Goal: Task Accomplishment & Management: Manage account settings

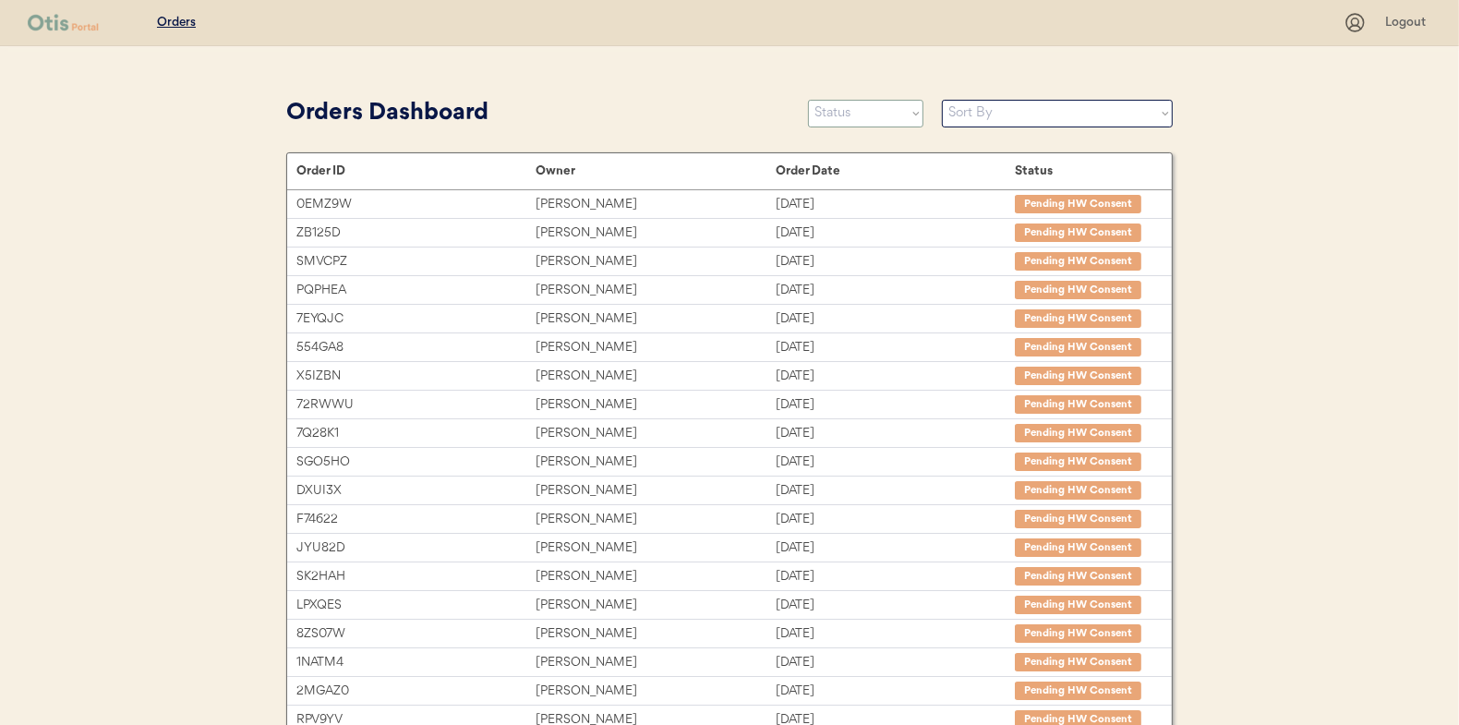
click at [862, 109] on select "Status On Hold New In Progress Complete Pending HW Consent Canceled" at bounding box center [865, 114] width 115 height 28
select select ""new""
click at [808, 100] on select "Status On Hold New In Progress Complete Pending HW Consent Canceled" at bounding box center [865, 114] width 115 height 28
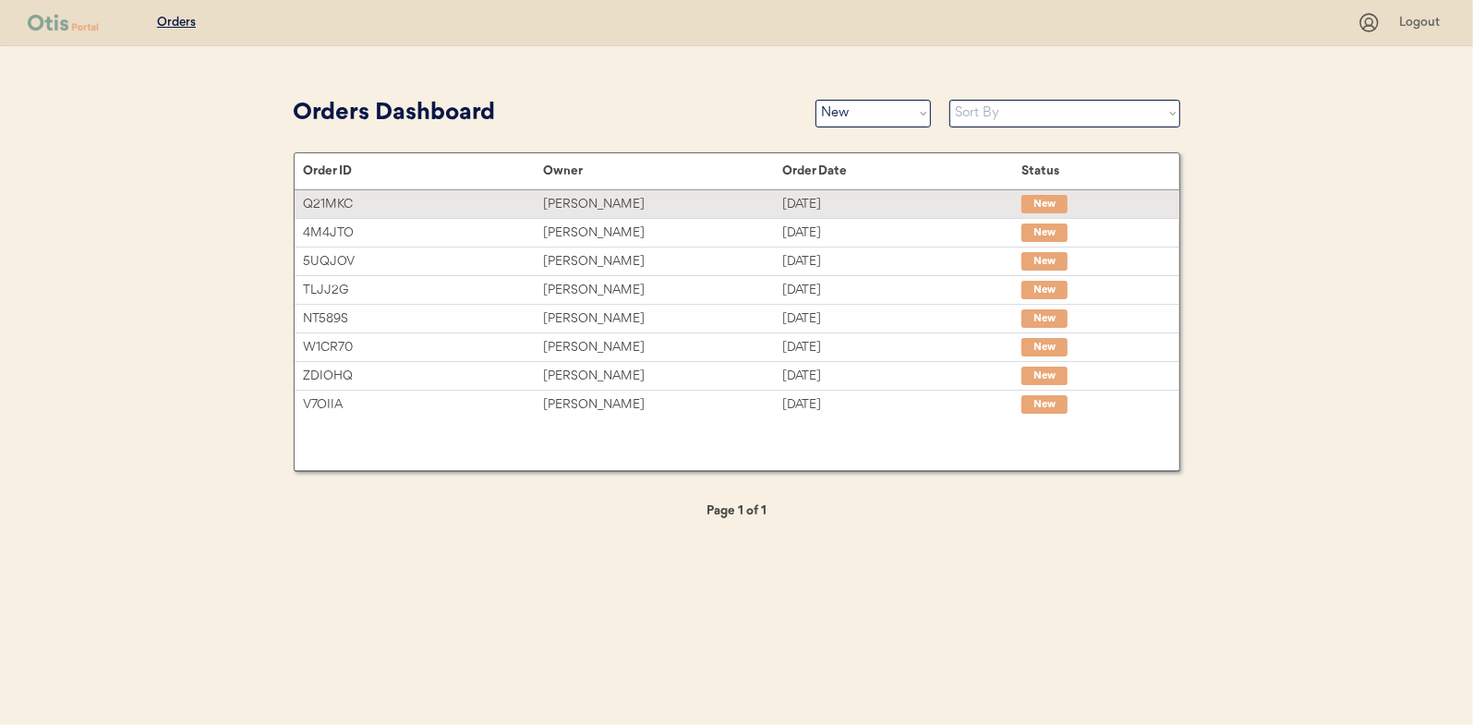
click at [593, 199] on div "[PERSON_NAME]" at bounding box center [662, 204] width 239 height 21
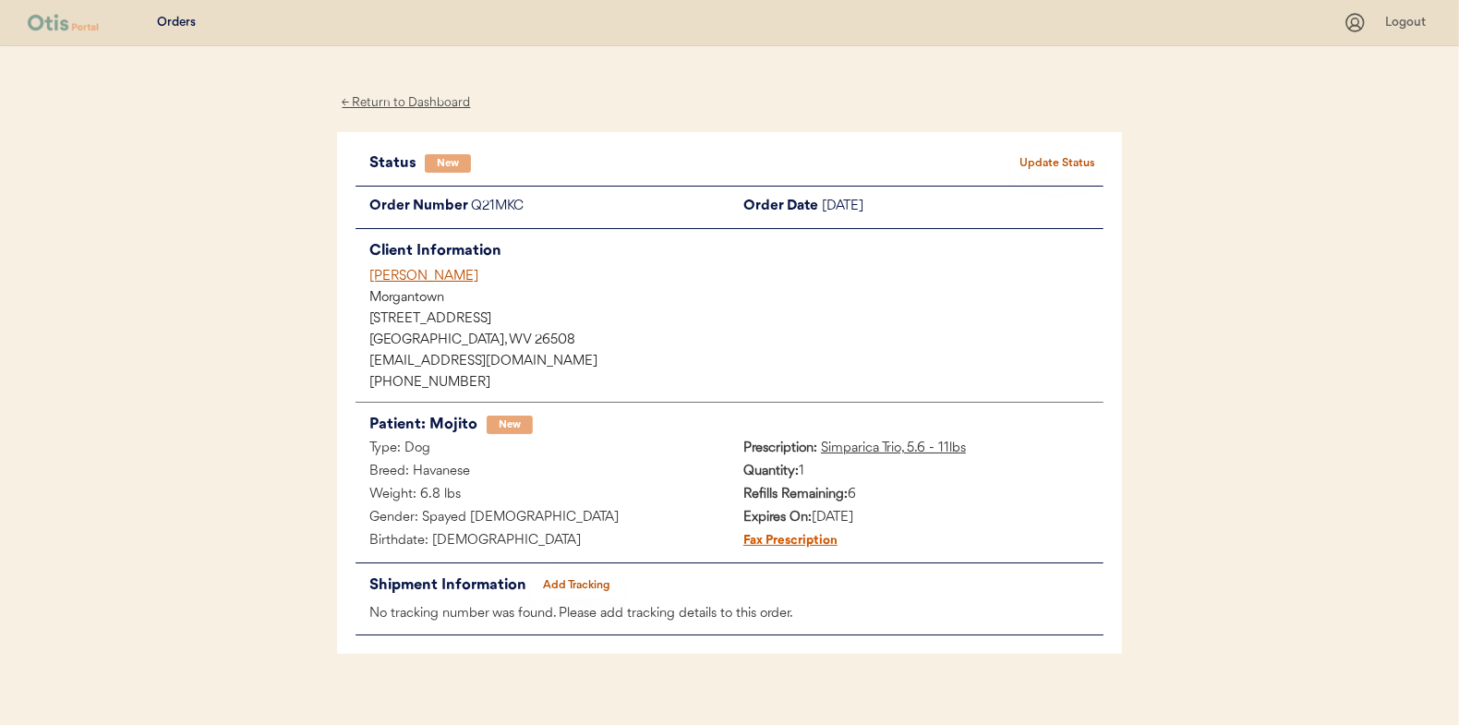
click at [1042, 160] on button "Update Status" at bounding box center [1057, 164] width 92 height 26
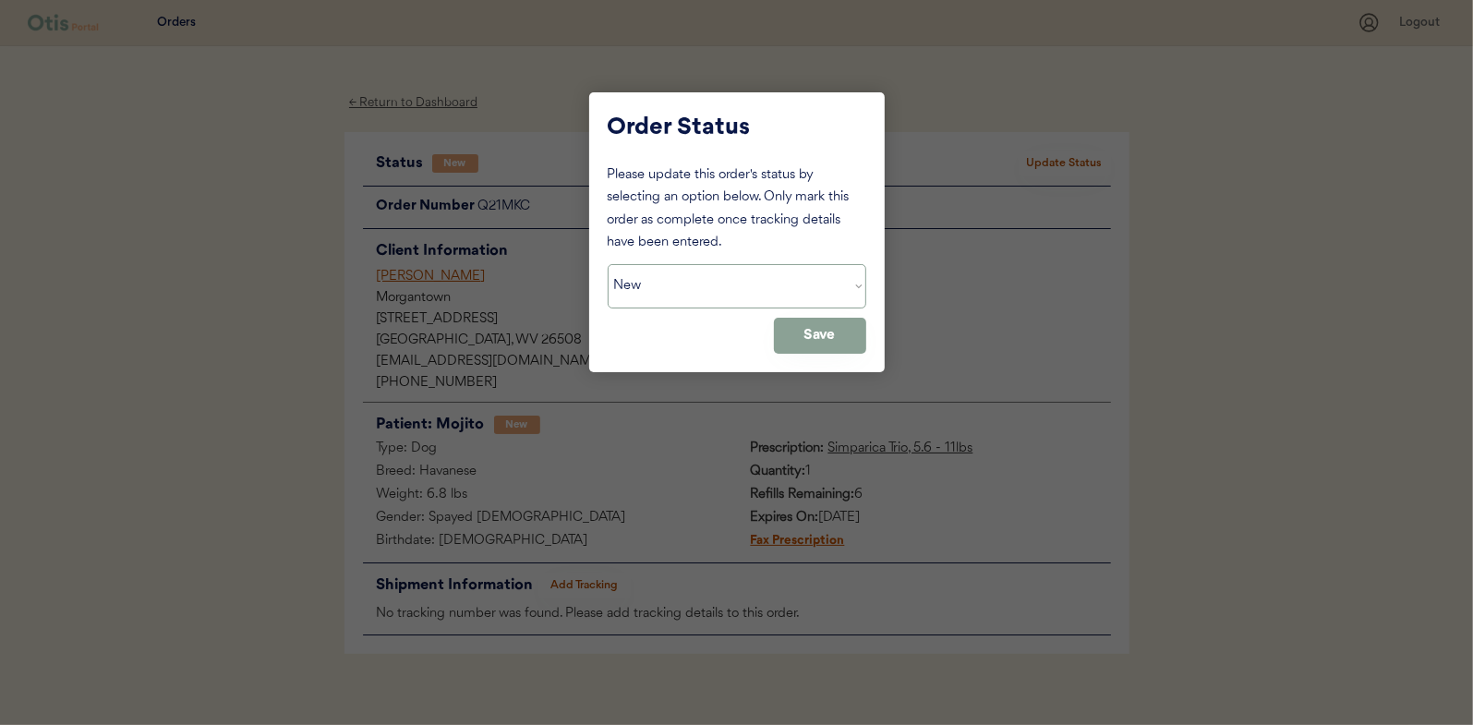
click at [699, 291] on select "Status On Hold New In Progress Complete Pending HW Consent Canceled" at bounding box center [737, 286] width 259 height 44
select select ""in_progress""
click at [608, 264] on select "Status On Hold New In Progress Complete Pending HW Consent Canceled" at bounding box center [737, 286] width 259 height 44
click at [826, 336] on button "Save" at bounding box center [820, 336] width 92 height 36
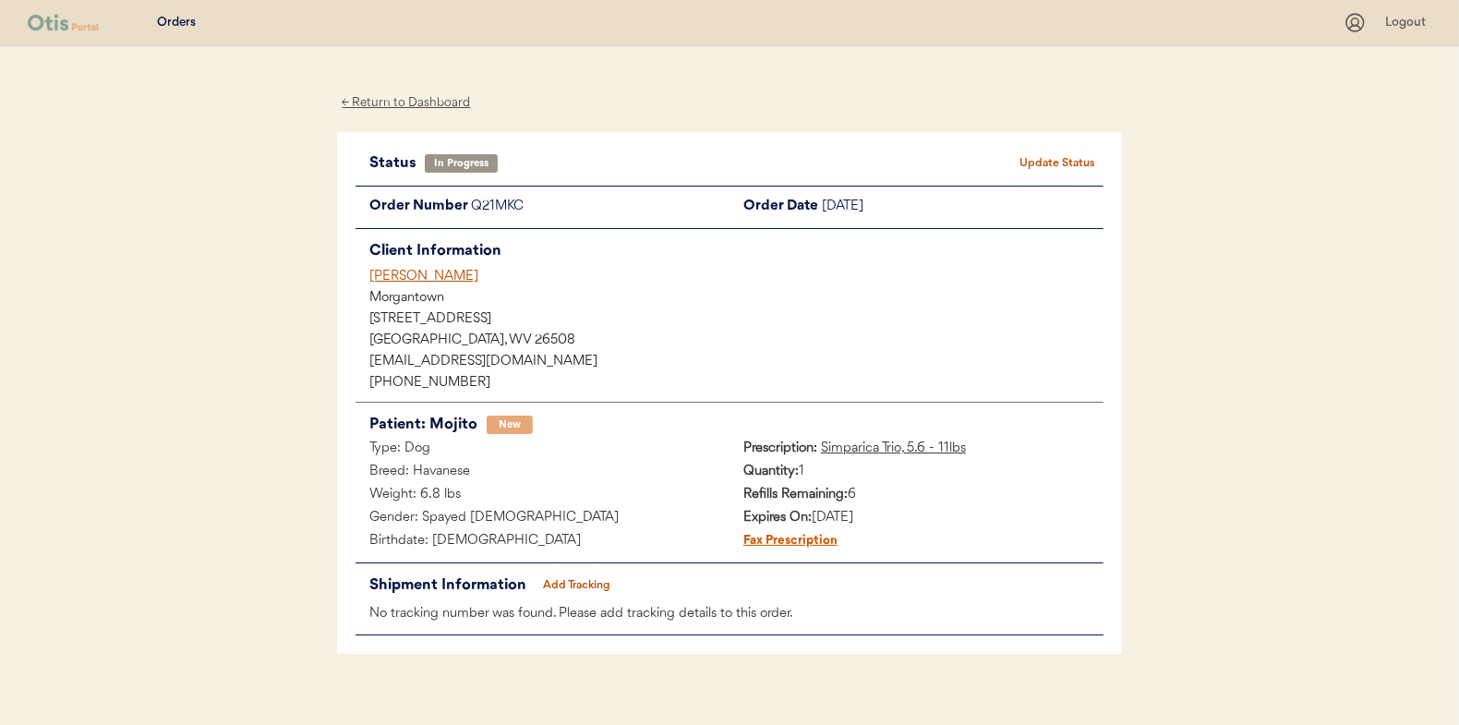
click at [415, 102] on div "← Return to Dashboard" at bounding box center [406, 102] width 138 height 21
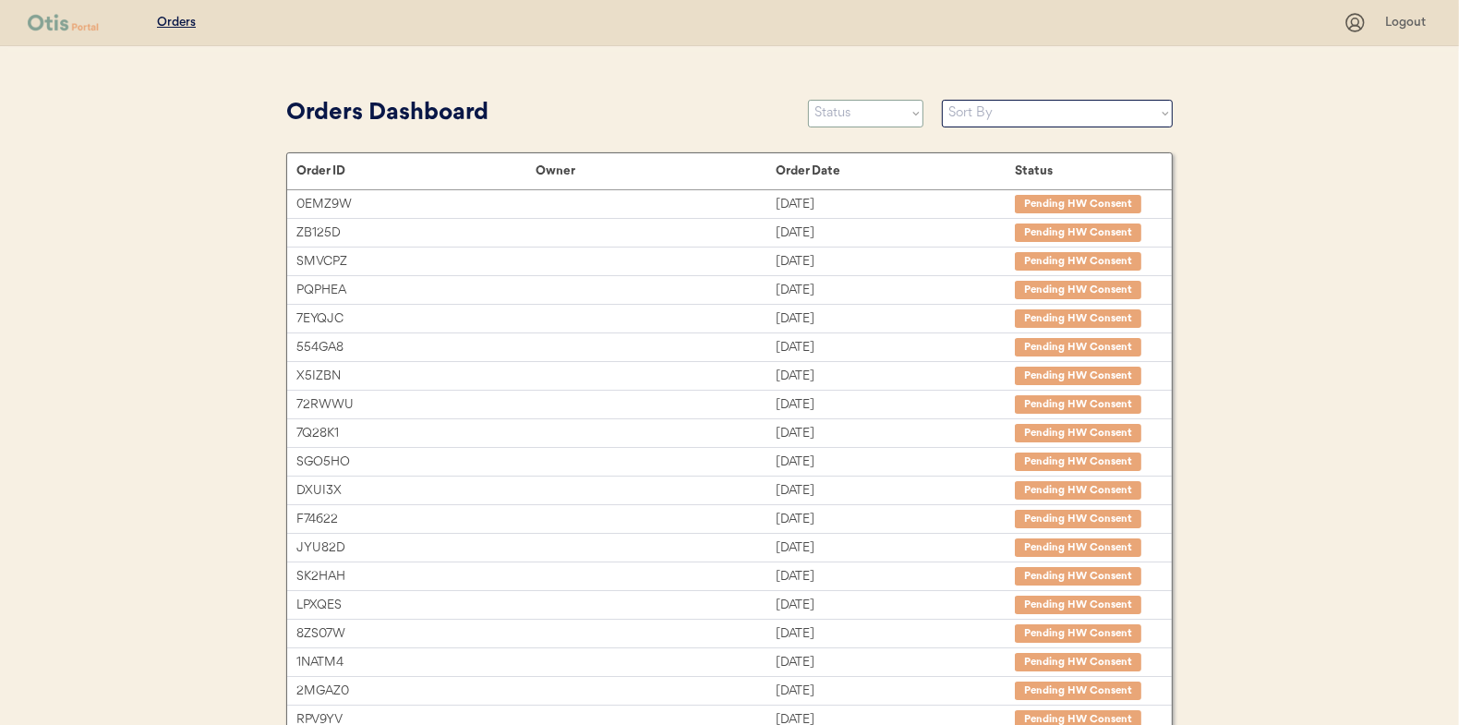
click at [863, 115] on select "Status On Hold New In Progress Complete Pending HW Consent Canceled" at bounding box center [865, 114] width 115 height 28
select select ""new""
click at [808, 100] on select "Status On Hold New In Progress Complete Pending HW Consent Canceled" at bounding box center [865, 114] width 115 height 28
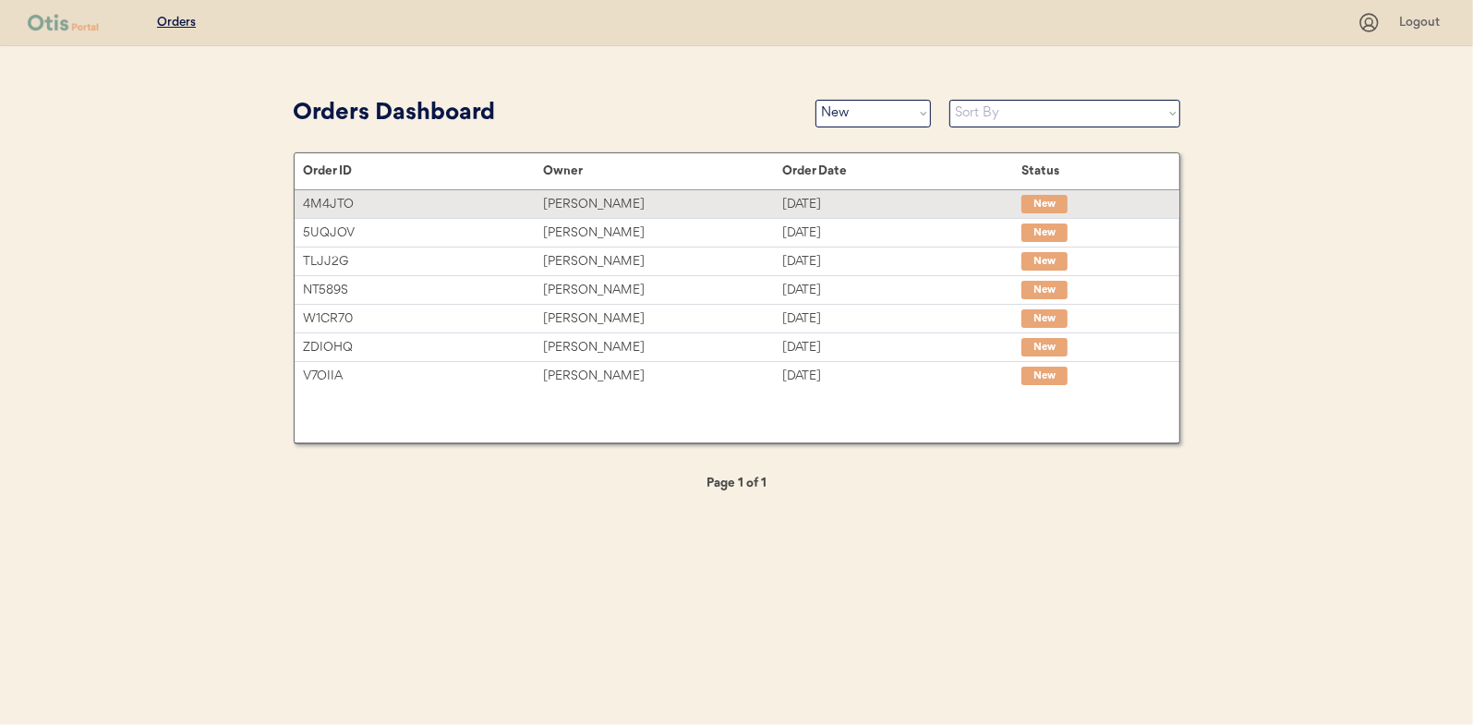
click at [587, 196] on div "[PERSON_NAME]" at bounding box center [662, 204] width 239 height 21
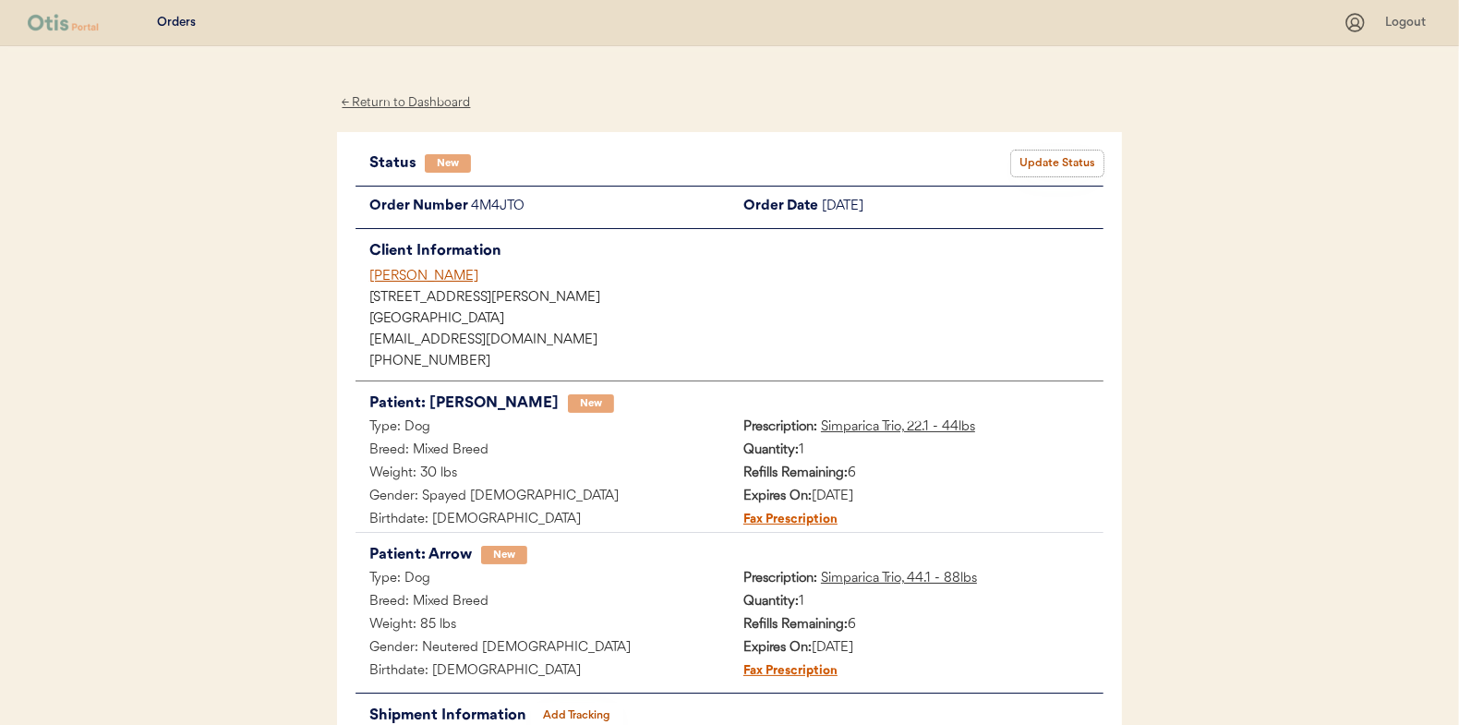
click at [1040, 163] on button "Update Status" at bounding box center [1057, 164] width 92 height 26
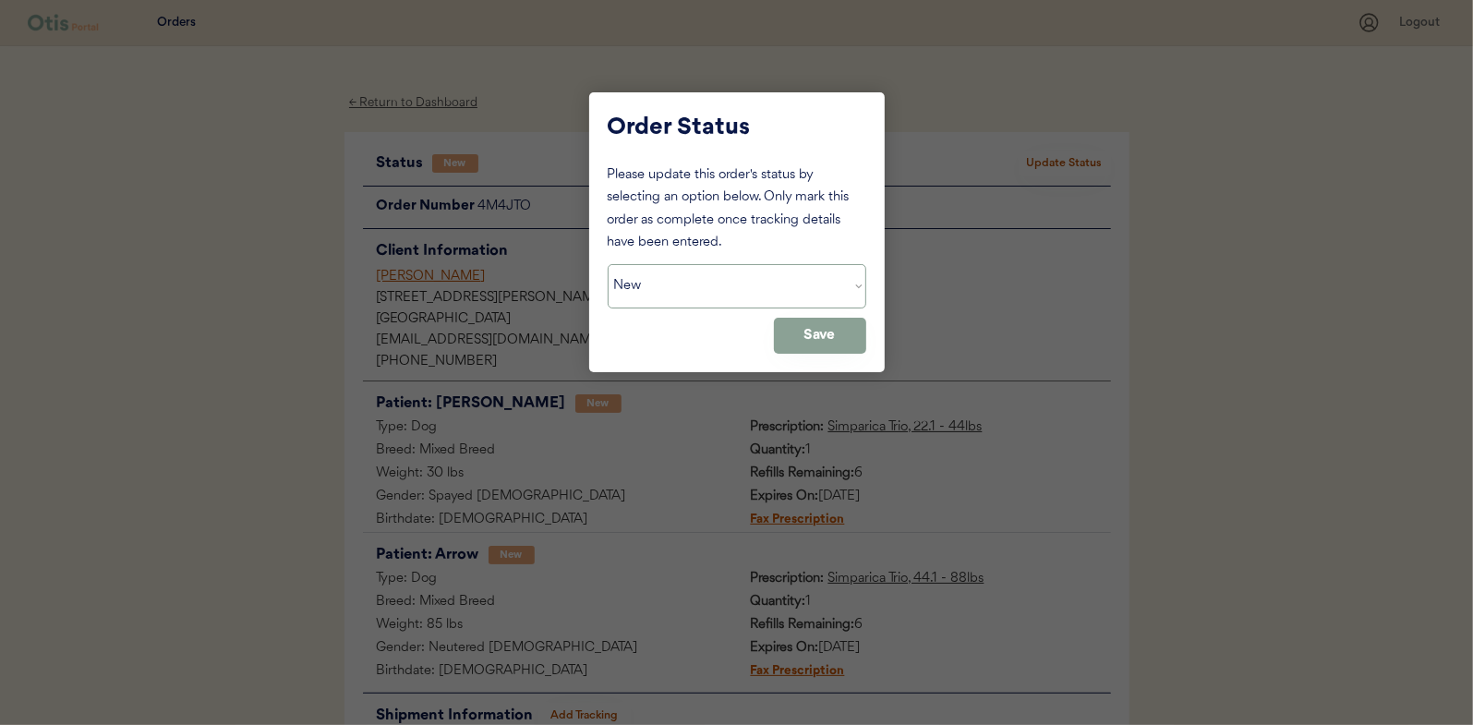
click at [648, 281] on select "Status On Hold New In Progress Complete Pending HW Consent Canceled" at bounding box center [737, 286] width 259 height 44
select select ""in_progress""
click at [608, 264] on select "Status On Hold New In Progress Complete Pending HW Consent Canceled" at bounding box center [737, 286] width 259 height 44
click at [814, 336] on button "Save" at bounding box center [820, 336] width 92 height 36
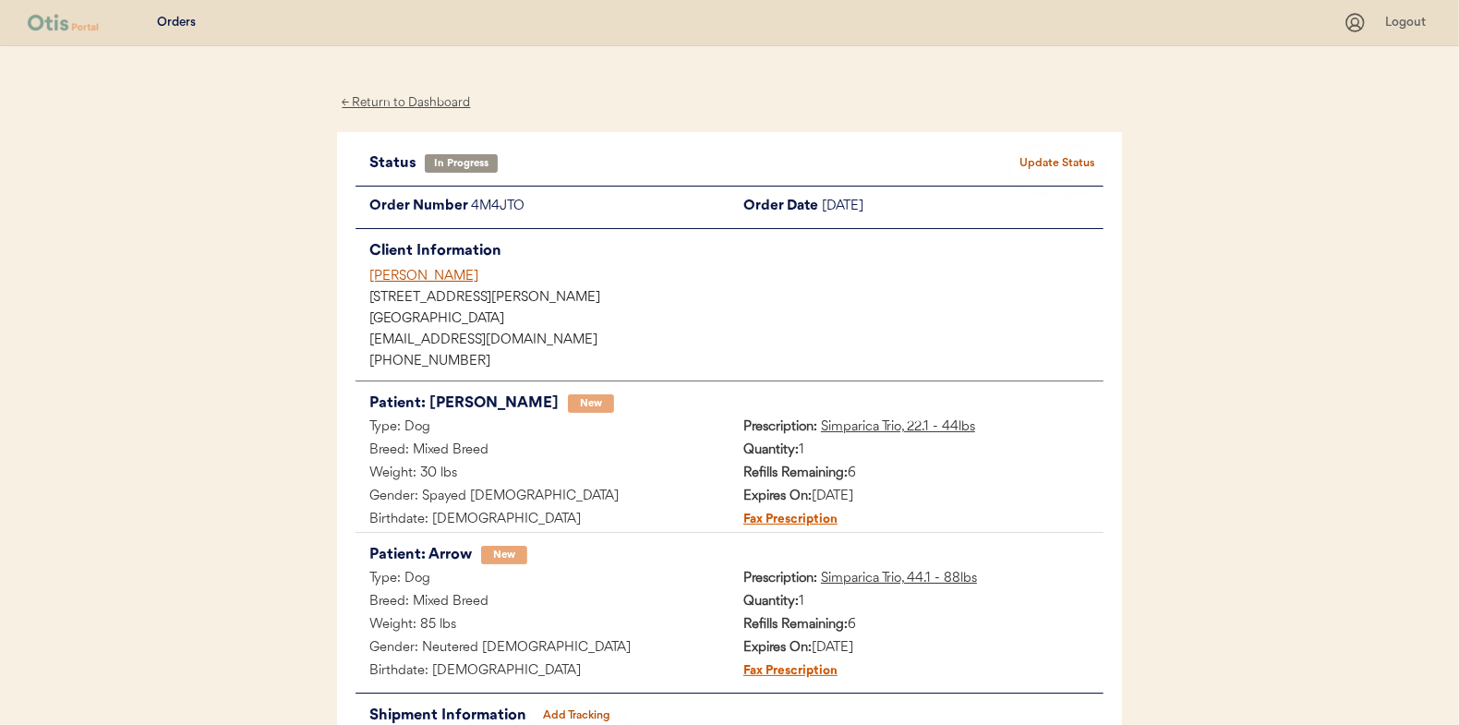
click at [403, 102] on div "← Return to Dashboard" at bounding box center [406, 102] width 138 height 21
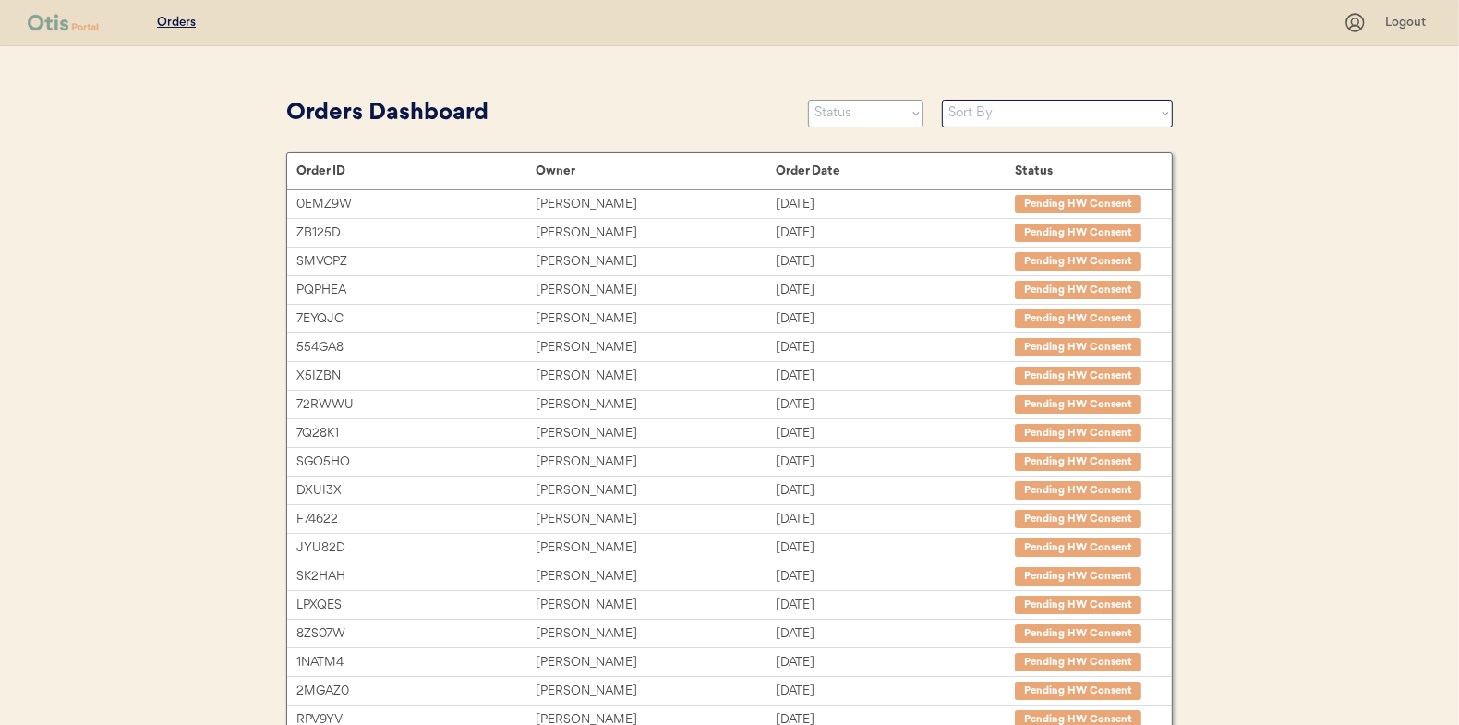
click at [849, 113] on select "Status On Hold New In Progress Complete Pending HW Consent Canceled" at bounding box center [865, 114] width 115 height 28
select select ""new""
click at [808, 100] on select "Status On Hold New In Progress Complete Pending HW Consent Canceled" at bounding box center [865, 114] width 115 height 28
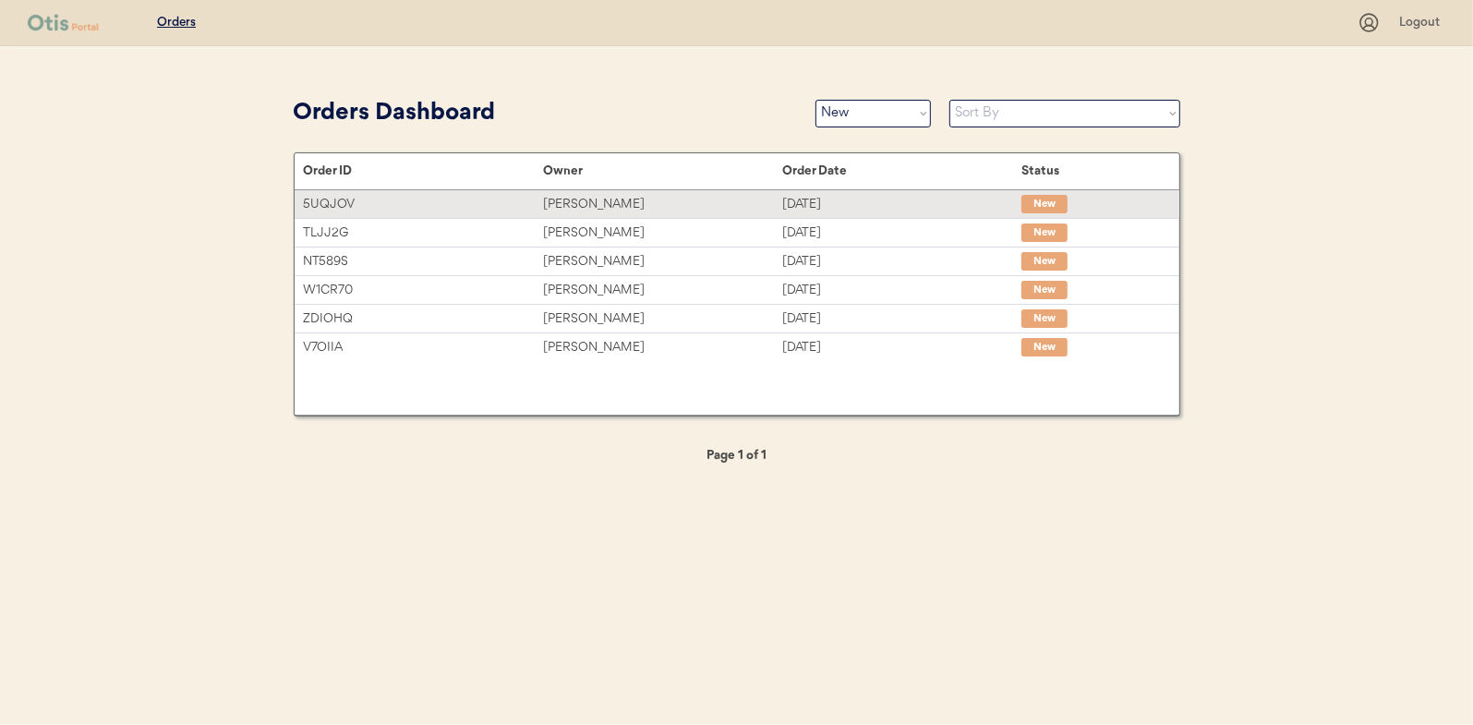
click at [586, 205] on div "[PERSON_NAME]" at bounding box center [662, 204] width 239 height 21
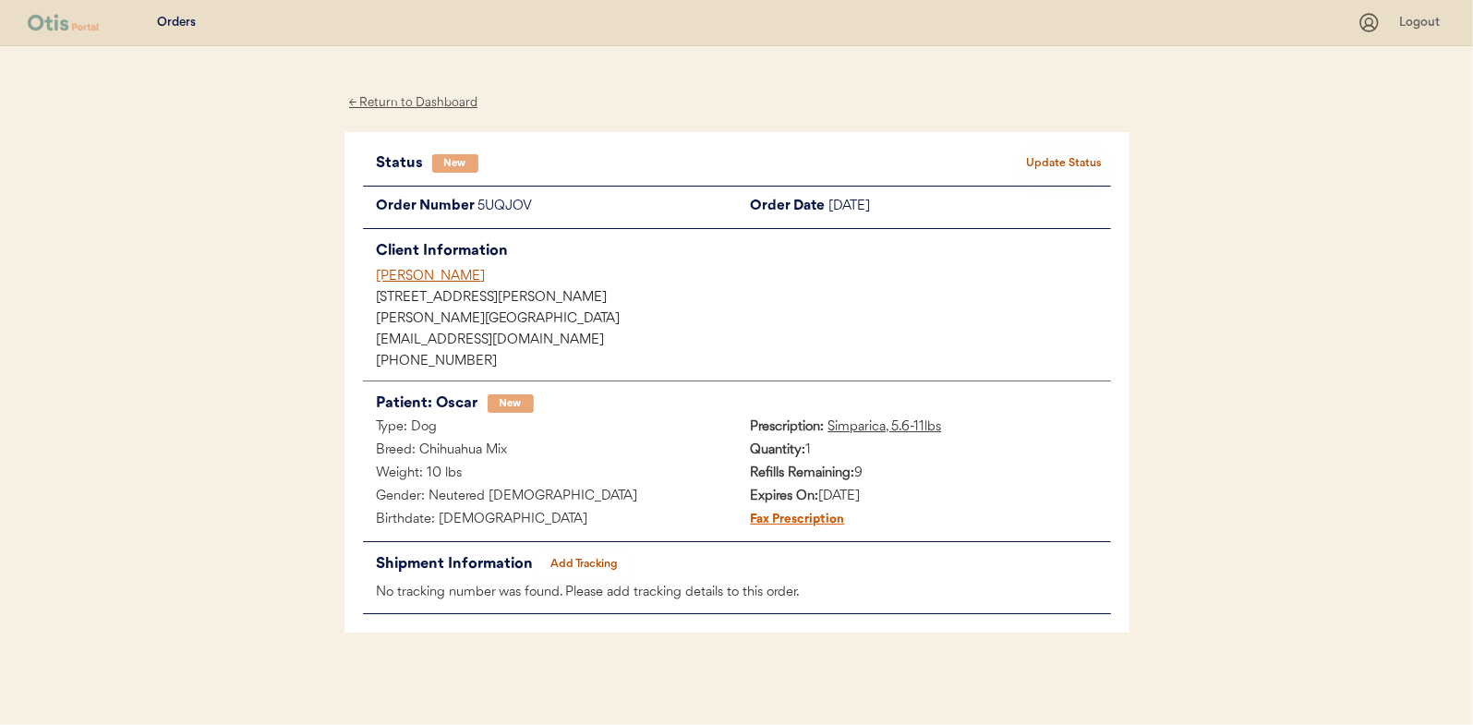
click at [1050, 163] on button "Update Status" at bounding box center [1064, 164] width 92 height 26
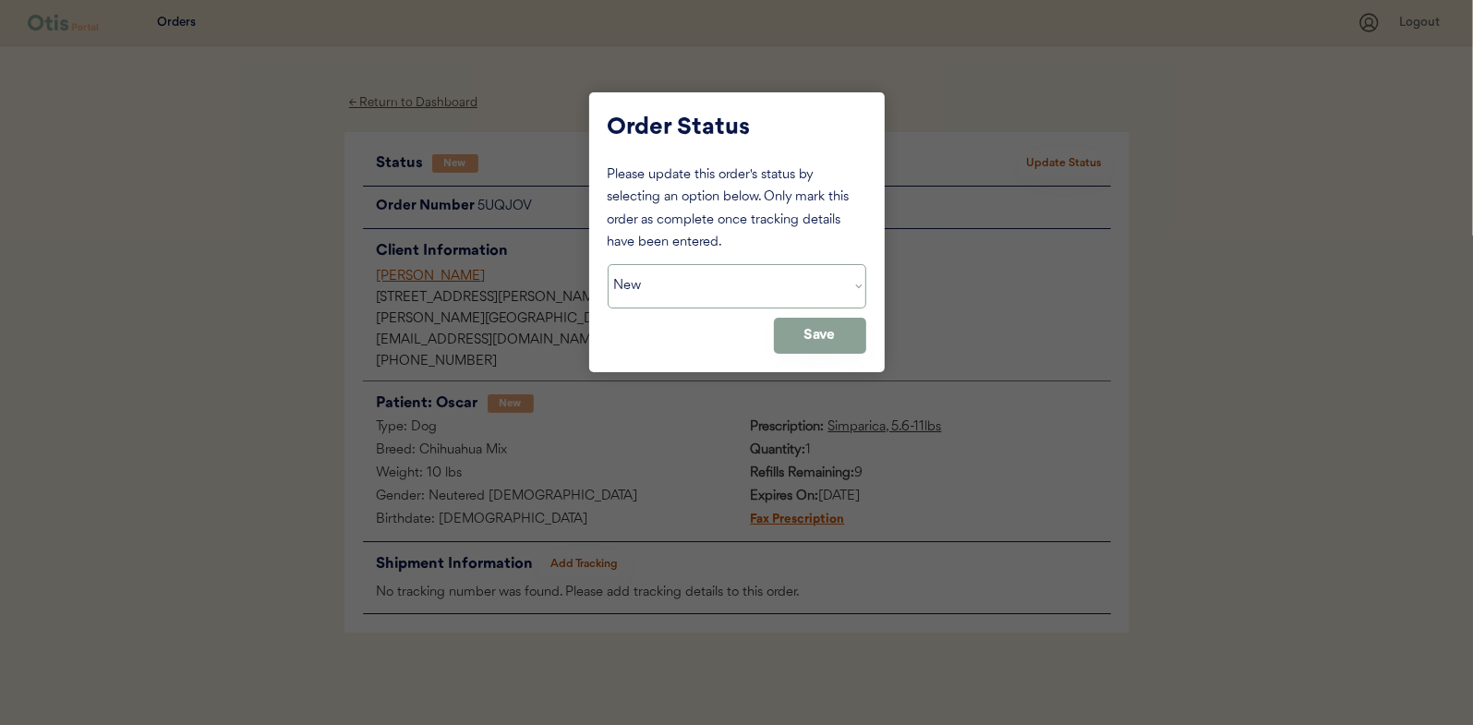
click at [644, 283] on select "Status On Hold New In Progress Complete Pending HW Consent Canceled" at bounding box center [737, 286] width 259 height 44
select select ""in_progress""
click at [608, 264] on select "Status On Hold New In Progress Complete Pending HW Consent Canceled" at bounding box center [737, 286] width 259 height 44
click at [810, 337] on button "Save" at bounding box center [820, 336] width 92 height 36
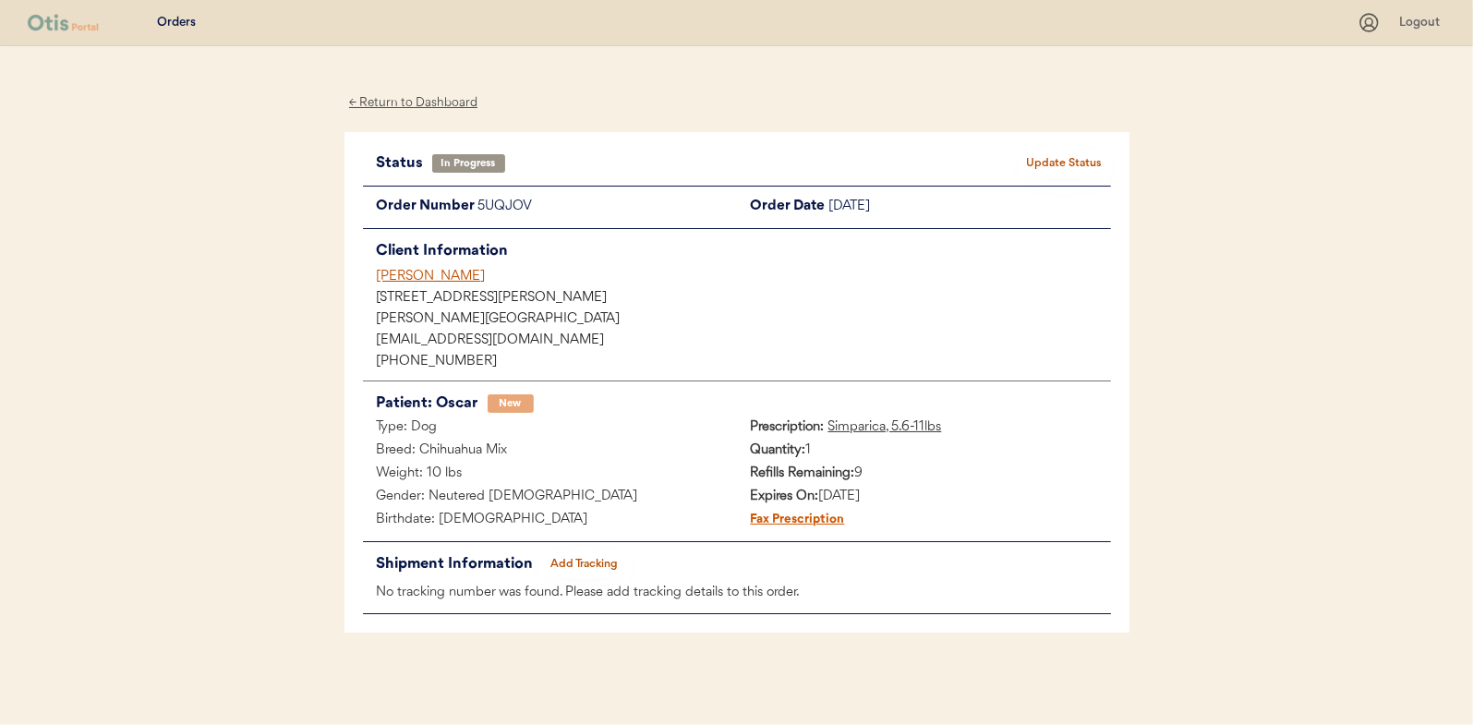
click at [409, 100] on div "← Return to Dashboard" at bounding box center [413, 102] width 138 height 21
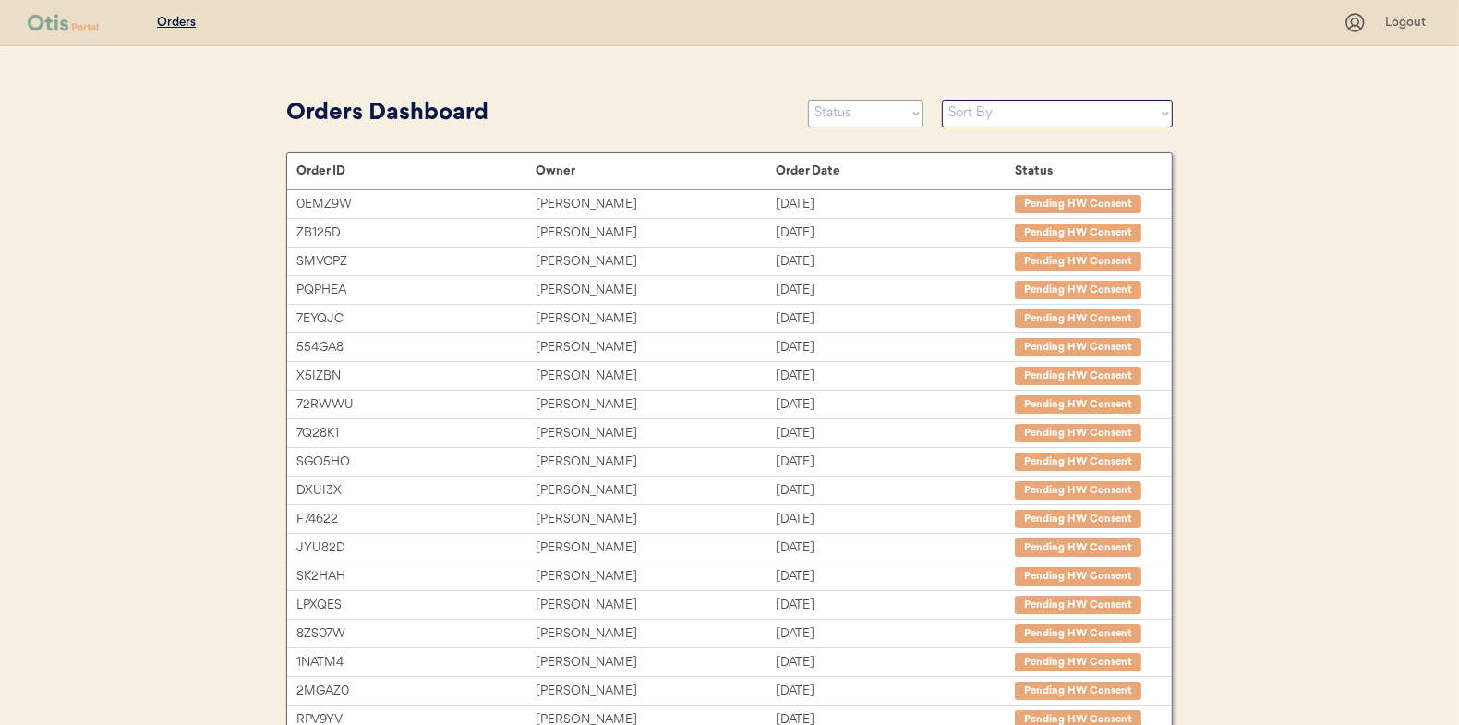
click at [854, 114] on select "Status On Hold New In Progress Complete Pending HW Consent Canceled" at bounding box center [865, 114] width 115 height 28
select select ""new""
click at [808, 100] on select "Status On Hold New In Progress Complete Pending HW Consent Canceled" at bounding box center [865, 114] width 115 height 28
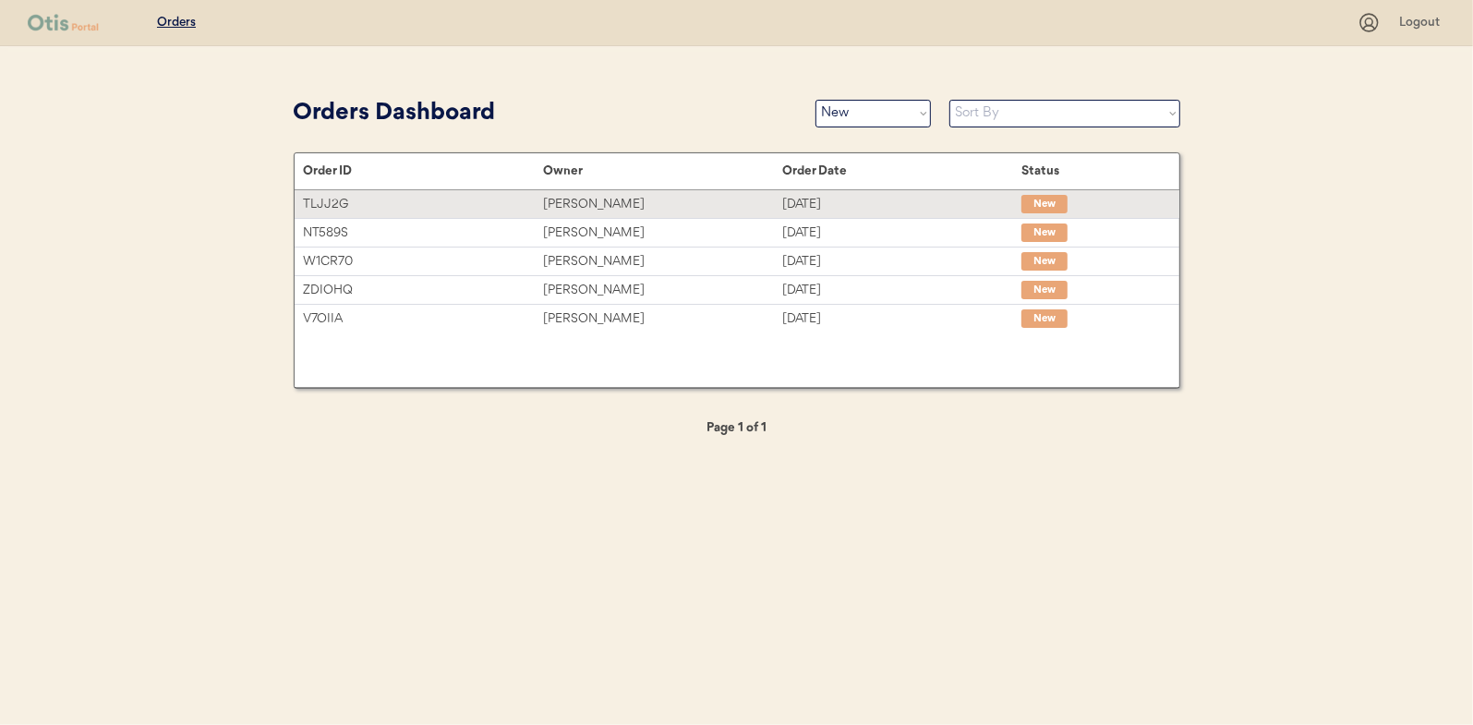
click at [562, 201] on div "[PERSON_NAME]" at bounding box center [662, 204] width 239 height 21
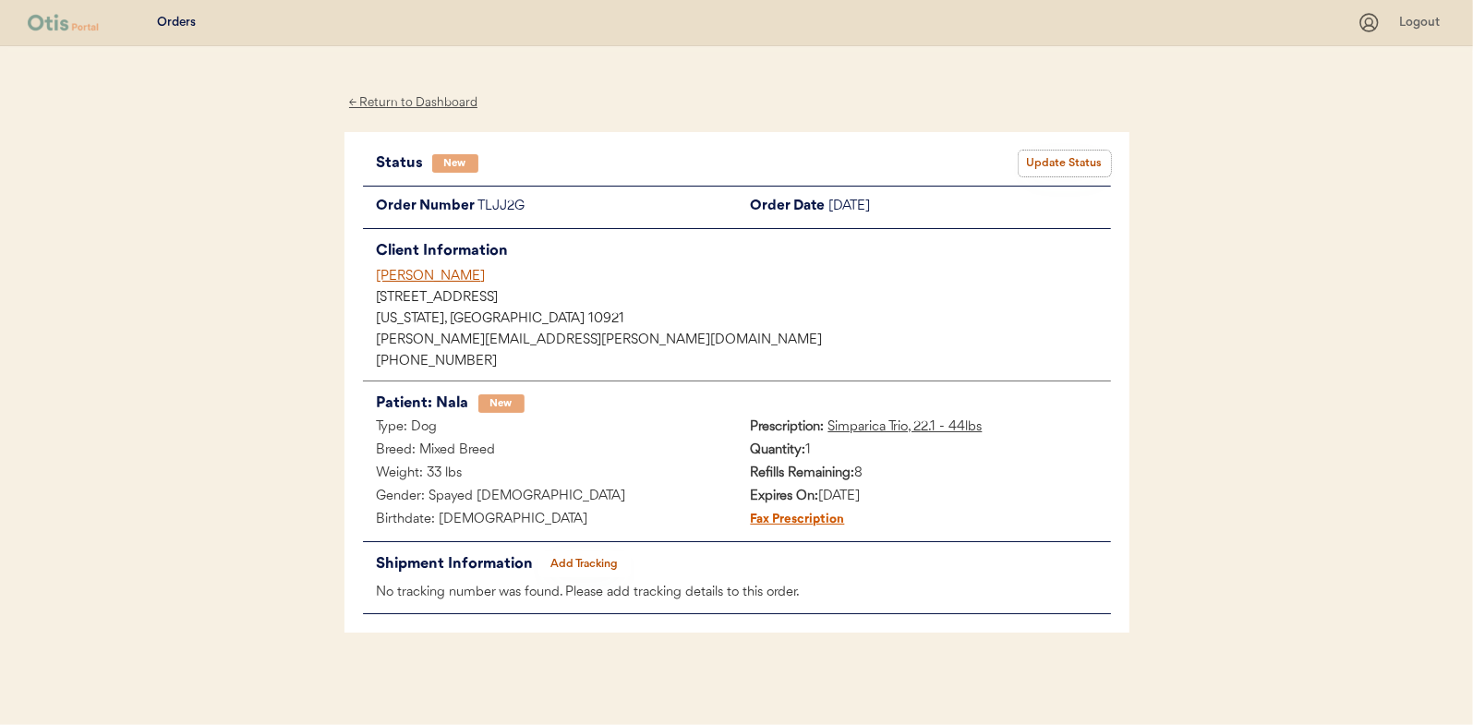
click at [1057, 152] on button "Update Status" at bounding box center [1064, 164] width 92 height 26
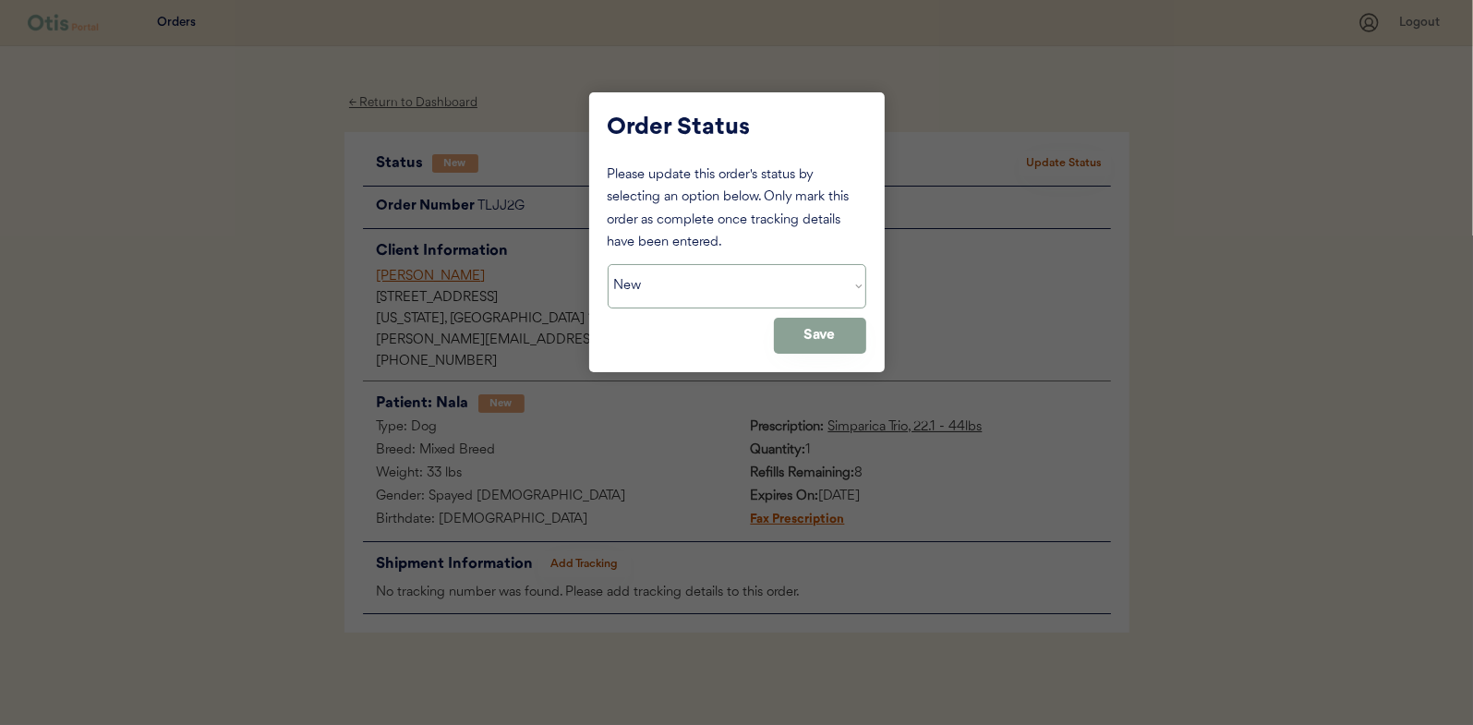
click at [684, 283] on select "Status On Hold New In Progress Complete Pending HW Consent Canceled" at bounding box center [737, 286] width 259 height 44
select select ""in_progress""
click at [608, 264] on select "Status On Hold New In Progress Complete Pending HW Consent Canceled" at bounding box center [737, 286] width 259 height 44
click at [830, 332] on button "Save" at bounding box center [820, 336] width 92 height 36
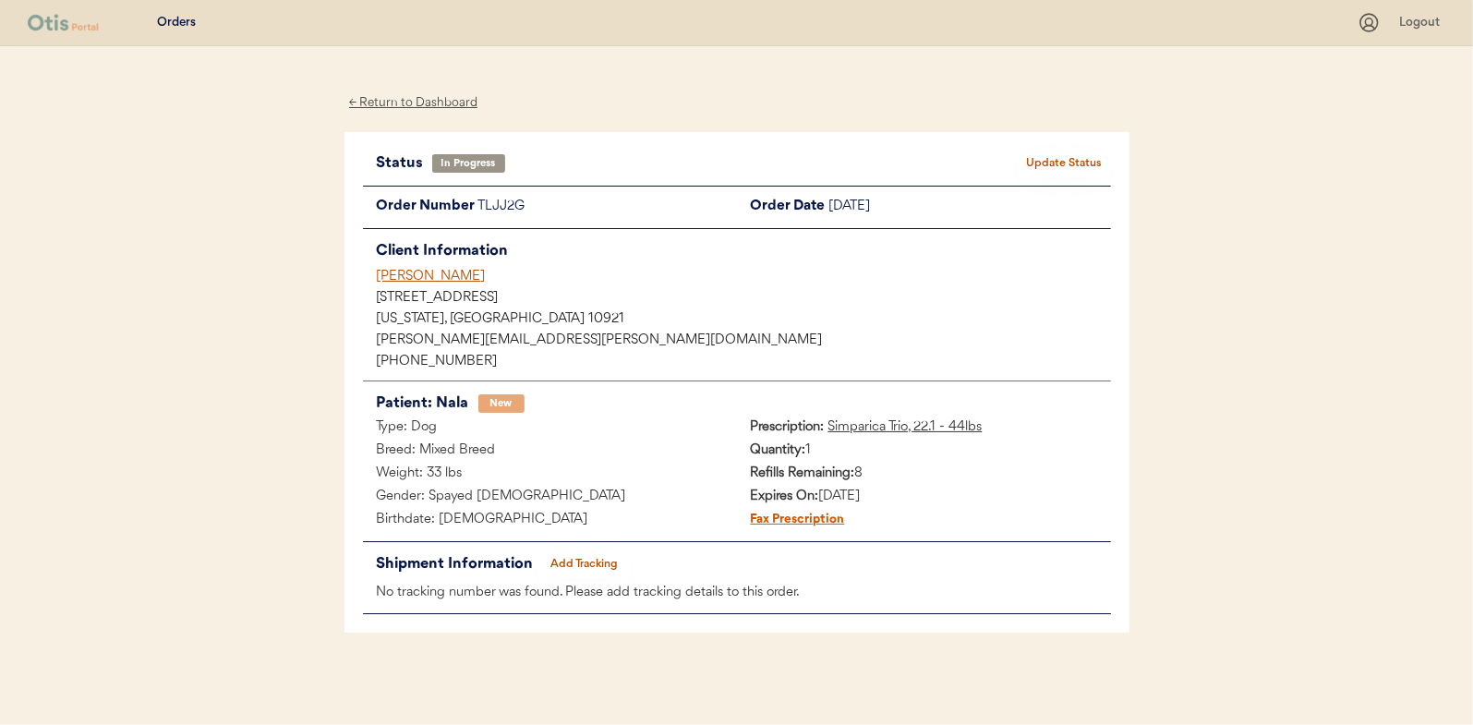
click at [400, 98] on div "← Return to Dashboard" at bounding box center [413, 102] width 138 height 21
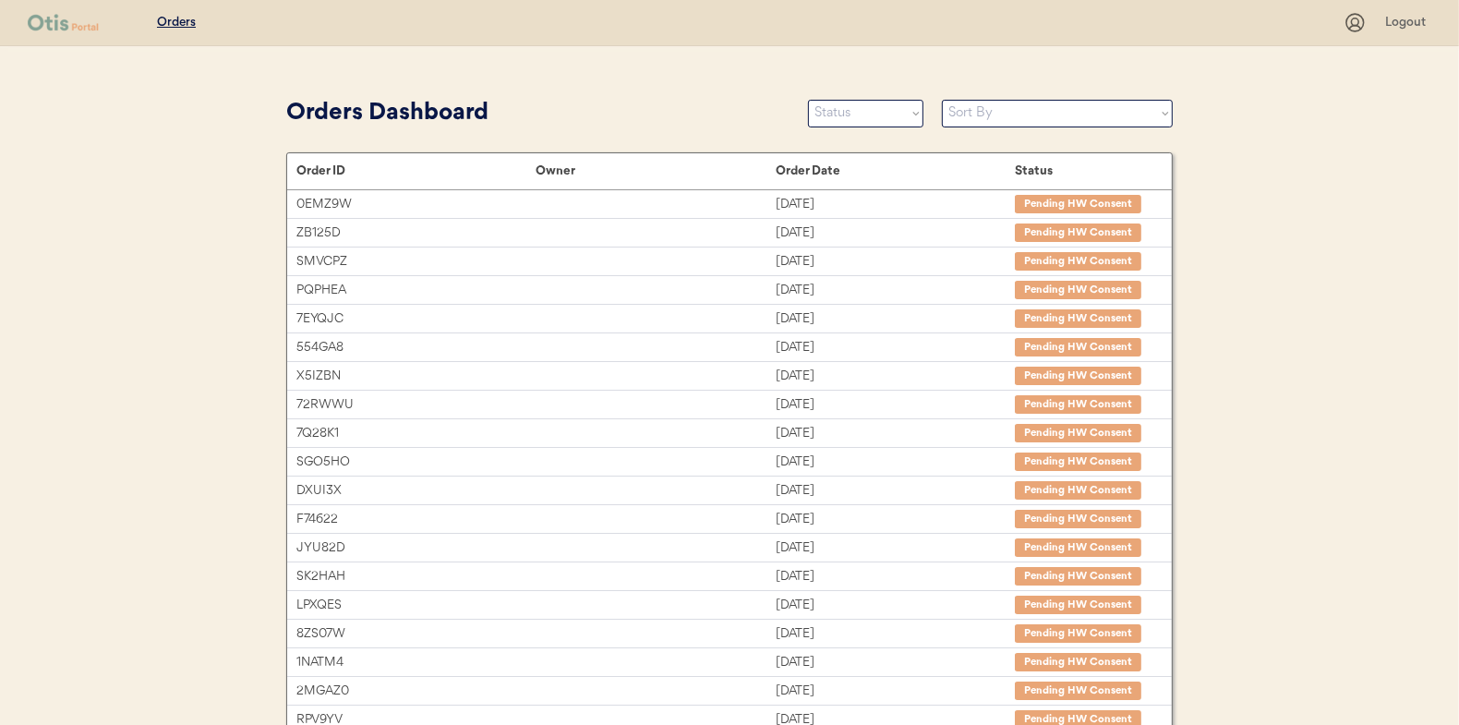
click at [806, 115] on div "Orders Dashboard Status On Hold New In Progress Complete Pending HW Consent Can…" at bounding box center [729, 113] width 886 height 42
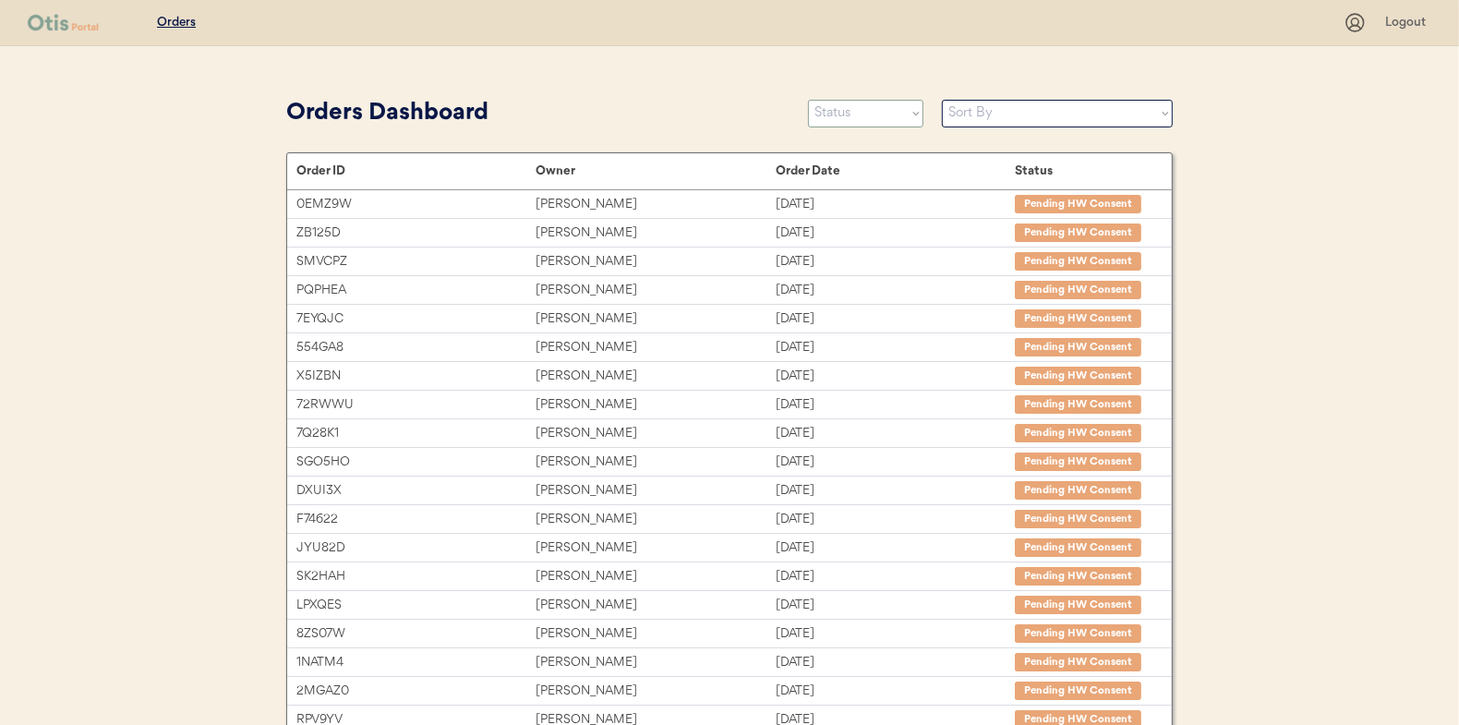
click at [867, 125] on select "Status On Hold New In Progress Complete Pending HW Consent Canceled" at bounding box center [865, 114] width 115 height 28
select select ""new""
click at [808, 100] on select "Status On Hold New In Progress Complete Pending HW Consent Canceled" at bounding box center [865, 114] width 115 height 28
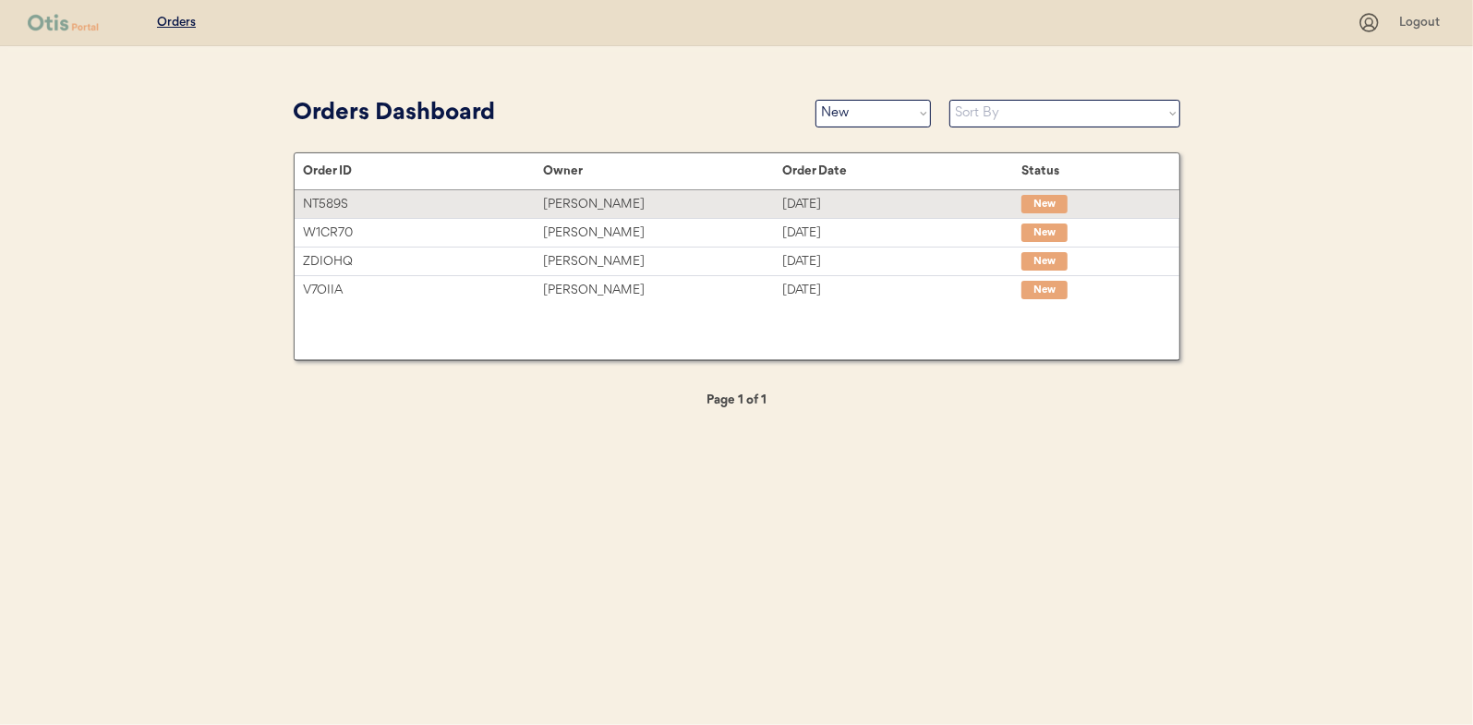
click at [586, 201] on div "[PERSON_NAME]" at bounding box center [662, 204] width 239 height 21
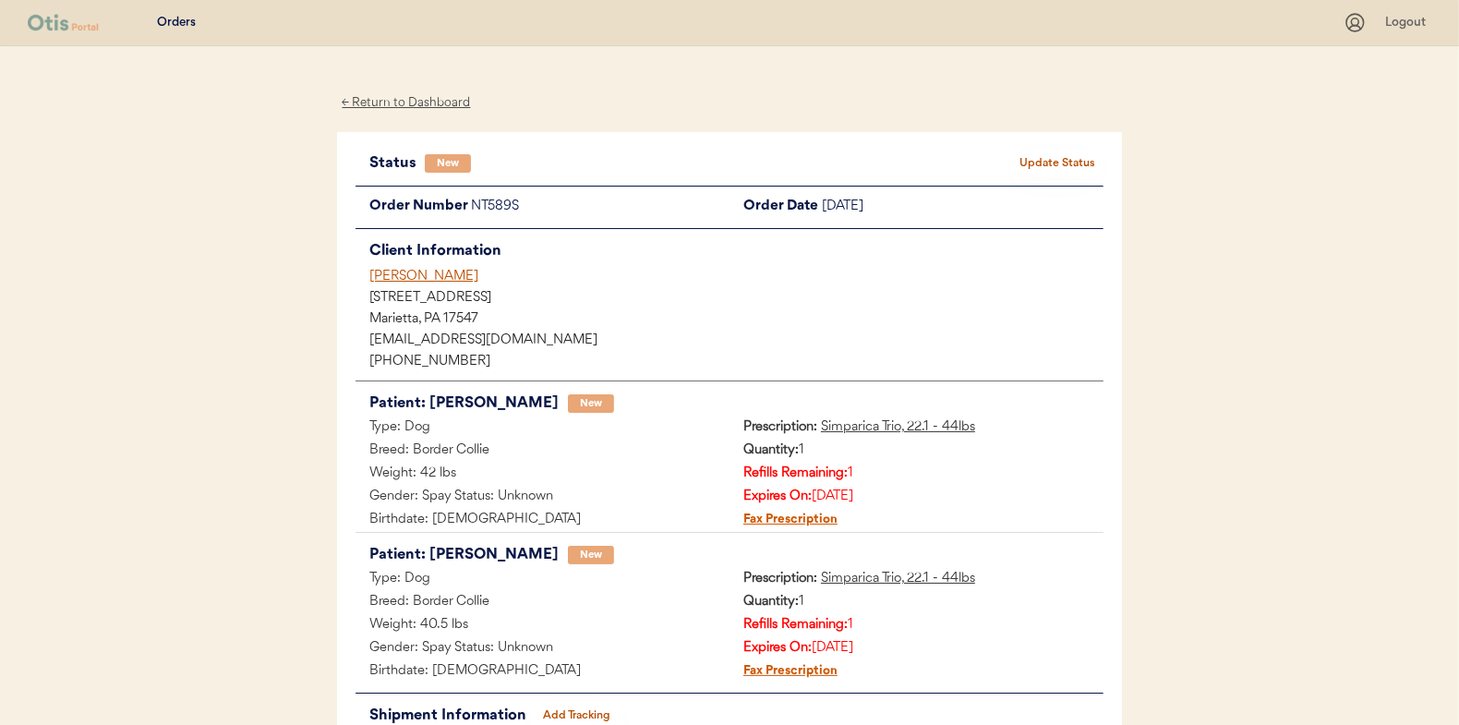
click at [1066, 157] on button "Update Status" at bounding box center [1057, 164] width 92 height 26
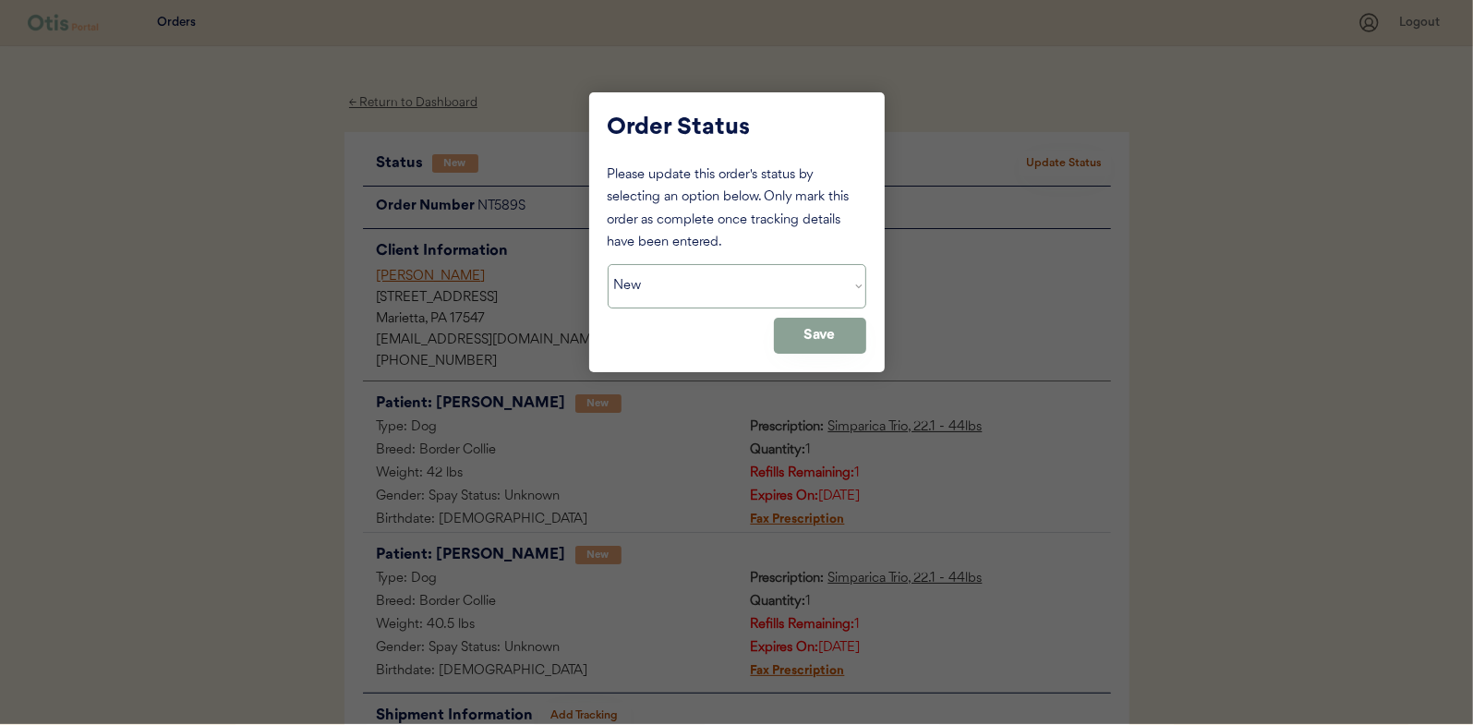
click at [719, 291] on select "Status On Hold New In Progress Complete Pending HW Consent Canceled" at bounding box center [737, 286] width 259 height 44
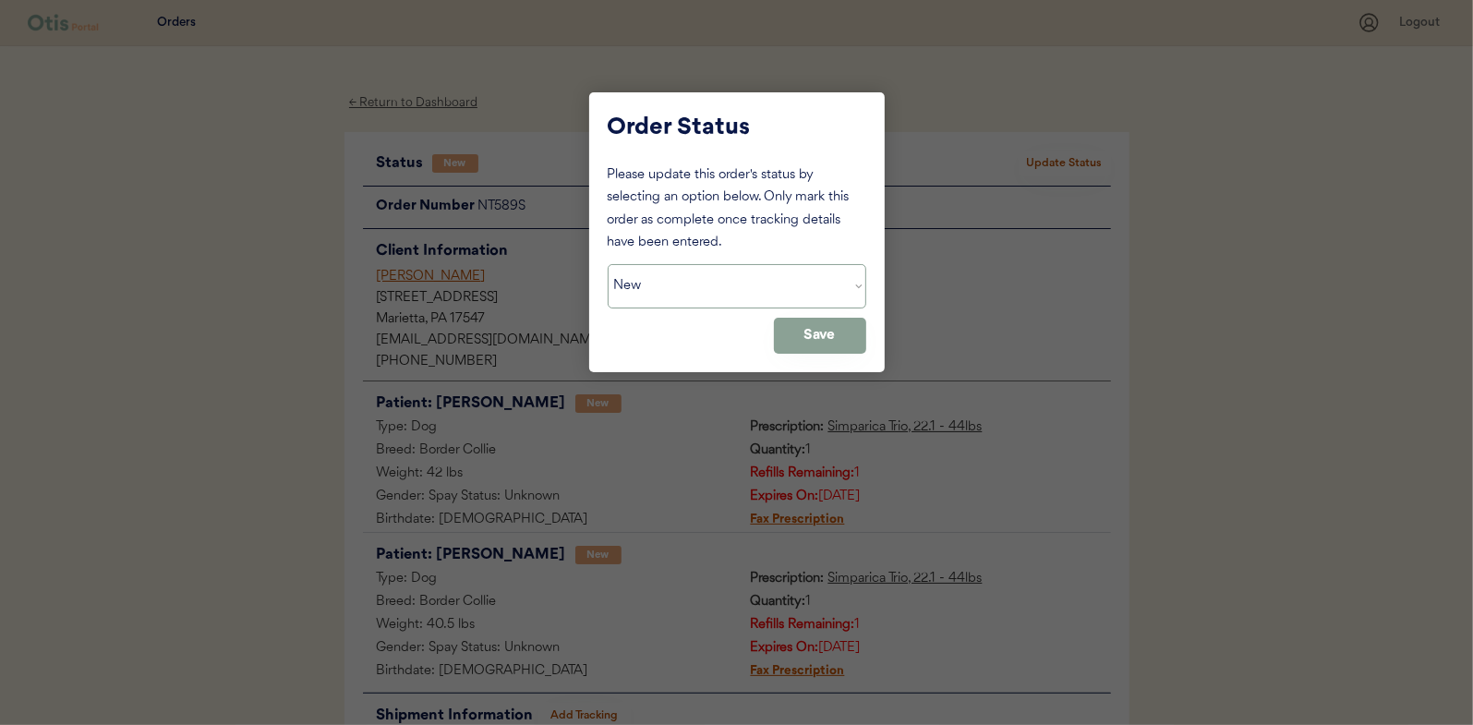
select select ""in_progress""
click at [608, 264] on select "Status On Hold New In Progress Complete Pending HW Consent Canceled" at bounding box center [737, 286] width 259 height 44
click at [812, 338] on button "Save" at bounding box center [820, 336] width 92 height 36
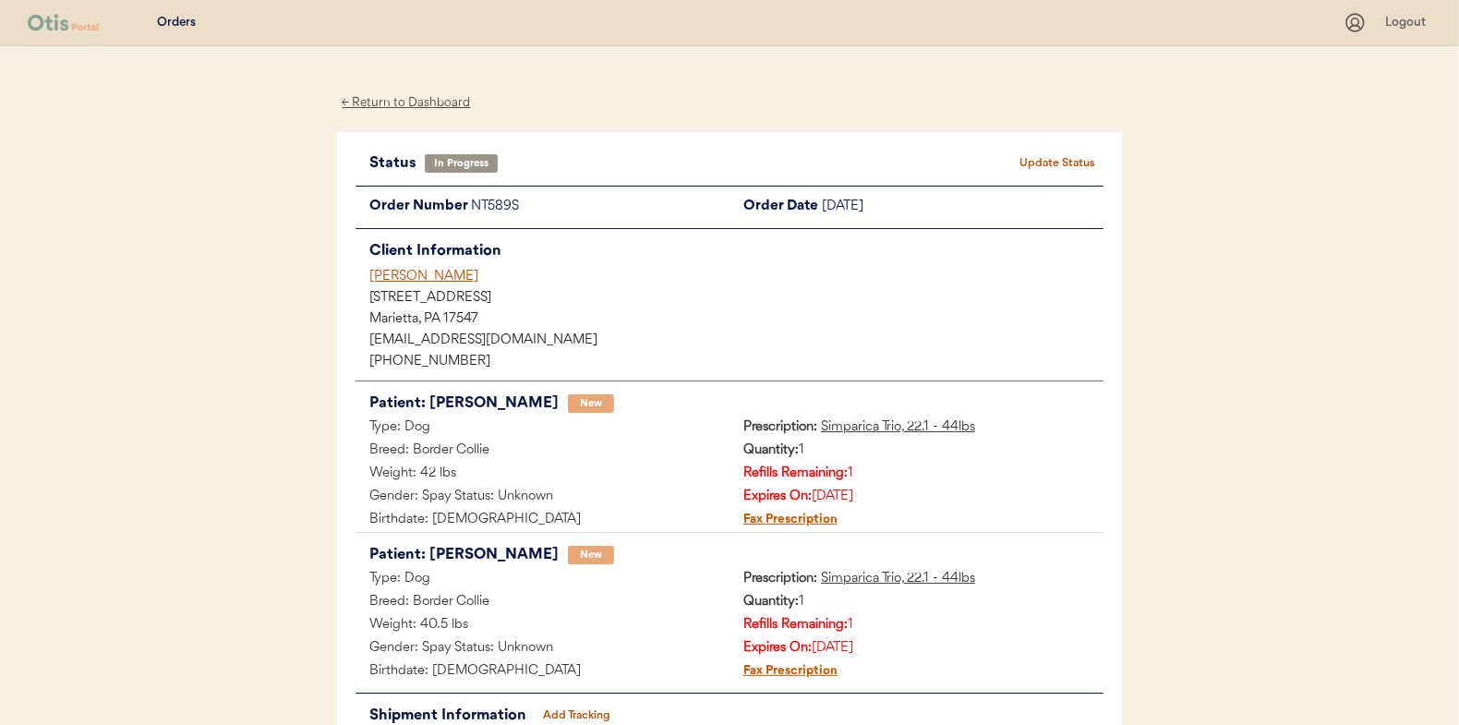
click at [440, 104] on div "← Return to Dashboard" at bounding box center [406, 102] width 138 height 21
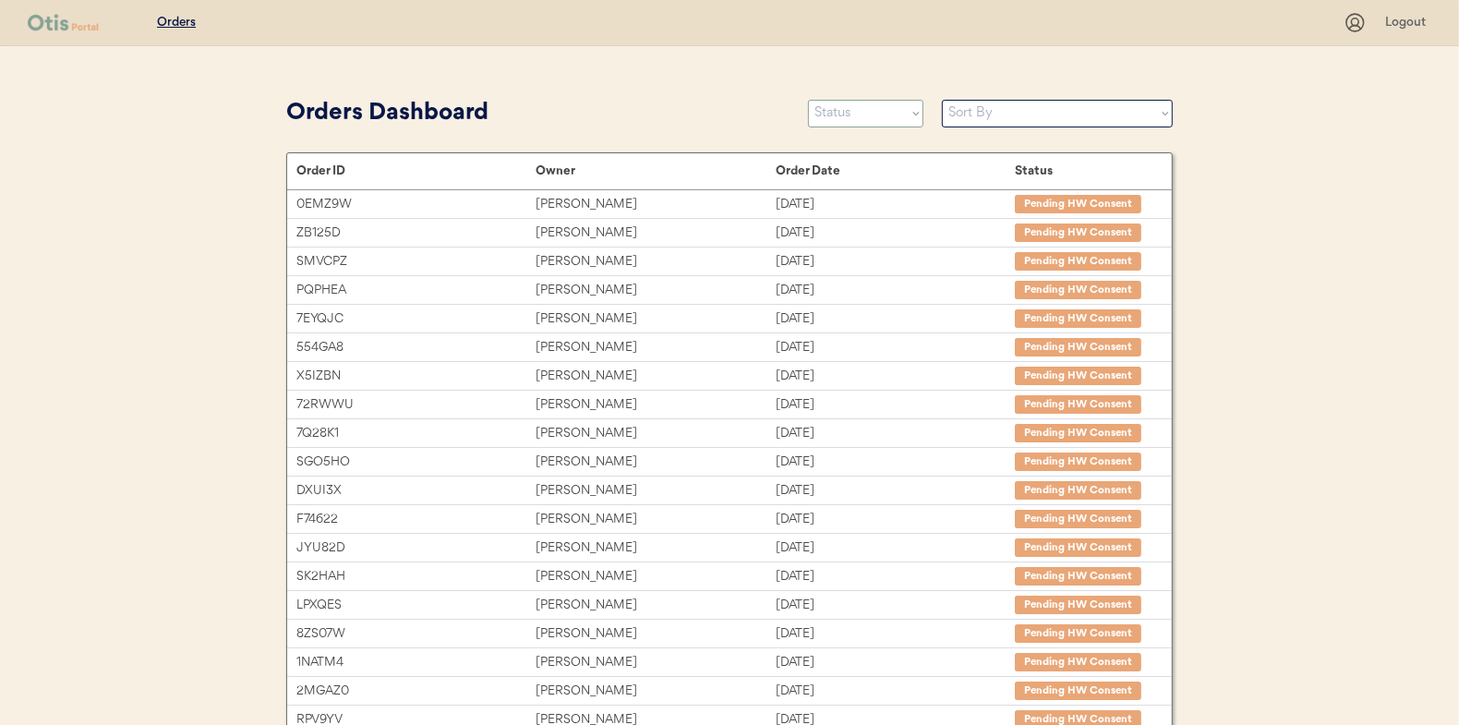
click at [853, 116] on select "Status On Hold New In Progress Complete Pending HW Consent Canceled" at bounding box center [865, 114] width 115 height 28
select select ""new""
click at [808, 100] on select "Status On Hold New In Progress Complete Pending HW Consent Canceled" at bounding box center [865, 114] width 115 height 28
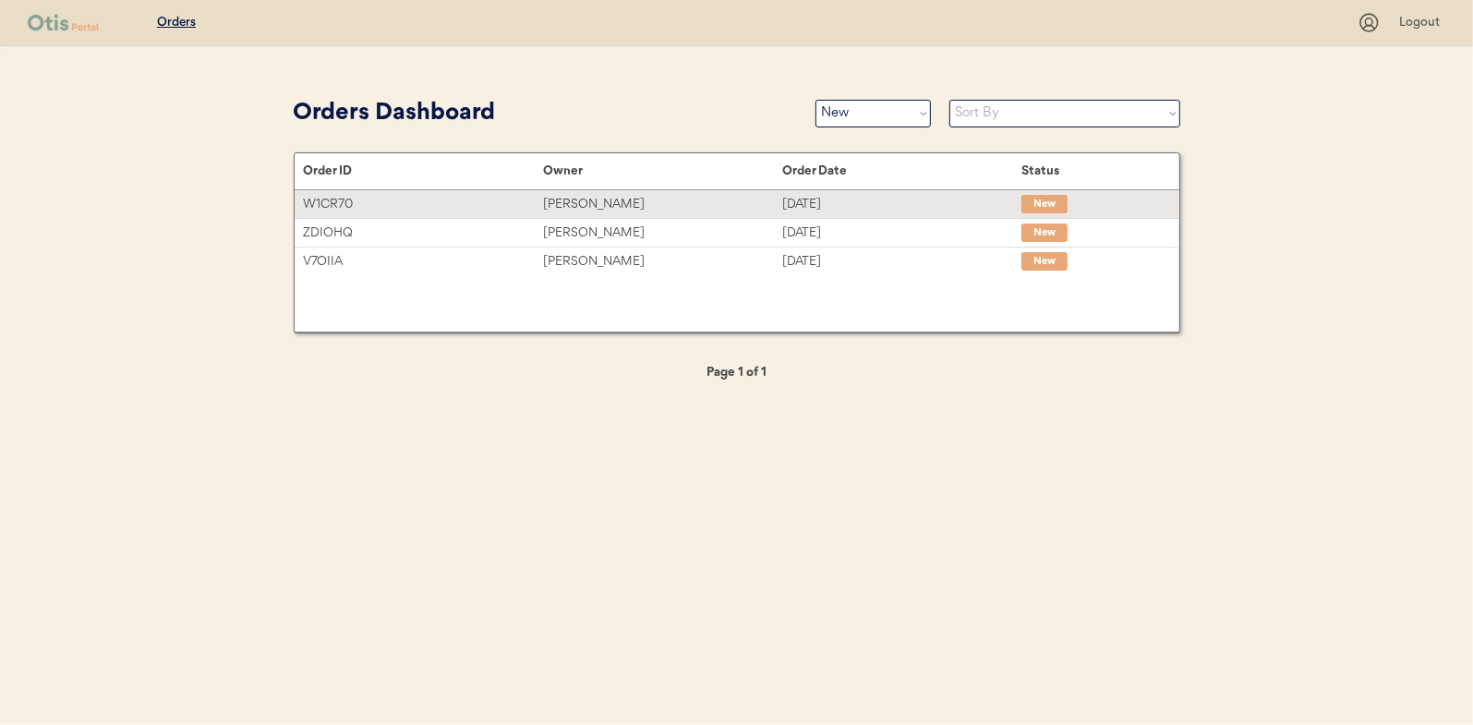
click at [588, 213] on div "[PERSON_NAME]" at bounding box center [662, 204] width 239 height 21
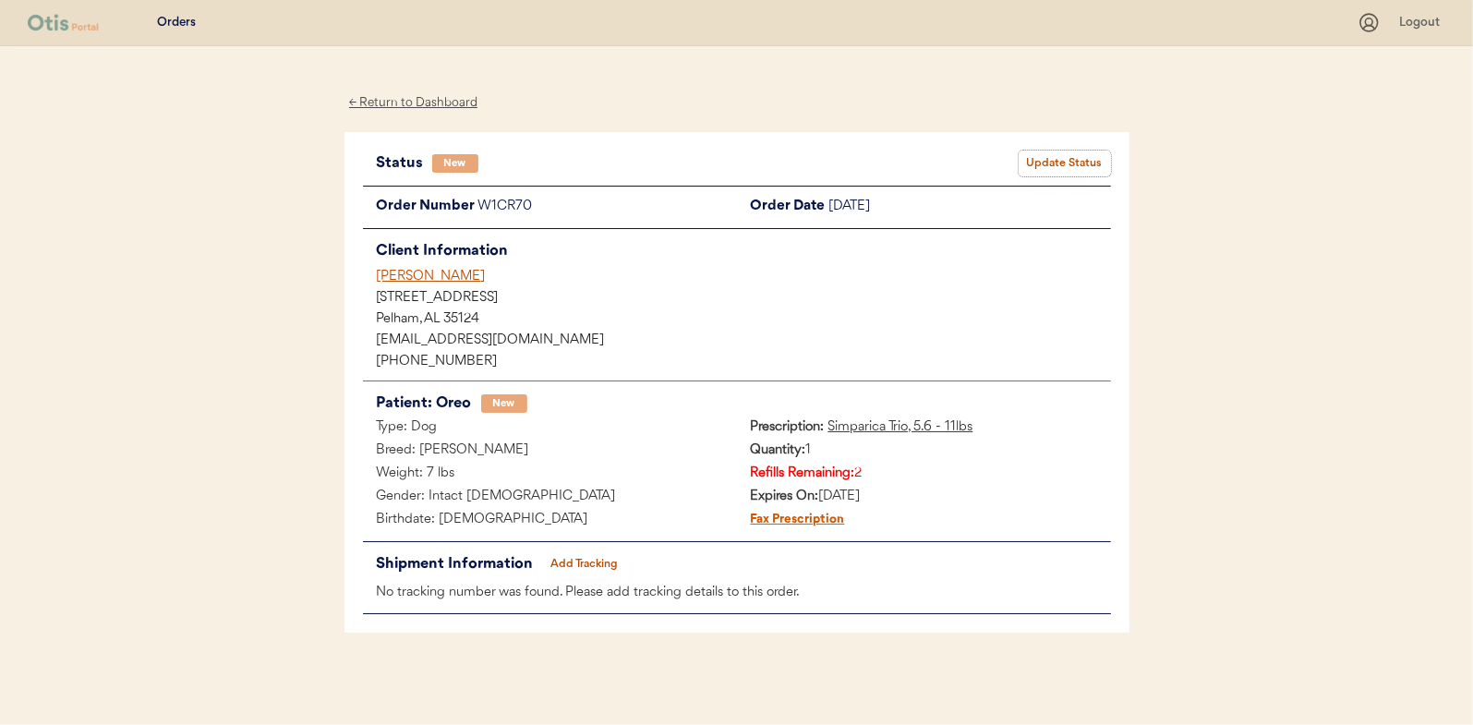
click at [1041, 158] on button "Update Status" at bounding box center [1064, 164] width 92 height 26
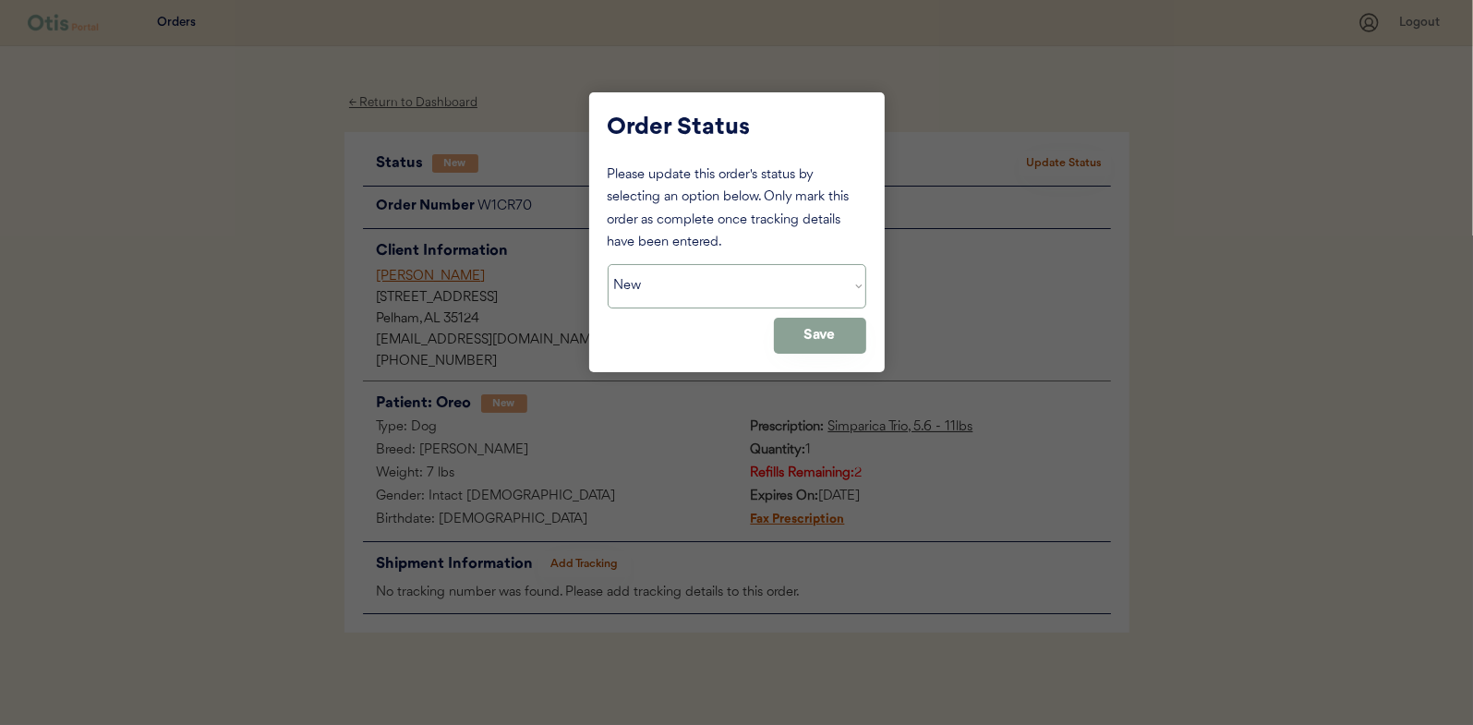
click at [668, 292] on select "Status On Hold New In Progress Complete Pending HW Consent Canceled" at bounding box center [737, 286] width 259 height 44
select select ""in_progress""
click at [608, 264] on select "Status On Hold New In Progress Complete Pending HW Consent Canceled" at bounding box center [737, 286] width 259 height 44
click at [826, 332] on button "Save" at bounding box center [820, 336] width 92 height 36
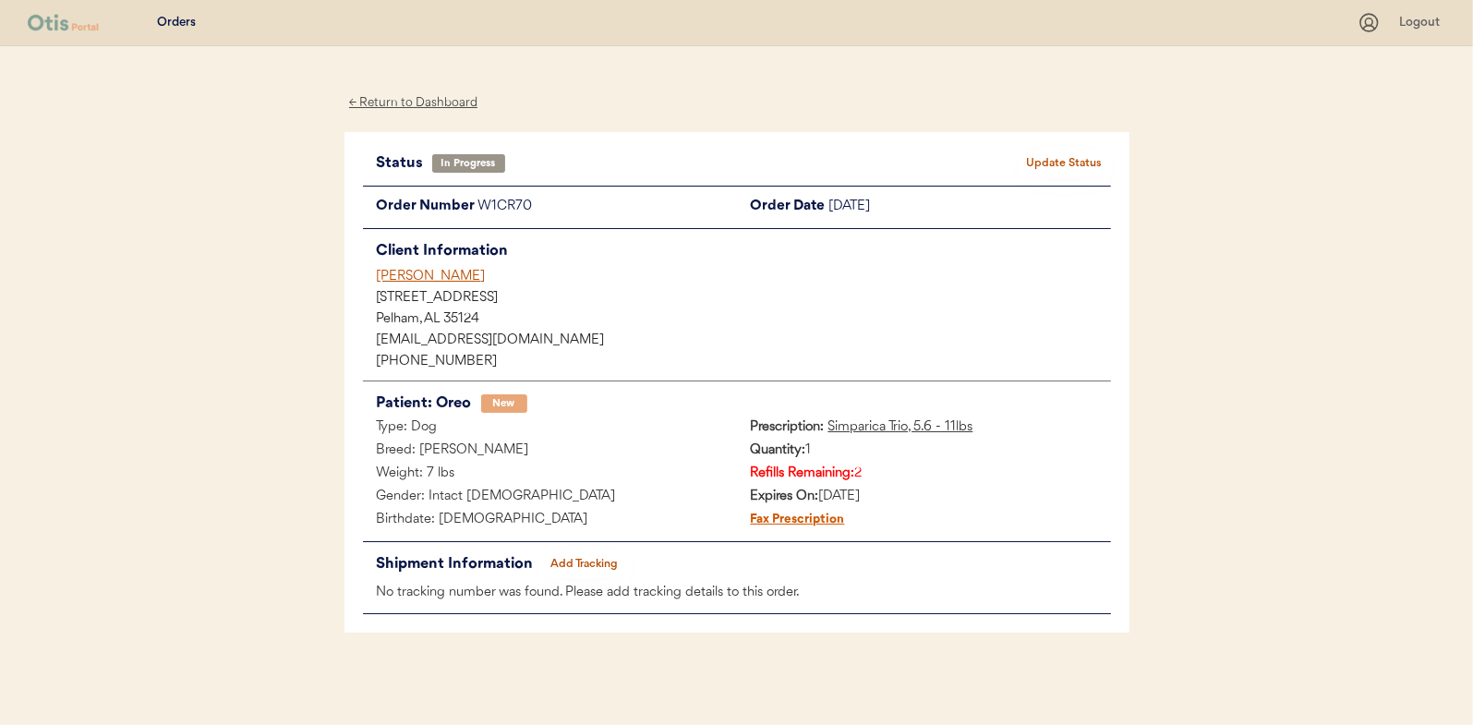
click at [398, 98] on div "← Return to Dashboard" at bounding box center [413, 102] width 138 height 21
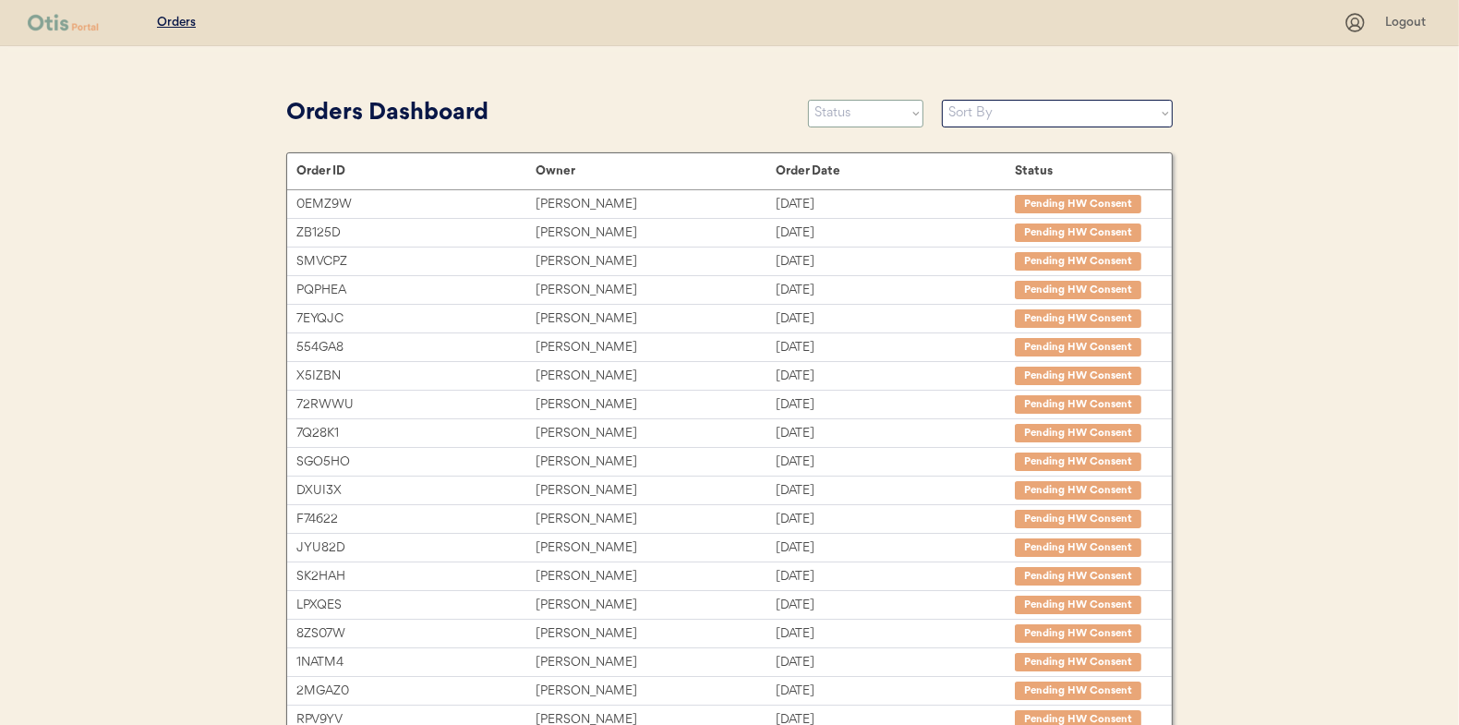
click at [854, 119] on select "Status On Hold New In Progress Complete Pending HW Consent Canceled" at bounding box center [865, 114] width 115 height 28
select select ""new""
click at [808, 100] on select "Status On Hold New In Progress Complete Pending HW Consent Canceled" at bounding box center [865, 114] width 115 height 28
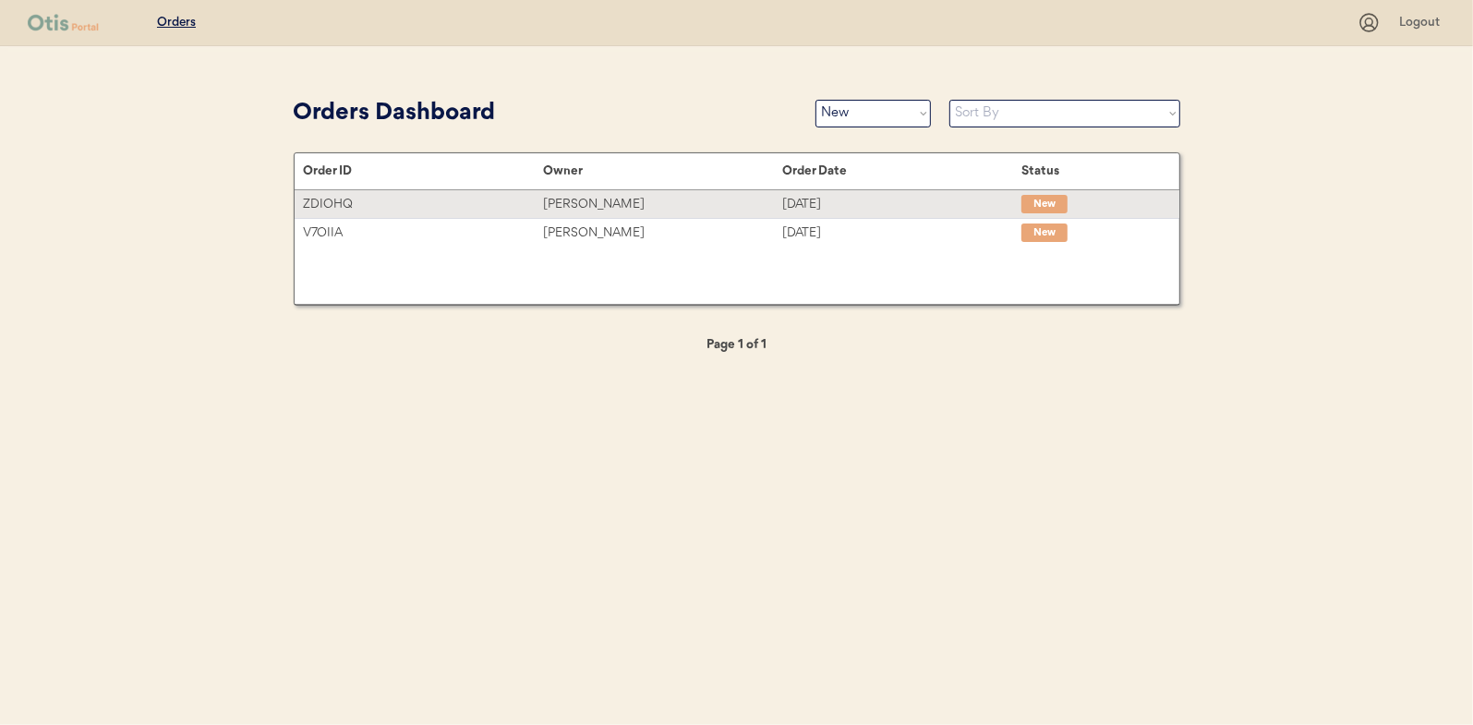
click at [579, 202] on div "[PERSON_NAME]" at bounding box center [662, 204] width 239 height 21
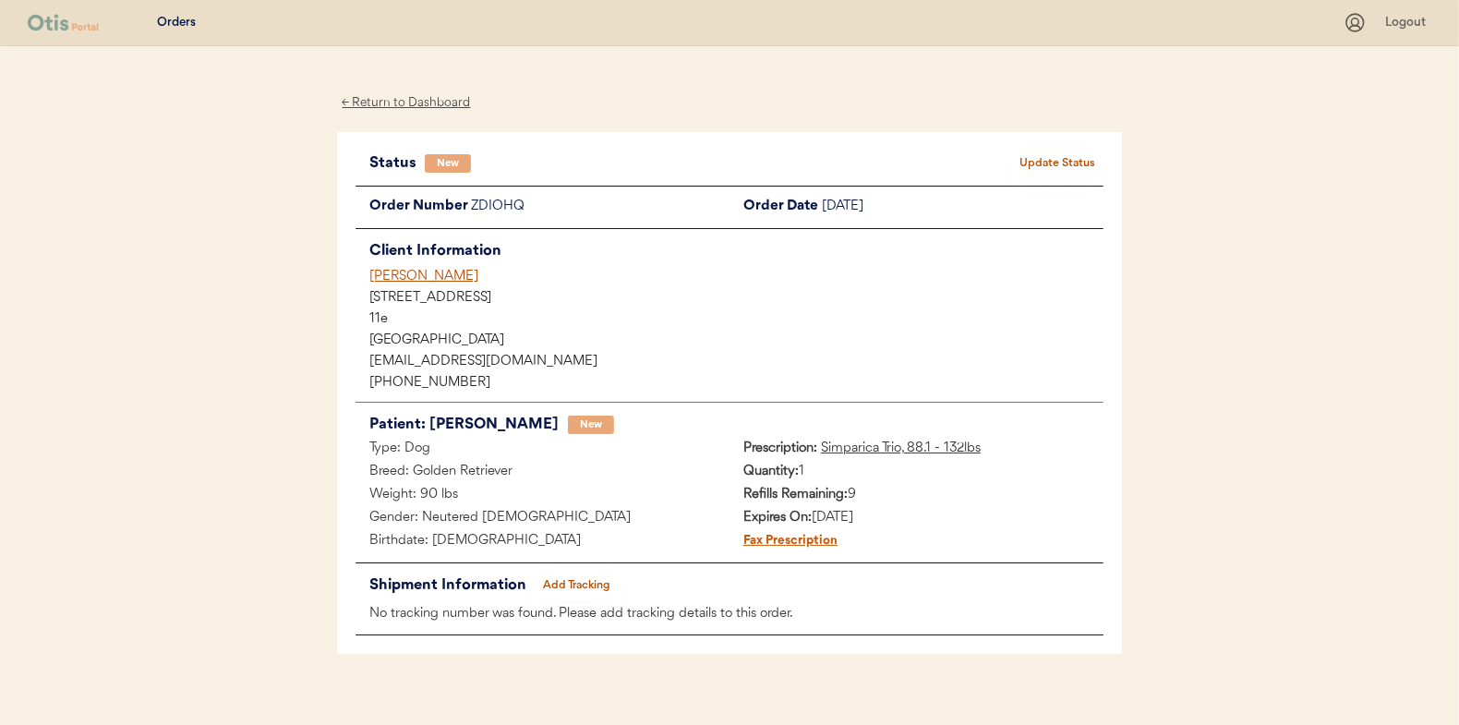
click at [1045, 160] on button "Update Status" at bounding box center [1057, 164] width 92 height 26
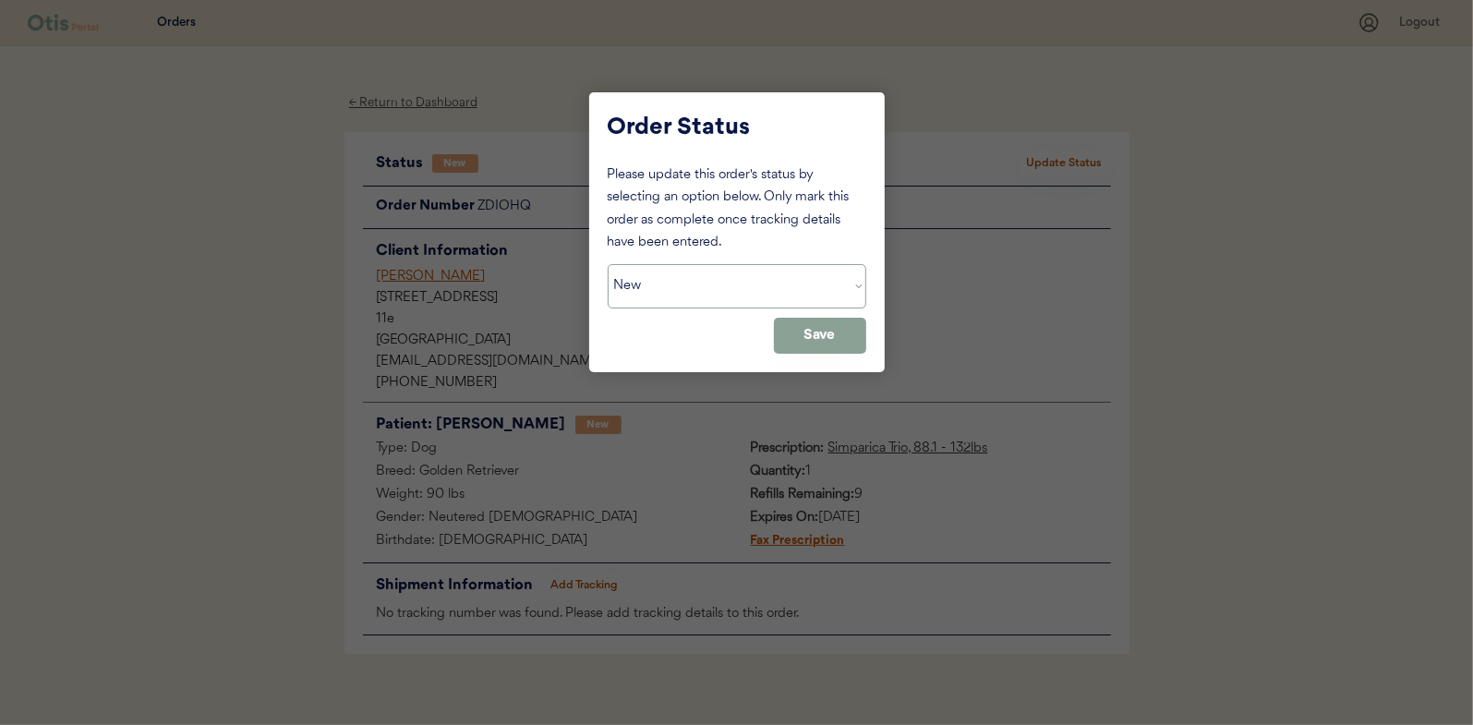
click at [726, 291] on select "Status On Hold New In Progress Complete Pending HW Consent Canceled" at bounding box center [737, 286] width 259 height 44
select select ""in_progress""
click at [608, 264] on select "Status On Hold New In Progress Complete Pending HW Consent Canceled" at bounding box center [737, 286] width 259 height 44
click at [819, 336] on button "Save" at bounding box center [820, 336] width 92 height 36
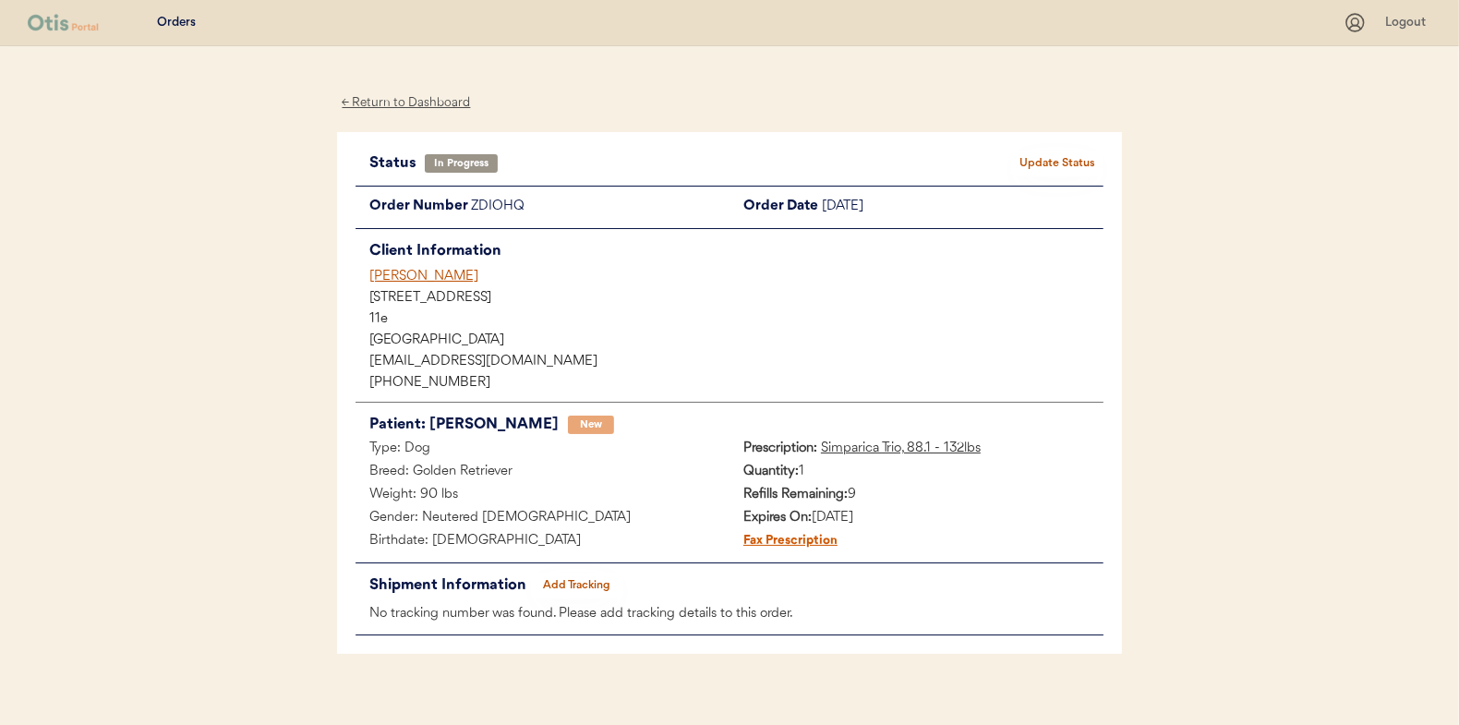
click at [387, 101] on div "← Return to Dashboard" at bounding box center [406, 102] width 138 height 21
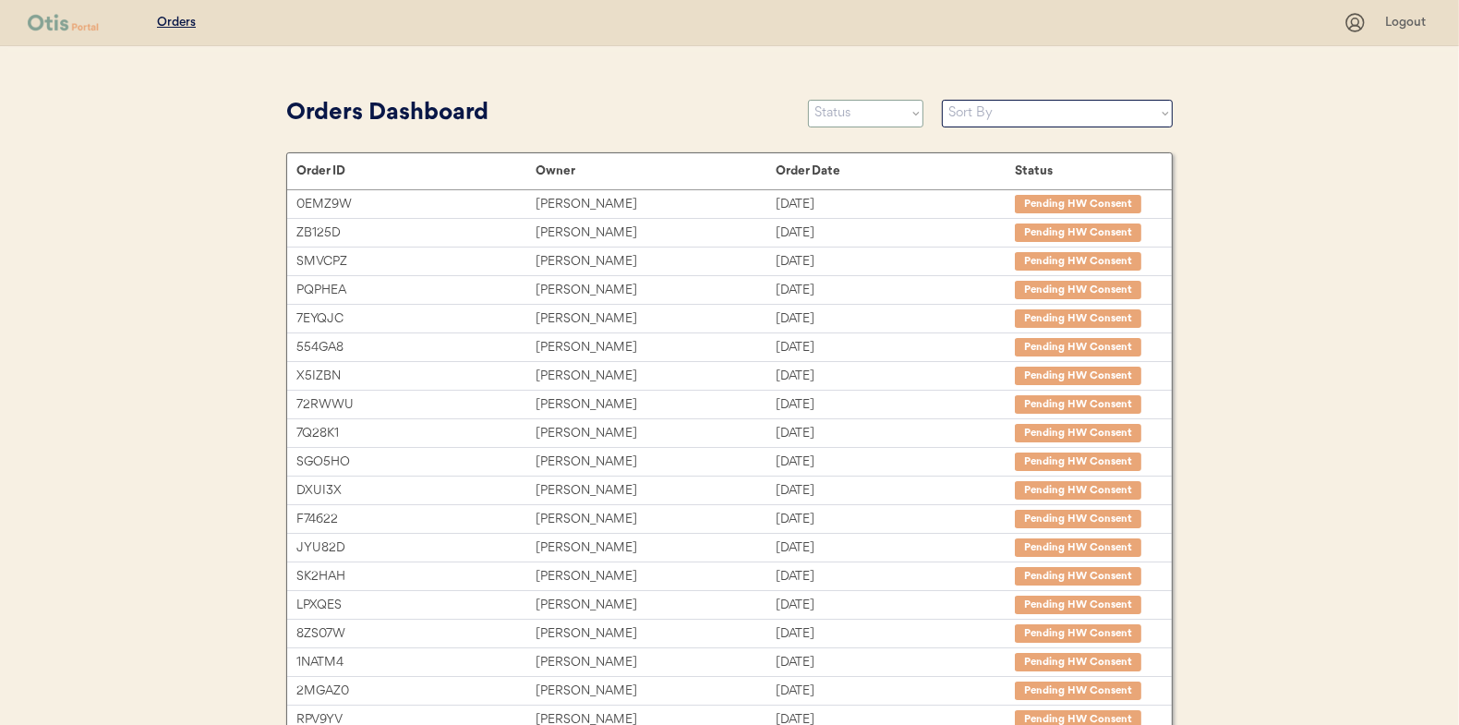
click at [840, 116] on select "Status On Hold New In Progress Complete Pending HW Consent Canceled" at bounding box center [865, 114] width 115 height 28
select select ""new""
click at [808, 100] on select "Status On Hold New In Progress Complete Pending HW Consent Canceled" at bounding box center [865, 114] width 115 height 28
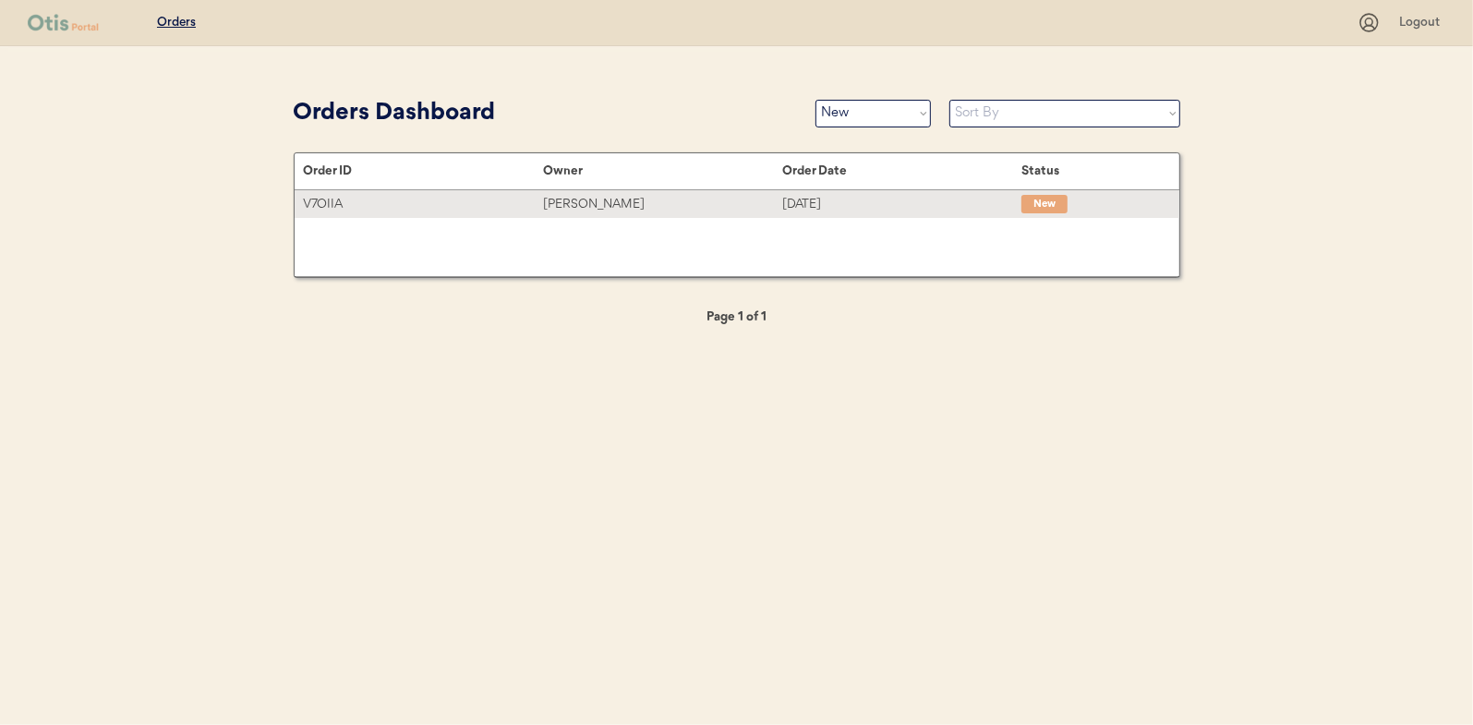
click at [583, 199] on div "[PERSON_NAME]" at bounding box center [662, 204] width 239 height 21
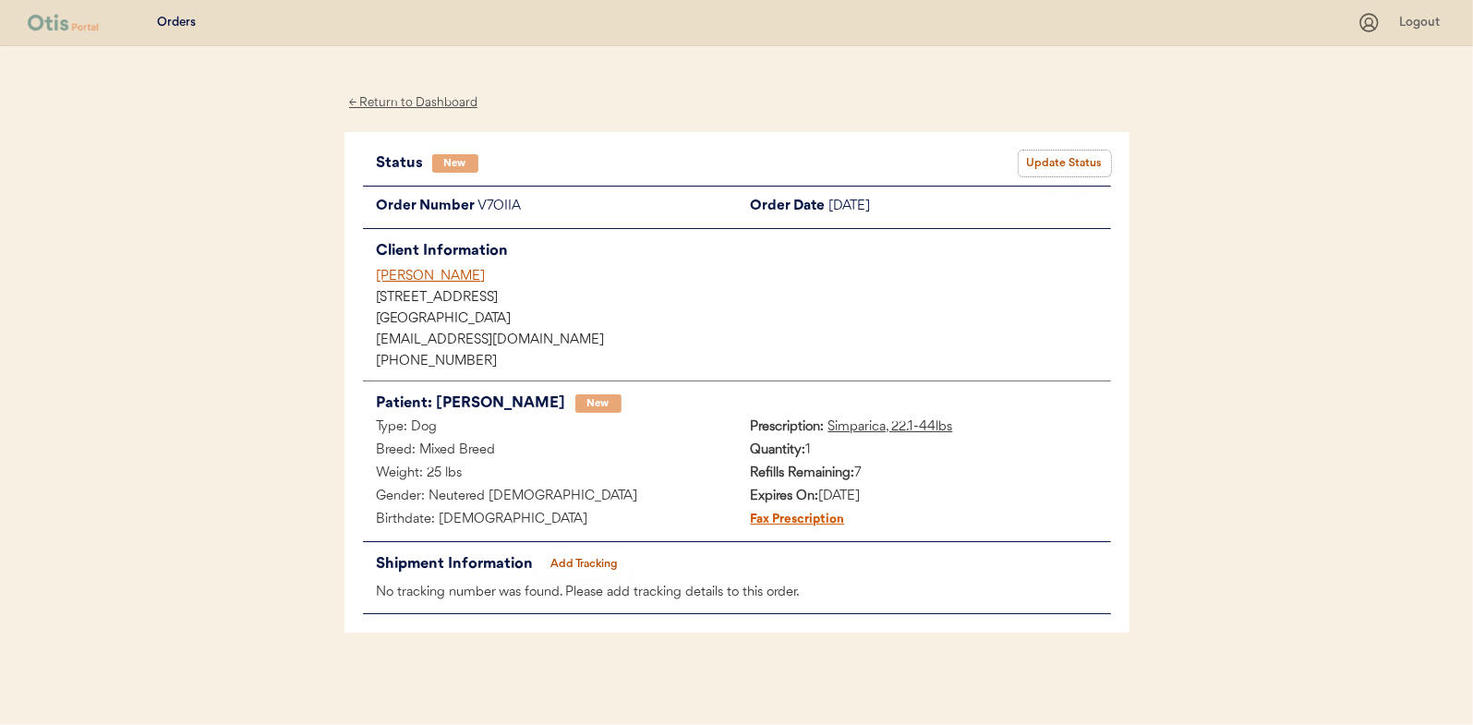
click at [1054, 170] on button "Update Status" at bounding box center [1064, 164] width 92 height 26
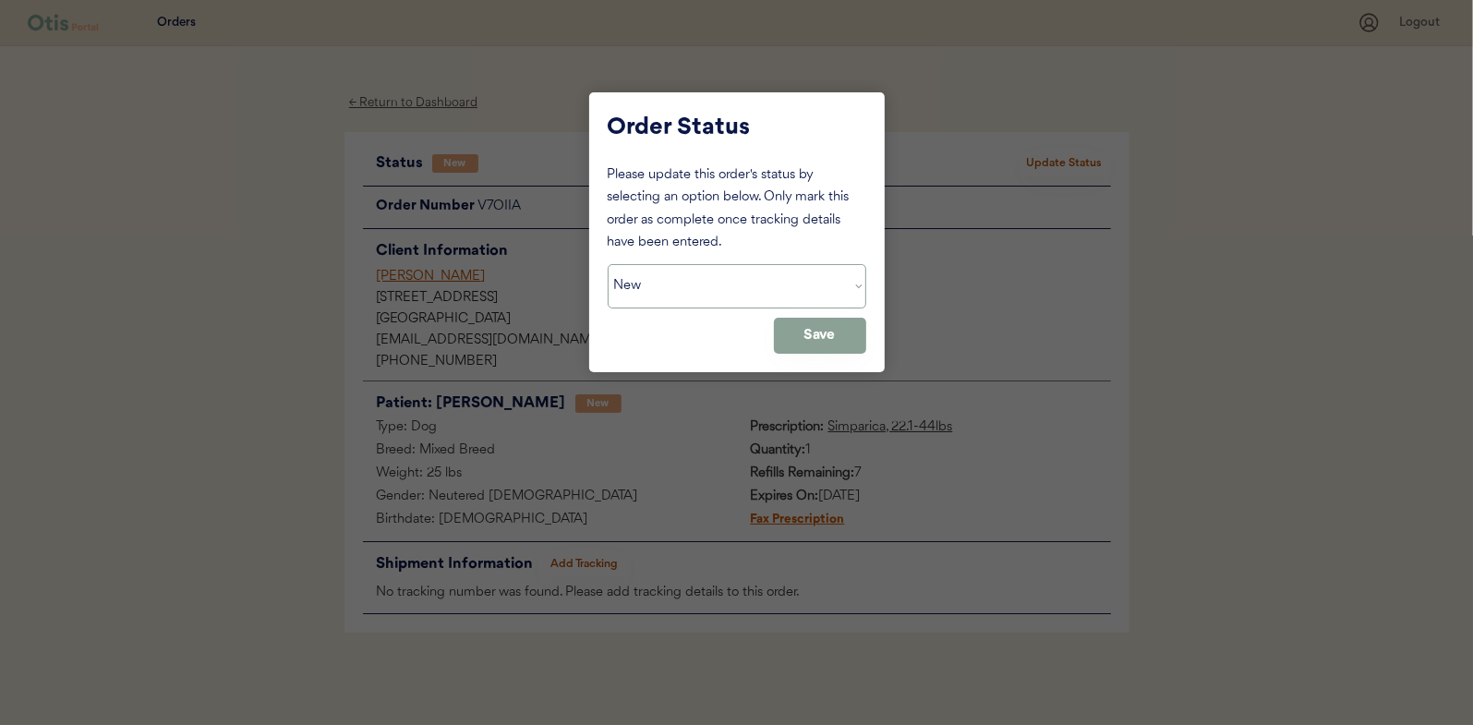
click at [658, 295] on select "Status On Hold New In Progress Complete Pending HW Consent Canceled" at bounding box center [737, 286] width 259 height 44
select select ""in_progress""
click at [608, 264] on select "Status On Hold New In Progress Complete Pending HW Consent Canceled" at bounding box center [737, 286] width 259 height 44
click at [813, 335] on button "Save" at bounding box center [820, 336] width 92 height 36
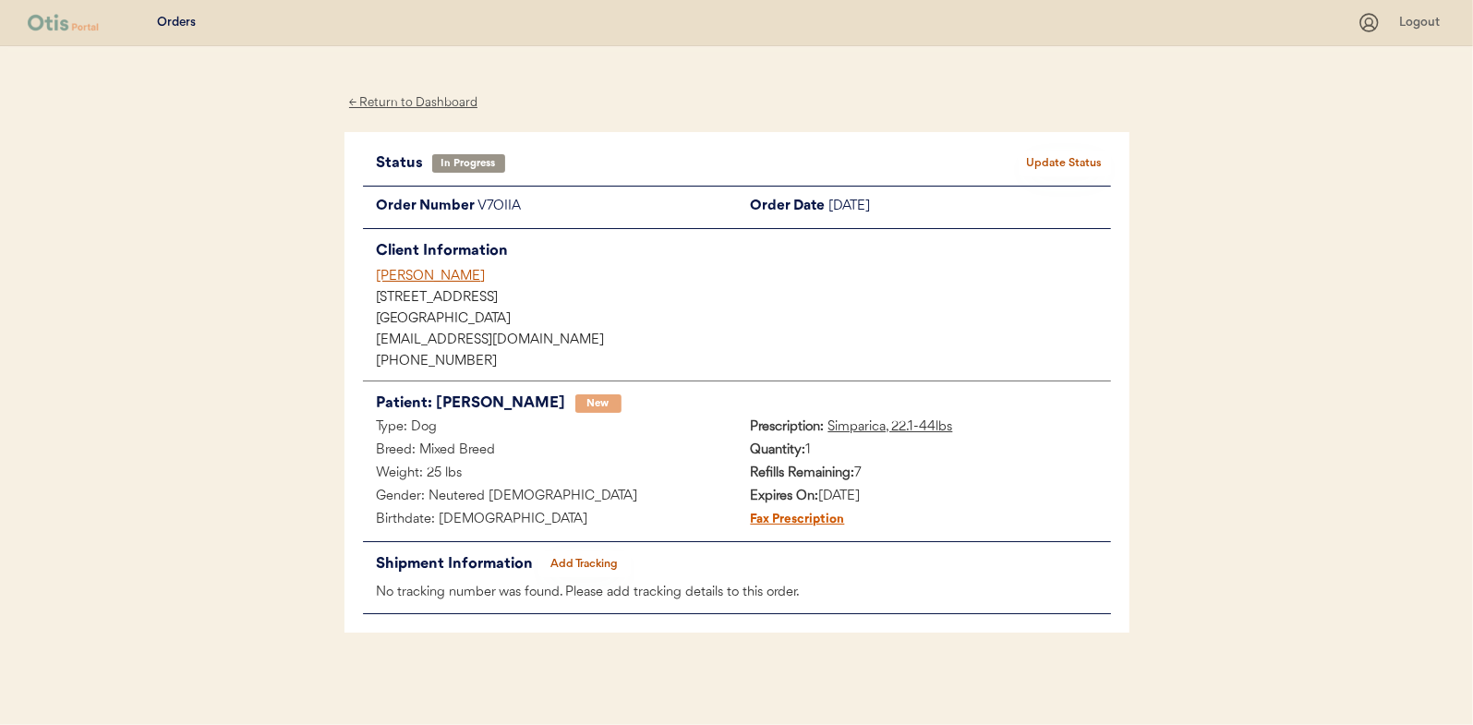
click at [429, 105] on div "← Return to Dashboard" at bounding box center [413, 102] width 138 height 21
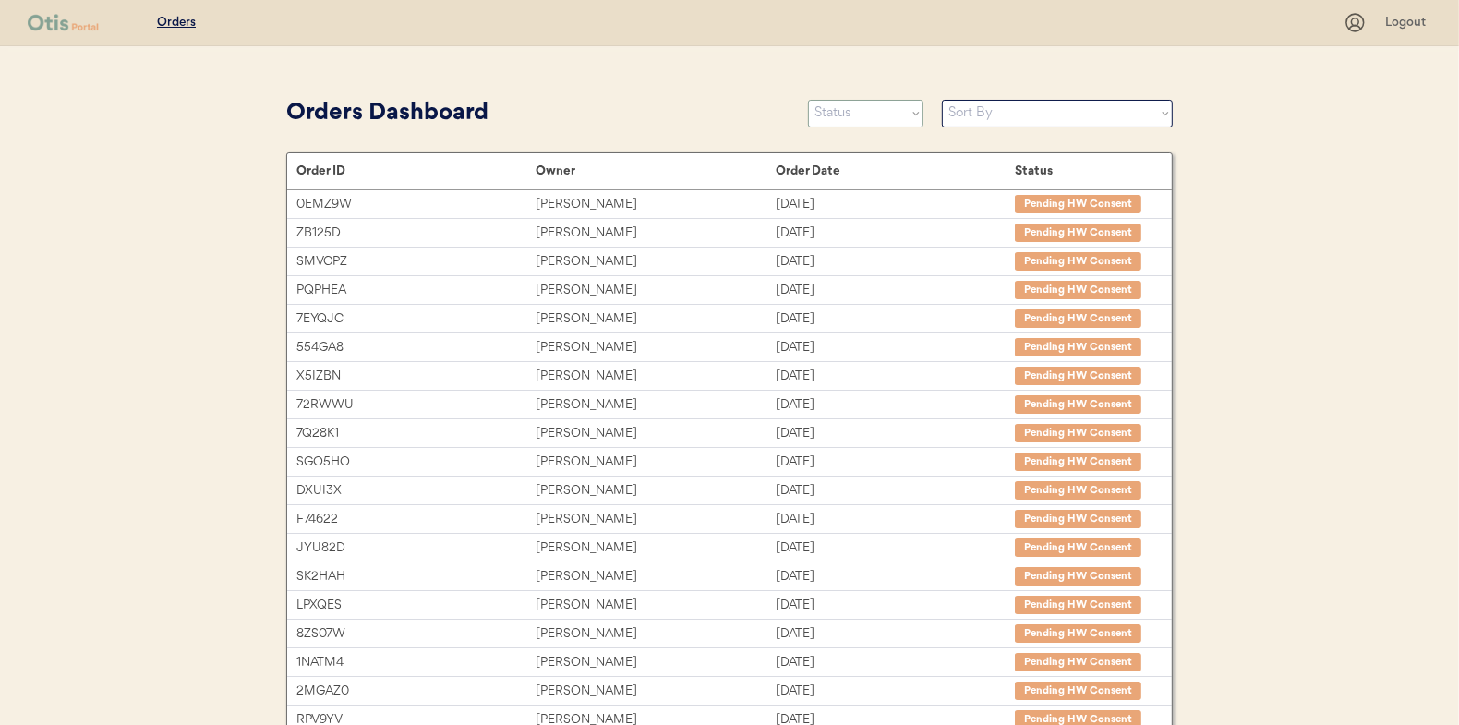
click at [857, 116] on select "Status On Hold New In Progress Complete Pending HW Consent Canceled" at bounding box center [865, 114] width 115 height 28
click at [808, 100] on select "Status On Hold New In Progress Complete Pending HW Consent Canceled" at bounding box center [865, 114] width 115 height 28
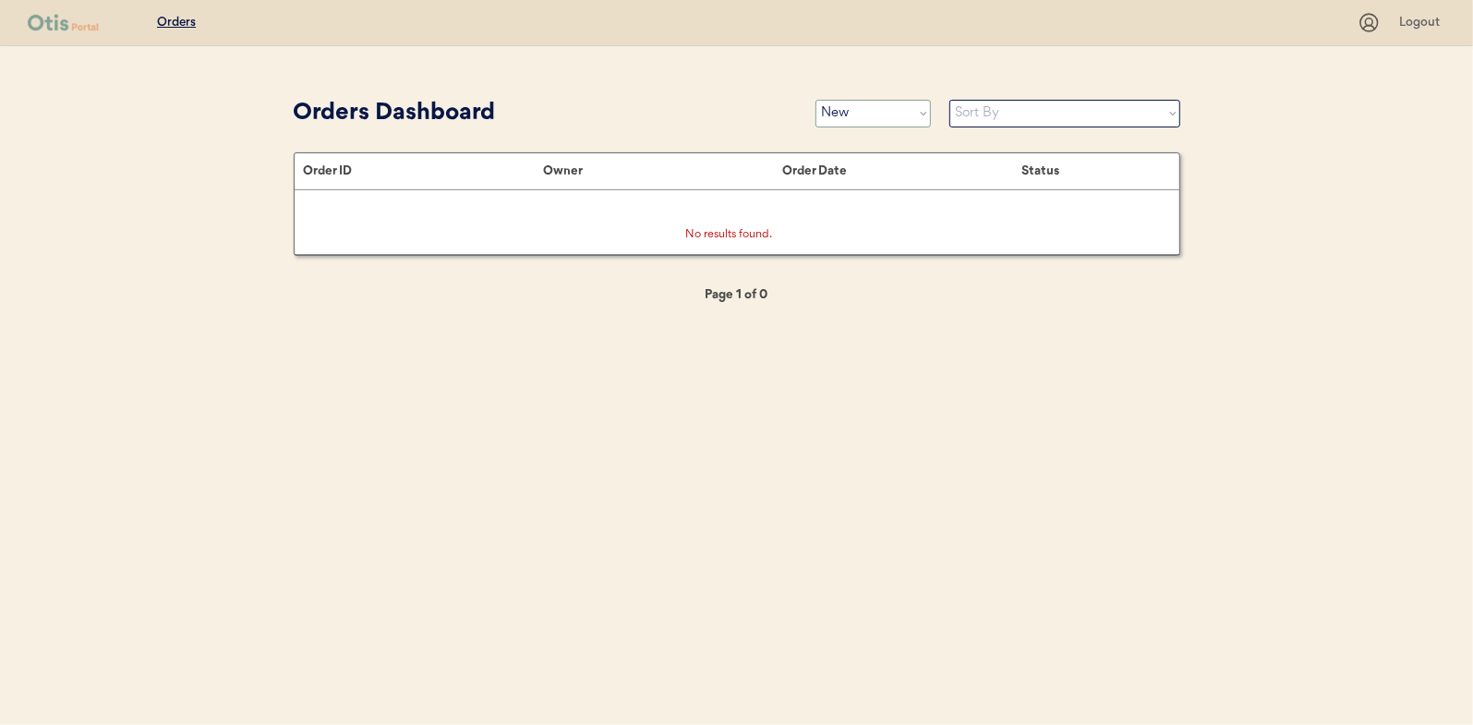
click at [857, 109] on select "Status On Hold New In Progress Complete Pending HW Consent Canceled" at bounding box center [872, 114] width 115 height 28
select select ""in_progress""
click at [815, 100] on select "Status On Hold New In Progress Complete Pending HW Consent Canceled" at bounding box center [872, 114] width 115 height 28
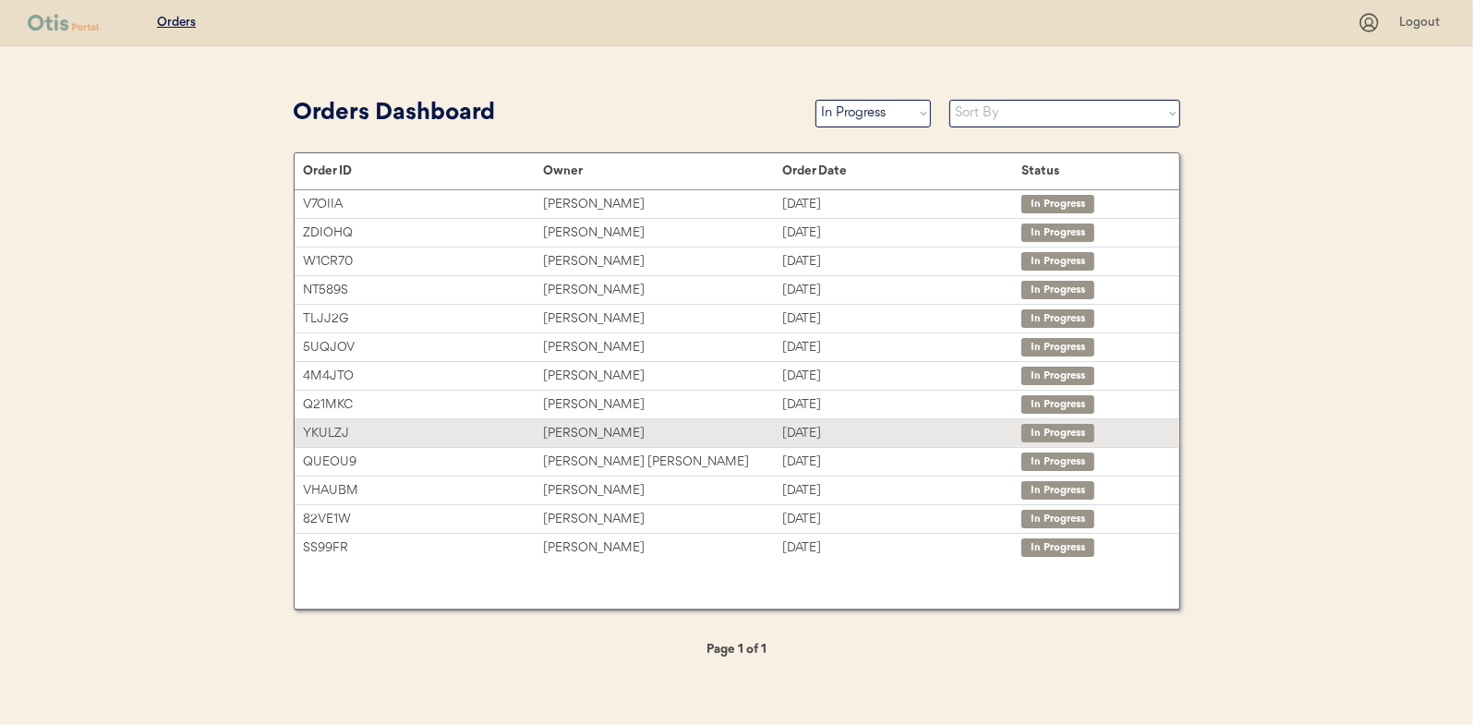
click at [578, 424] on div "Anna Underwood" at bounding box center [662, 433] width 239 height 21
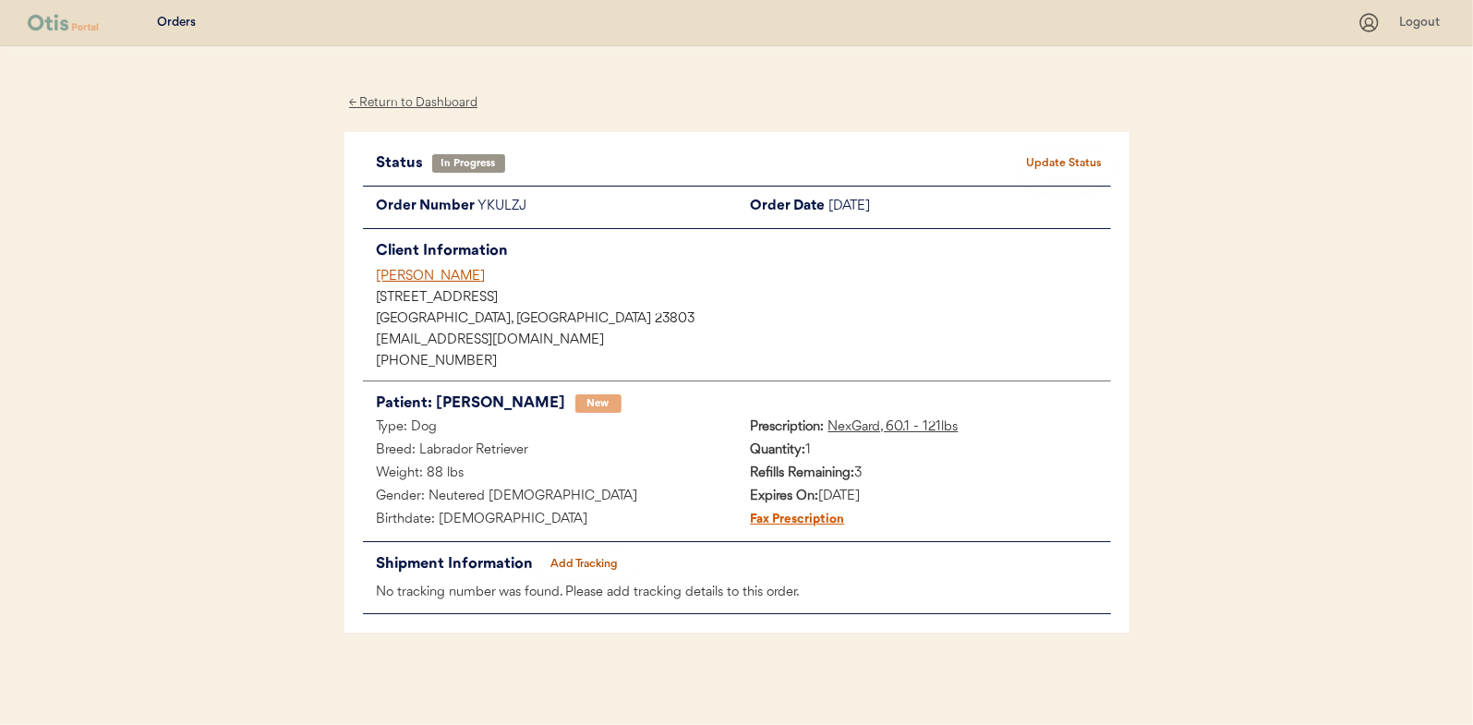
click at [597, 561] on button "Add Tracking" at bounding box center [584, 564] width 92 height 26
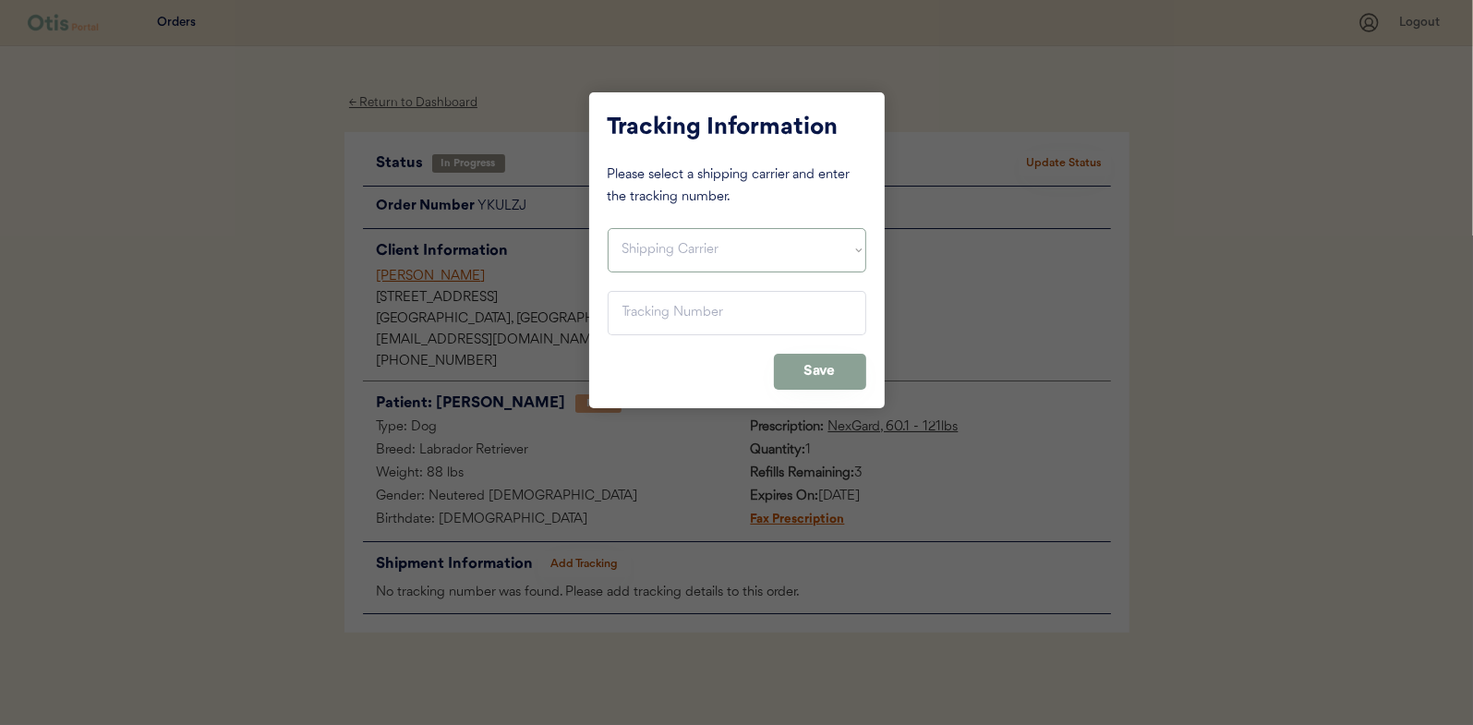
click at [644, 258] on select "Shipping Carrier FedEx FedEx Ground Economy UPS USPS" at bounding box center [737, 250] width 259 height 44
select select ""usps""
click at [608, 228] on select "Shipping Carrier FedEx FedEx Ground Economy UPS USPS" at bounding box center [737, 250] width 259 height 44
click at [631, 295] on input "input" at bounding box center [737, 313] width 259 height 44
paste input "9400150105496037183451"
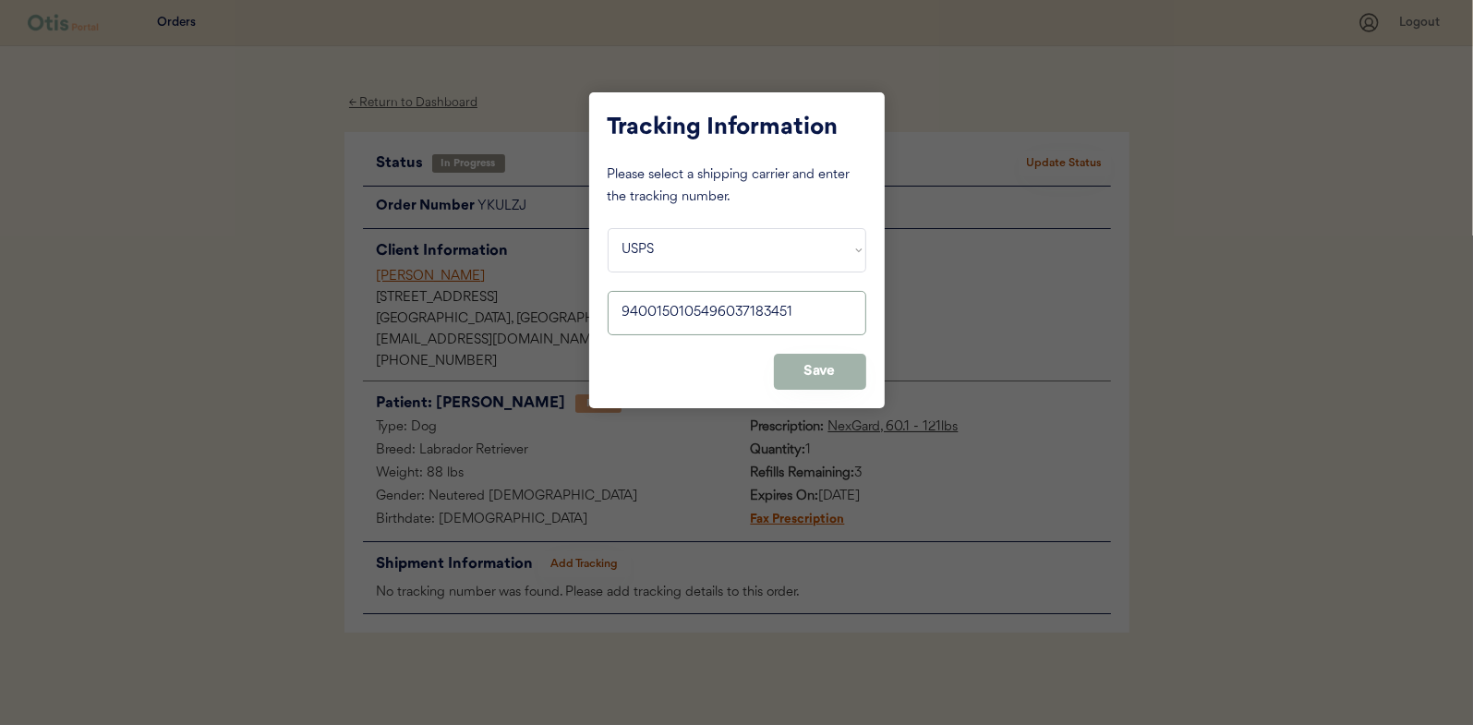
type input "9400150105496037183451"
click at [814, 366] on button "Save" at bounding box center [820, 372] width 92 height 36
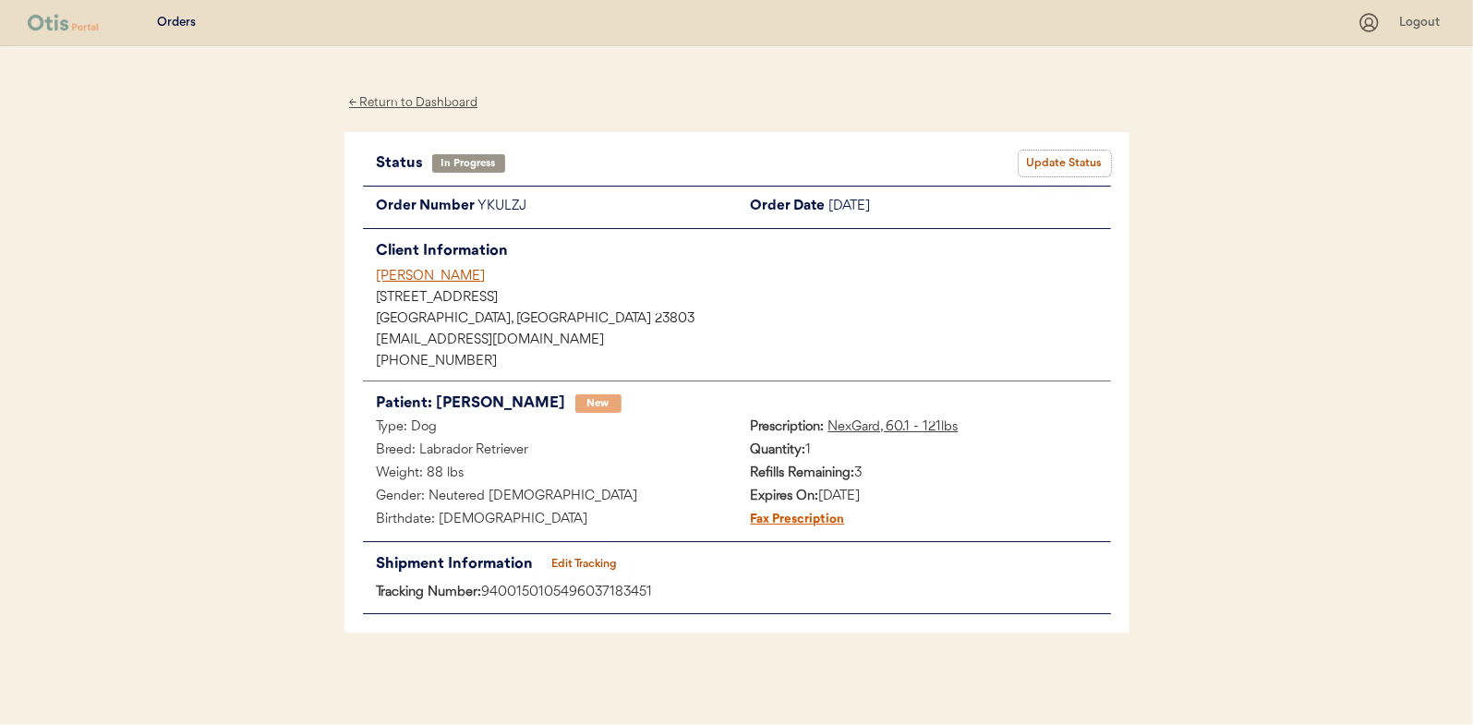
click at [1058, 151] on button "Update Status" at bounding box center [1064, 164] width 92 height 26
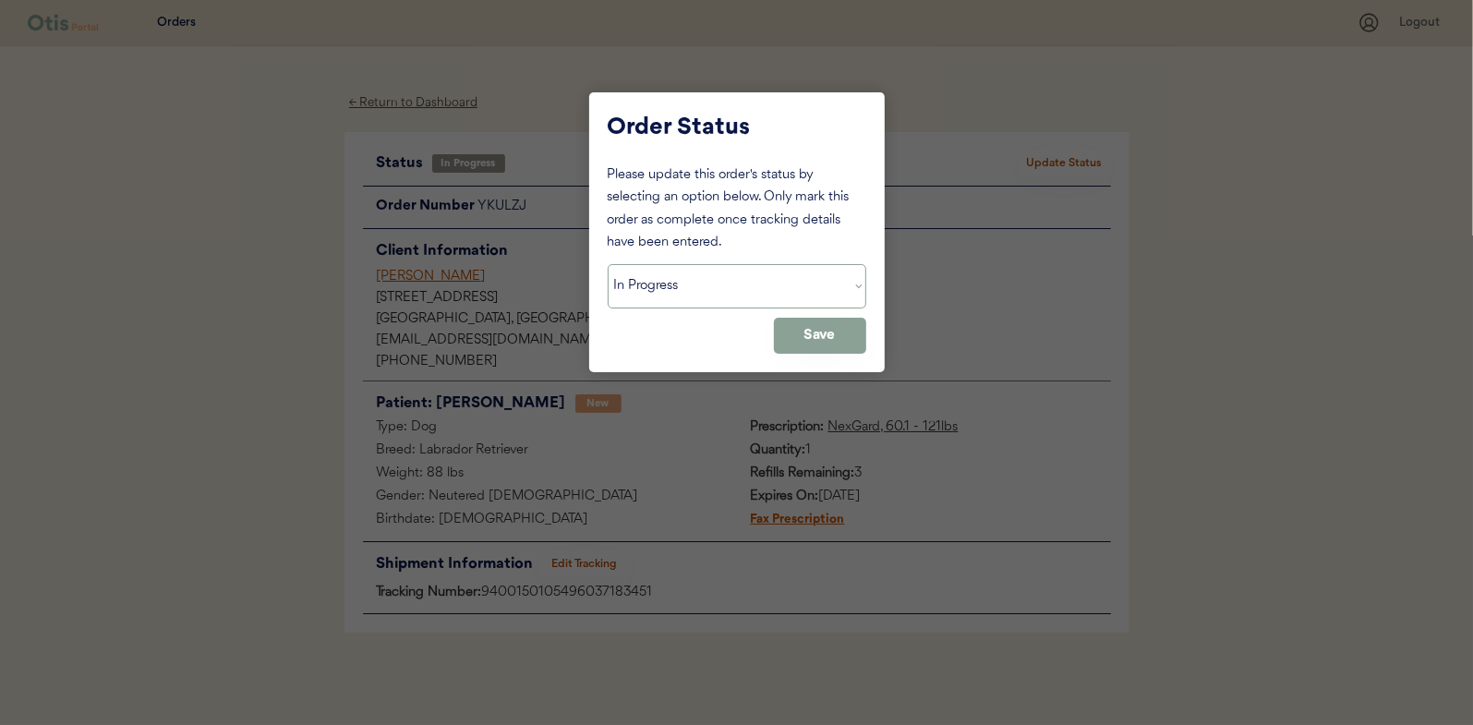
click at [645, 271] on select "Status On Hold New In Progress Complete Pending HW Consent Canceled" at bounding box center [737, 286] width 259 height 44
select select ""complete""
click at [608, 264] on select "Status On Hold New In Progress Complete Pending HW Consent Canceled" at bounding box center [737, 286] width 259 height 44
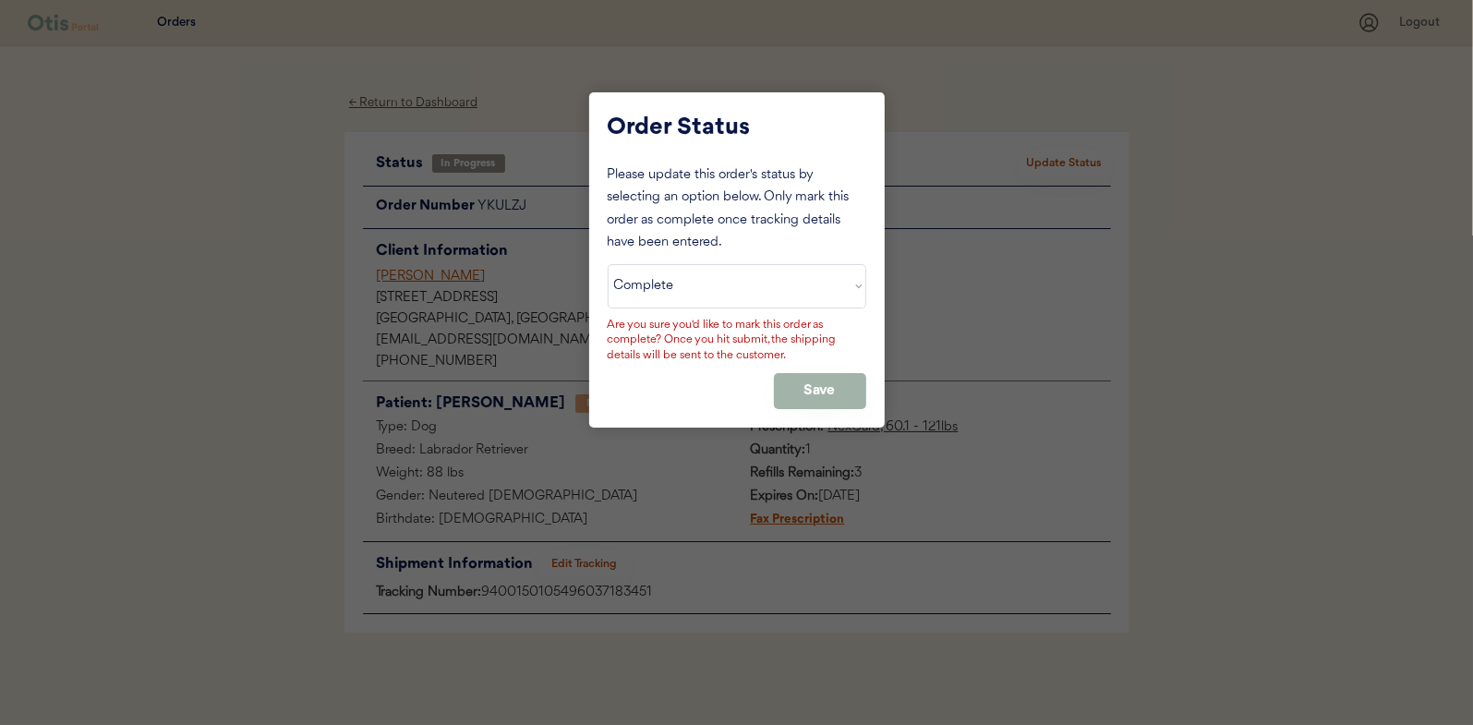
click at [818, 378] on button "Save" at bounding box center [820, 391] width 92 height 36
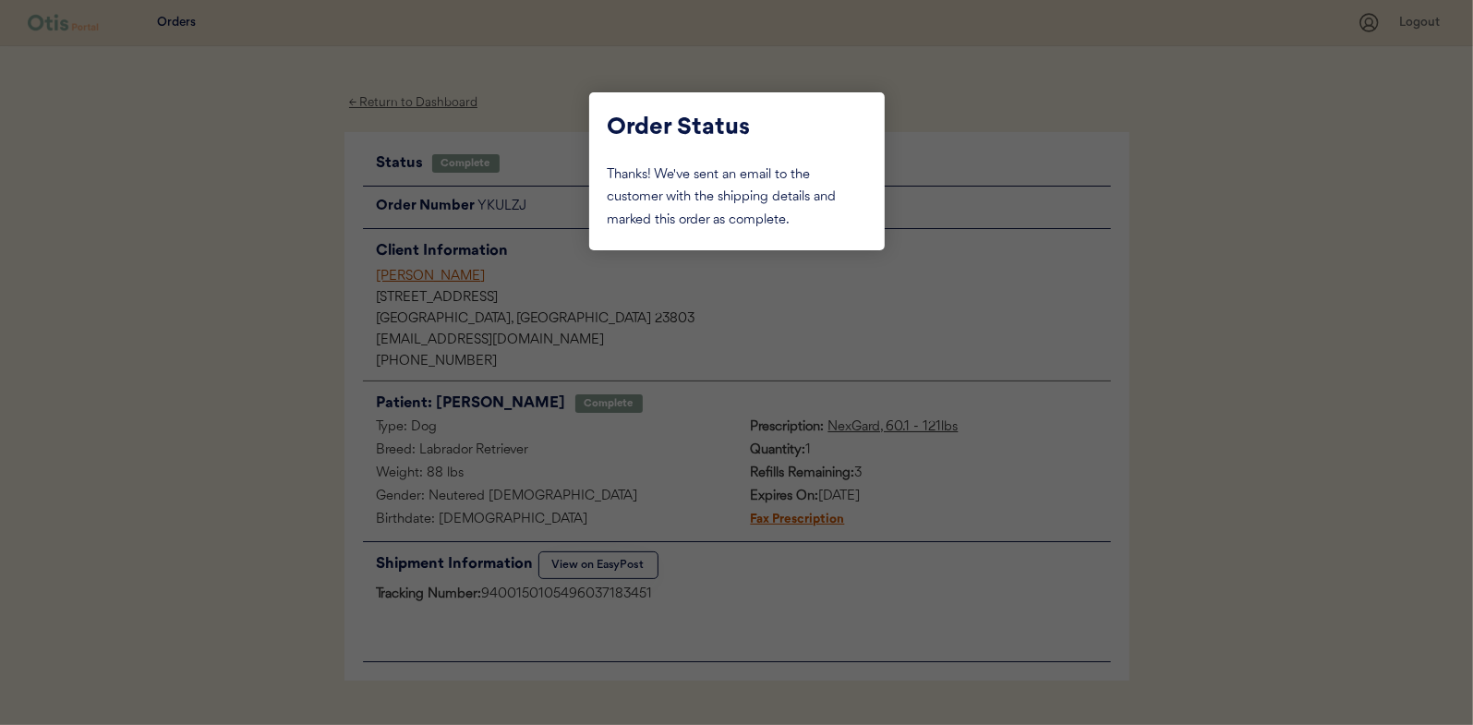
click at [281, 202] on div at bounding box center [736, 362] width 1473 height 725
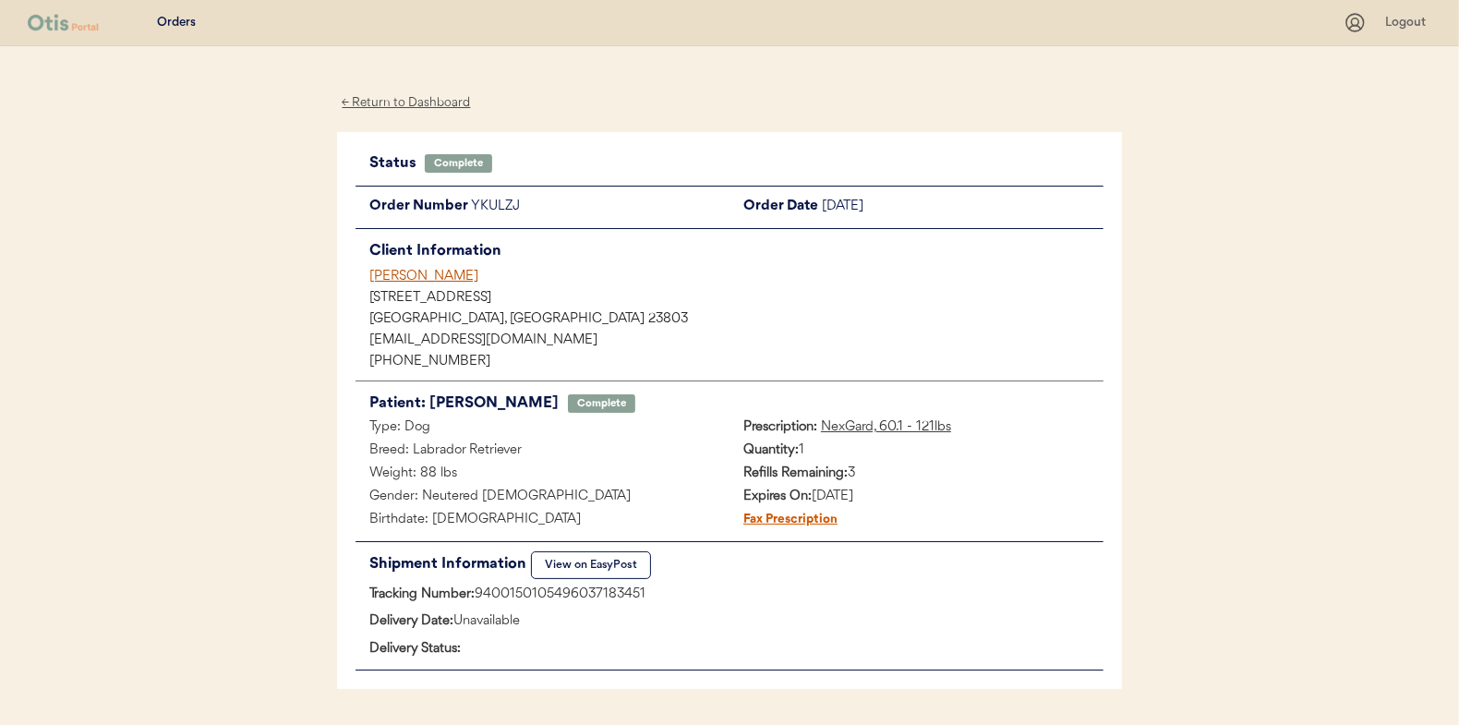
click at [383, 103] on div "← Return to Dashboard" at bounding box center [406, 102] width 138 height 21
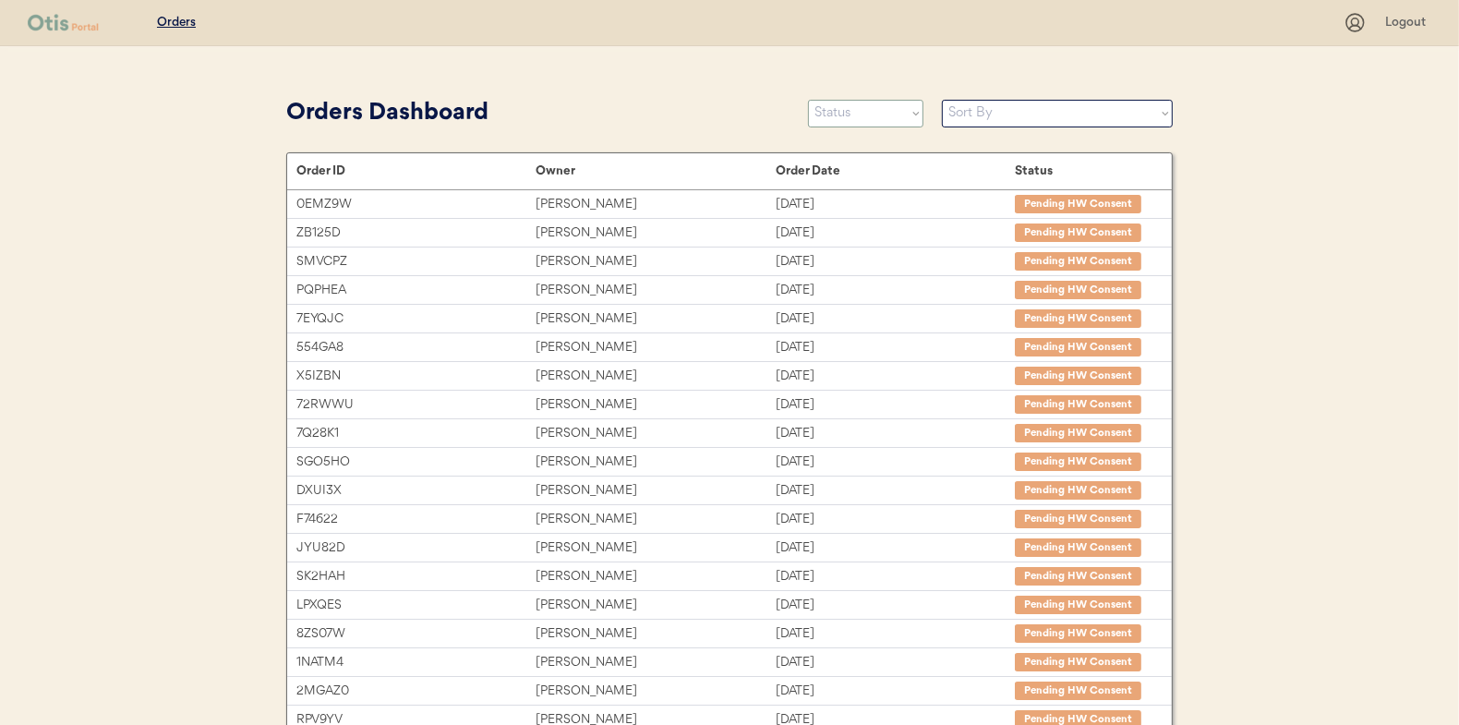
click at [822, 108] on select "Status On Hold New In Progress Complete Pending HW Consent Canceled" at bounding box center [865, 114] width 115 height 28
select select ""in_progress""
click at [808, 100] on select "Status On Hold New In Progress Complete Pending HW Consent Canceled" at bounding box center [865, 114] width 115 height 28
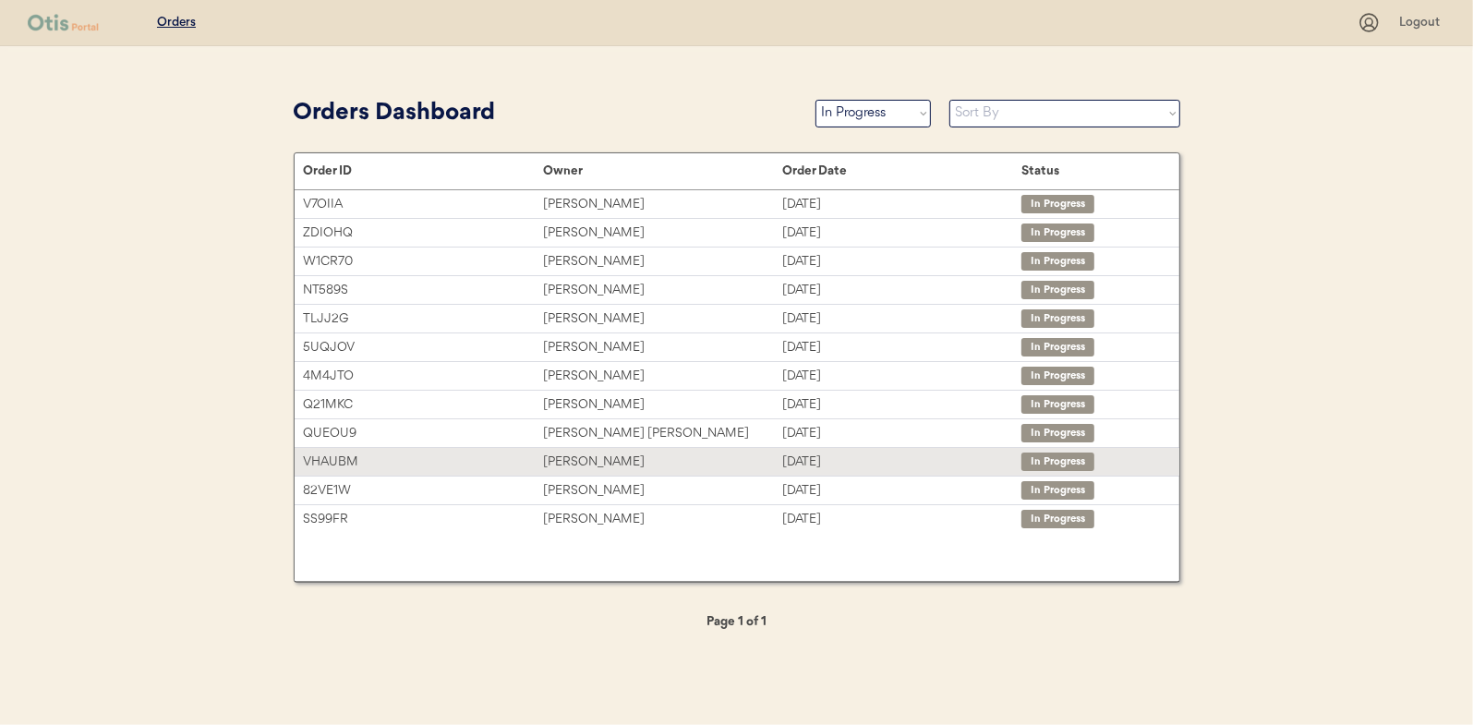
click at [568, 459] on div "[PERSON_NAME]" at bounding box center [662, 462] width 239 height 21
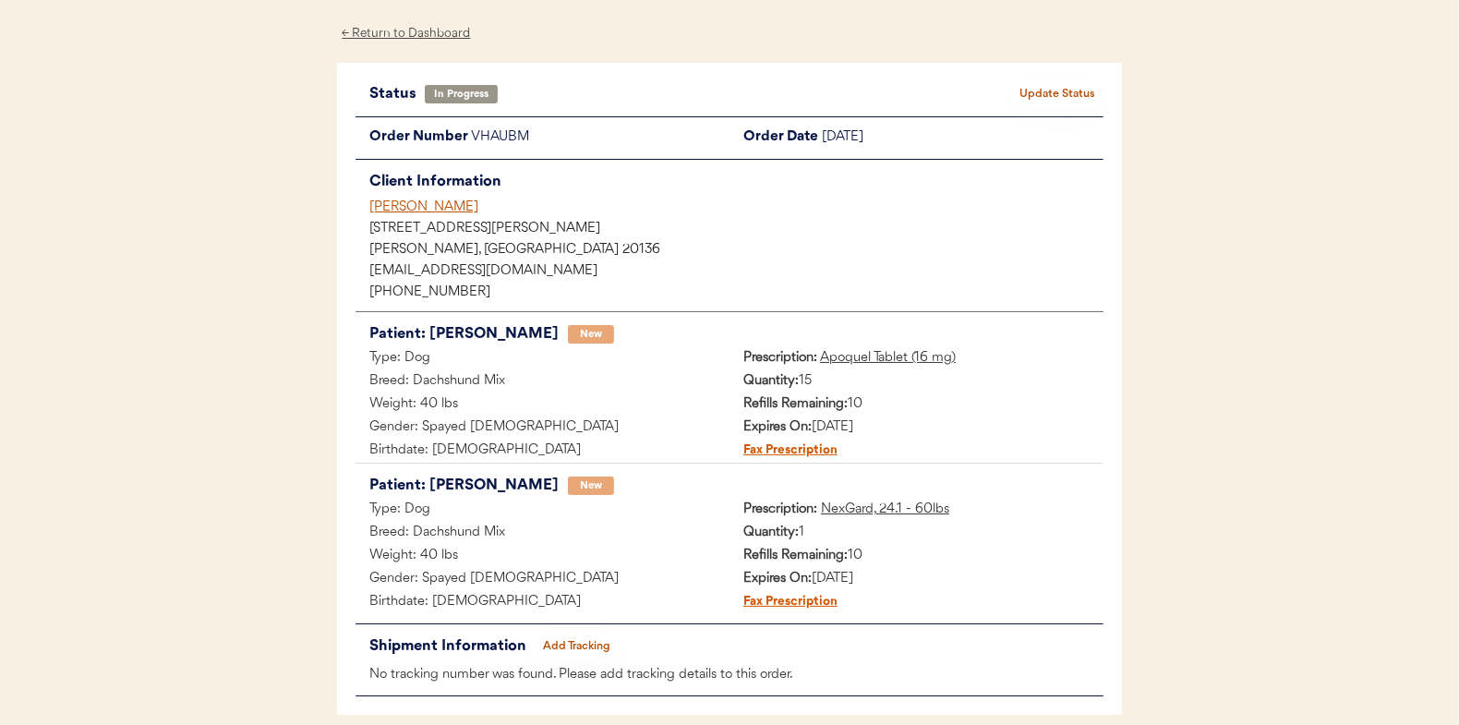
scroll to position [151, 0]
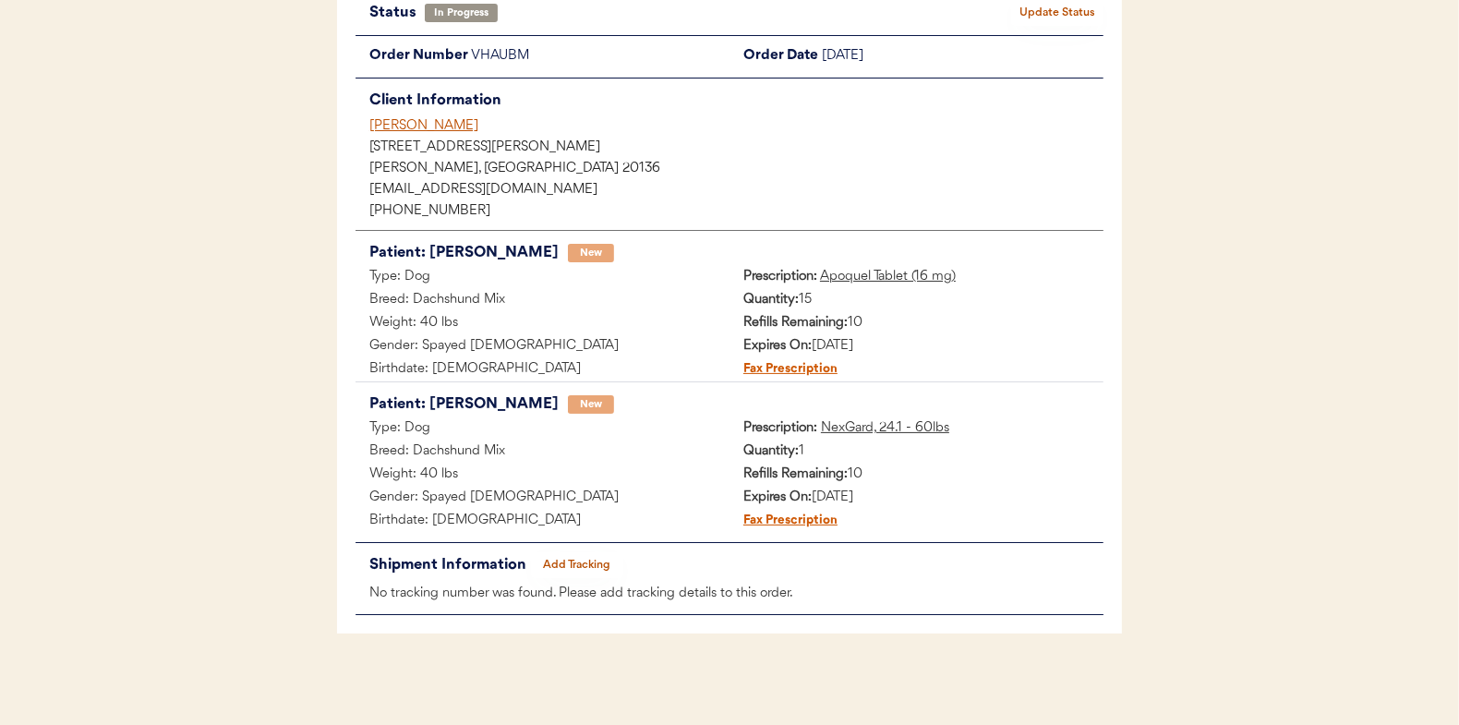
click at [574, 562] on button "Add Tracking" at bounding box center [577, 565] width 92 height 26
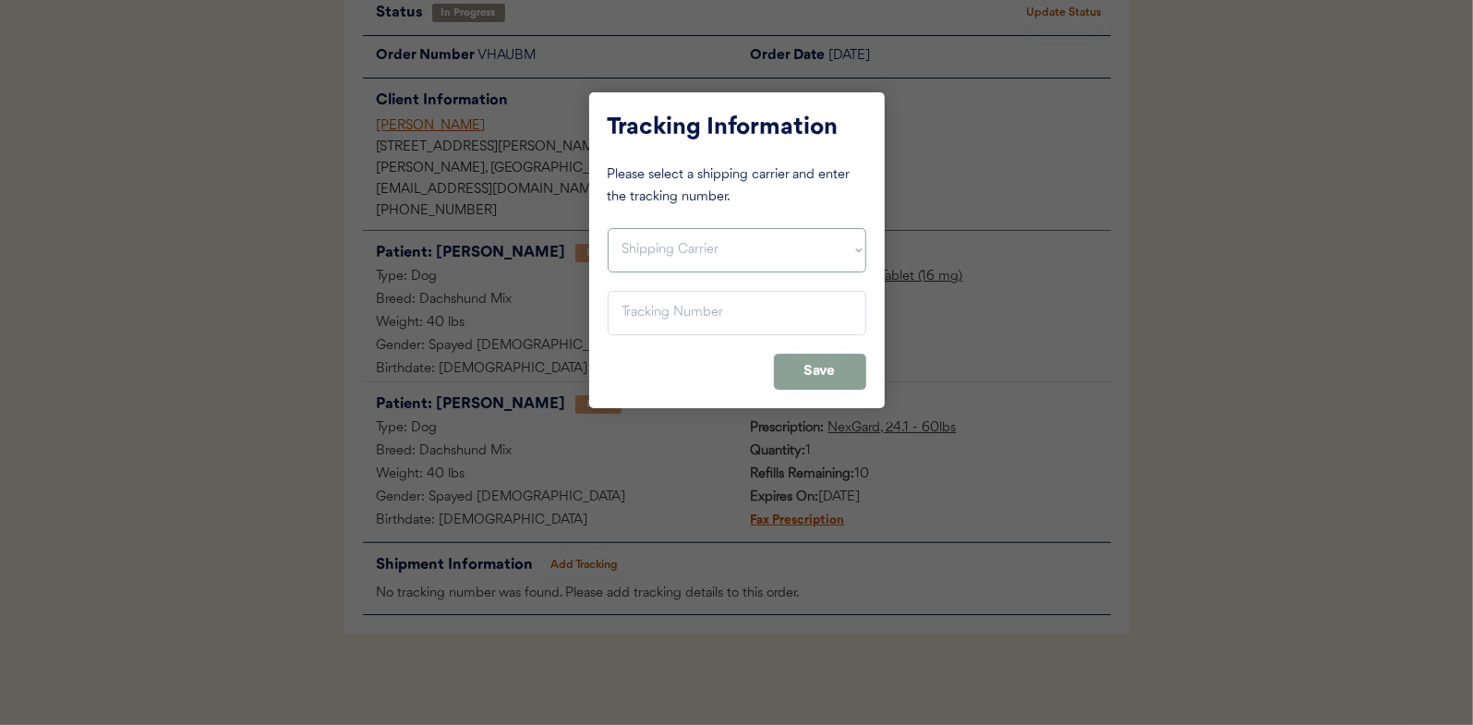
click at [646, 247] on select "Shipping Carrier FedEx FedEx Ground Economy UPS USPS" at bounding box center [737, 250] width 259 height 44
select select ""usps""
click at [608, 228] on select "Shipping Carrier FedEx FedEx Ground Economy UPS USPS" at bounding box center [737, 250] width 259 height 44
click at [640, 317] on input "input" at bounding box center [737, 313] width 259 height 44
paste input "9400150105798035528631"
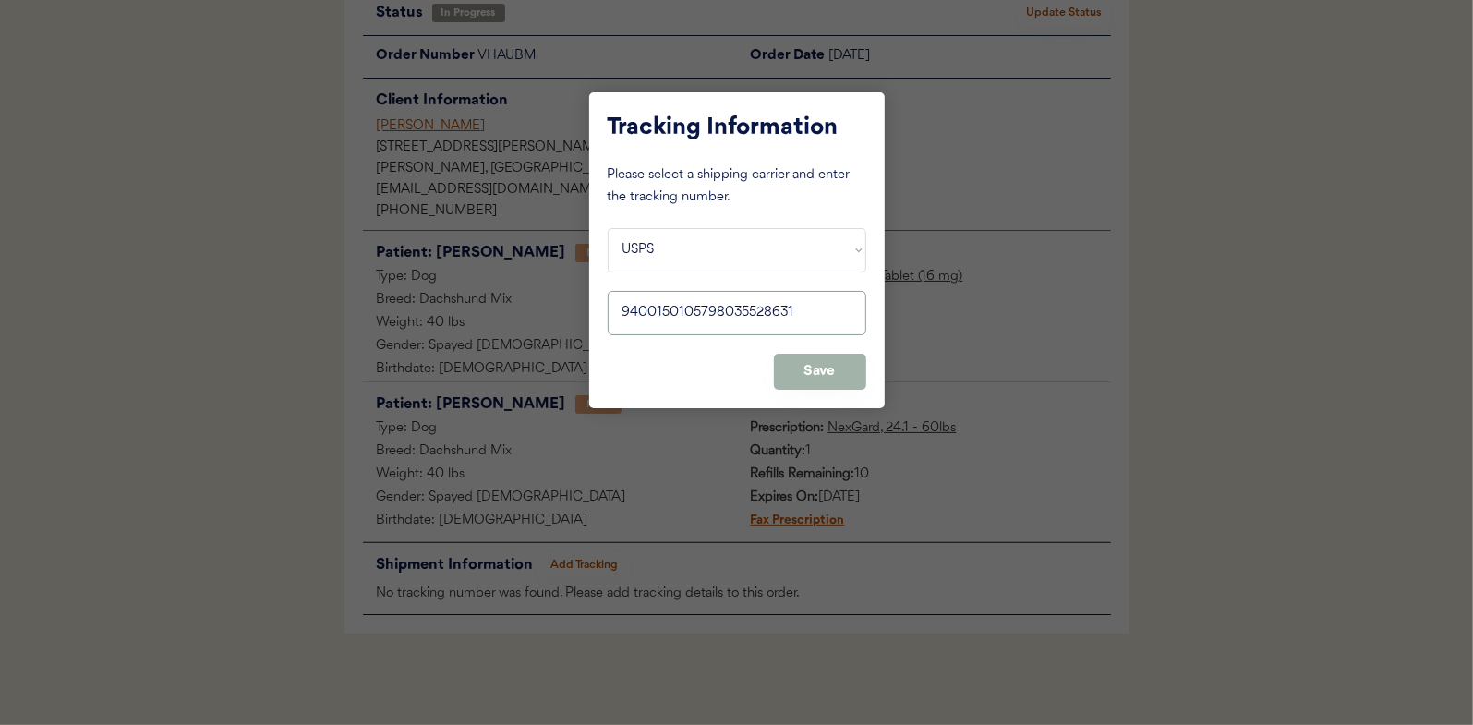
type input "9400150105798035528631"
click at [822, 367] on button "Save" at bounding box center [820, 372] width 92 height 36
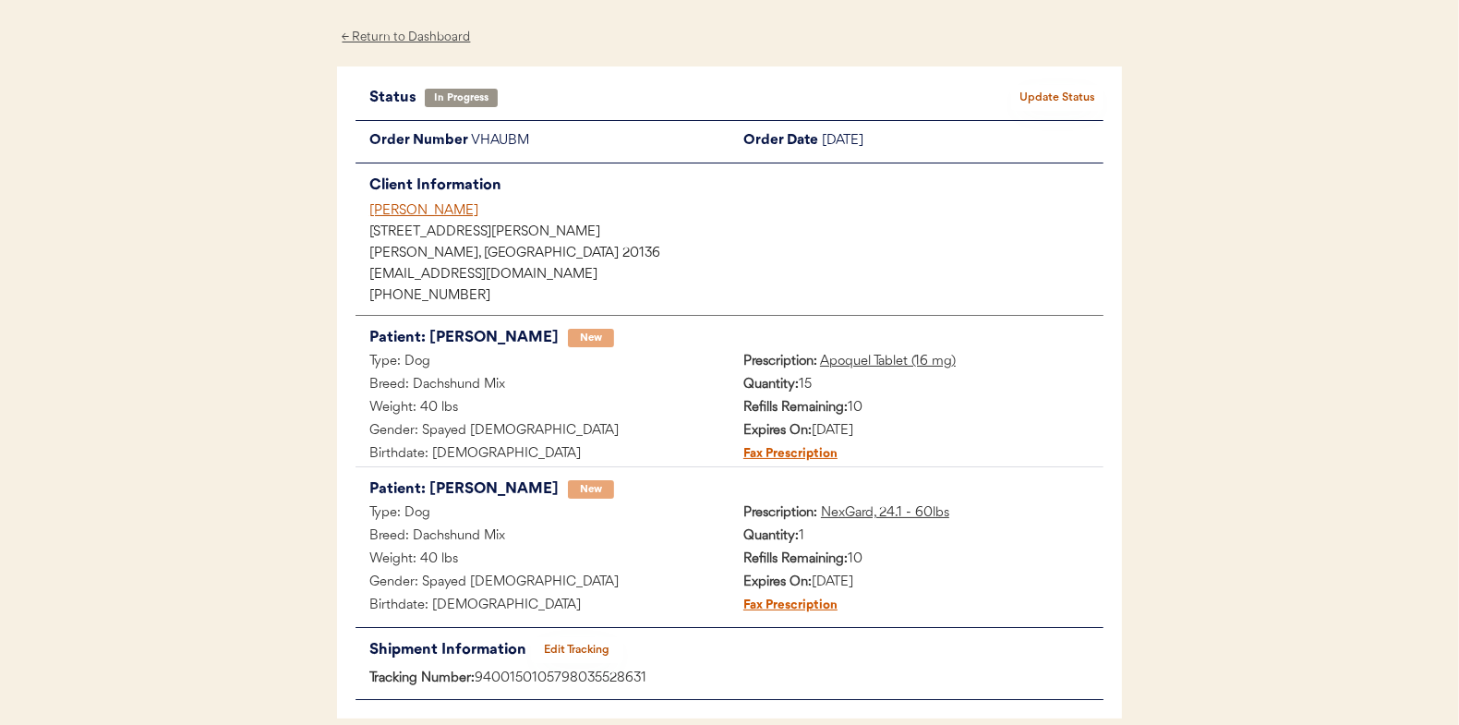
scroll to position [0, 0]
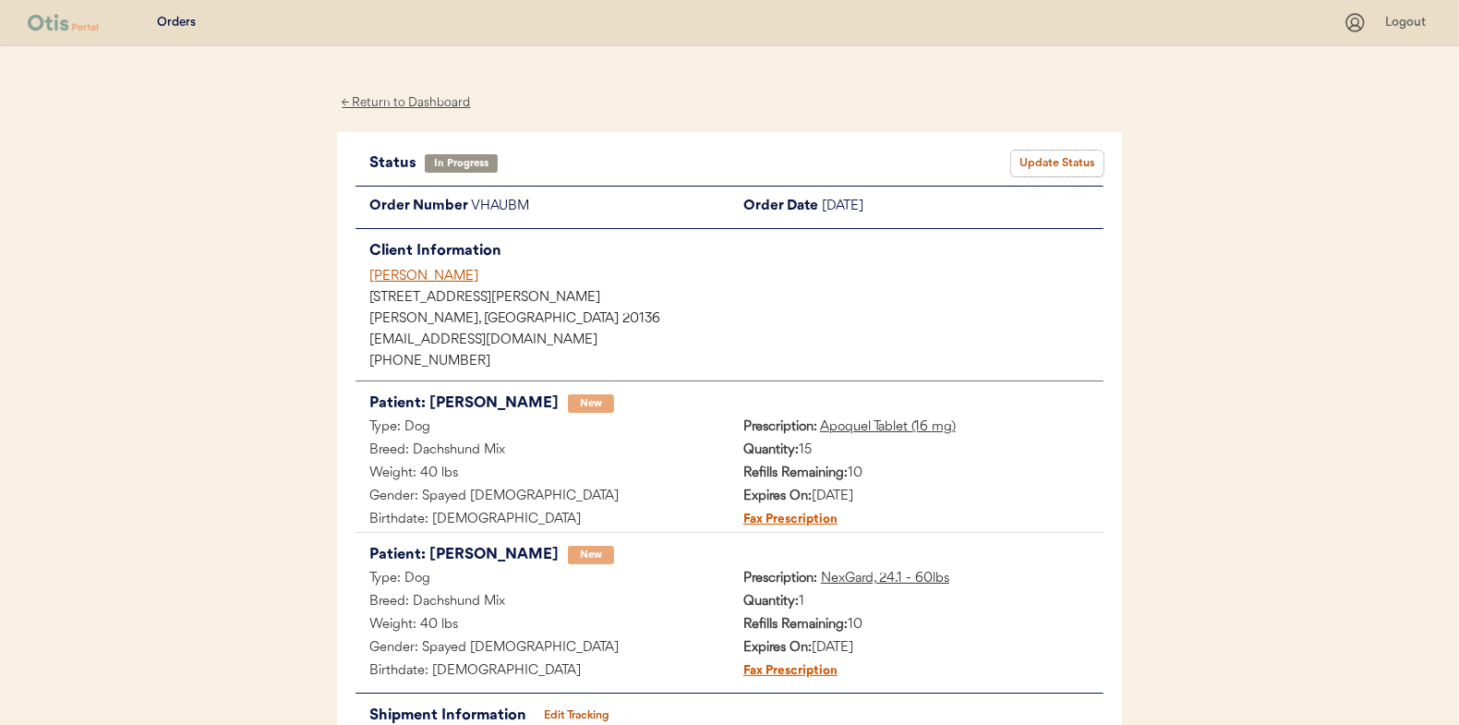
click at [1050, 152] on button "Update Status" at bounding box center [1057, 164] width 92 height 26
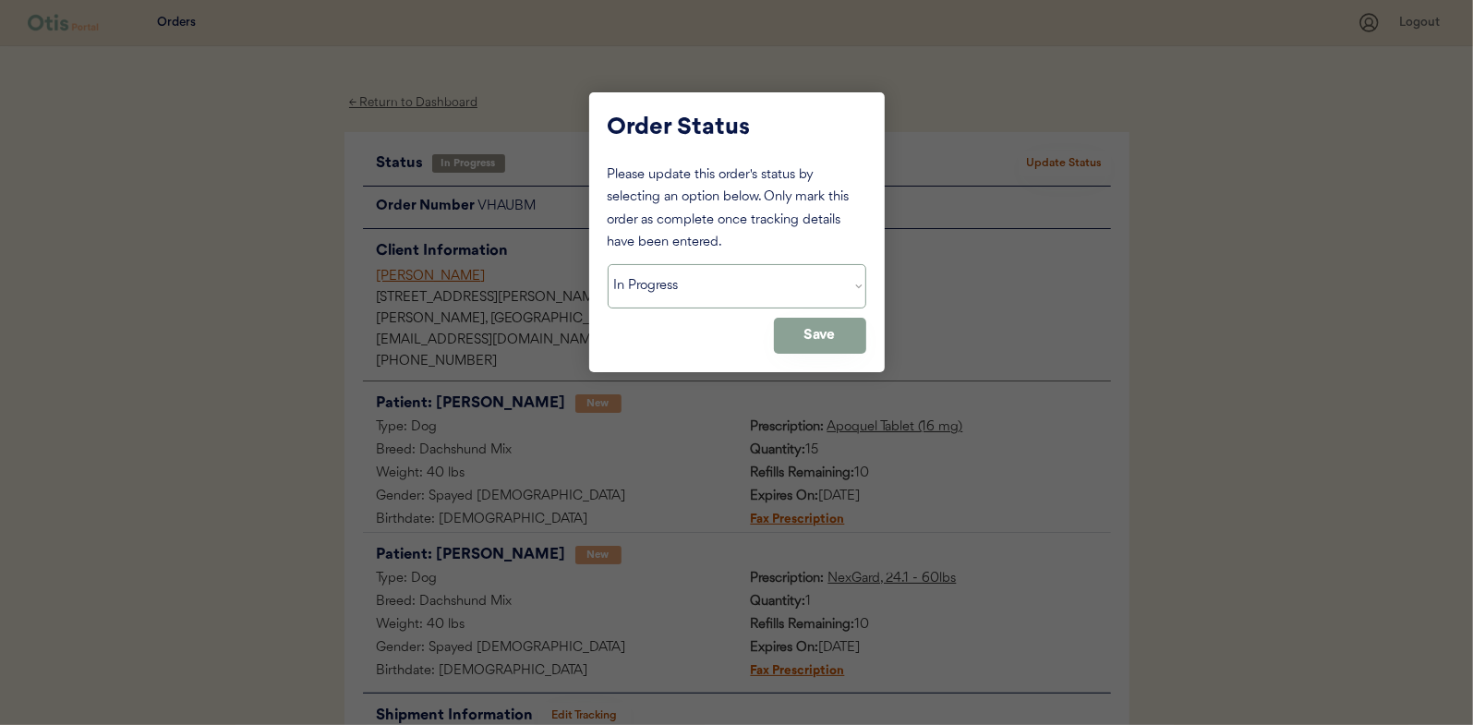
click at [675, 270] on select "Status On Hold New In Progress Complete Pending HW Consent Canceled" at bounding box center [737, 286] width 259 height 44
select select ""complete""
click at [608, 264] on select "Status On Hold New In Progress Complete Pending HW Consent Canceled" at bounding box center [737, 286] width 259 height 44
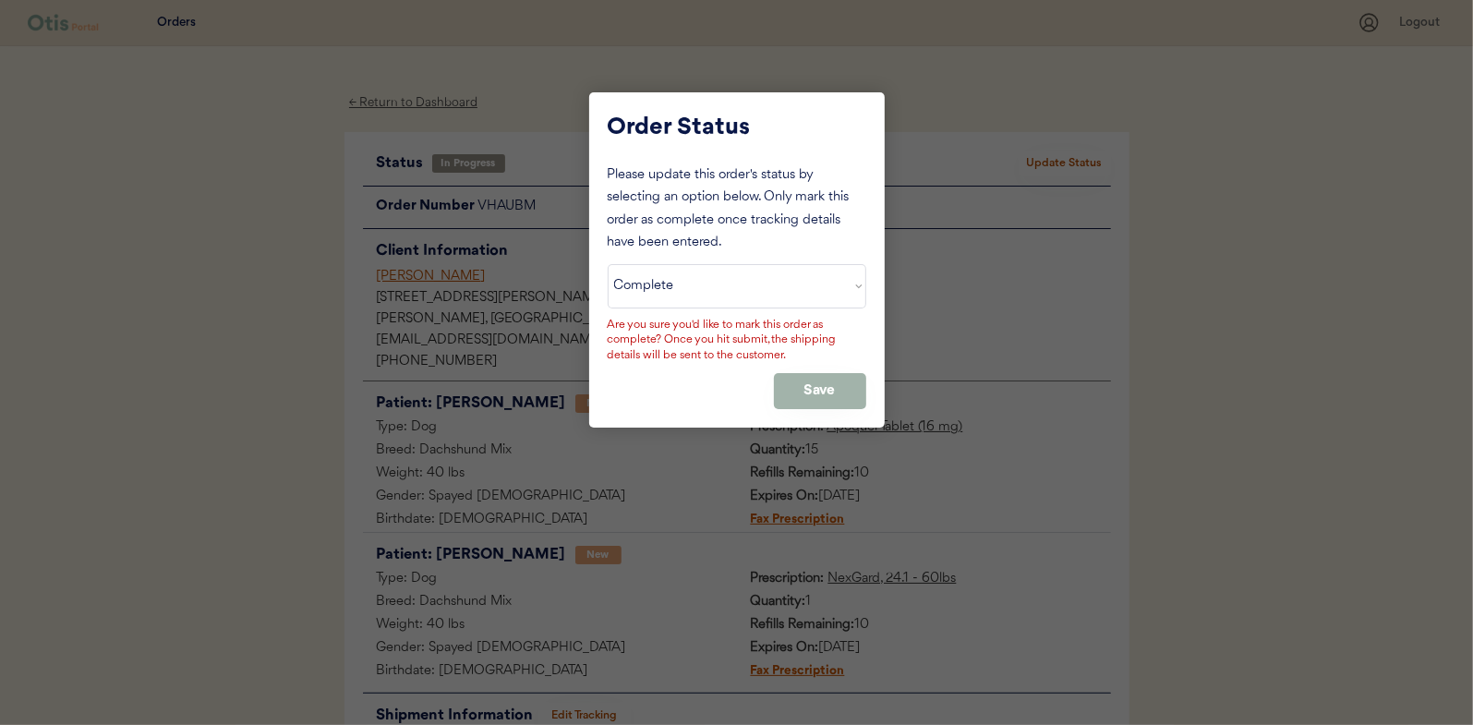
click at [830, 389] on button "Save" at bounding box center [820, 391] width 92 height 36
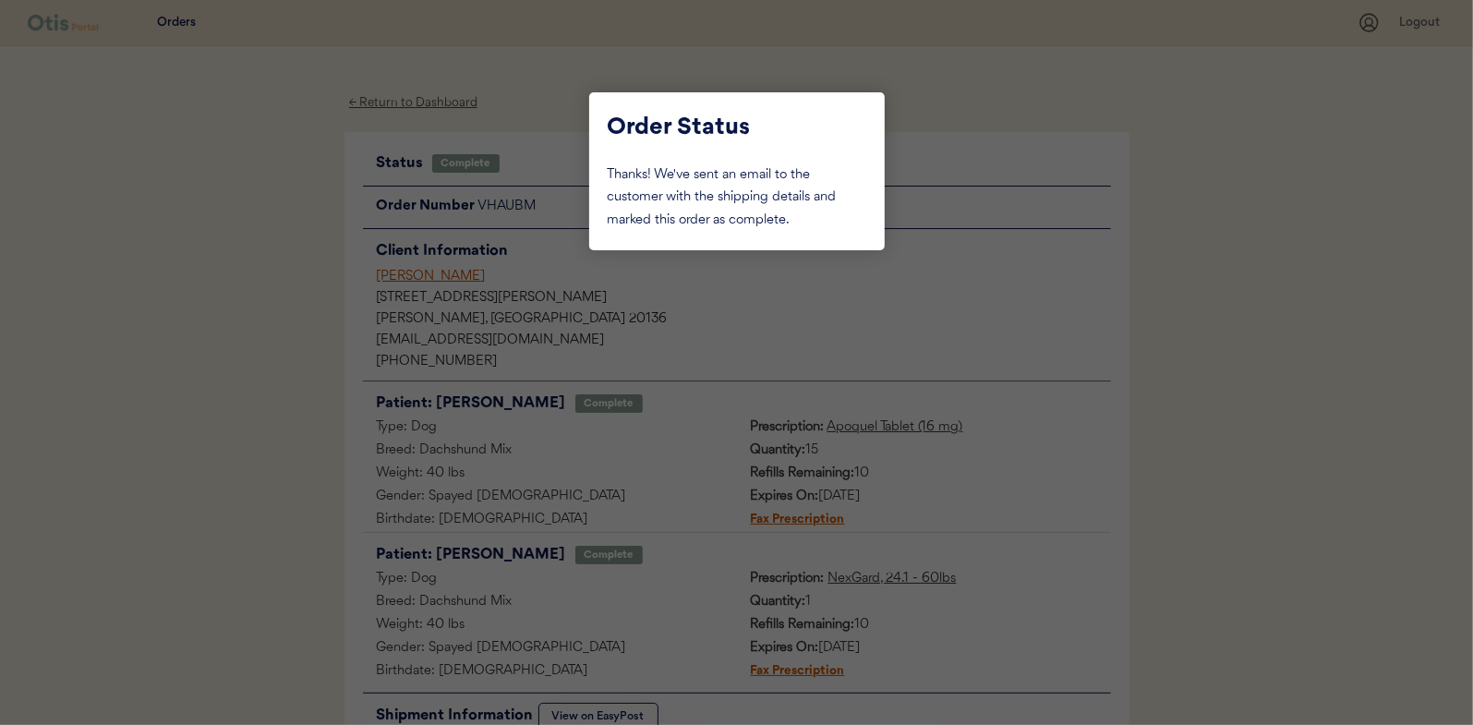
click at [247, 224] on div at bounding box center [736, 362] width 1473 height 725
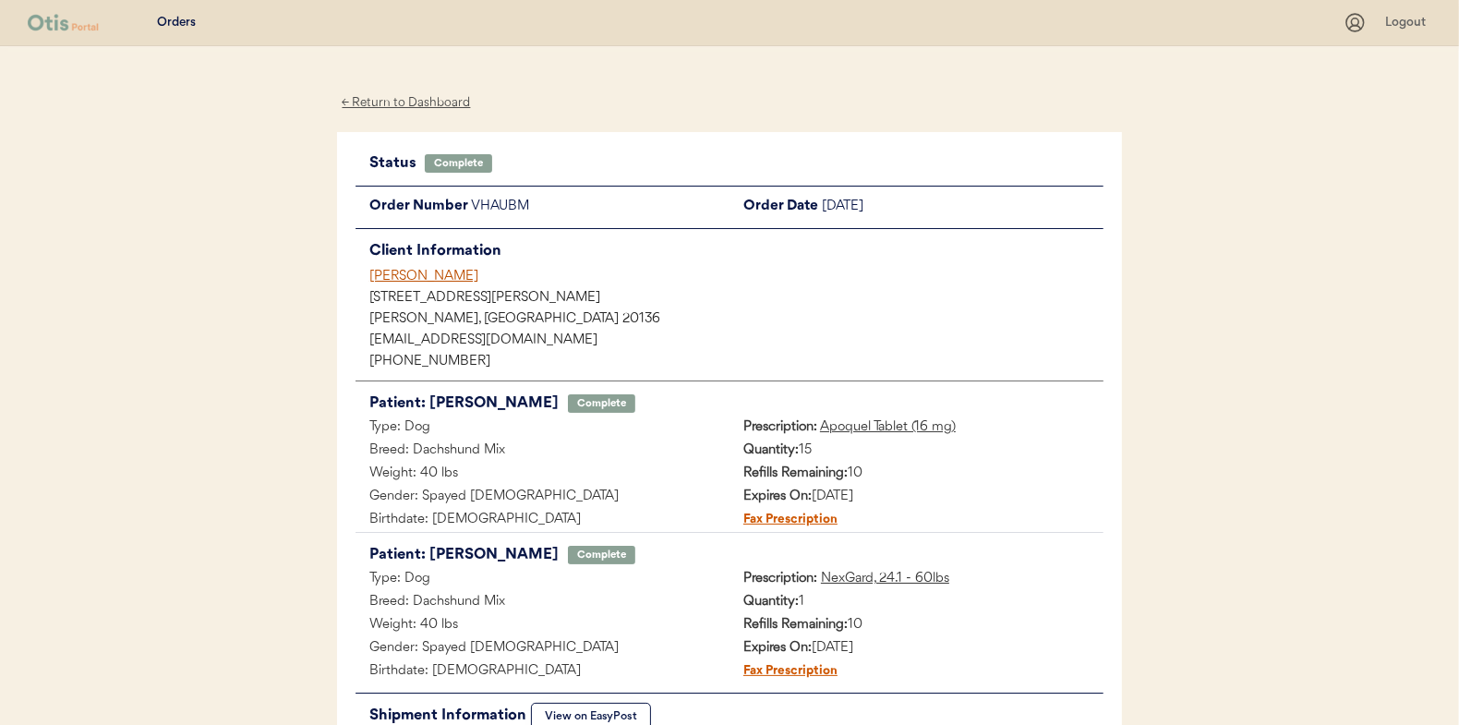
click at [395, 103] on div "← Return to Dashboard" at bounding box center [406, 102] width 138 height 21
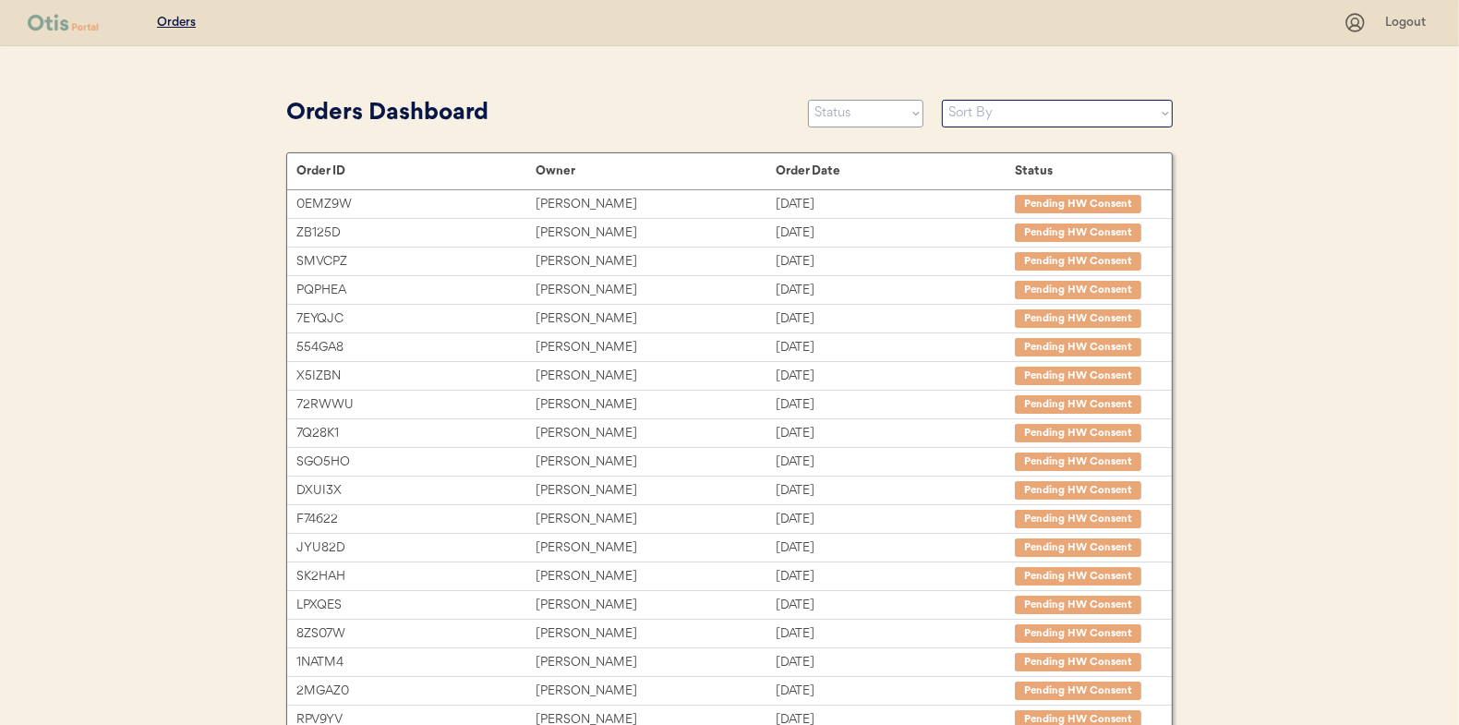
click at [858, 109] on select "Status On Hold New In Progress Complete Pending HW Consent Canceled" at bounding box center [865, 114] width 115 height 28
select select ""in_progress""
click at [808, 100] on select "Status On Hold New In Progress Complete Pending HW Consent Canceled" at bounding box center [865, 114] width 115 height 28
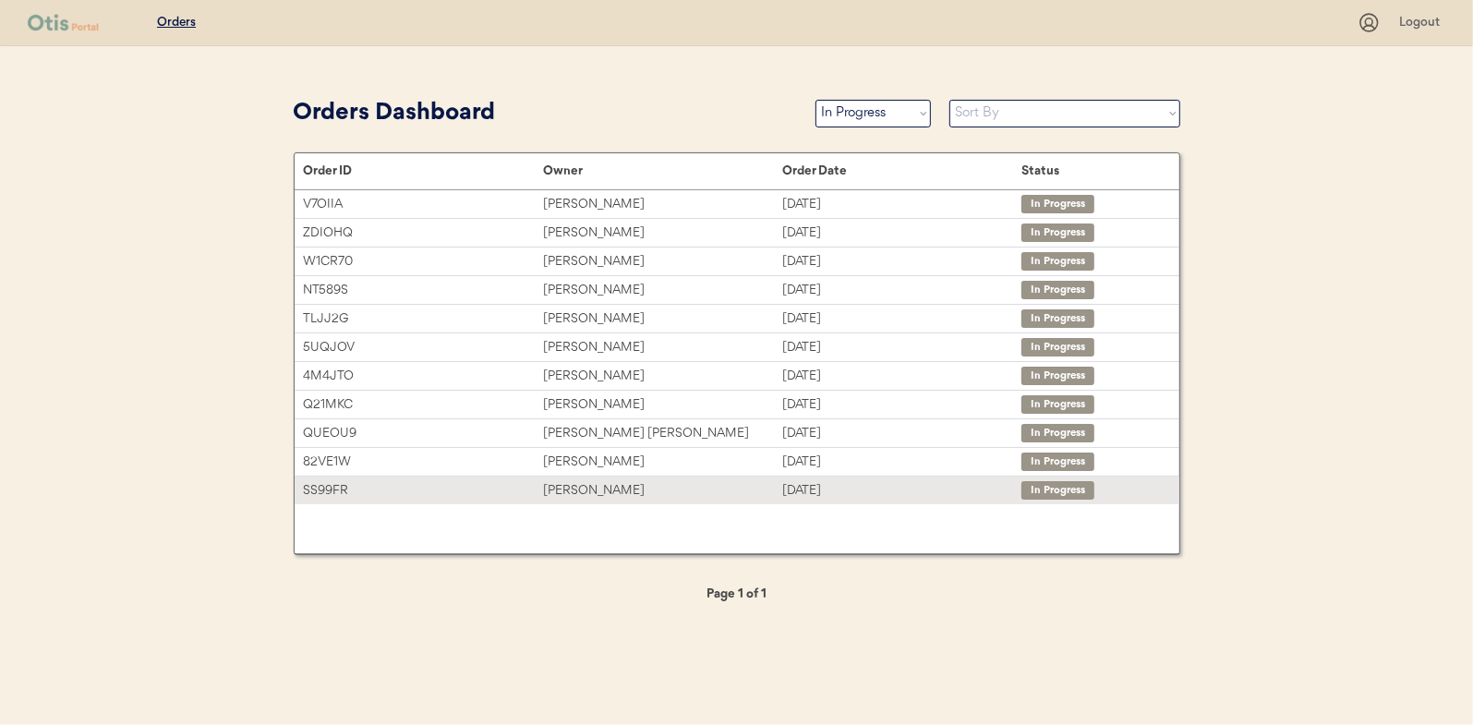
click at [590, 484] on div "Kimberly Perrera" at bounding box center [662, 490] width 239 height 21
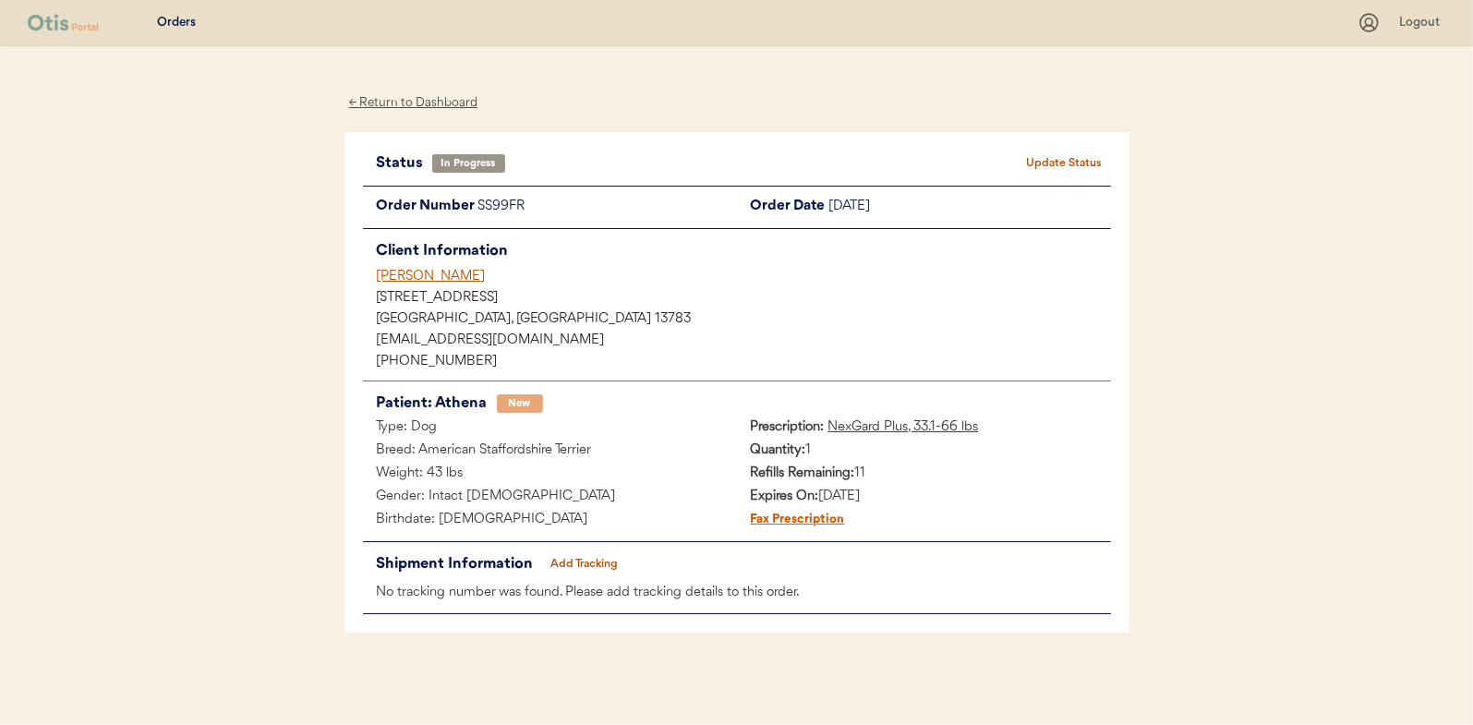
click at [566, 559] on button "Add Tracking" at bounding box center [584, 564] width 92 height 26
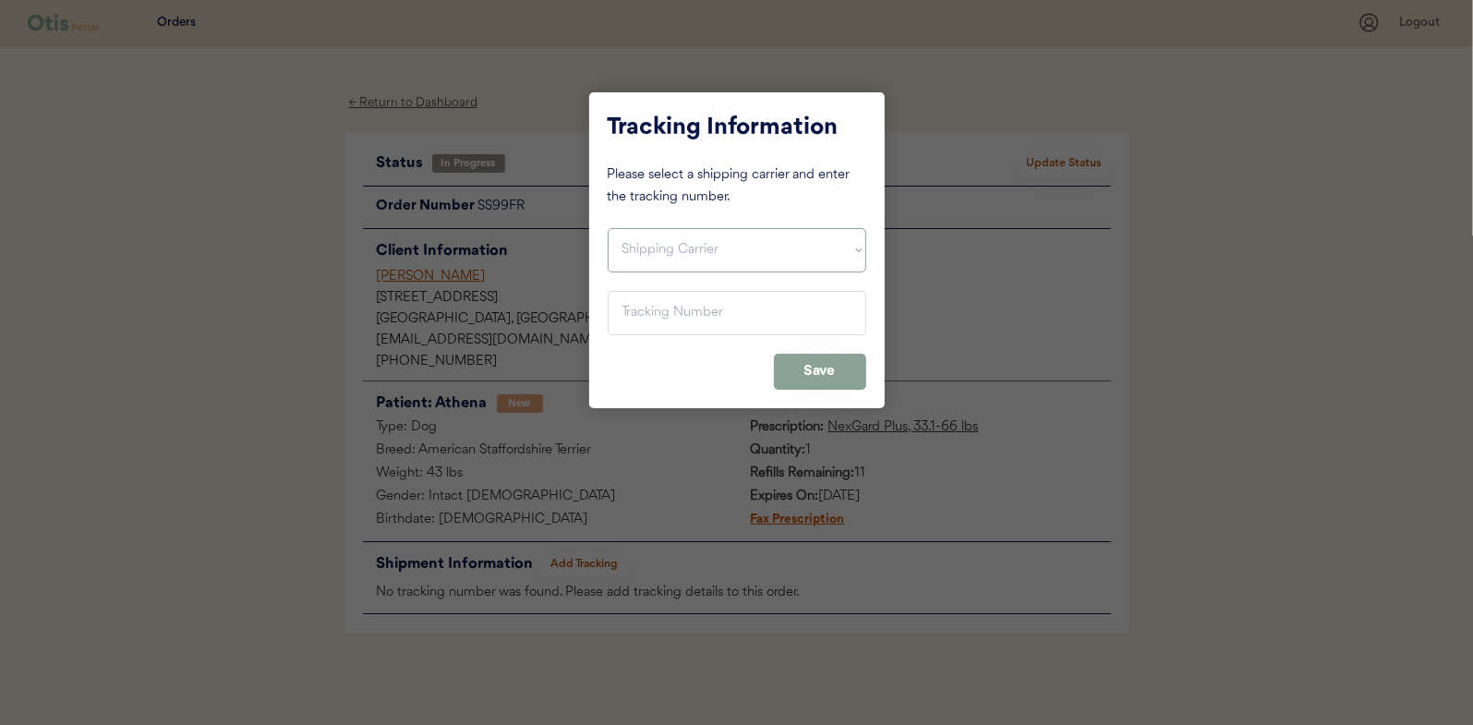
click at [646, 256] on select "Shipping Carrier FedEx FedEx Ground Economy UPS USPS" at bounding box center [737, 250] width 259 height 44
select select ""usps""
click at [608, 228] on select "Shipping Carrier FedEx FedEx Ground Economy UPS USPS" at bounding box center [737, 250] width 259 height 44
click at [640, 309] on input "input" at bounding box center [737, 313] width 259 height 44
paste input "9400150105798035529195"
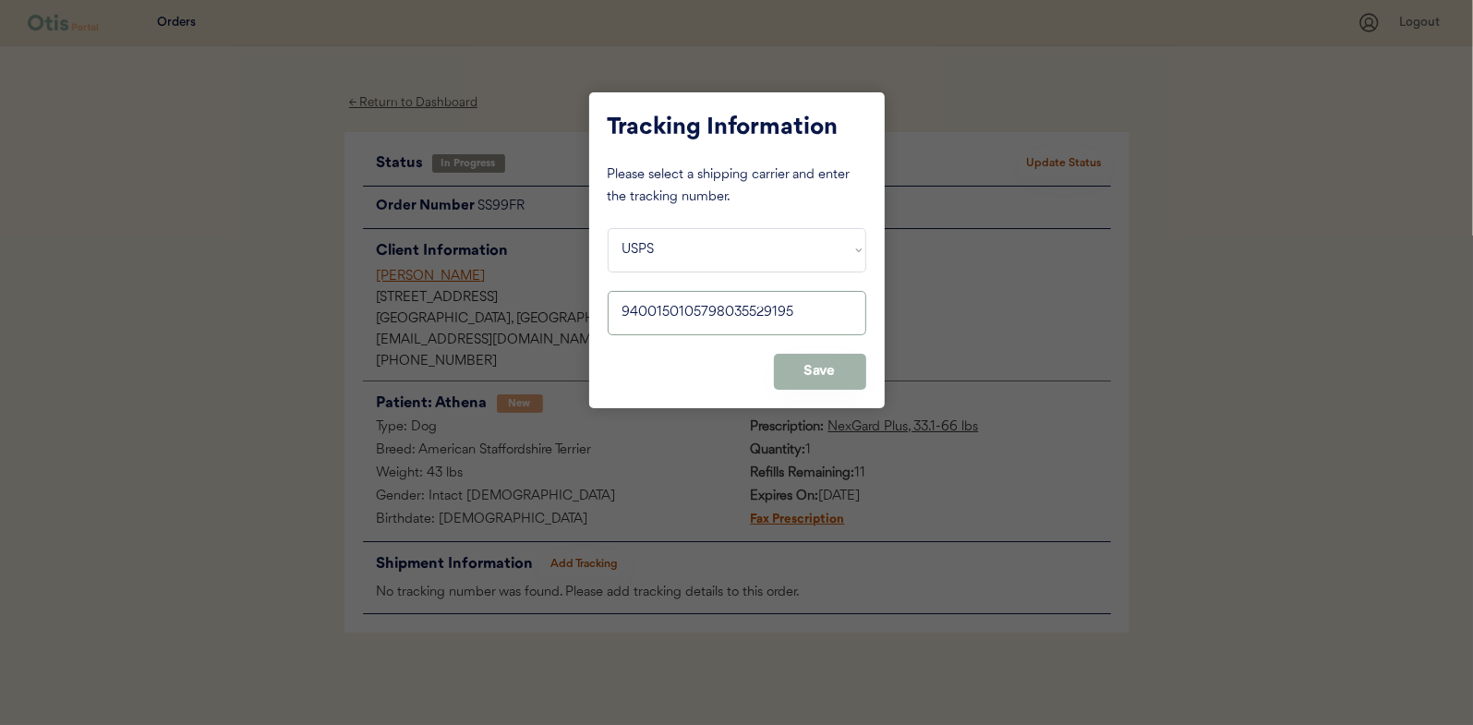
type input "9400150105798035529195"
click at [813, 362] on button "Save" at bounding box center [820, 372] width 92 height 36
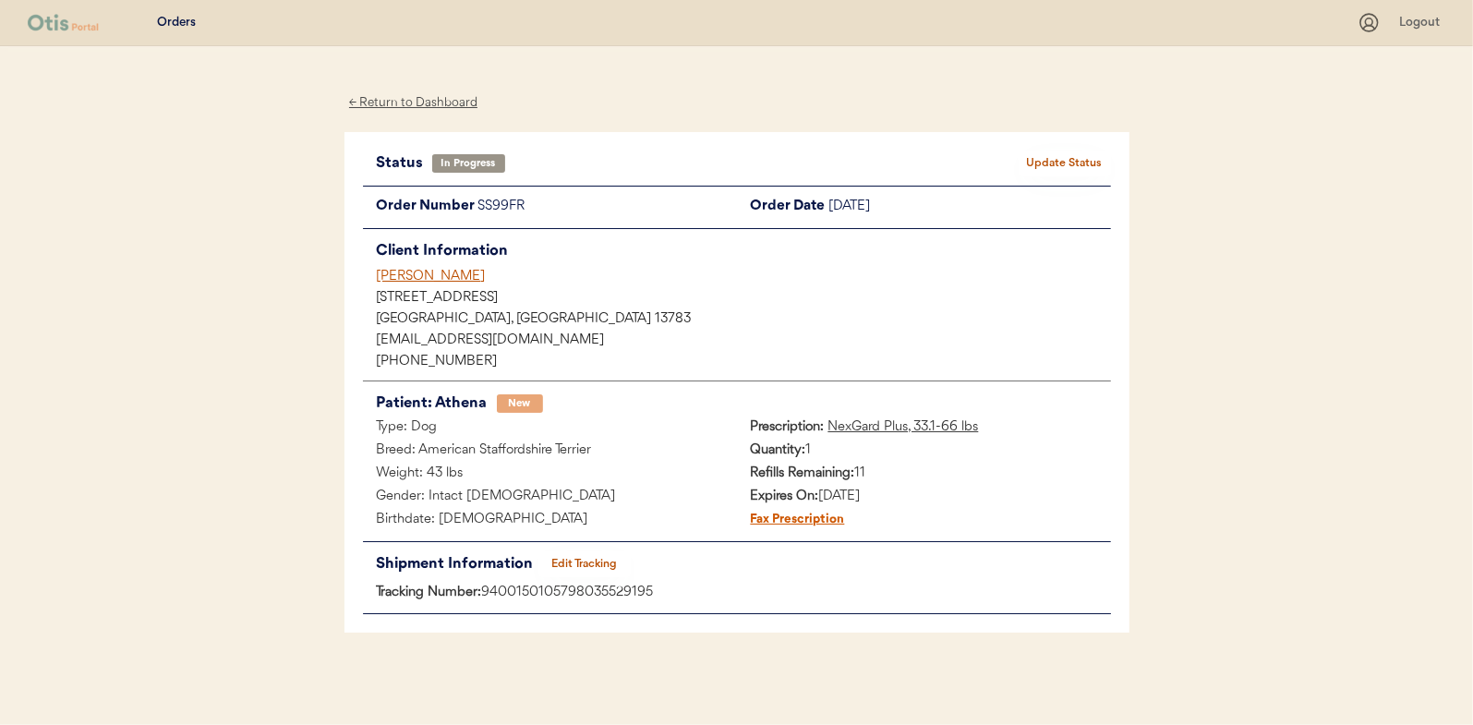
click at [1058, 153] on button "Update Status" at bounding box center [1064, 164] width 92 height 26
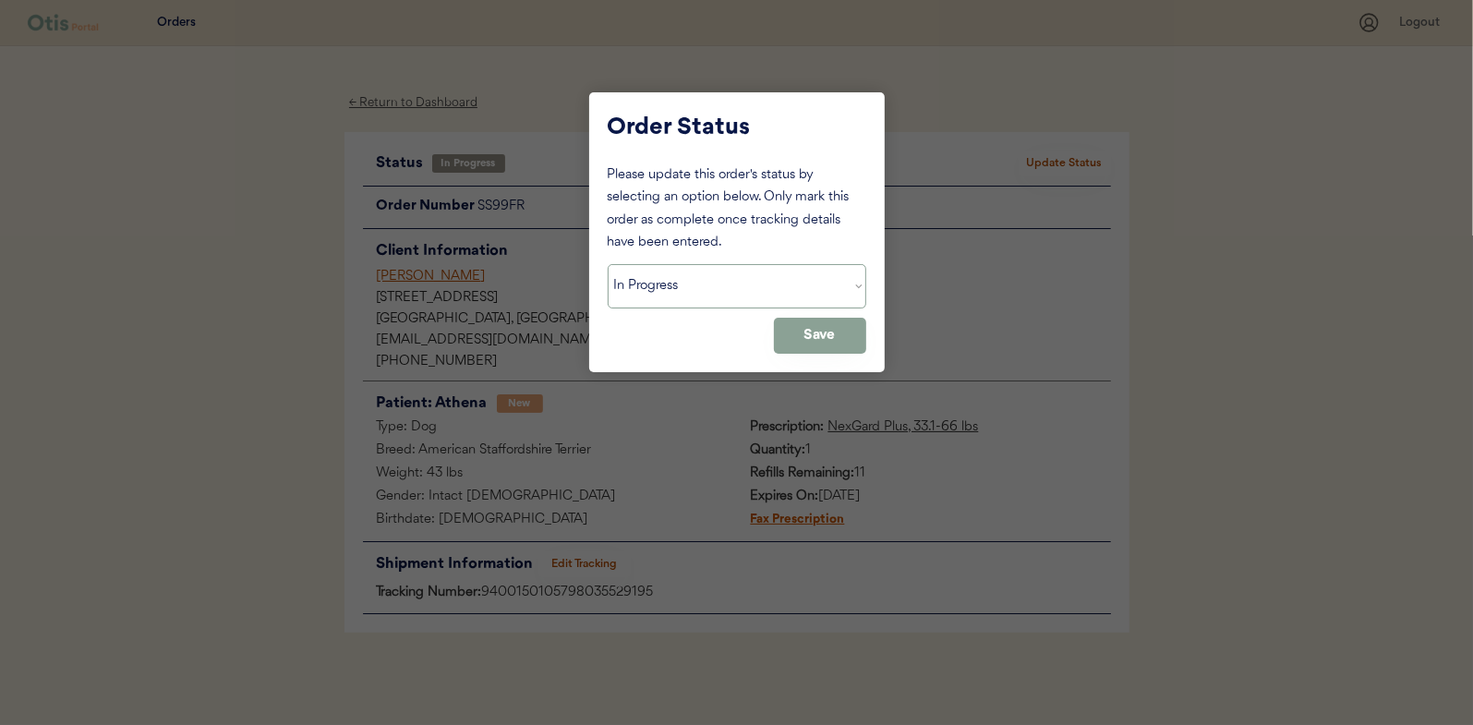
click at [664, 270] on select "Status On Hold New In Progress Complete Pending HW Consent Canceled" at bounding box center [737, 286] width 259 height 44
select select ""complete""
click at [608, 264] on select "Status On Hold New In Progress Complete Pending HW Consent Canceled" at bounding box center [737, 286] width 259 height 44
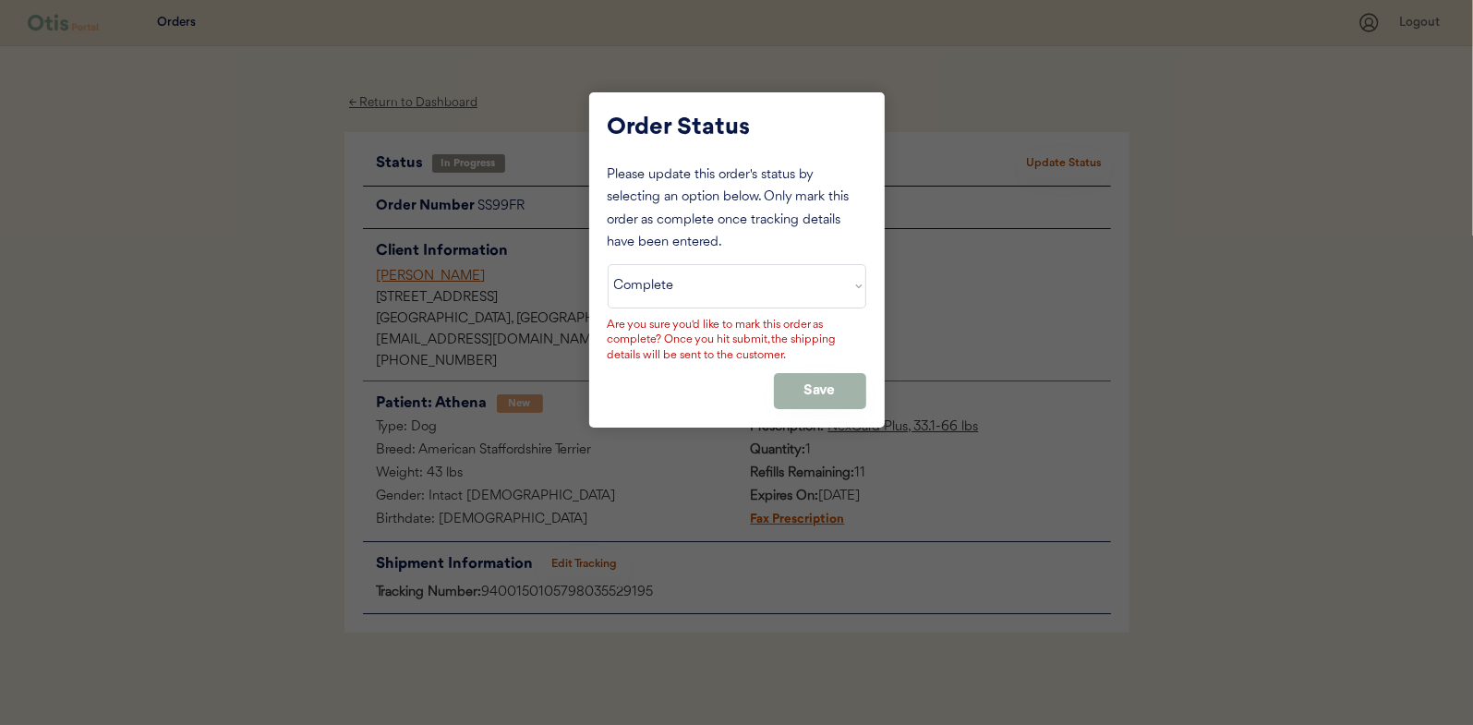
click at [807, 377] on button "Save" at bounding box center [820, 391] width 92 height 36
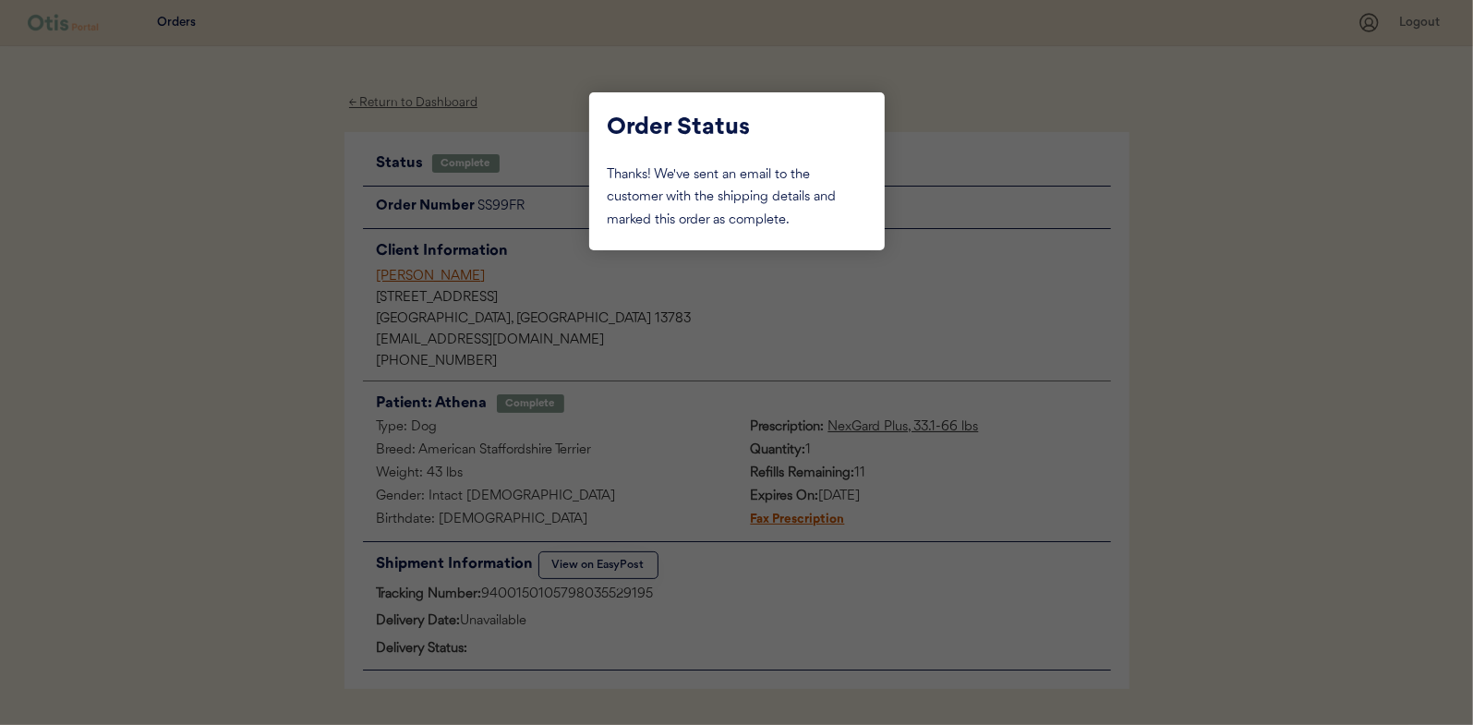
click at [225, 212] on div at bounding box center [736, 362] width 1473 height 725
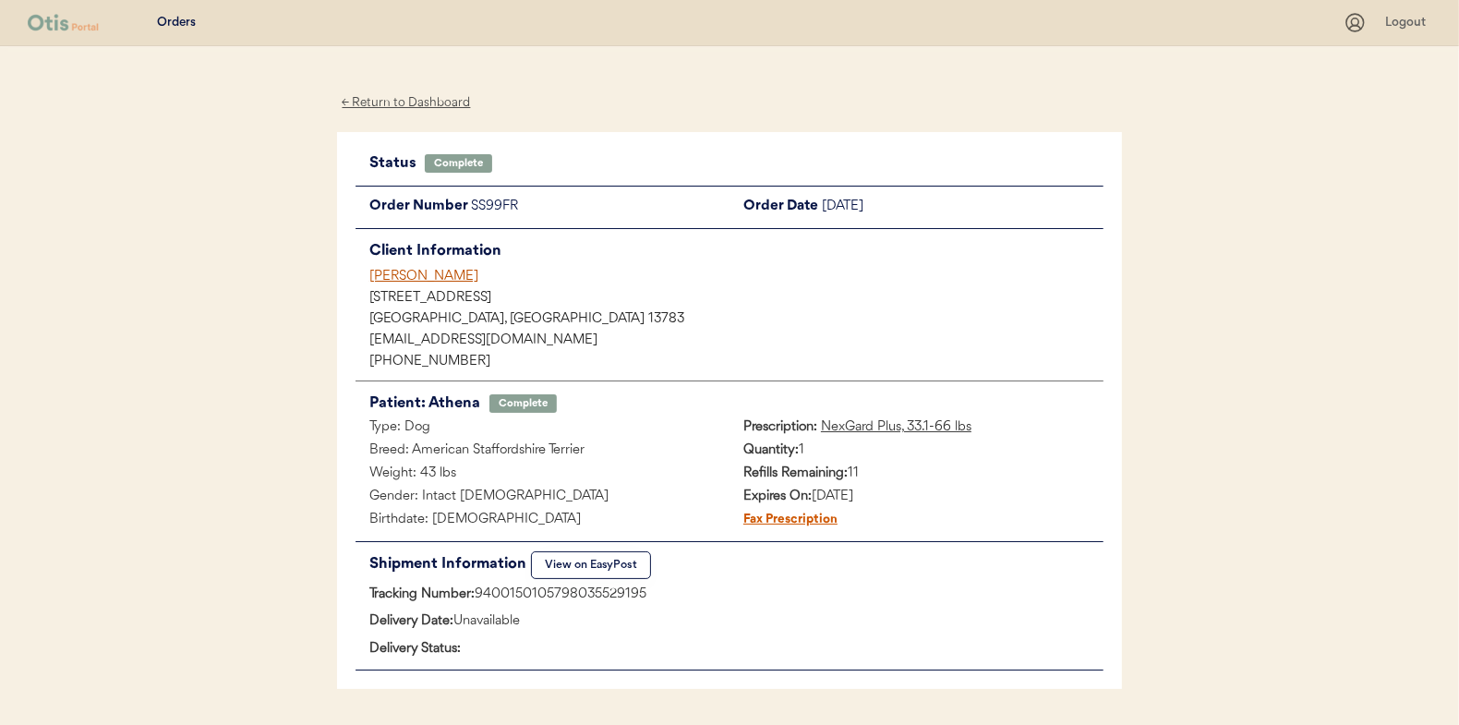
click at [389, 99] on div "← Return to Dashboard" at bounding box center [406, 102] width 138 height 21
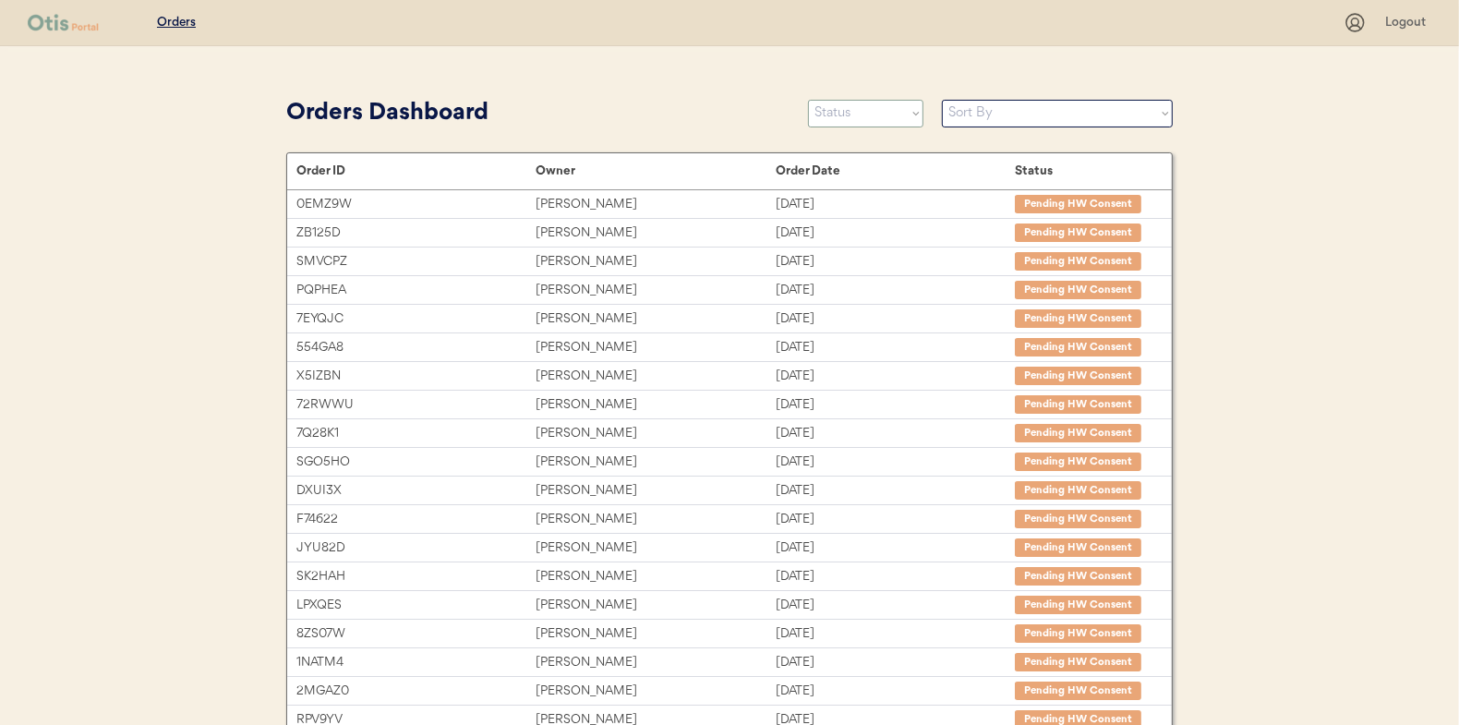
click at [922, 102] on select "Status On Hold New In Progress Complete Pending HW Consent Canceled" at bounding box center [865, 114] width 115 height 28
click at [808, 100] on select "Status On Hold New In Progress Complete Pending HW Consent Canceled" at bounding box center [865, 114] width 115 height 28
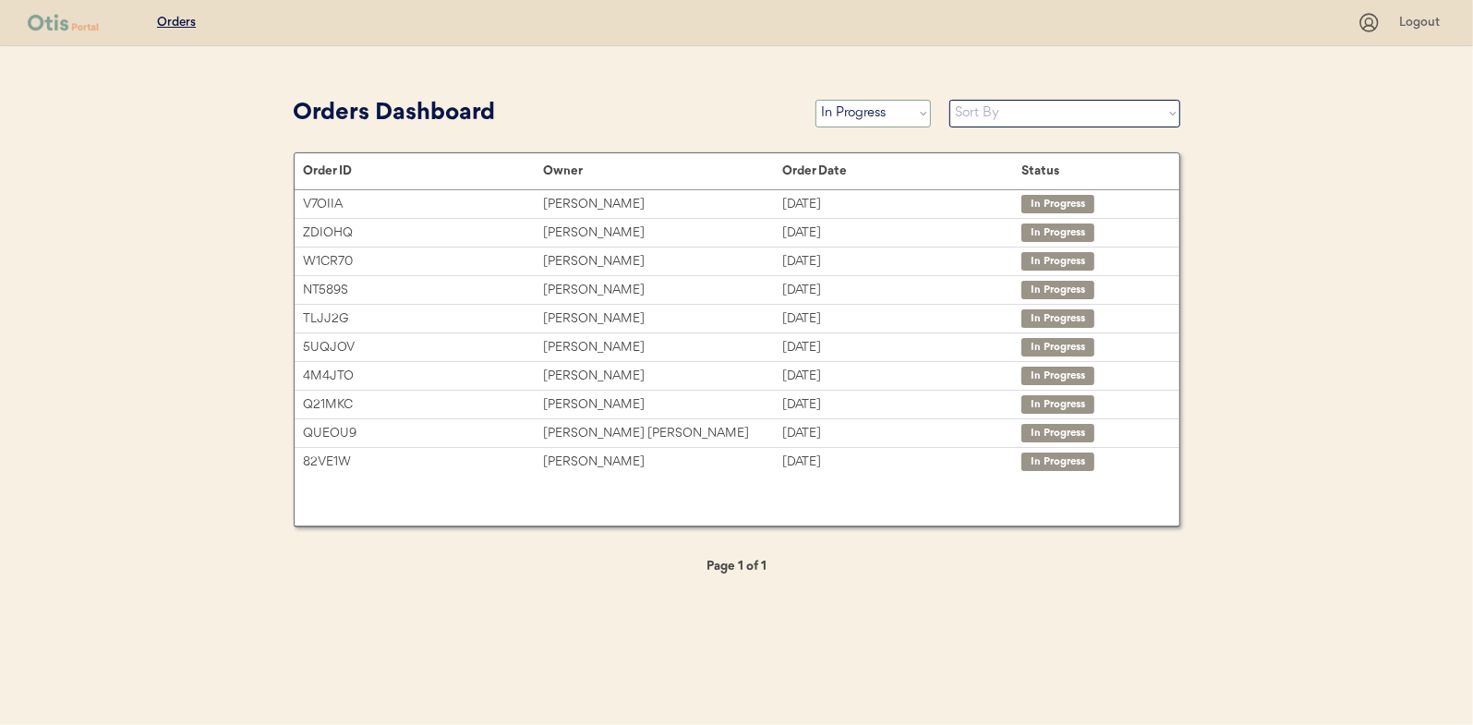
click at [848, 114] on select "Status On Hold New In Progress Complete Pending HW Consent Canceled" at bounding box center [872, 114] width 115 height 28
click at [815, 100] on select "Status On Hold New In Progress Complete Pending HW Consent Canceled" at bounding box center [872, 114] width 115 height 28
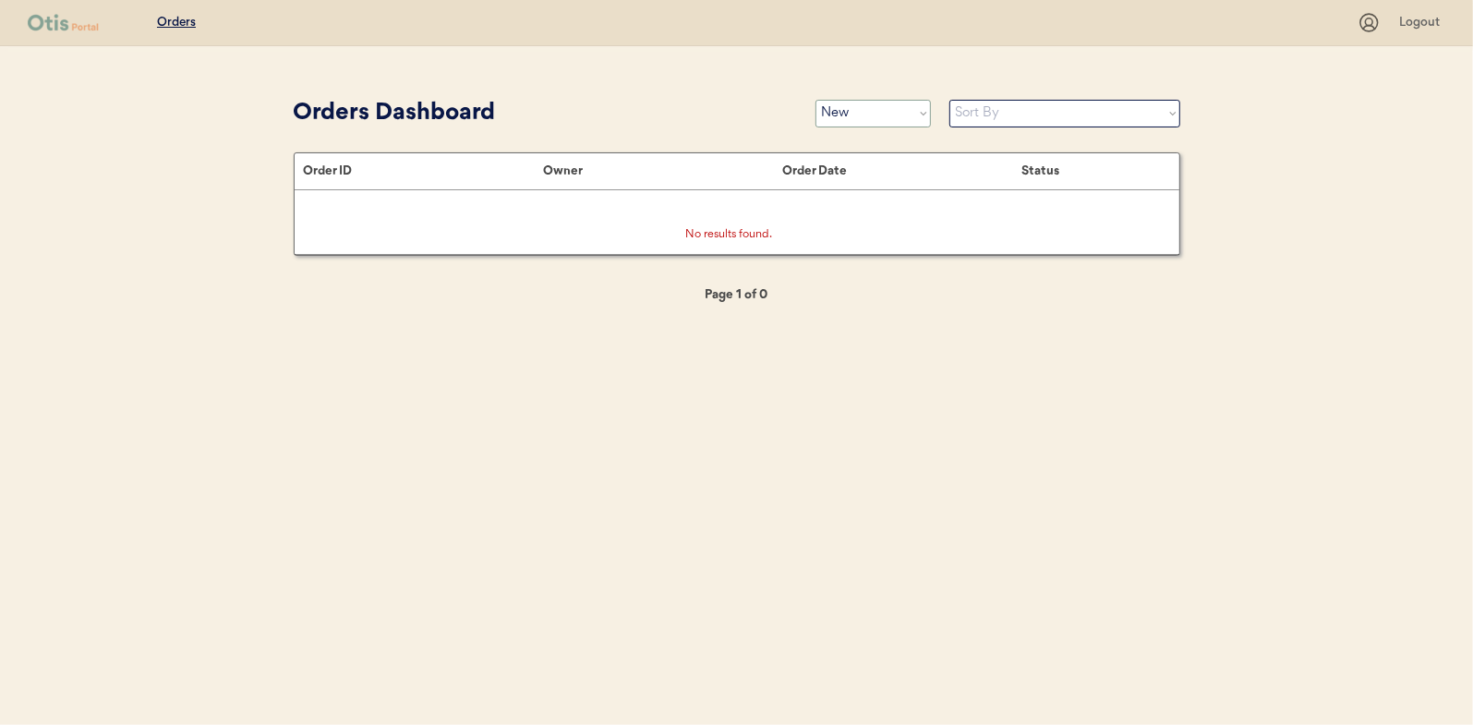
click at [868, 109] on select "Status On Hold New In Progress Complete Pending HW Consent Canceled" at bounding box center [872, 114] width 115 height 28
select select ""in_progress""
click at [815, 100] on select "Status On Hold New In Progress Complete Pending HW Consent Canceled" at bounding box center [872, 114] width 115 height 28
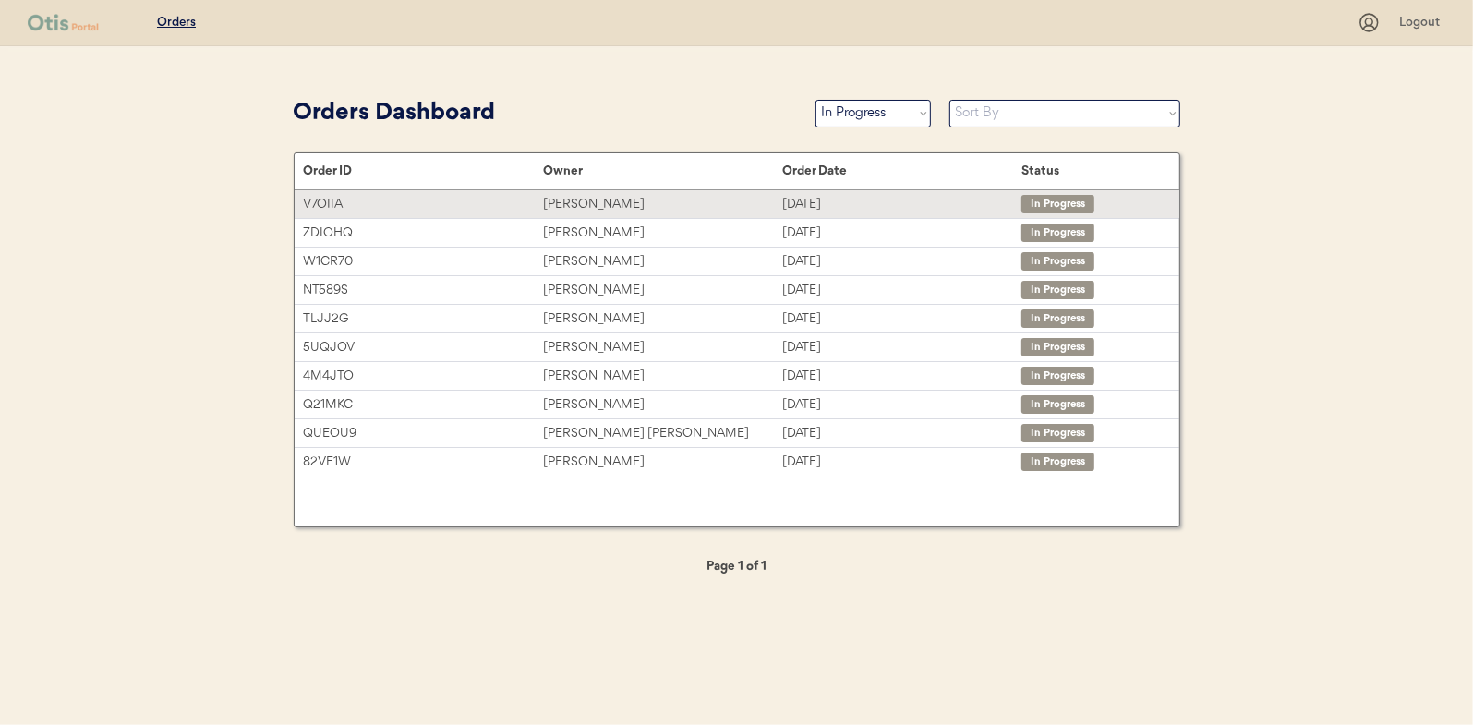
click at [575, 201] on div "[PERSON_NAME]" at bounding box center [662, 204] width 239 height 21
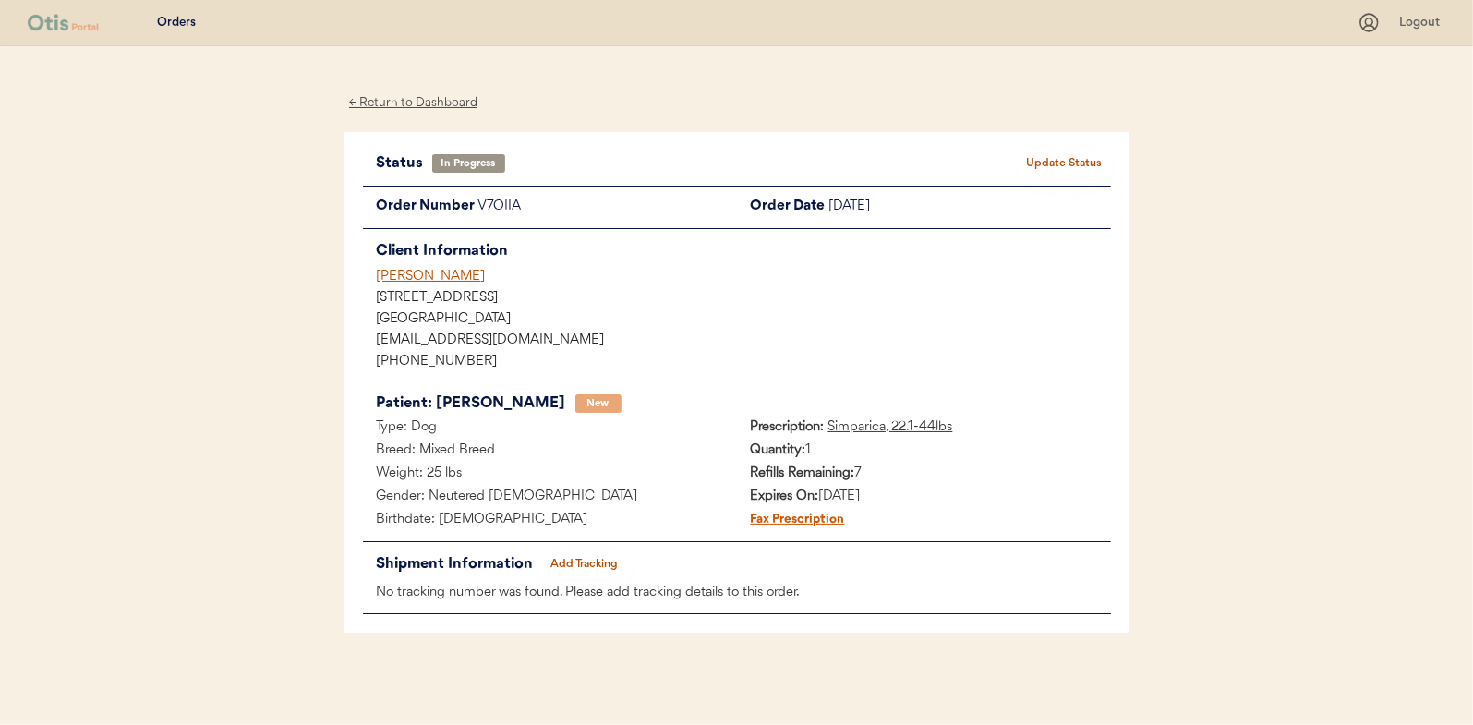
click at [425, 96] on div "← Return to Dashboard" at bounding box center [413, 102] width 138 height 21
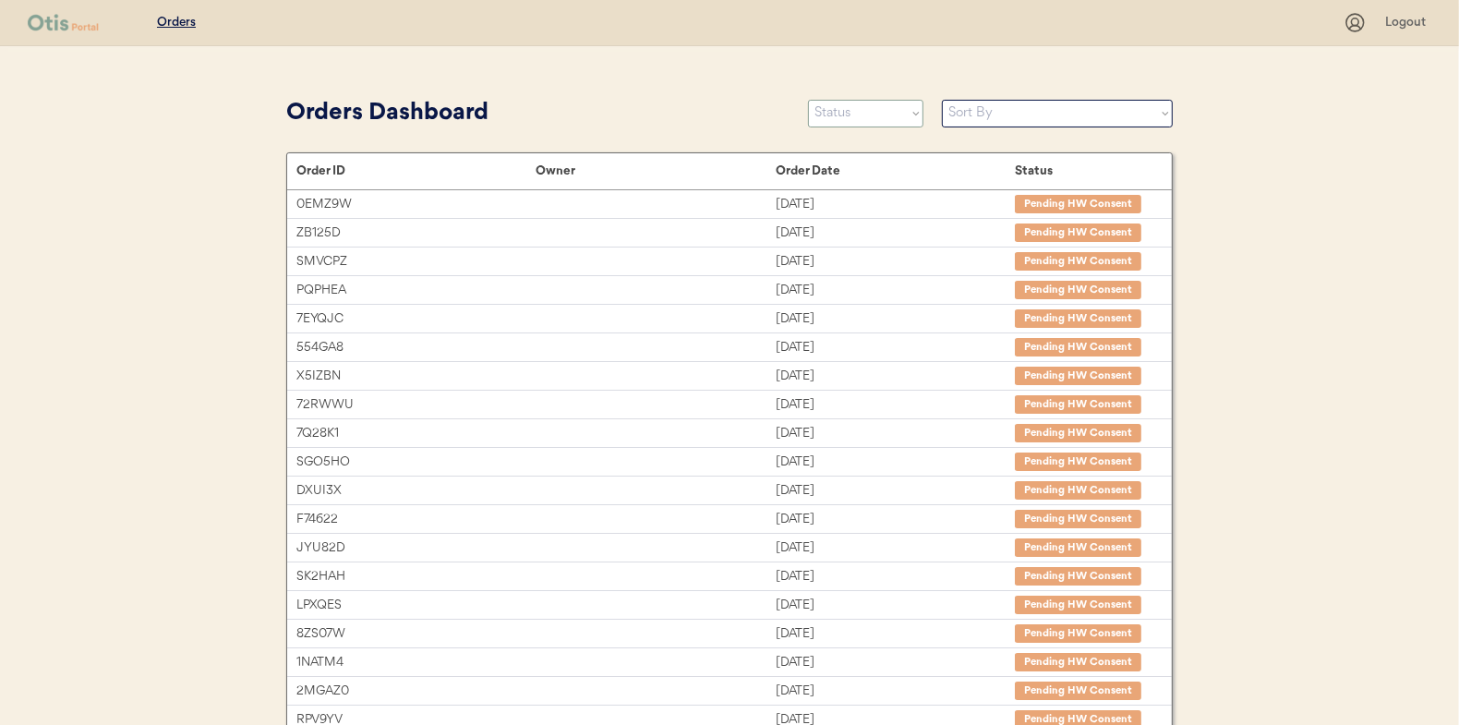
click at [849, 112] on select "Status On Hold New In Progress Complete Pending HW Consent Canceled" at bounding box center [865, 114] width 115 height 28
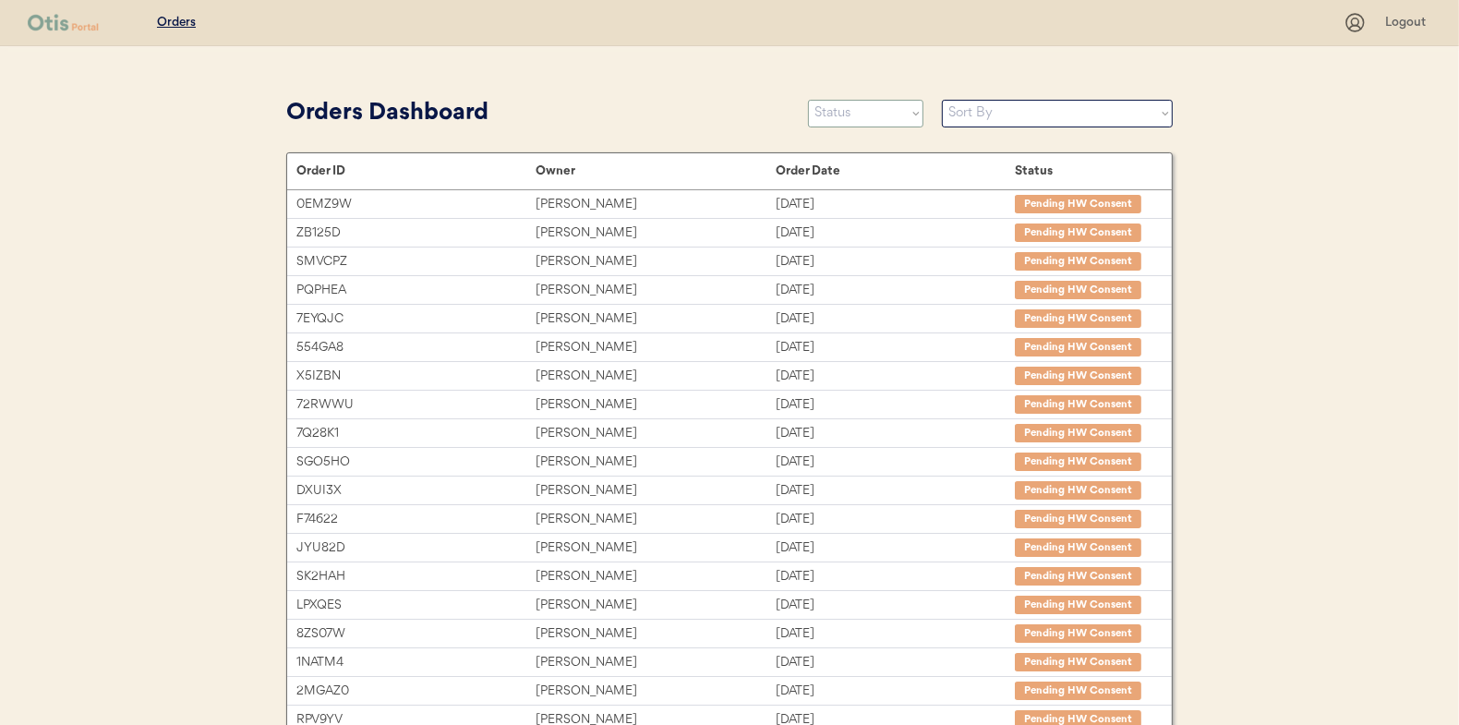
select select ""in_progress""
click at [808, 100] on select "Status On Hold New In Progress Complete Pending HW Consent Canceled" at bounding box center [865, 114] width 115 height 28
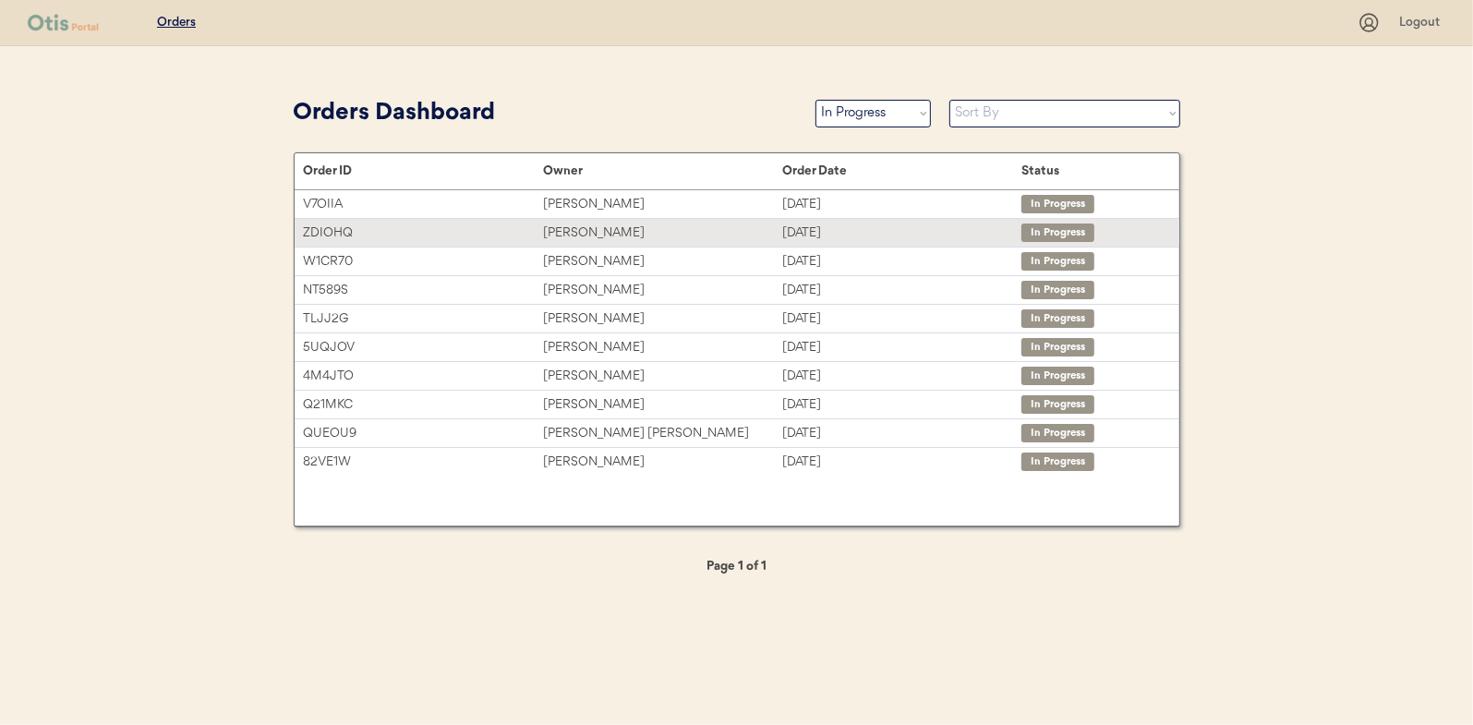
click at [572, 235] on div "[PERSON_NAME]" at bounding box center [662, 233] width 239 height 21
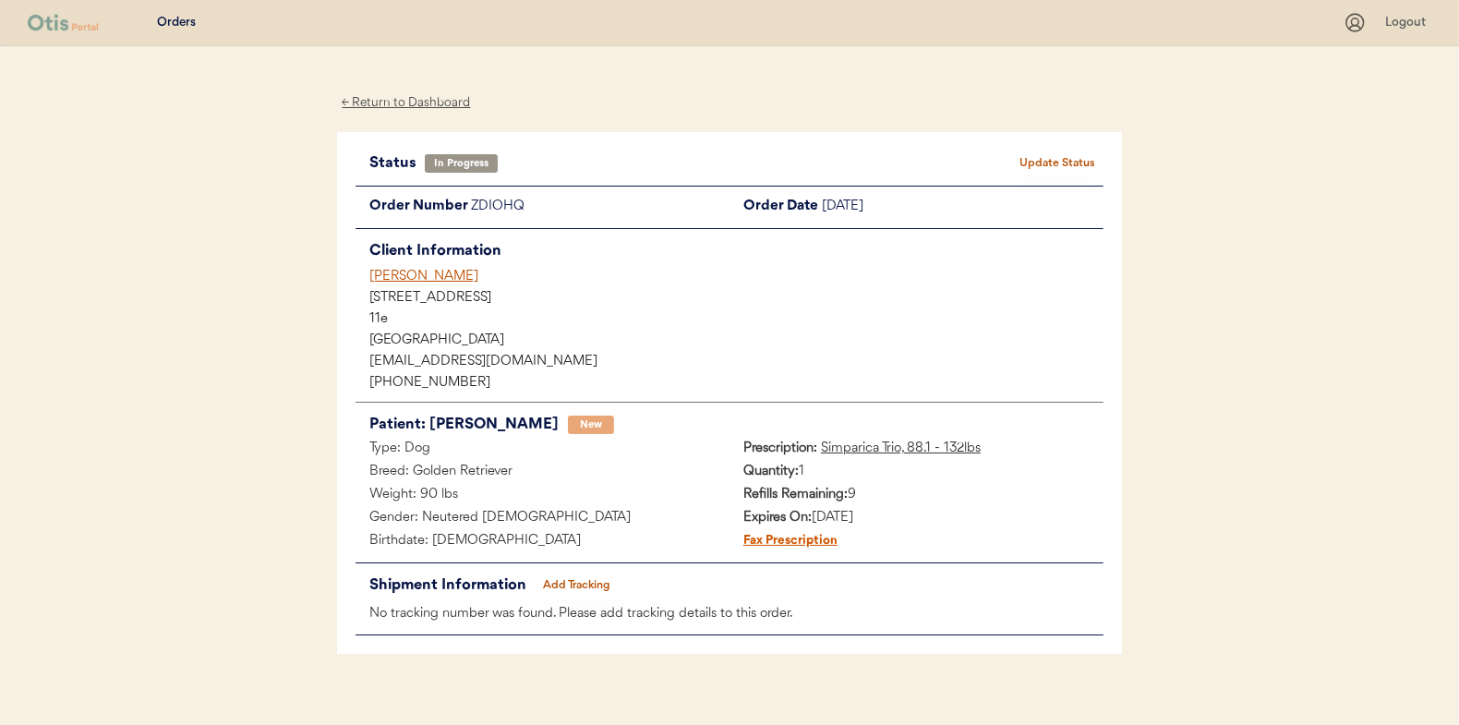
click at [396, 103] on div "← Return to Dashboard" at bounding box center [406, 102] width 138 height 21
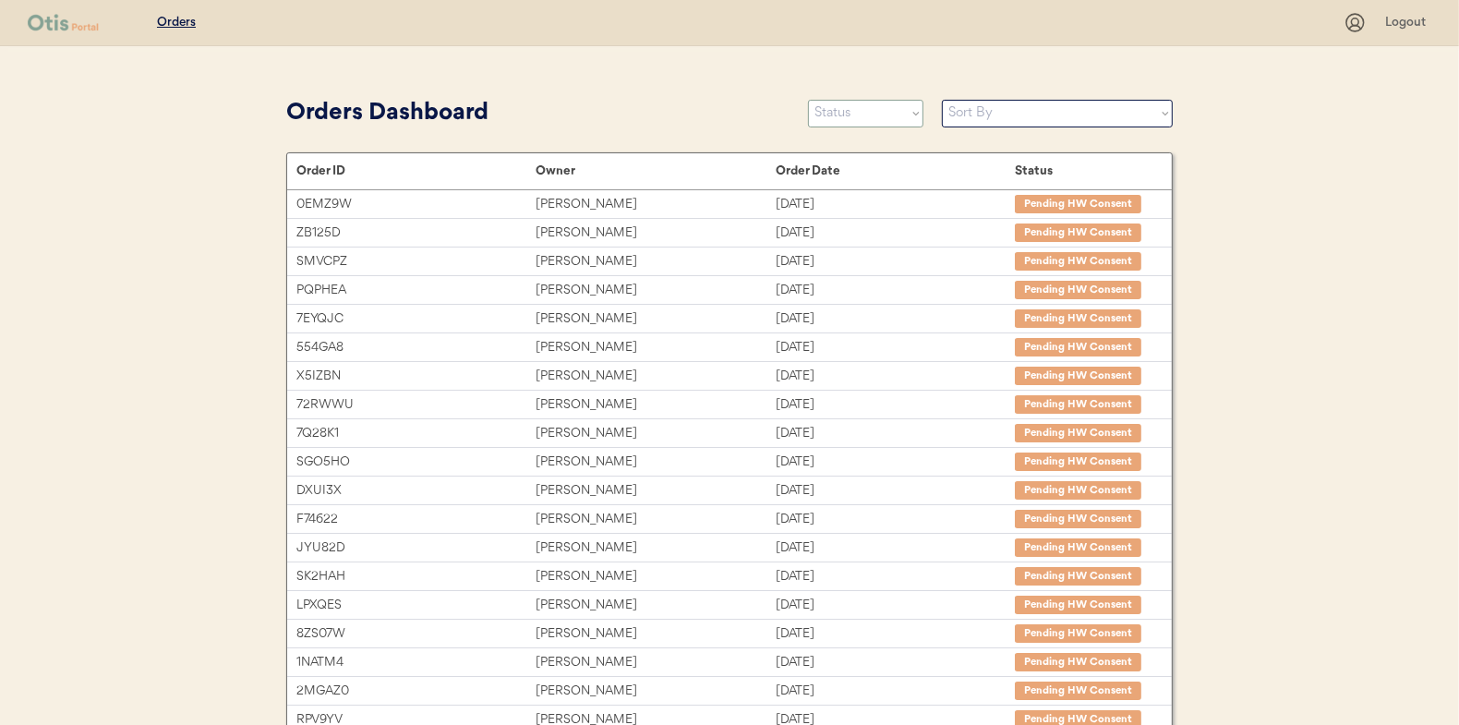
click at [848, 111] on select "Status On Hold New In Progress Complete Pending HW Consent Canceled" at bounding box center [865, 114] width 115 height 28
select select ""in_progress""
click at [808, 100] on select "Status On Hold New In Progress Complete Pending HW Consent Canceled" at bounding box center [865, 114] width 115 height 28
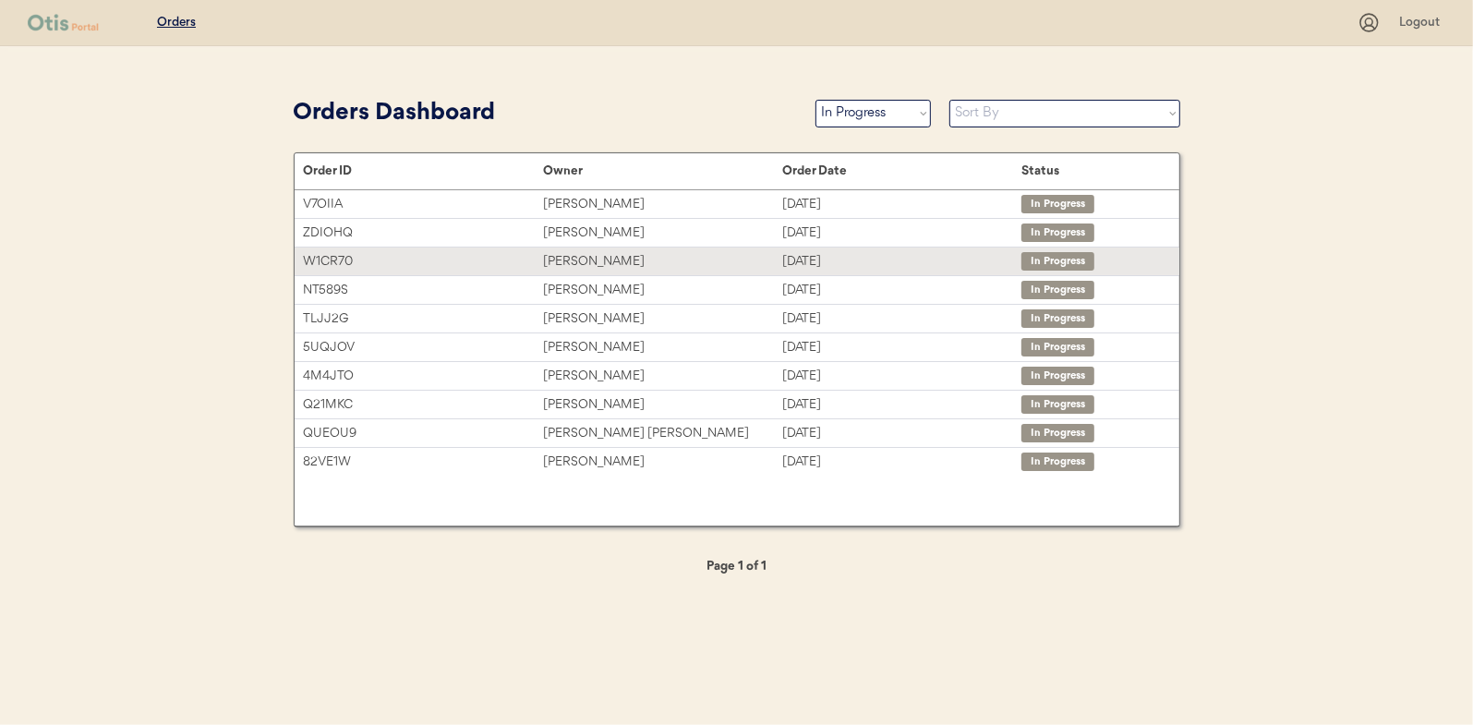
click at [580, 261] on div "[PERSON_NAME]" at bounding box center [662, 261] width 239 height 21
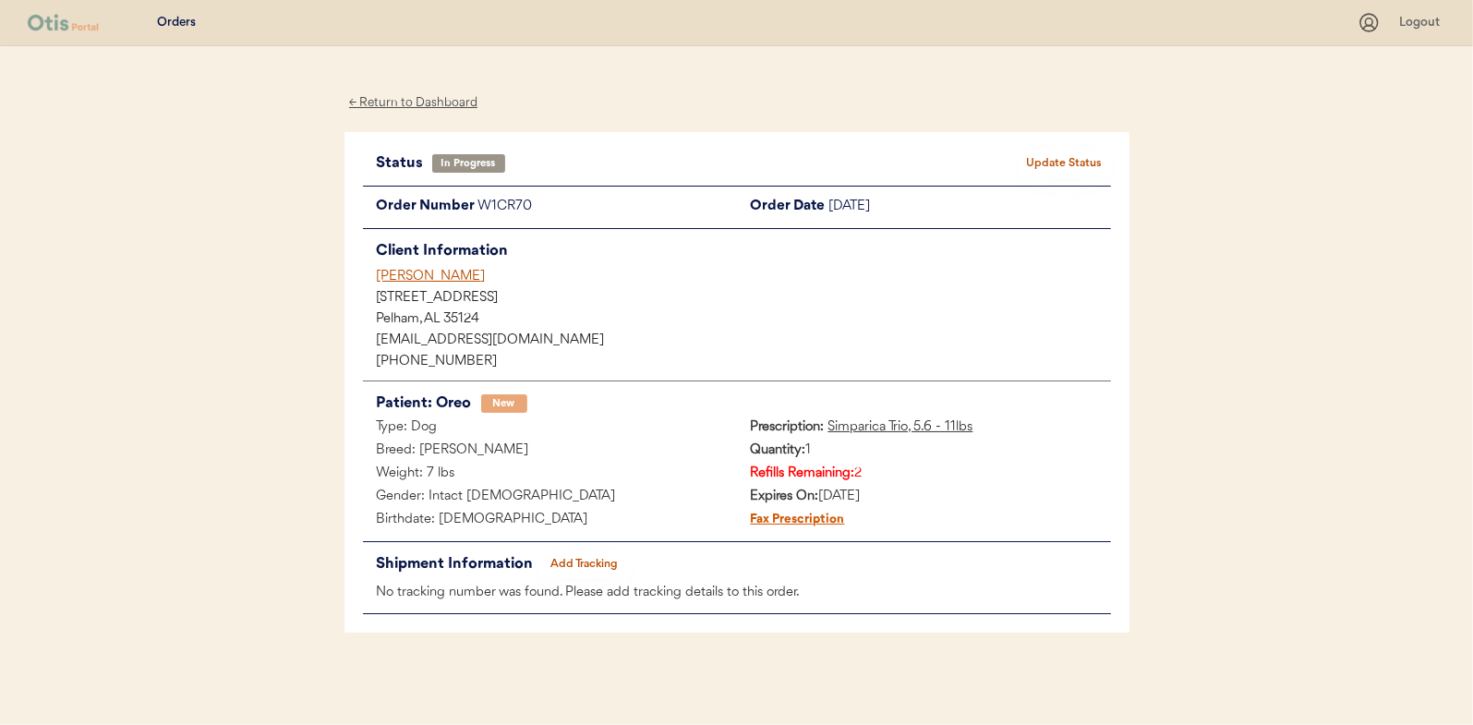
click at [438, 103] on div "← Return to Dashboard" at bounding box center [413, 102] width 138 height 21
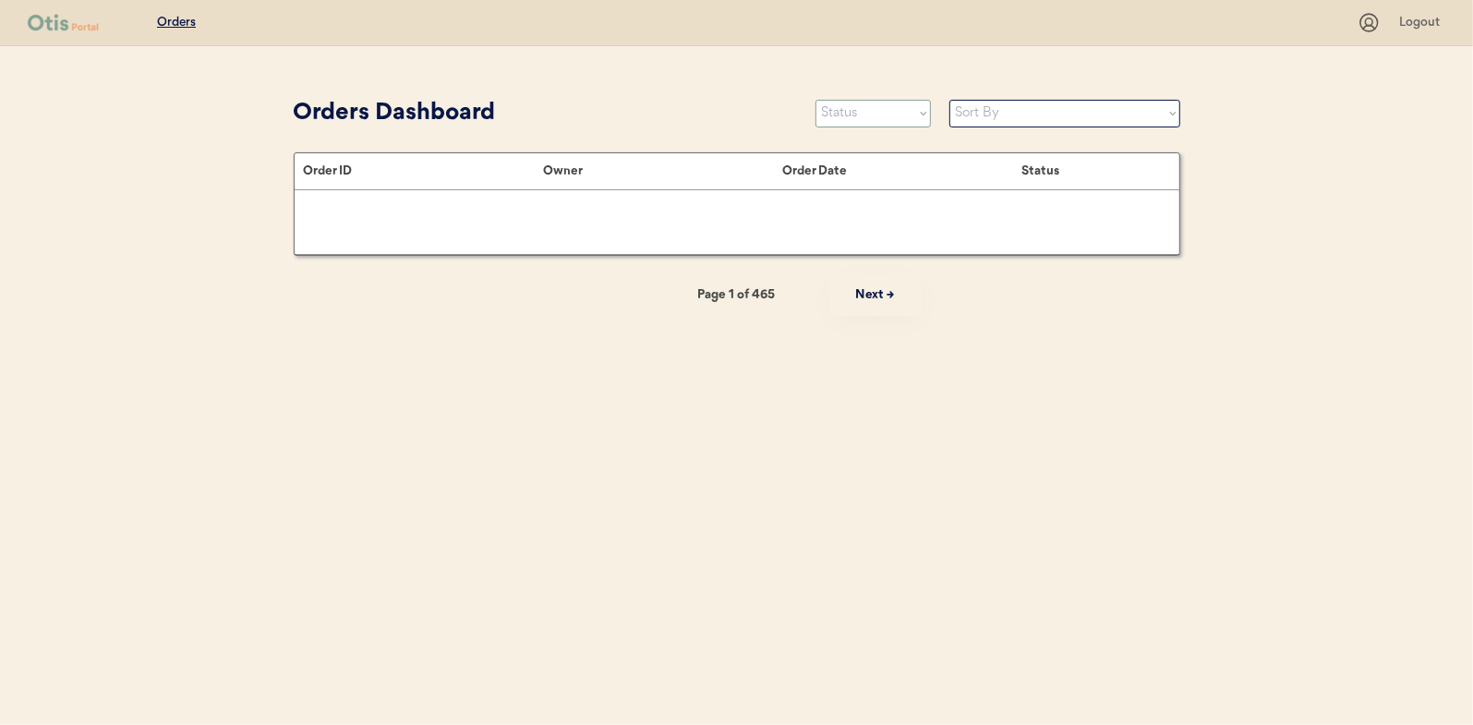
click at [863, 122] on select "Status On Hold New In Progress Complete Pending HW Consent Canceled" at bounding box center [872, 114] width 115 height 28
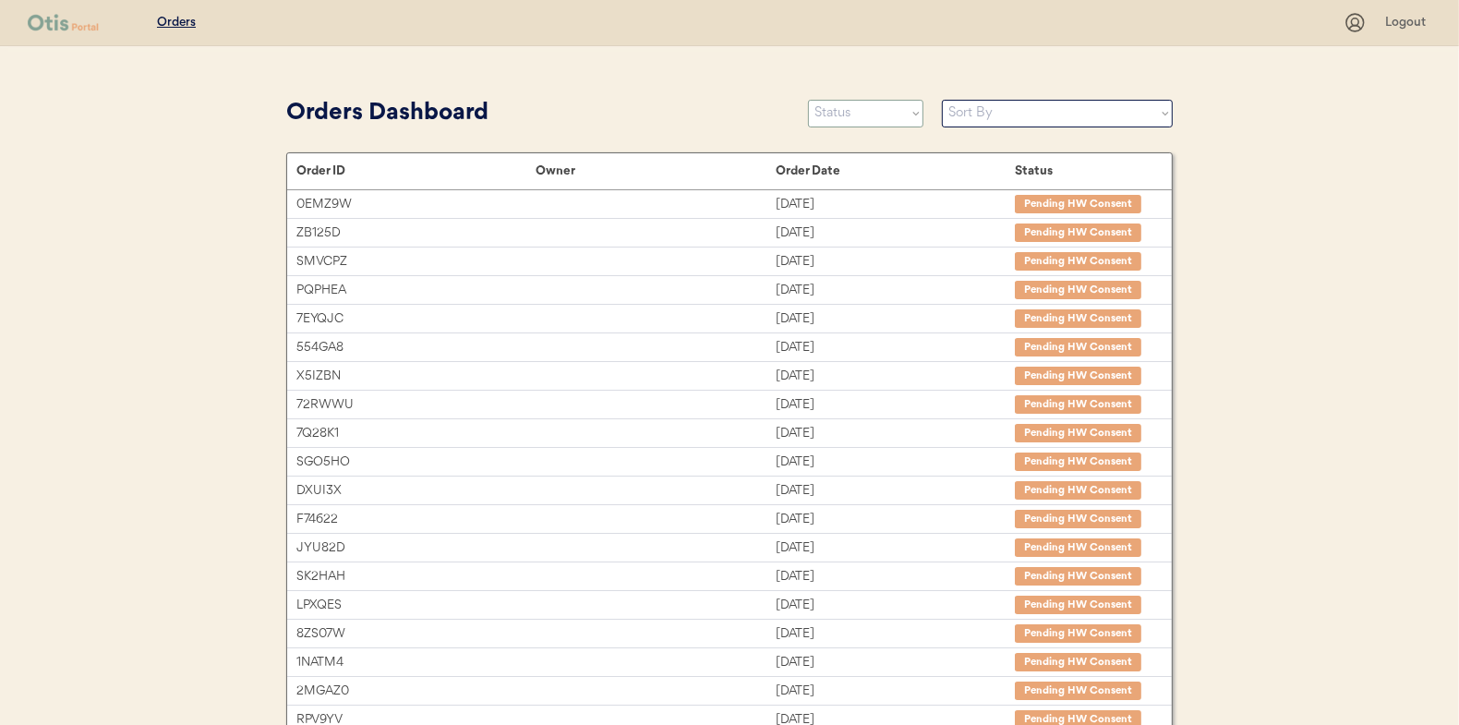
select select ""in_progress""
click at [808, 100] on select "Status On Hold New In Progress Complete Pending HW Consent Canceled" at bounding box center [865, 114] width 115 height 28
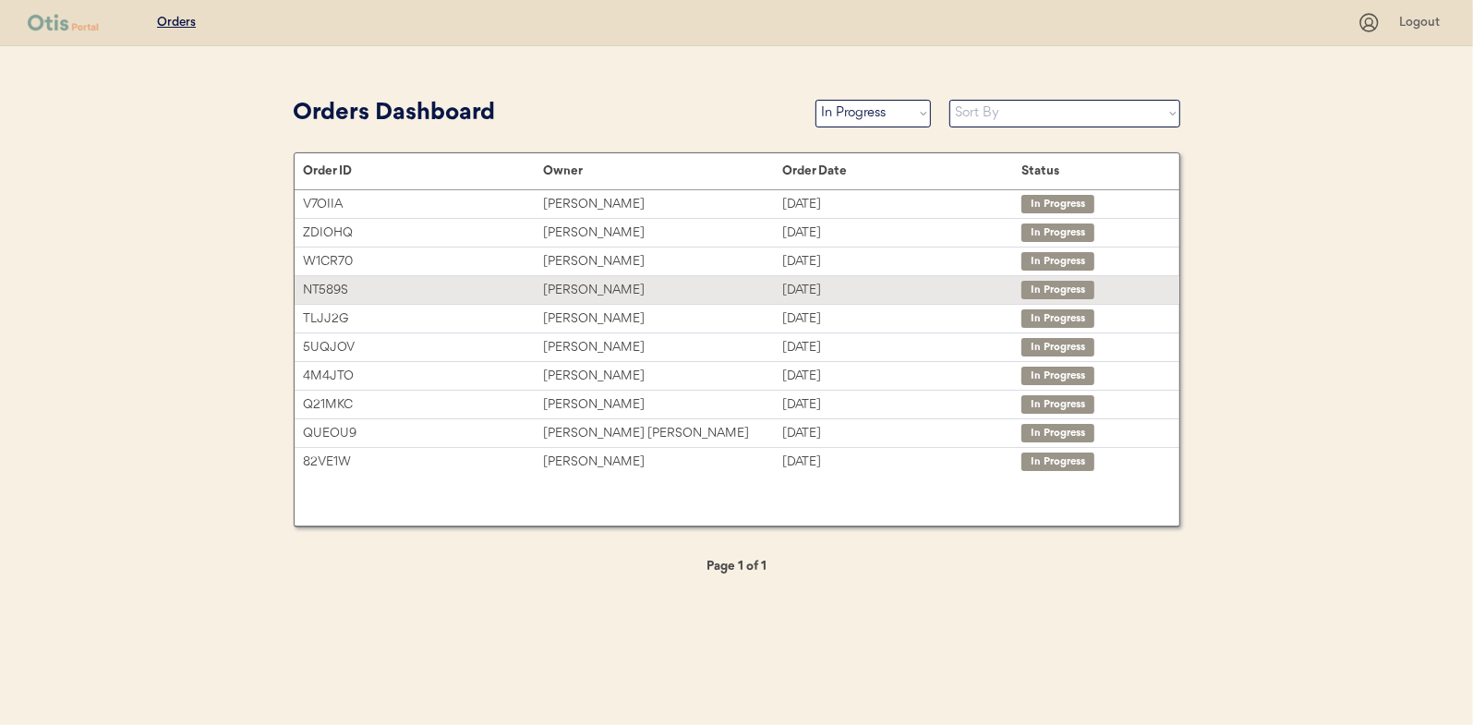
click at [584, 283] on div "Benjamin Smith" at bounding box center [662, 290] width 239 height 21
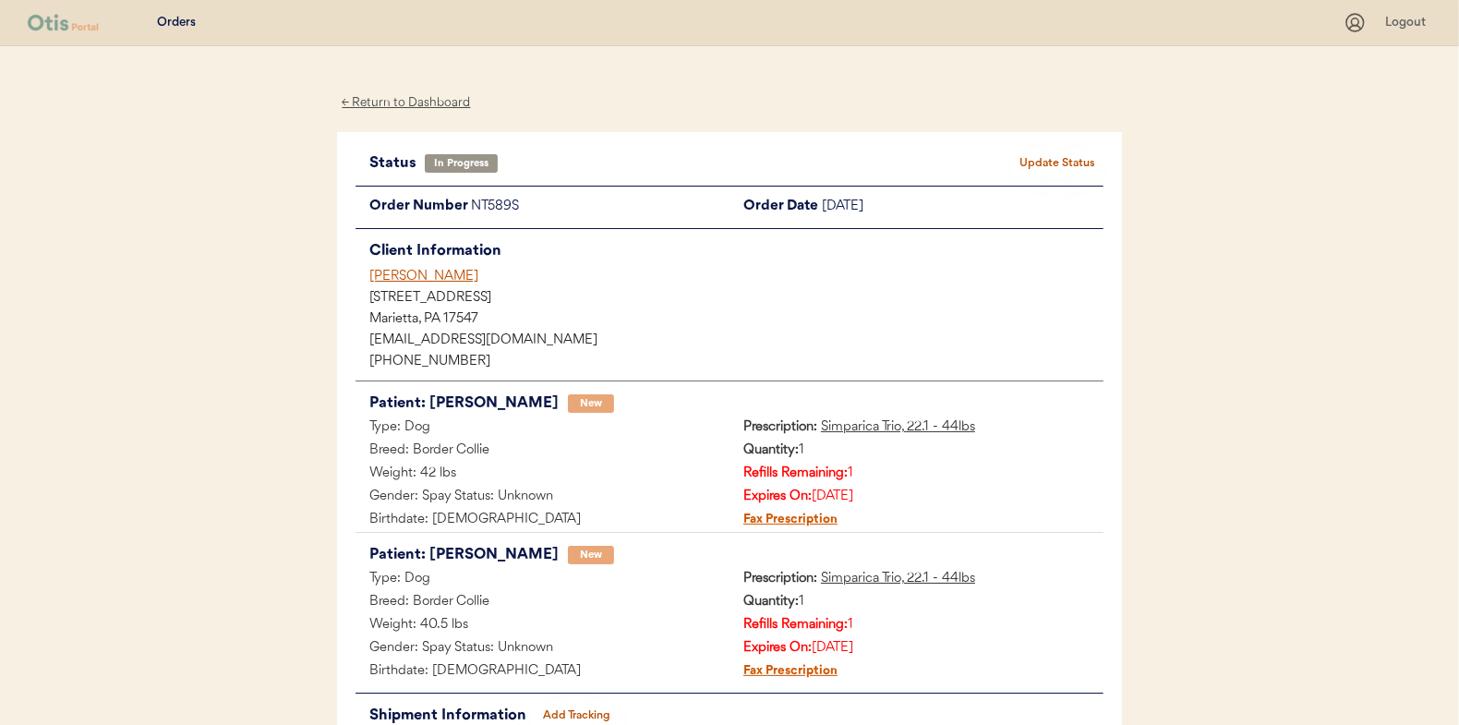
click at [410, 99] on div "← Return to Dashboard" at bounding box center [406, 102] width 138 height 21
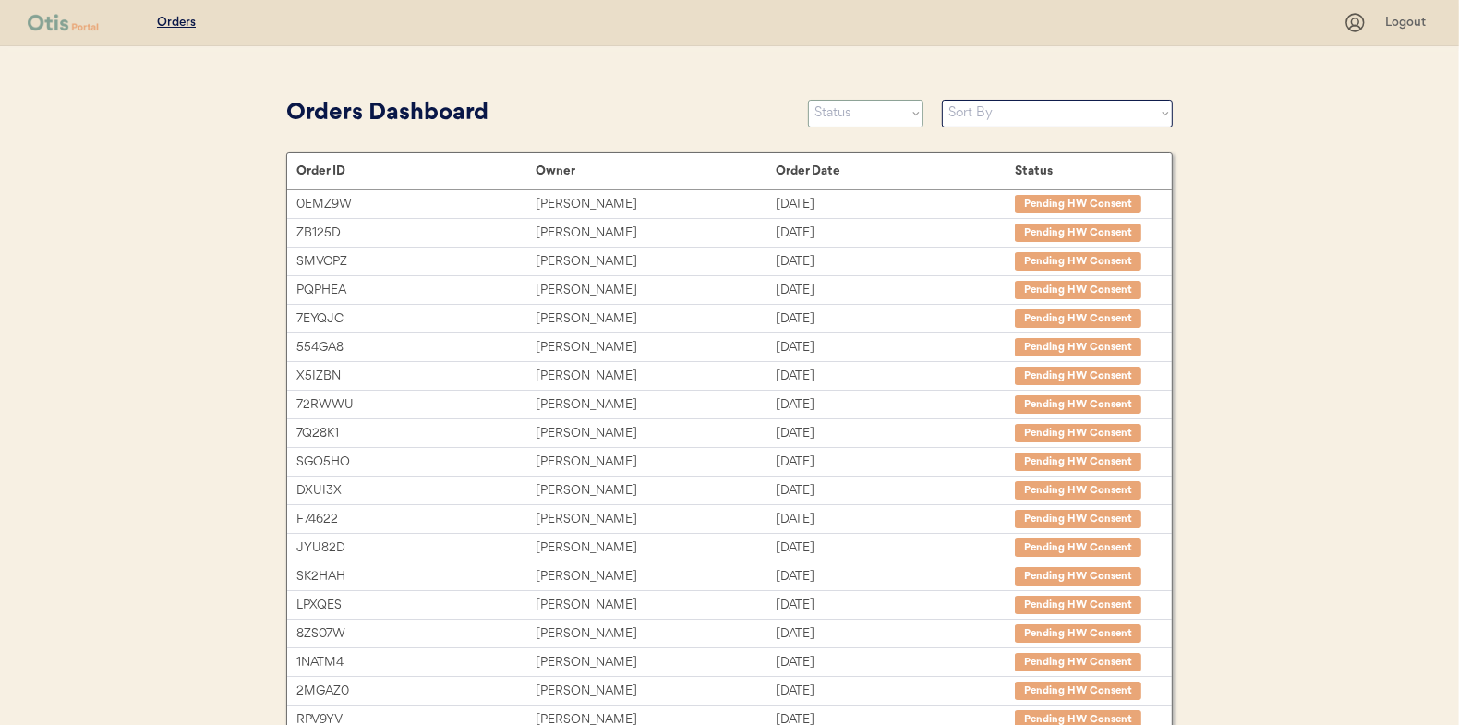
click at [849, 114] on select "Status On Hold New In Progress Complete Pending HW Consent Canceled" at bounding box center [865, 114] width 115 height 28
select select ""in_progress""
click at [808, 100] on select "Status On Hold New In Progress Complete Pending HW Consent Canceled" at bounding box center [865, 114] width 115 height 28
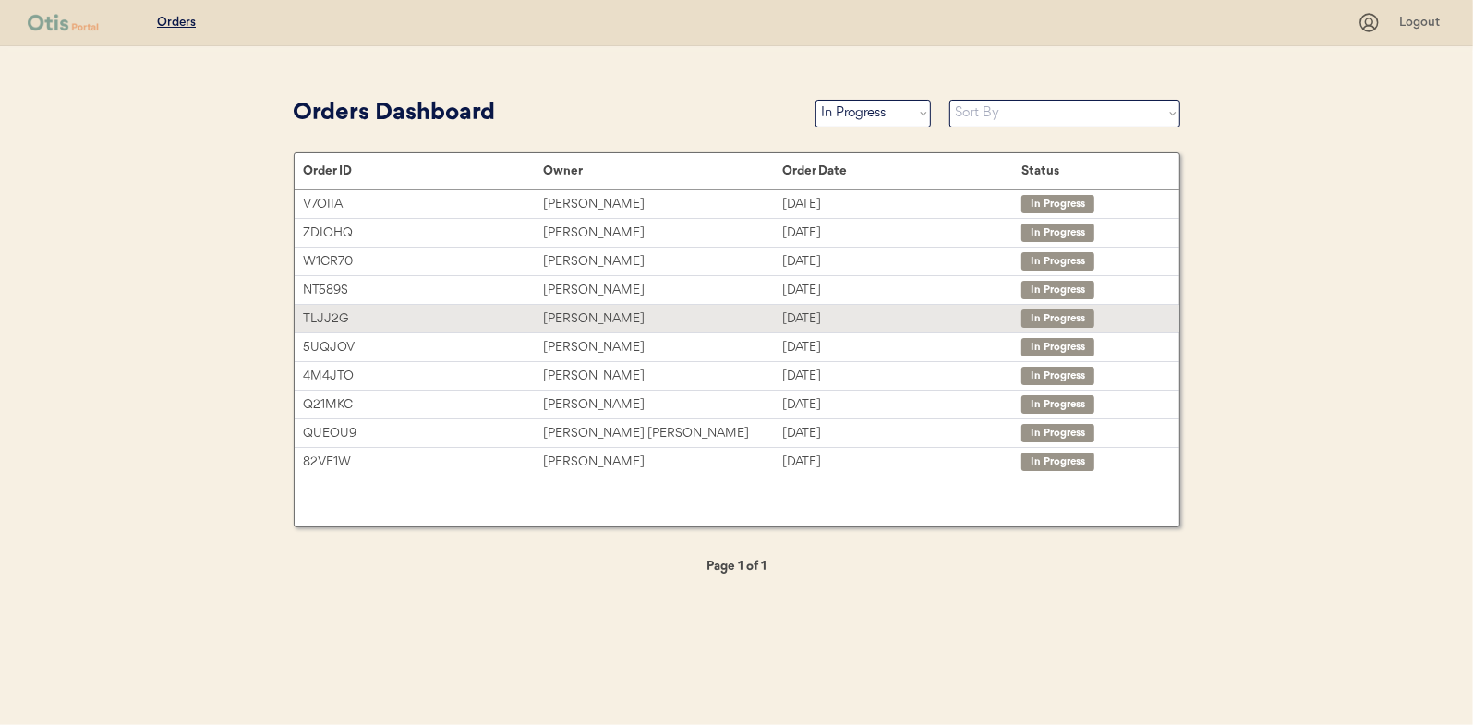
click at [584, 311] on div "Nicolle Lundell" at bounding box center [662, 318] width 239 height 21
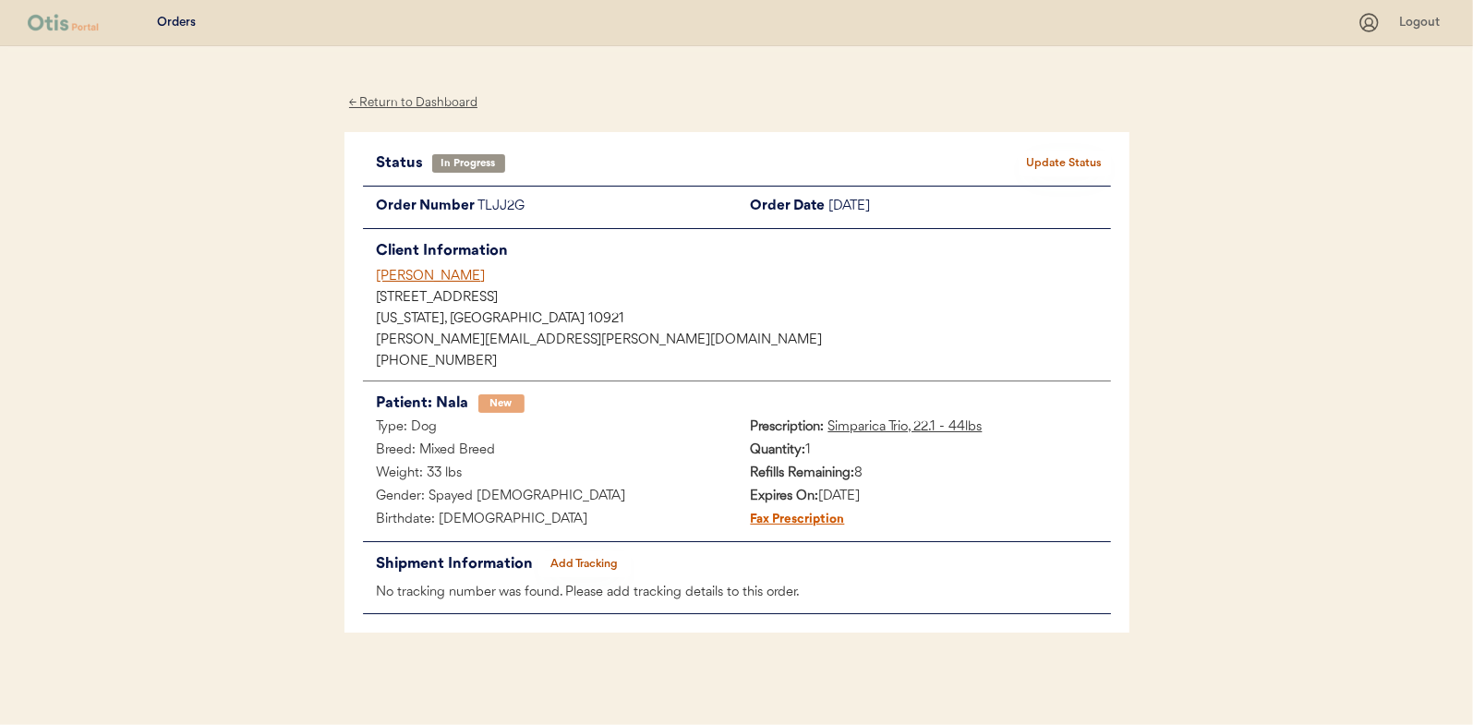
click at [445, 102] on div "← Return to Dashboard" at bounding box center [413, 102] width 138 height 21
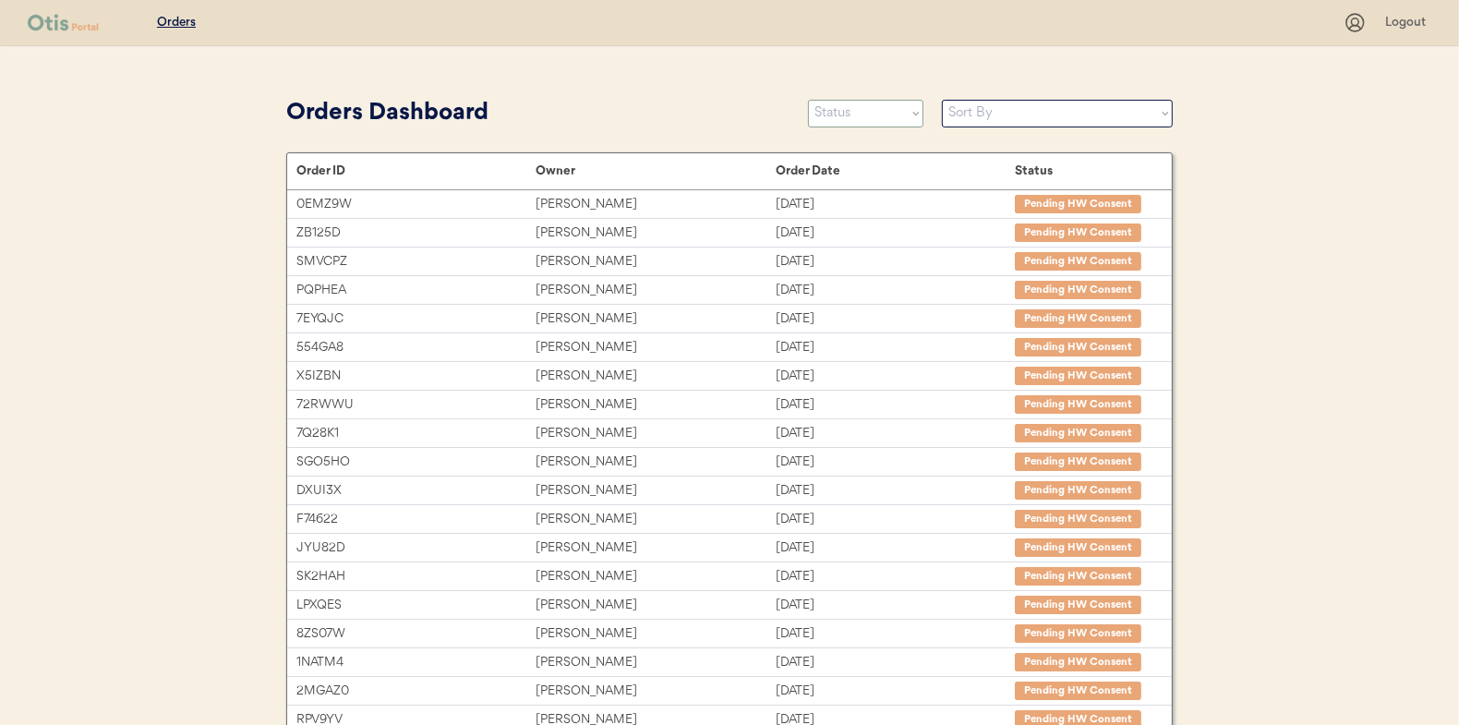
click at [835, 114] on select "Status On Hold New In Progress Complete Pending HW Consent Canceled" at bounding box center [865, 114] width 115 height 28
select select ""in_progress""
click at [808, 100] on select "Status On Hold New In Progress Complete Pending HW Consent Canceled" at bounding box center [865, 114] width 115 height 28
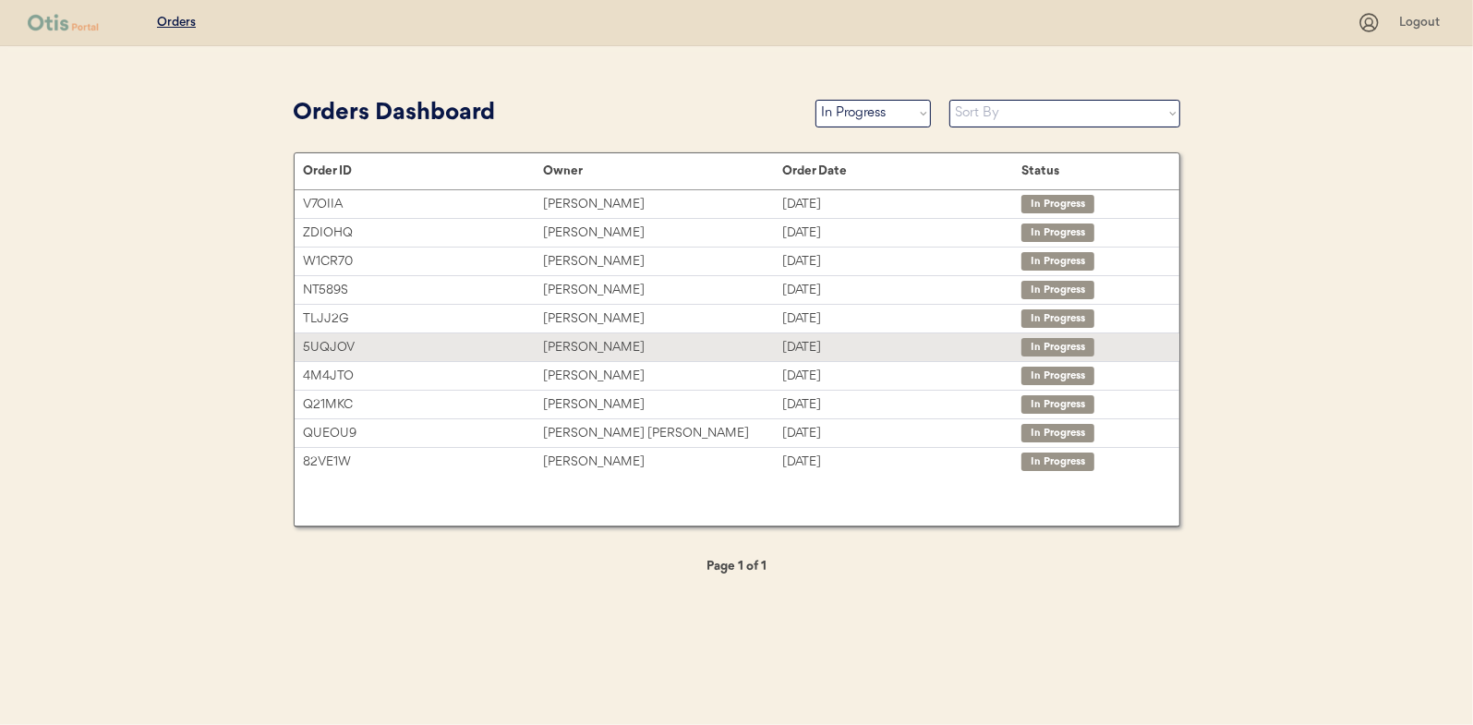
click at [578, 340] on div "Samantha Adams" at bounding box center [662, 347] width 239 height 21
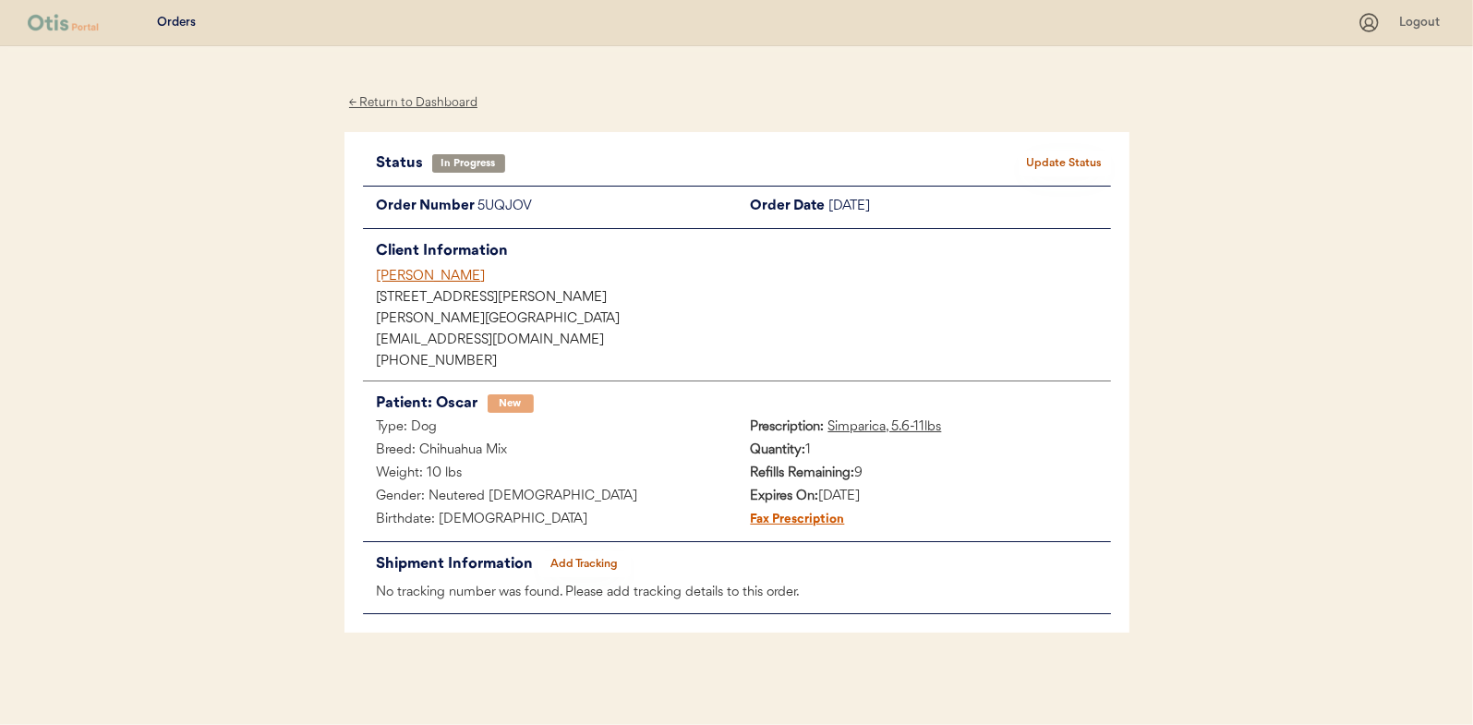
click at [423, 99] on div "← Return to Dashboard" at bounding box center [413, 102] width 138 height 21
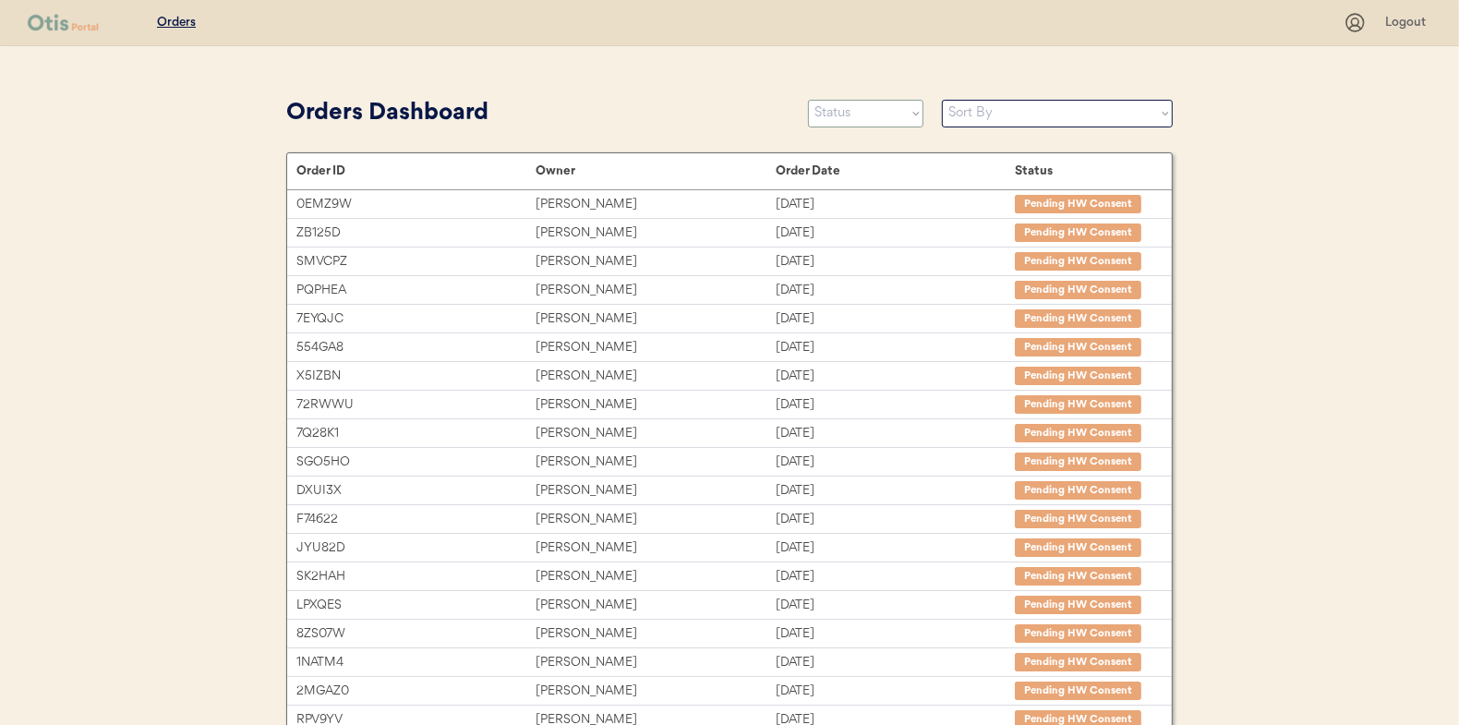
click at [845, 113] on select "Status On Hold New In Progress Complete Pending HW Consent Canceled" at bounding box center [865, 114] width 115 height 28
select select ""in_progress""
click at [808, 100] on select "Status On Hold New In Progress Complete Pending HW Consent Canceled" at bounding box center [865, 114] width 115 height 28
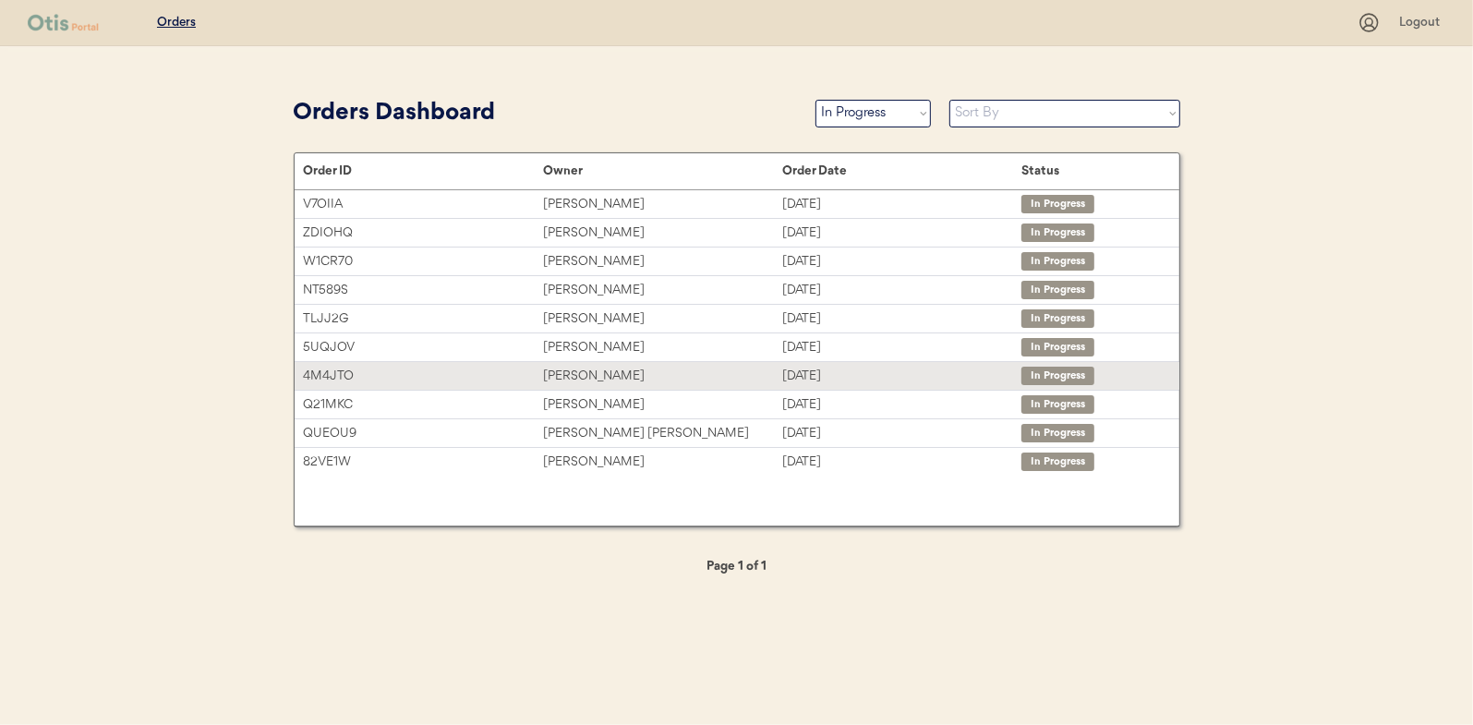
click at [577, 375] on div "Leigh Kuhn" at bounding box center [662, 376] width 239 height 21
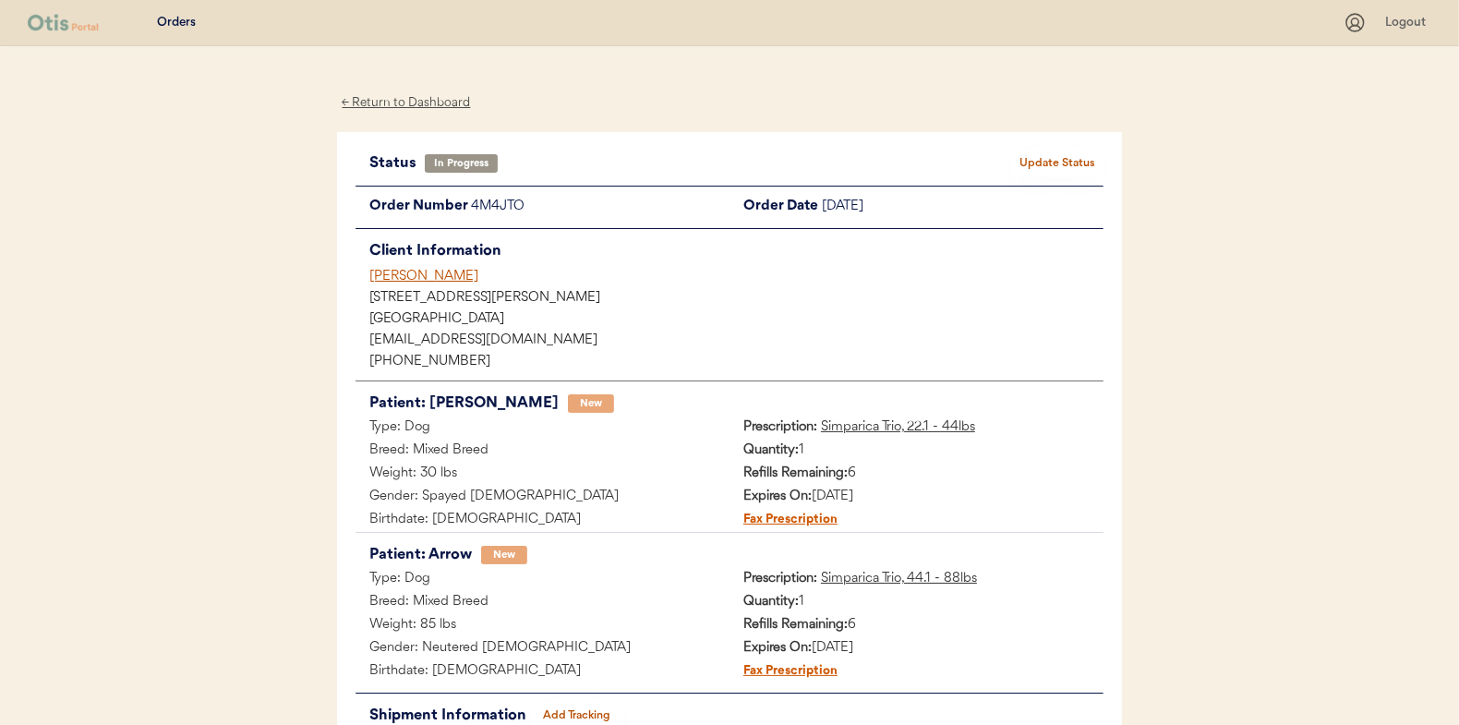
click at [411, 96] on div "← Return to Dashboard" at bounding box center [406, 102] width 138 height 21
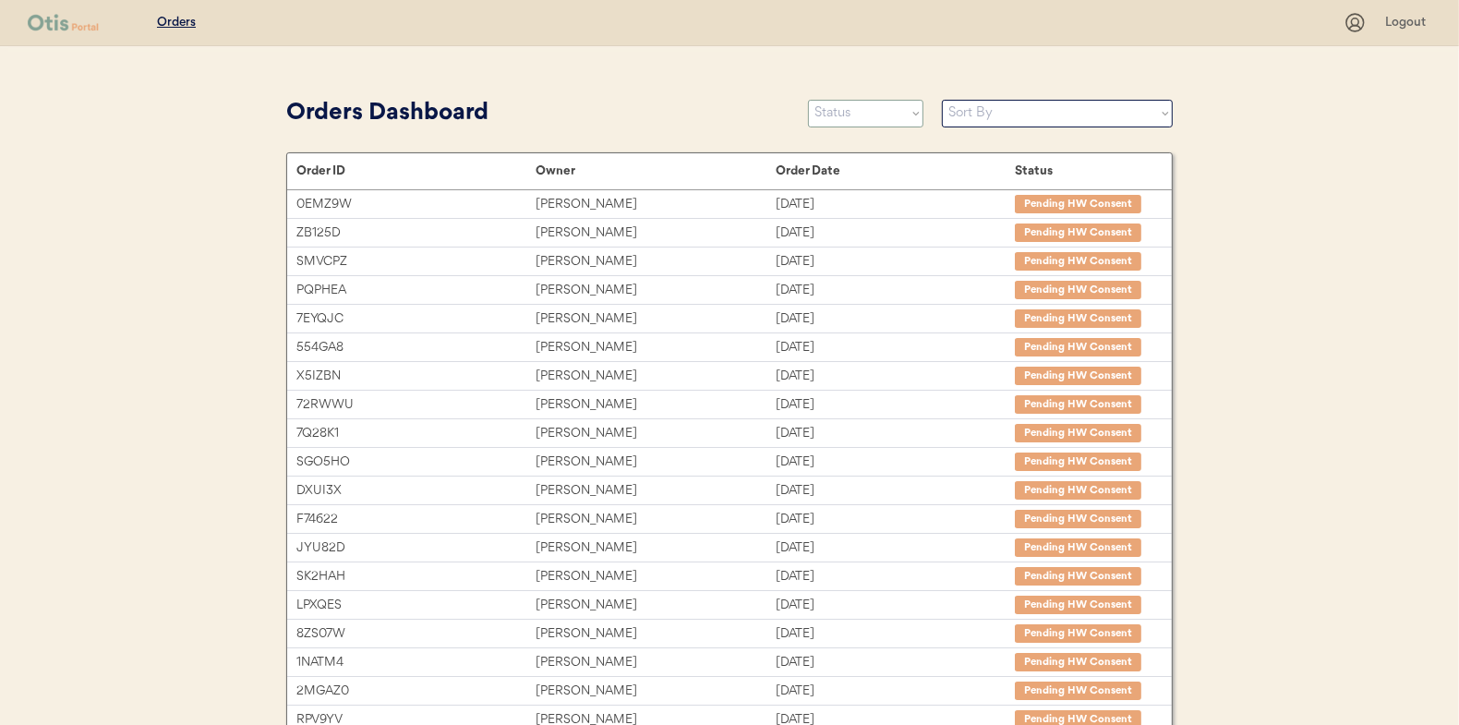
click at [861, 118] on select "Status On Hold New In Progress Complete Pending HW Consent Canceled" at bounding box center [865, 114] width 115 height 28
select select ""in_progress""
click at [808, 100] on select "Status On Hold New In Progress Complete Pending HW Consent Canceled" at bounding box center [865, 114] width 115 height 28
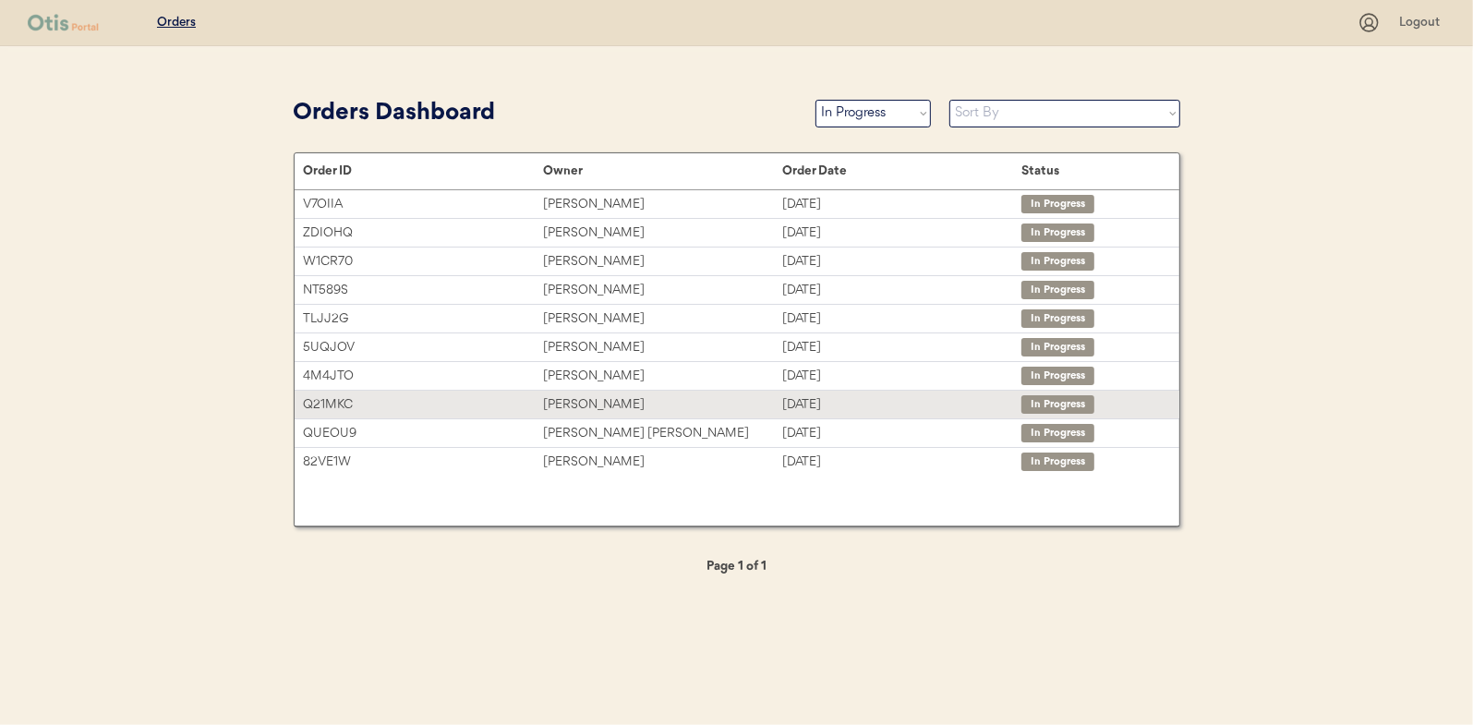
click at [570, 400] on div "[PERSON_NAME]" at bounding box center [662, 404] width 239 height 21
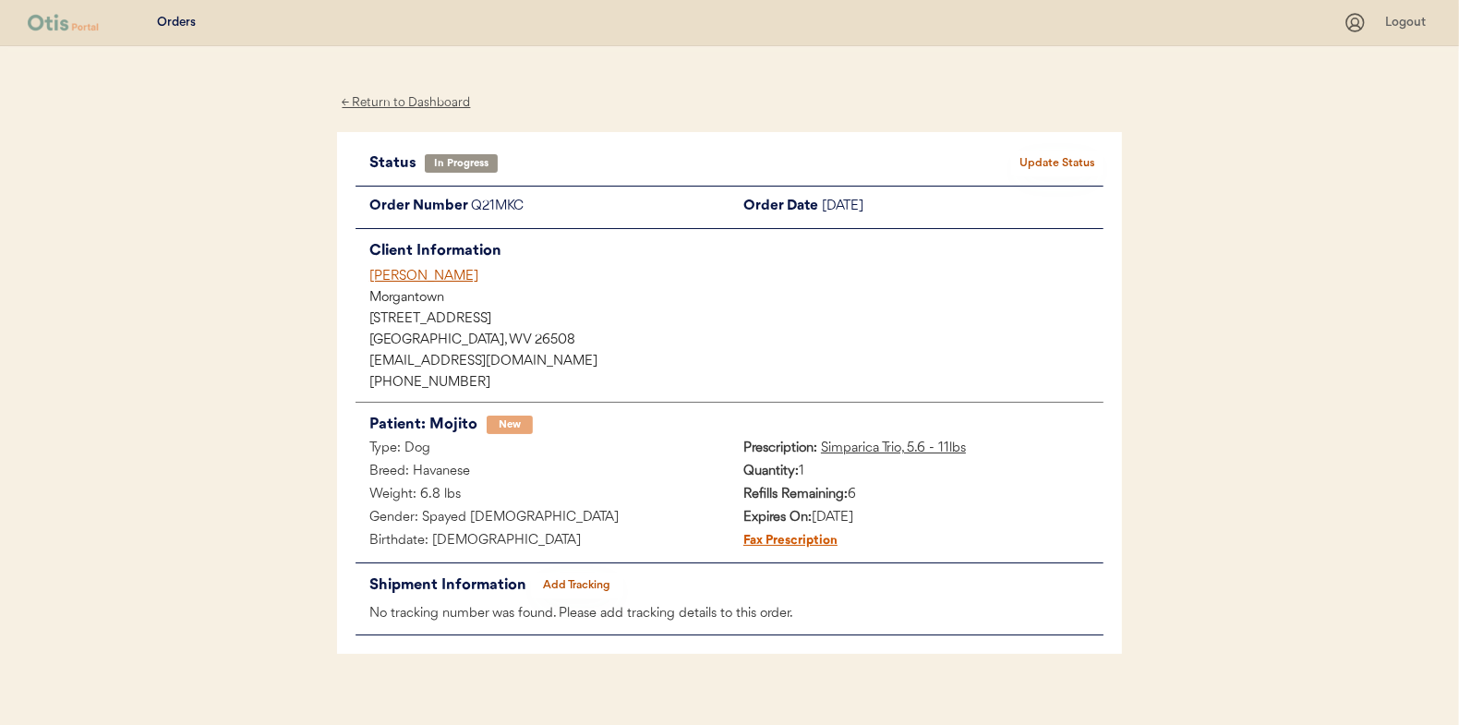
click at [420, 99] on div "← Return to Dashboard" at bounding box center [406, 102] width 138 height 21
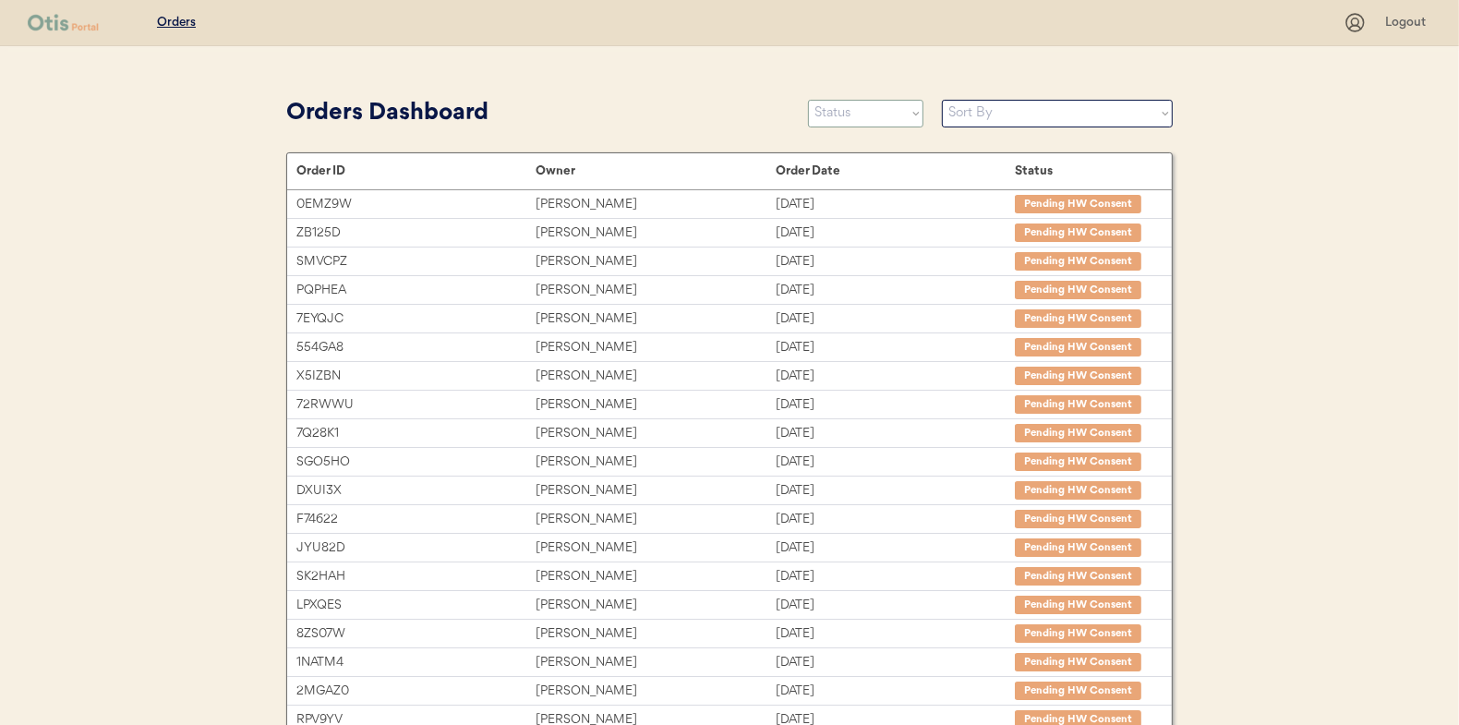
click at [840, 121] on select "Status On Hold New In Progress Complete Pending HW Consent Canceled" at bounding box center [865, 114] width 115 height 28
select select ""in_progress""
click at [808, 100] on select "Status On Hold New In Progress Complete Pending HW Consent Canceled" at bounding box center [865, 114] width 115 height 28
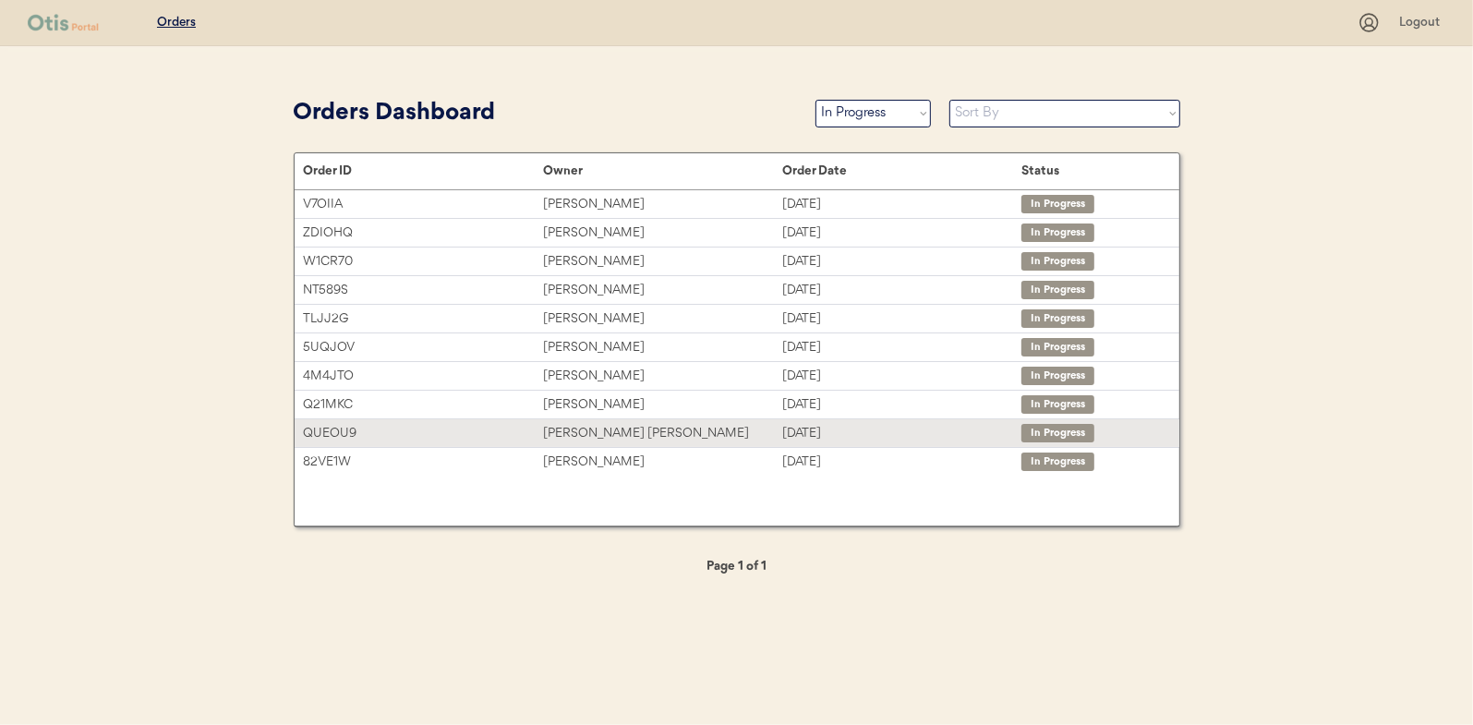
click at [574, 426] on div "[PERSON_NAME] [PERSON_NAME]" at bounding box center [662, 433] width 239 height 21
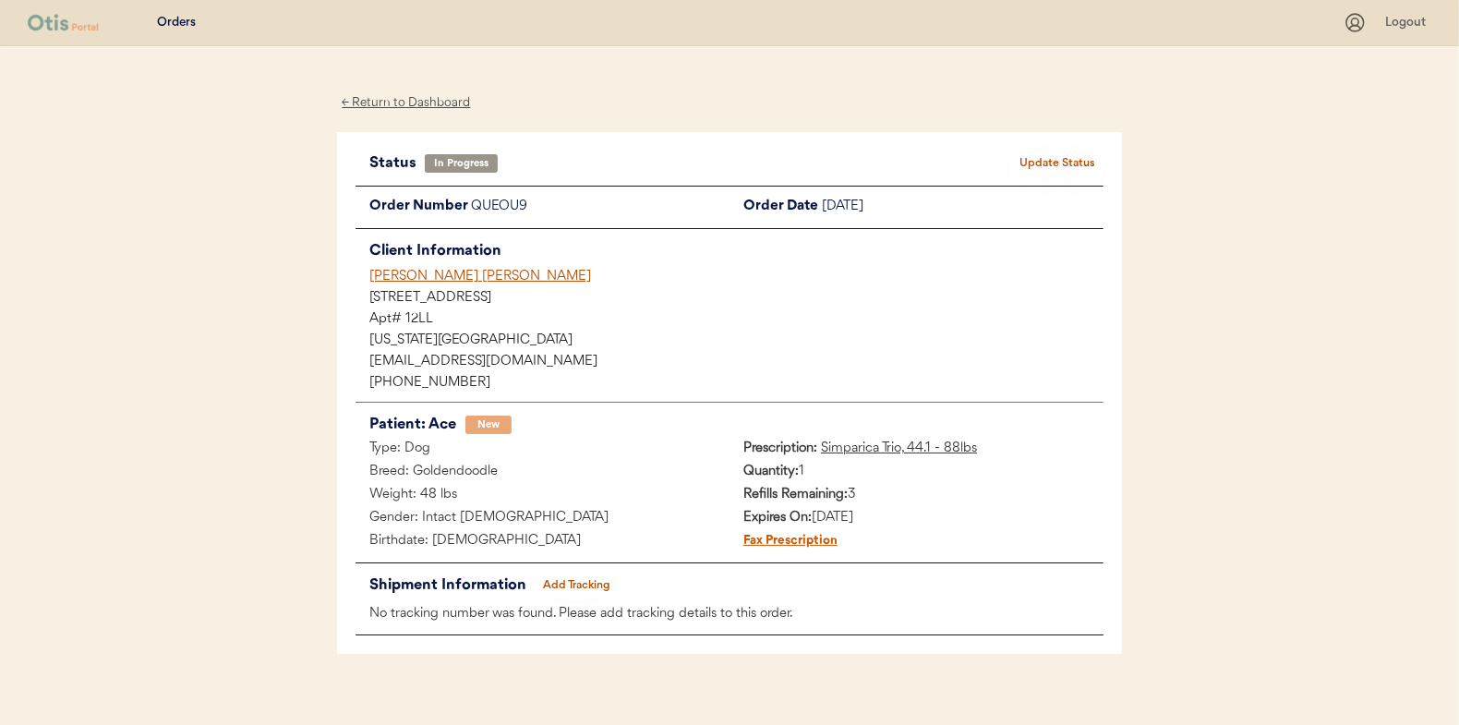
click at [427, 99] on div "← Return to Dashboard" at bounding box center [406, 102] width 138 height 21
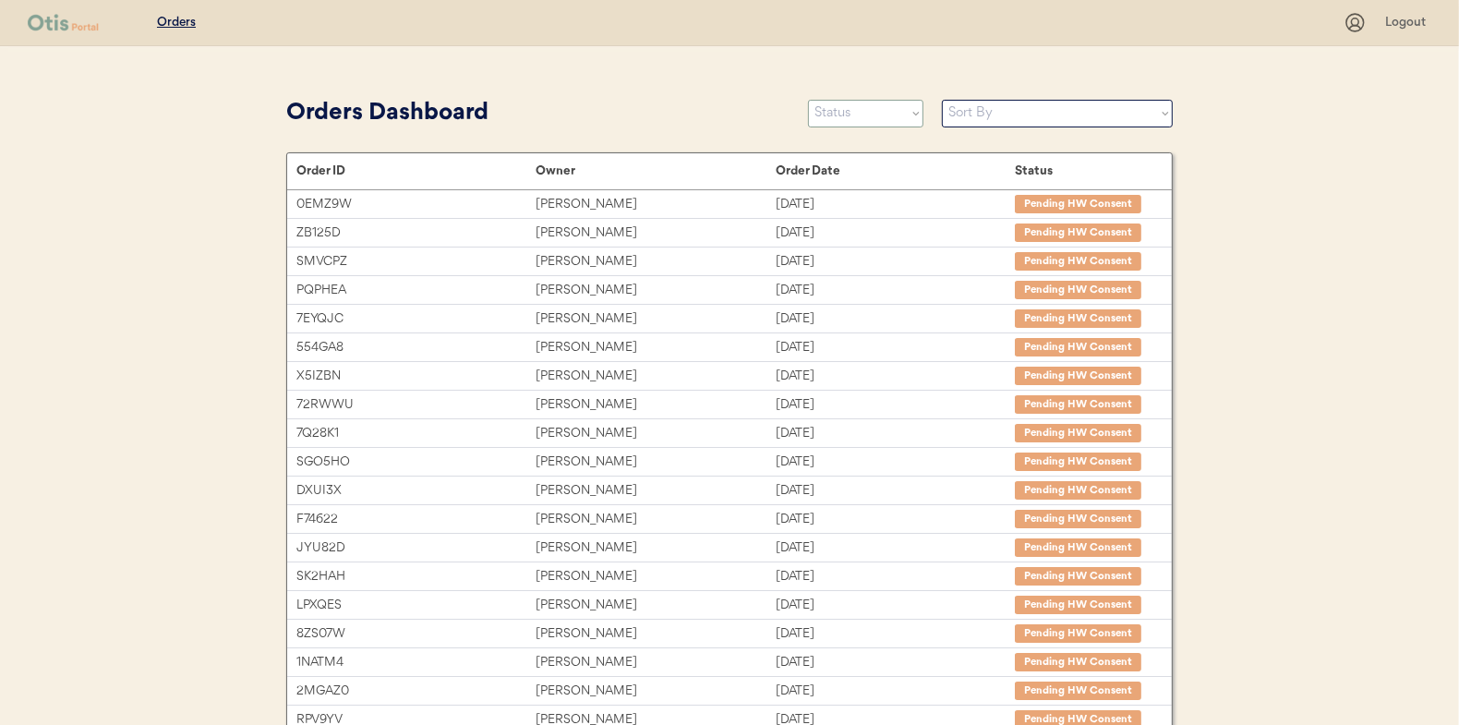
click at [851, 114] on select "Status On Hold New In Progress Complete Pending HW Consent Canceled" at bounding box center [865, 114] width 115 height 28
select select ""in_progress""
click at [808, 100] on select "Status On Hold New In Progress Complete Pending HW Consent Canceled" at bounding box center [865, 114] width 115 height 28
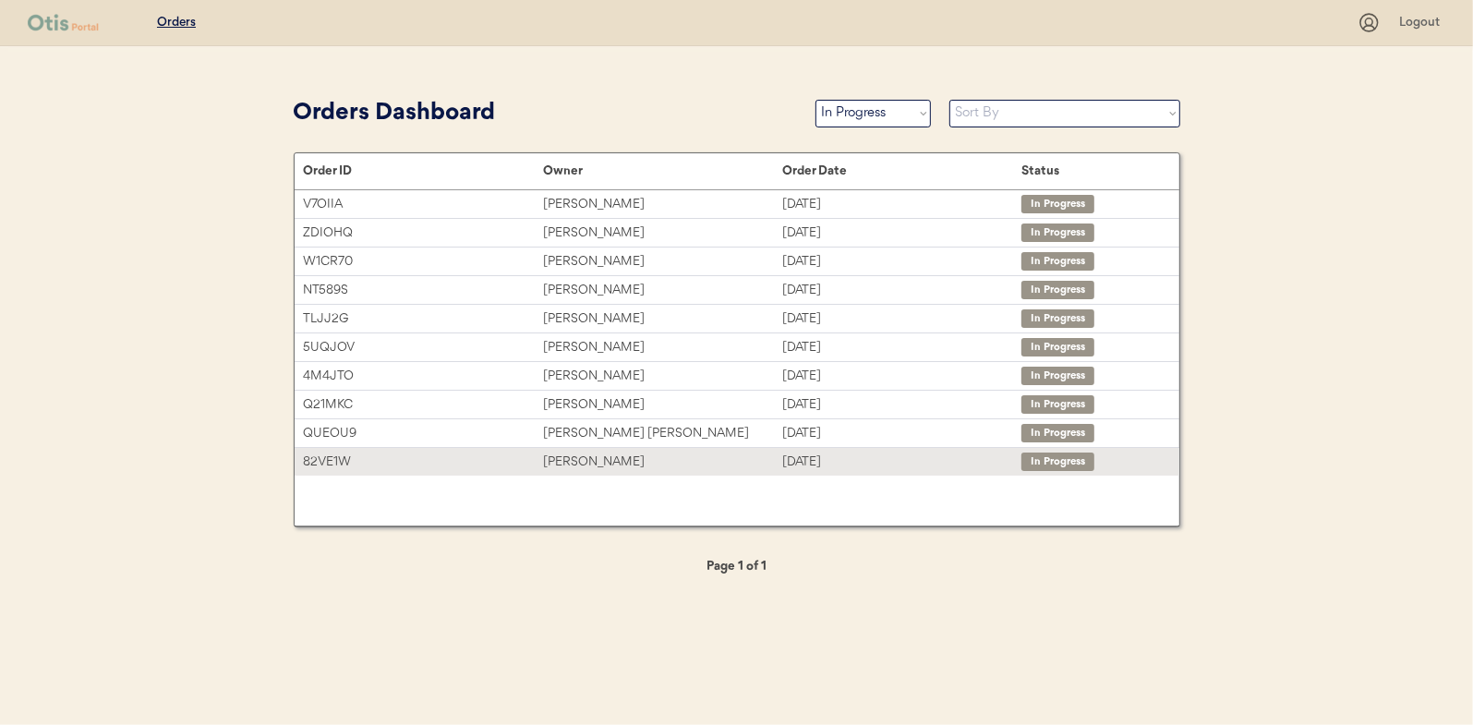
click at [579, 453] on div "[PERSON_NAME]" at bounding box center [662, 462] width 239 height 21
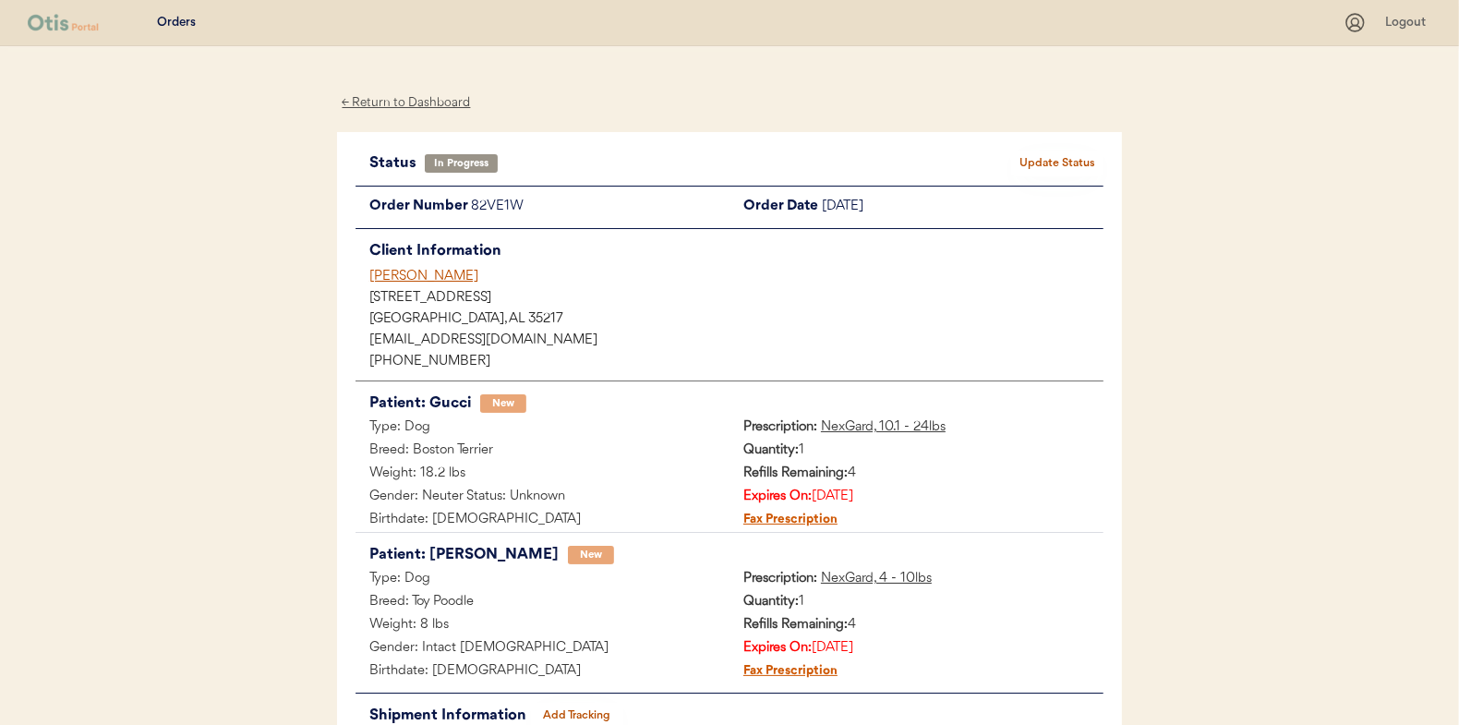
click at [408, 103] on div "← Return to Dashboard" at bounding box center [406, 102] width 138 height 21
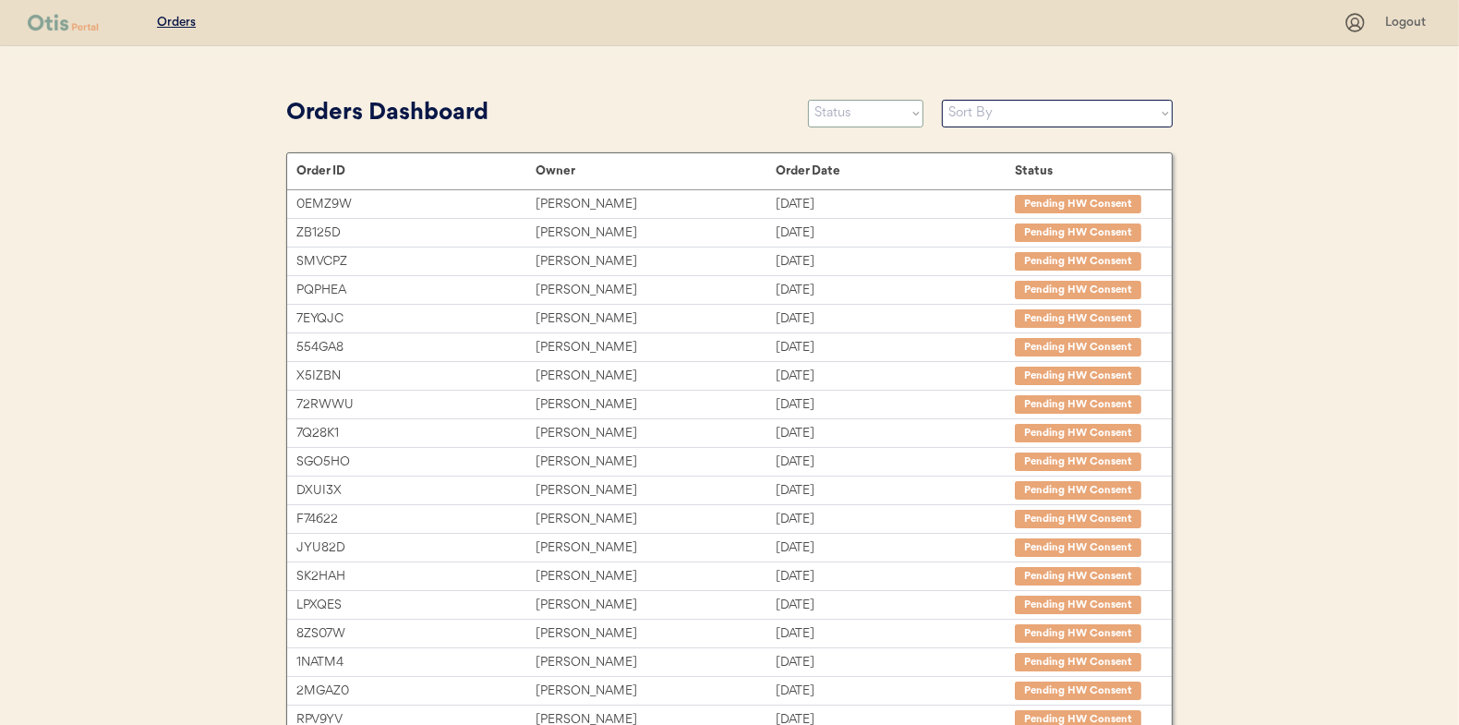
click at [864, 103] on select "Status On Hold New In Progress Complete Pending HW Consent Canceled" at bounding box center [865, 114] width 115 height 28
click at [808, 100] on select "Status On Hold New In Progress Complete Pending HW Consent Canceled" at bounding box center [865, 114] width 115 height 28
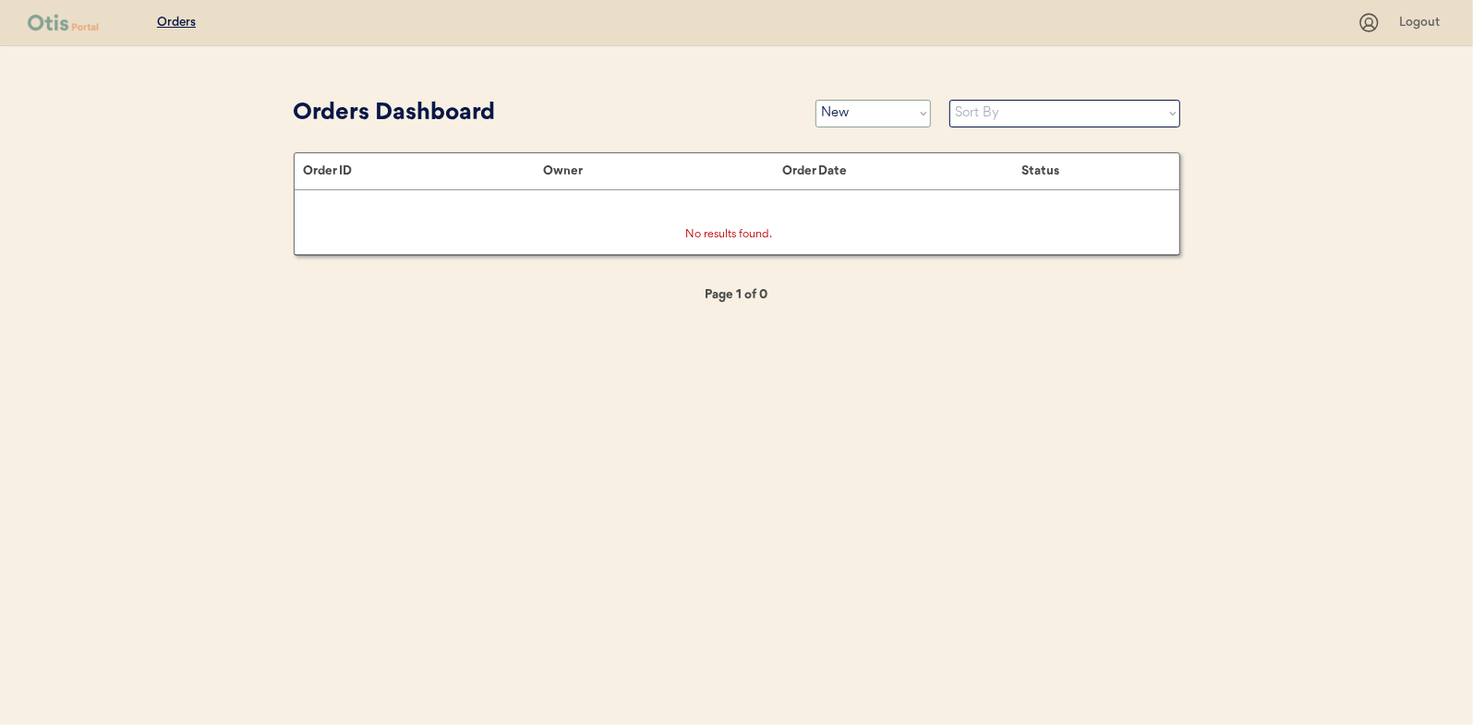
click at [863, 109] on select "Status On Hold New In Progress Complete Pending HW Consent Canceled" at bounding box center [872, 114] width 115 height 28
select select ""in_progress""
click at [815, 100] on select "Status On Hold New In Progress Complete Pending HW Consent Canceled" at bounding box center [872, 114] width 115 height 28
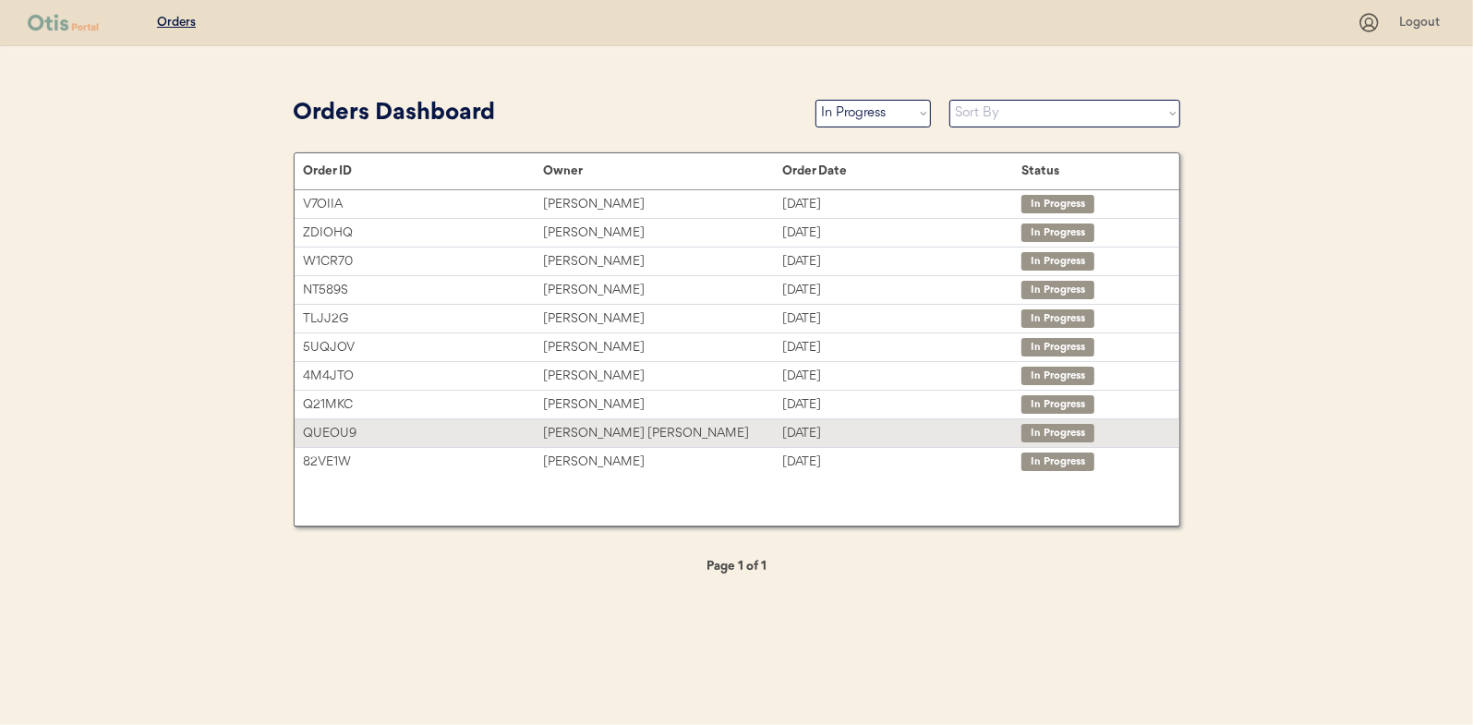
click at [570, 430] on div "[PERSON_NAME] [PERSON_NAME]" at bounding box center [662, 433] width 239 height 21
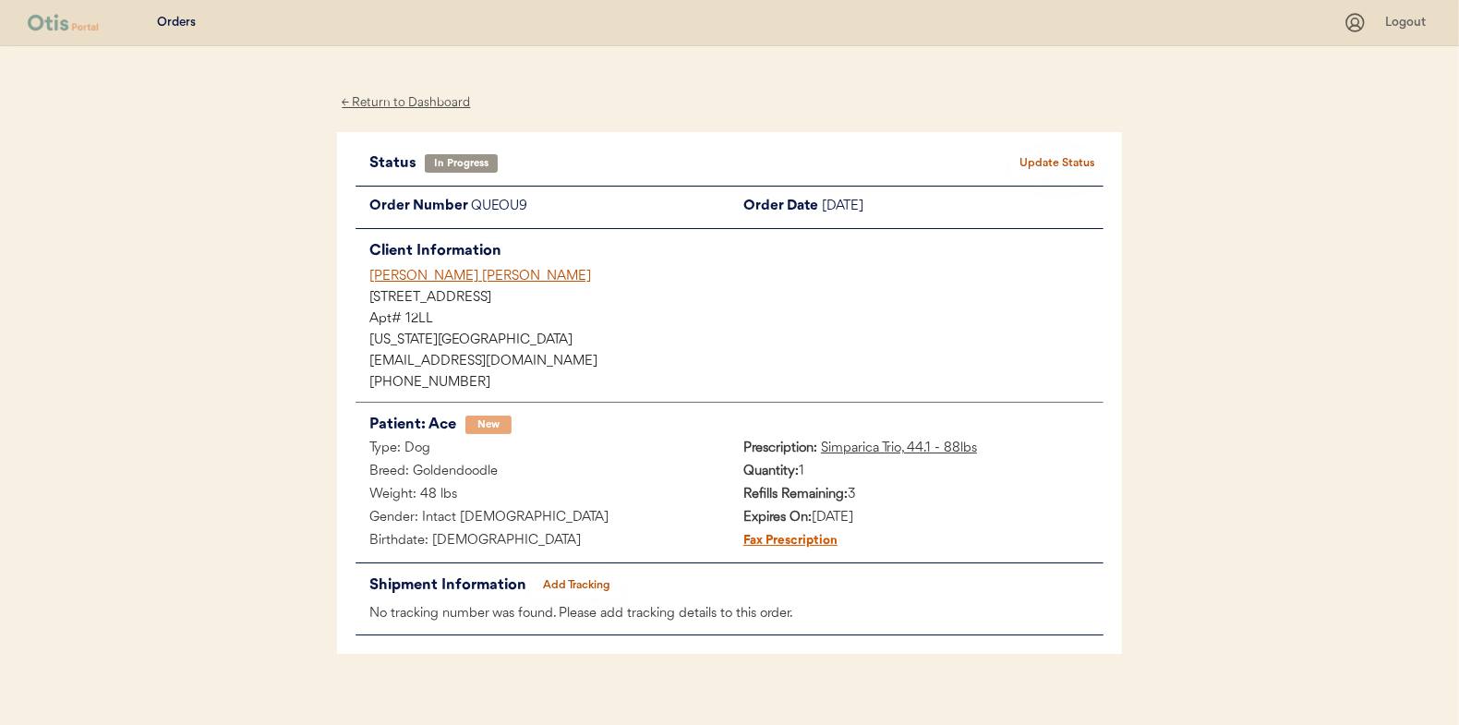
click at [575, 583] on button "Add Tracking" at bounding box center [577, 585] width 92 height 26
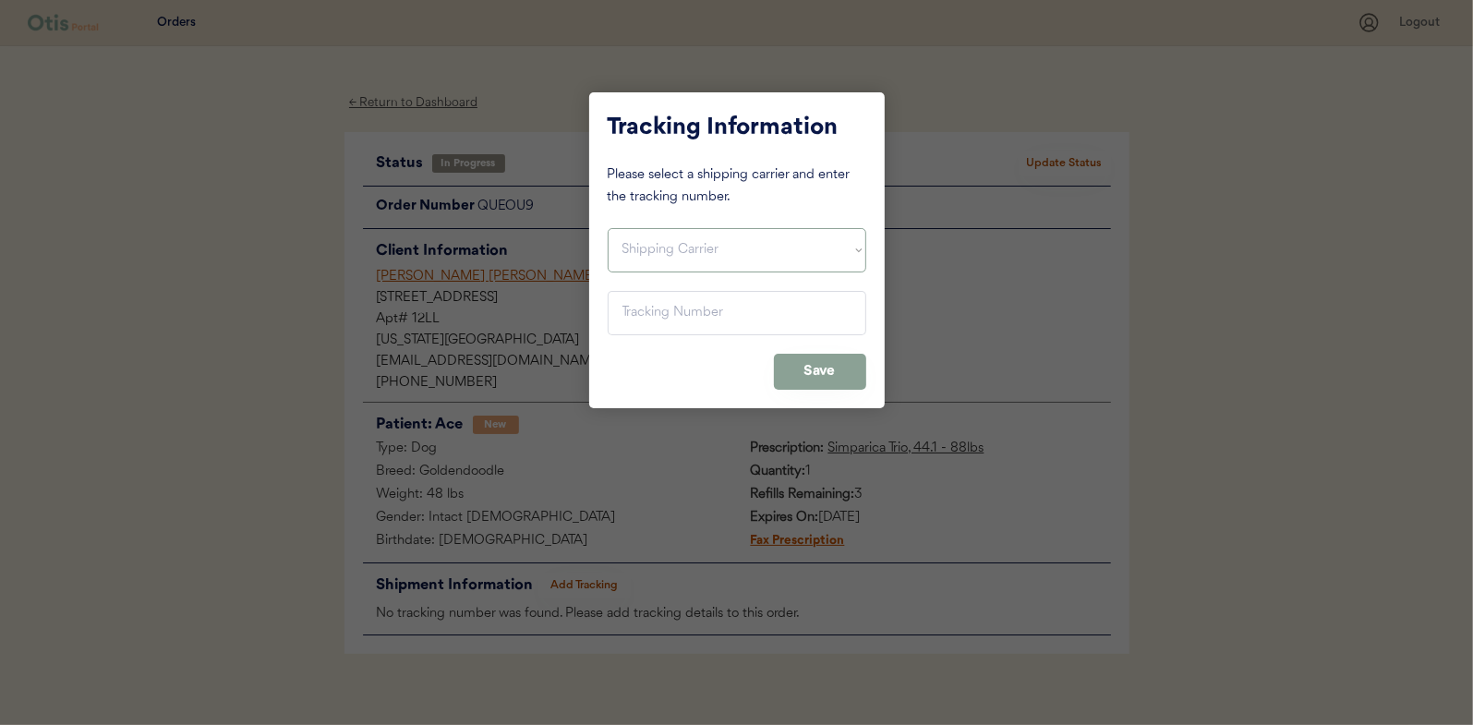
click at [652, 245] on select "Shipping Carrier FedEx FedEx Ground Economy UPS USPS" at bounding box center [737, 250] width 259 height 44
select select ""usps""
click at [608, 228] on select "Shipping Carrier FedEx FedEx Ground Economy UPS USPS" at bounding box center [737, 250] width 259 height 44
click at [634, 304] on input "input" at bounding box center [737, 313] width 259 height 44
paste input "9400150105497035722802"
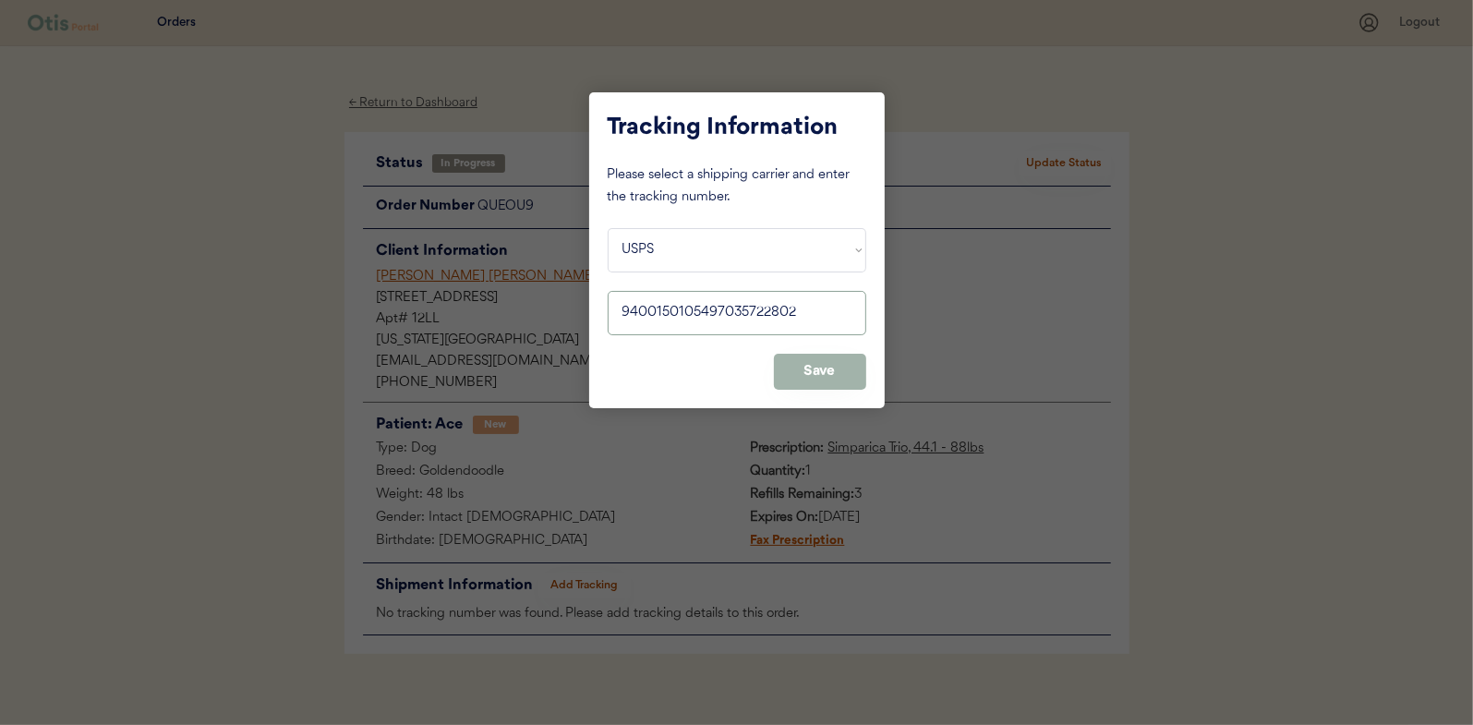
type input "9400150105497035722802"
click at [820, 373] on button "Save" at bounding box center [820, 372] width 92 height 36
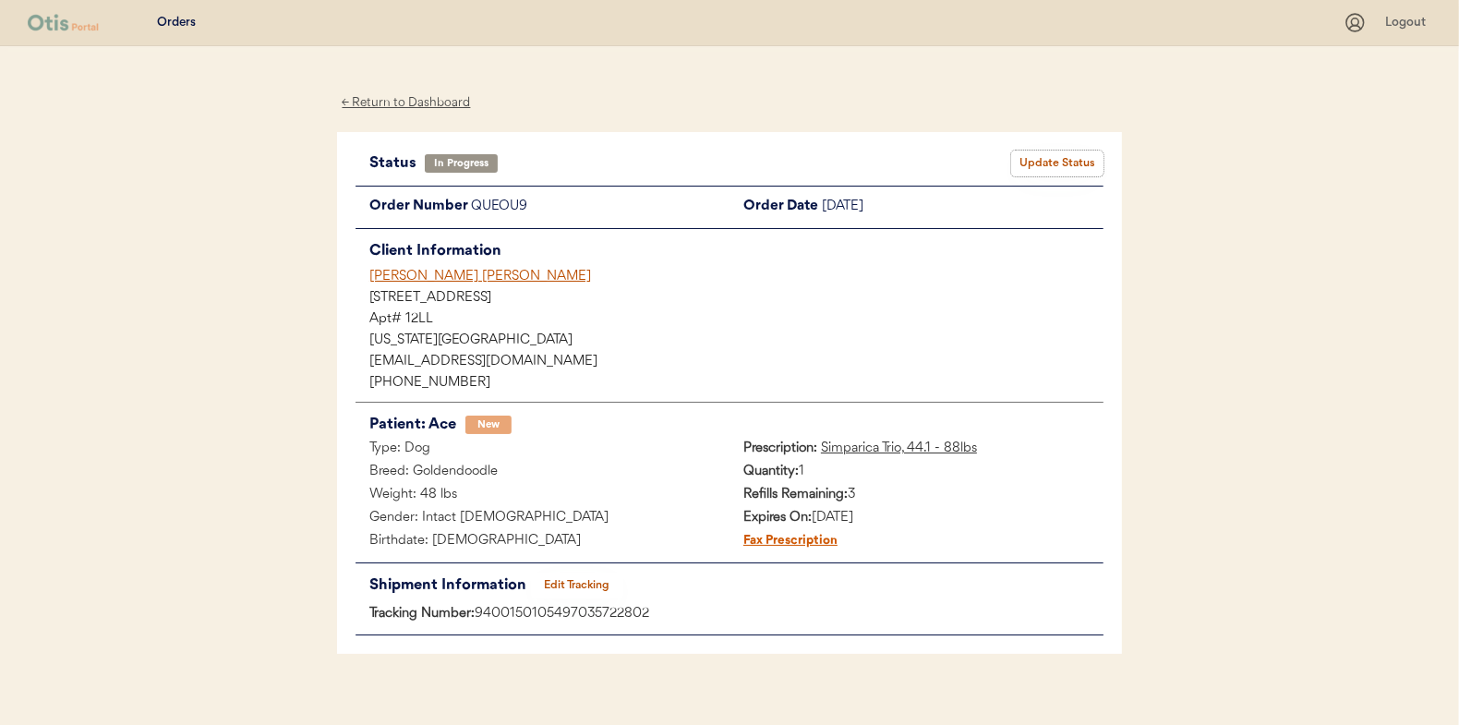
click at [1036, 163] on button "Update Status" at bounding box center [1057, 164] width 92 height 26
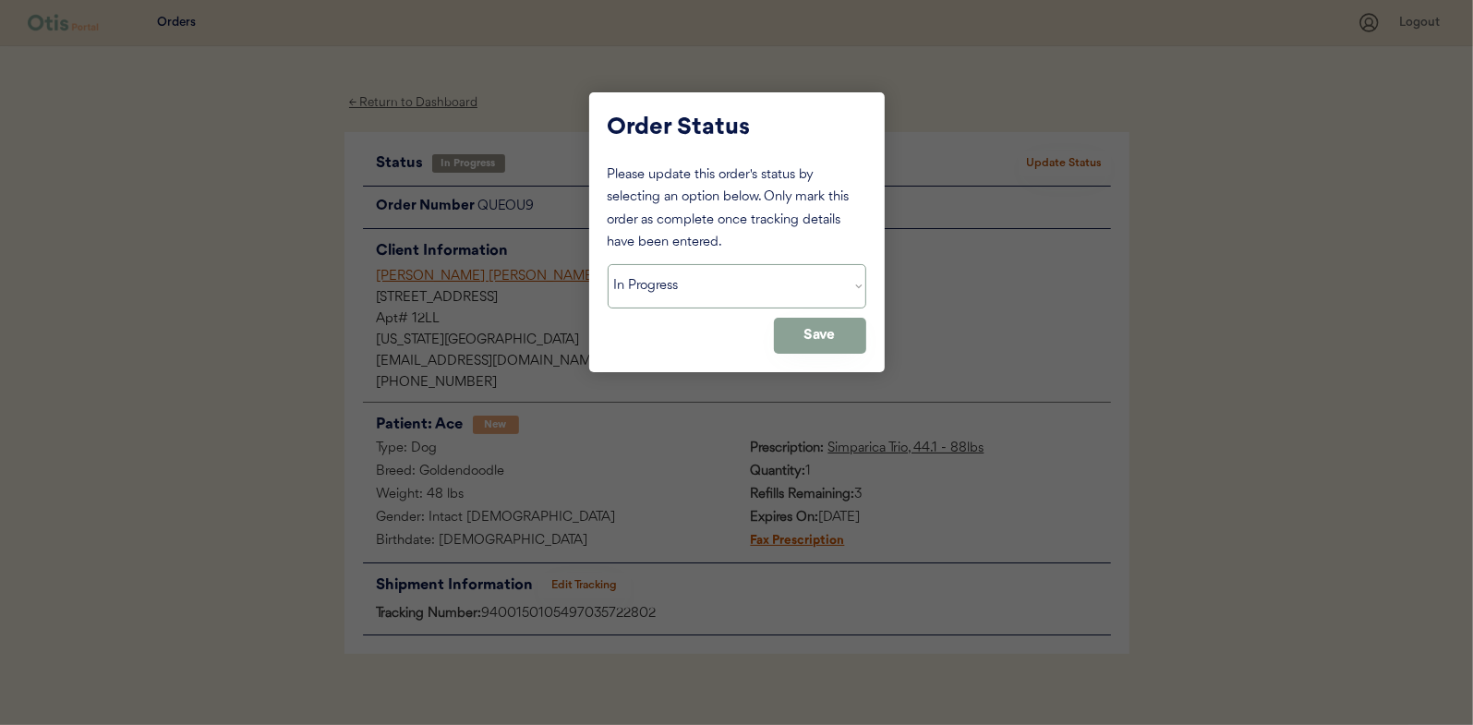
click at [686, 292] on select "Status On Hold New In Progress Complete Pending HW Consent Canceled" at bounding box center [737, 286] width 259 height 44
select select ""complete""
click at [608, 264] on select "Status On Hold New In Progress Complete Pending HW Consent Canceled" at bounding box center [737, 286] width 259 height 44
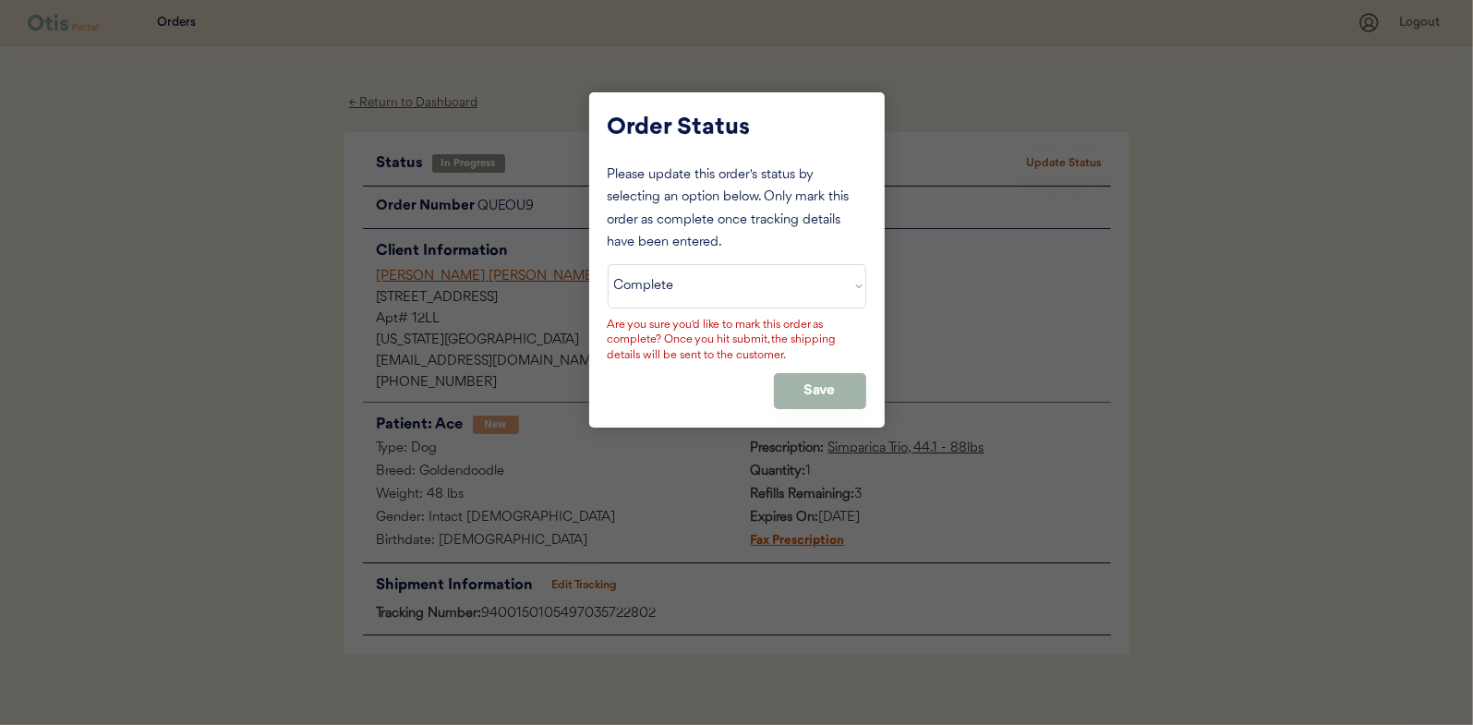
click at [832, 391] on button "Save" at bounding box center [820, 391] width 92 height 36
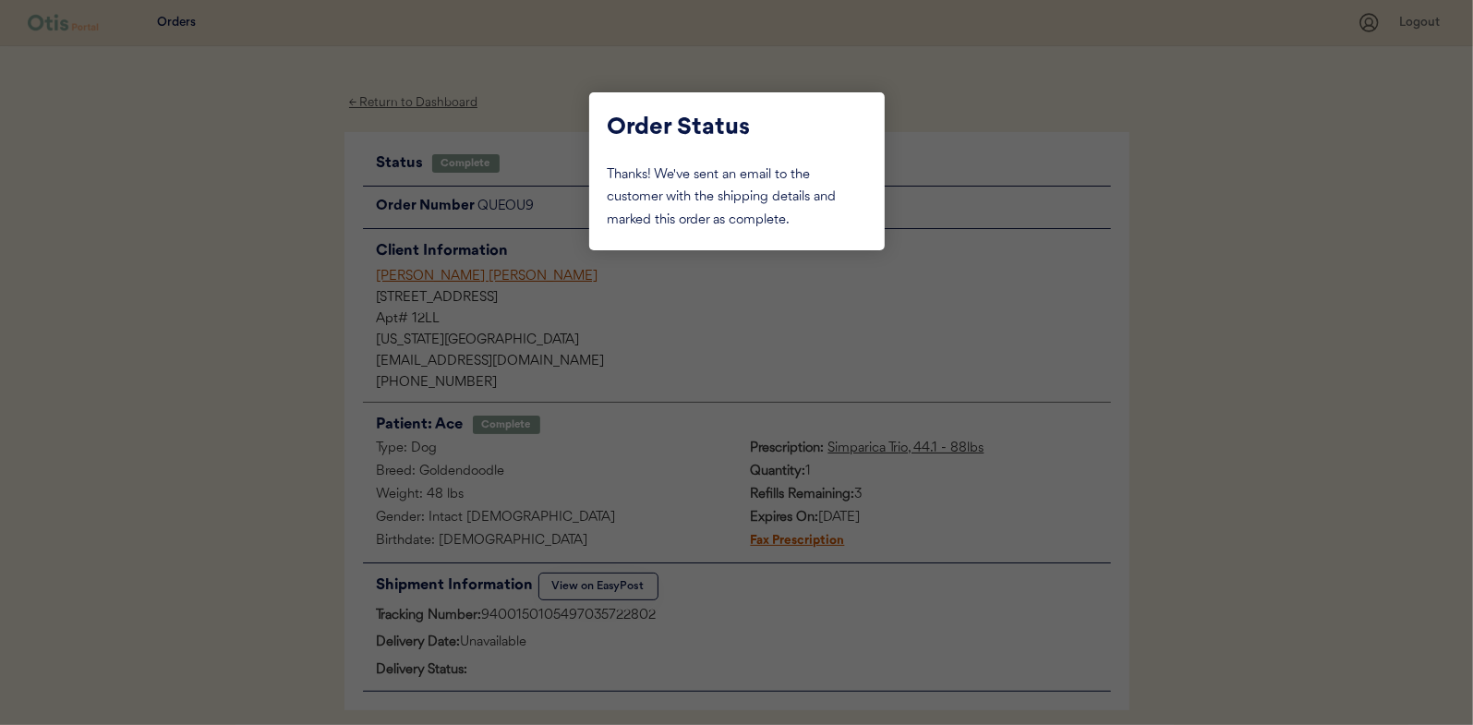
click at [247, 199] on div at bounding box center [736, 362] width 1473 height 725
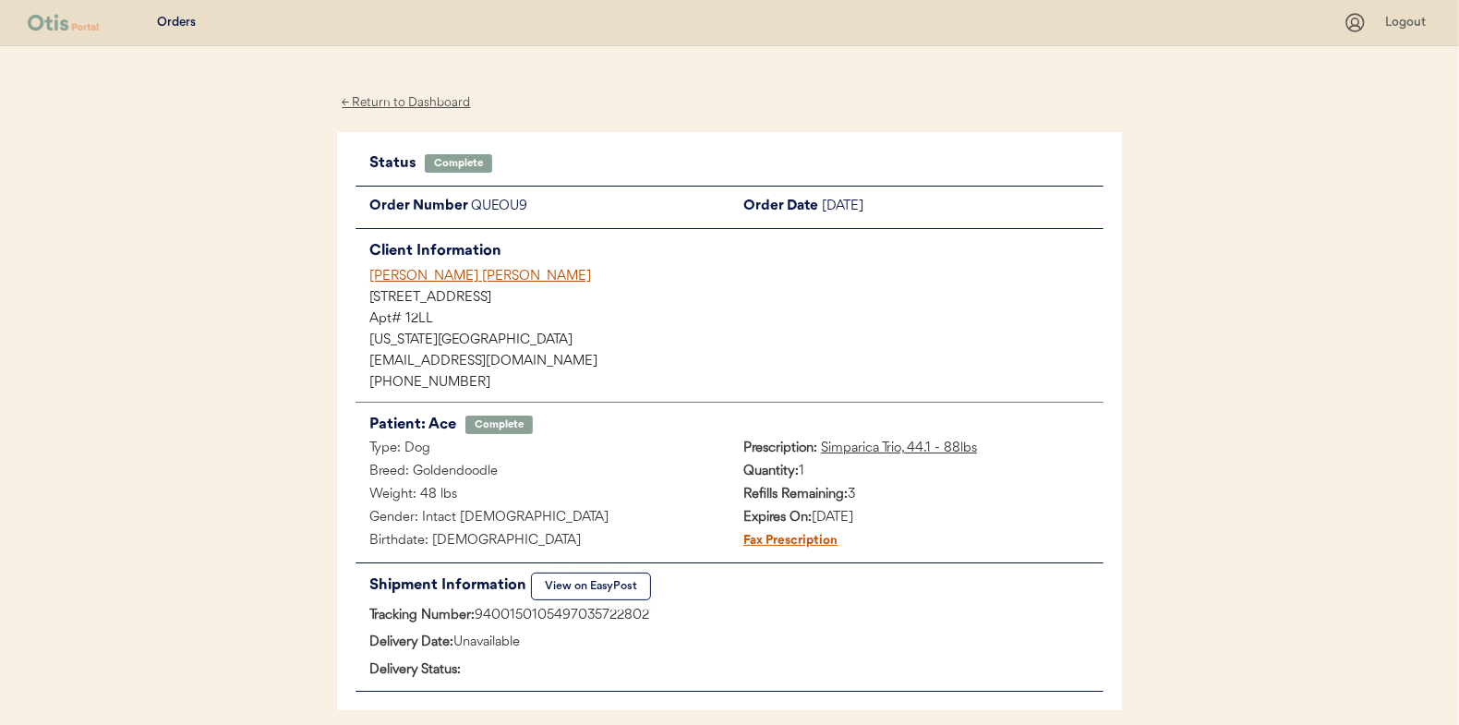
click at [415, 100] on div "← Return to Dashboard" at bounding box center [406, 102] width 138 height 21
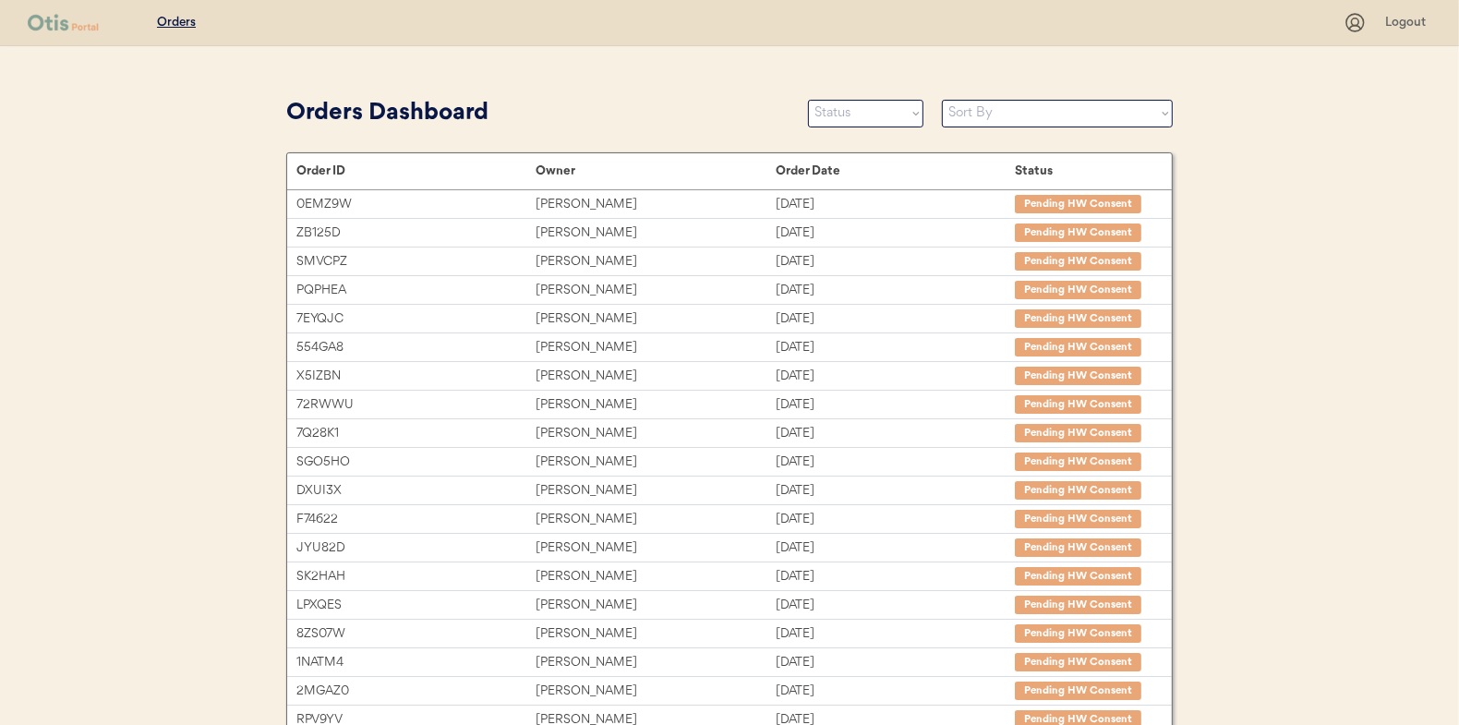
click at [868, 127] on div "Orders Dashboard Status On Hold New In Progress Complete Pending HW Consent Can…" at bounding box center [729, 113] width 886 height 42
click at [856, 120] on select "Status On Hold New In Progress Complete Pending HW Consent Canceled" at bounding box center [865, 114] width 115 height 28
select select ""in_progress""
click at [808, 100] on select "Status On Hold New In Progress Complete Pending HW Consent Canceled" at bounding box center [865, 114] width 115 height 28
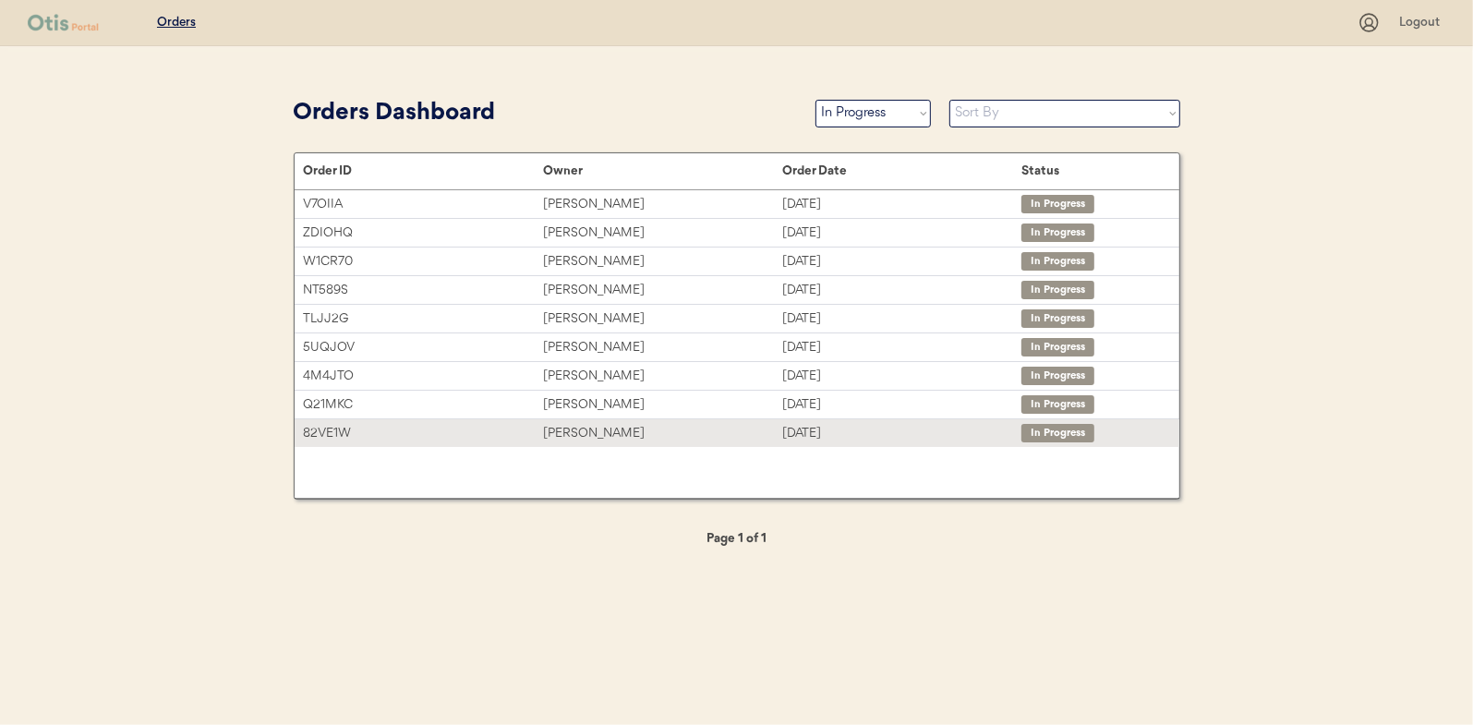
click at [581, 424] on div "[PERSON_NAME]" at bounding box center [662, 433] width 239 height 21
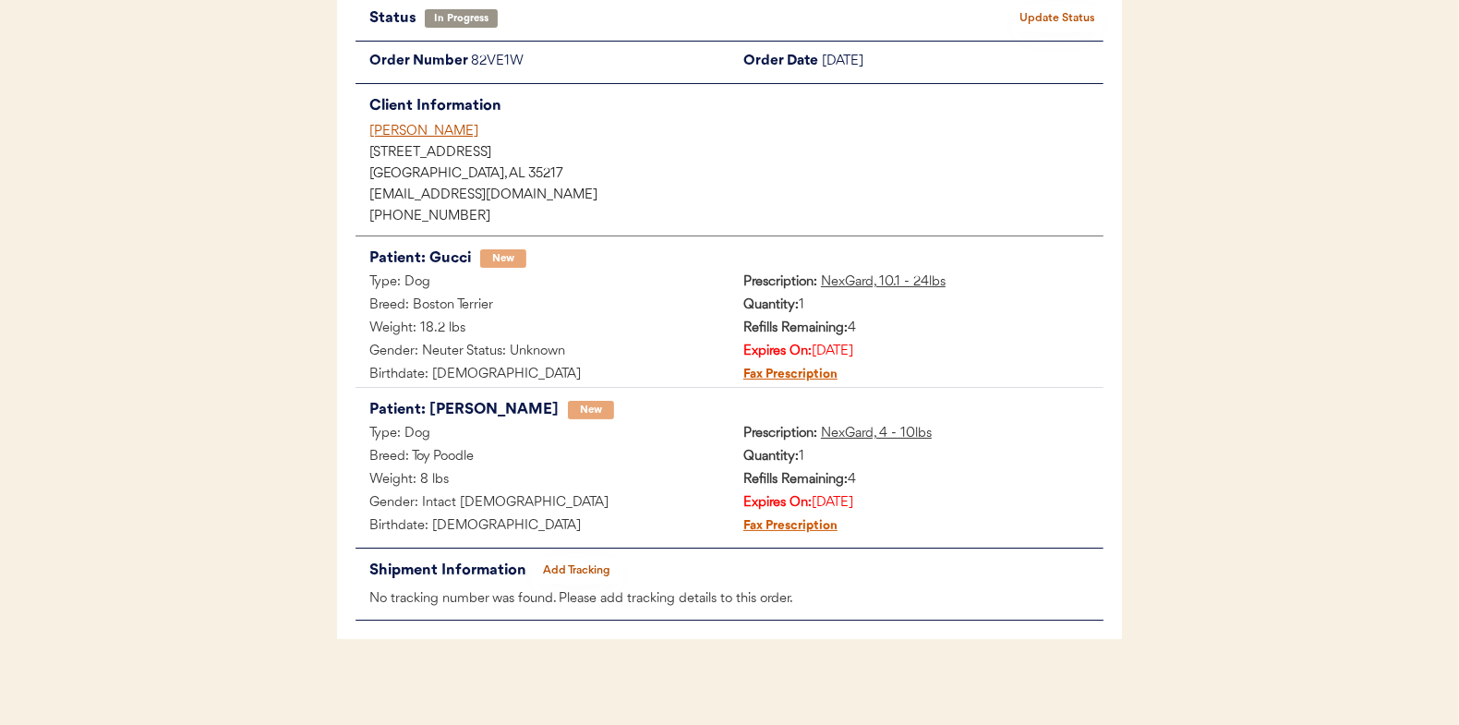
scroll to position [151, 0]
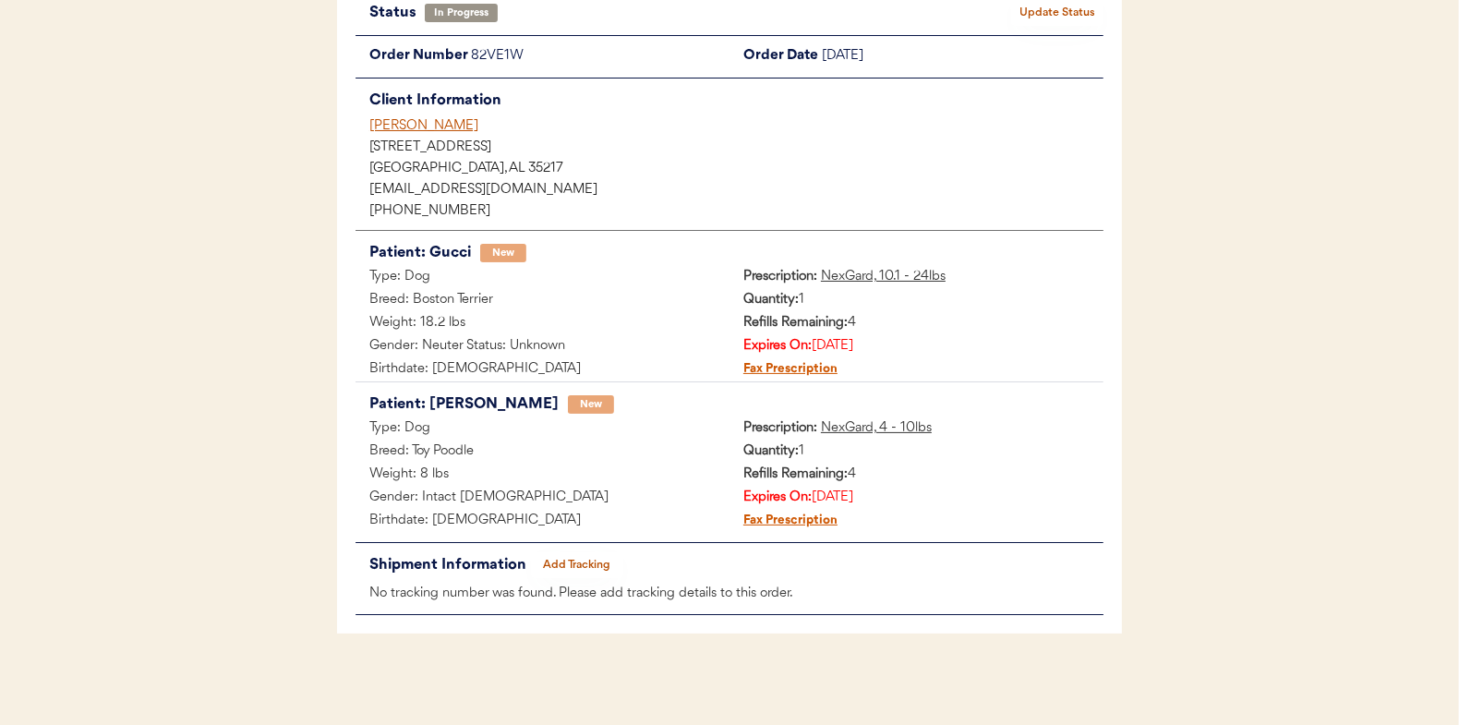
click at [579, 557] on button "Add Tracking" at bounding box center [577, 565] width 92 height 26
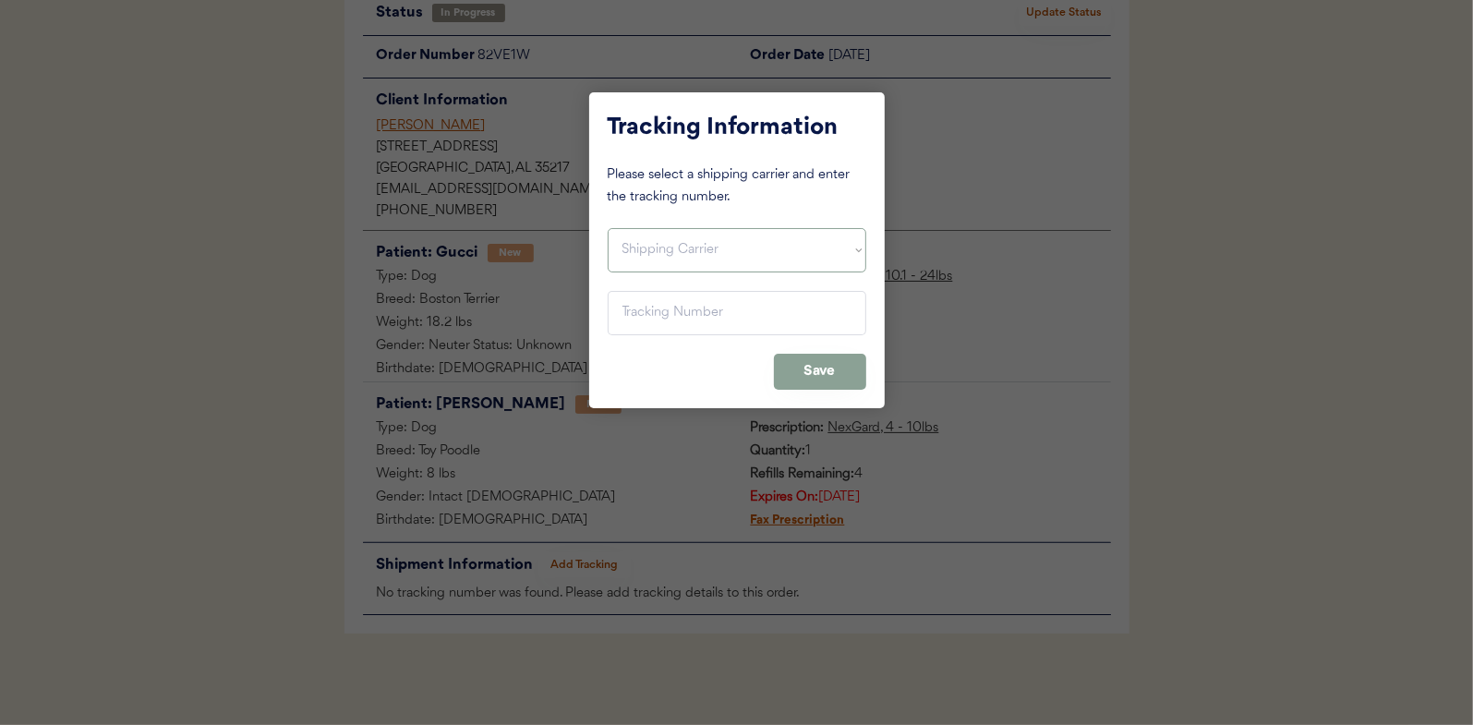
click at [668, 244] on select "Shipping Carrier FedEx FedEx Ground Economy UPS USPS" at bounding box center [737, 250] width 259 height 44
select select ""usps""
click at [608, 228] on select "Shipping Carrier FedEx FedEx Ground Economy UPS USPS" at bounding box center [737, 250] width 259 height 44
click at [626, 314] on input "input" at bounding box center [737, 313] width 259 height 44
paste input "9400150105496037189125"
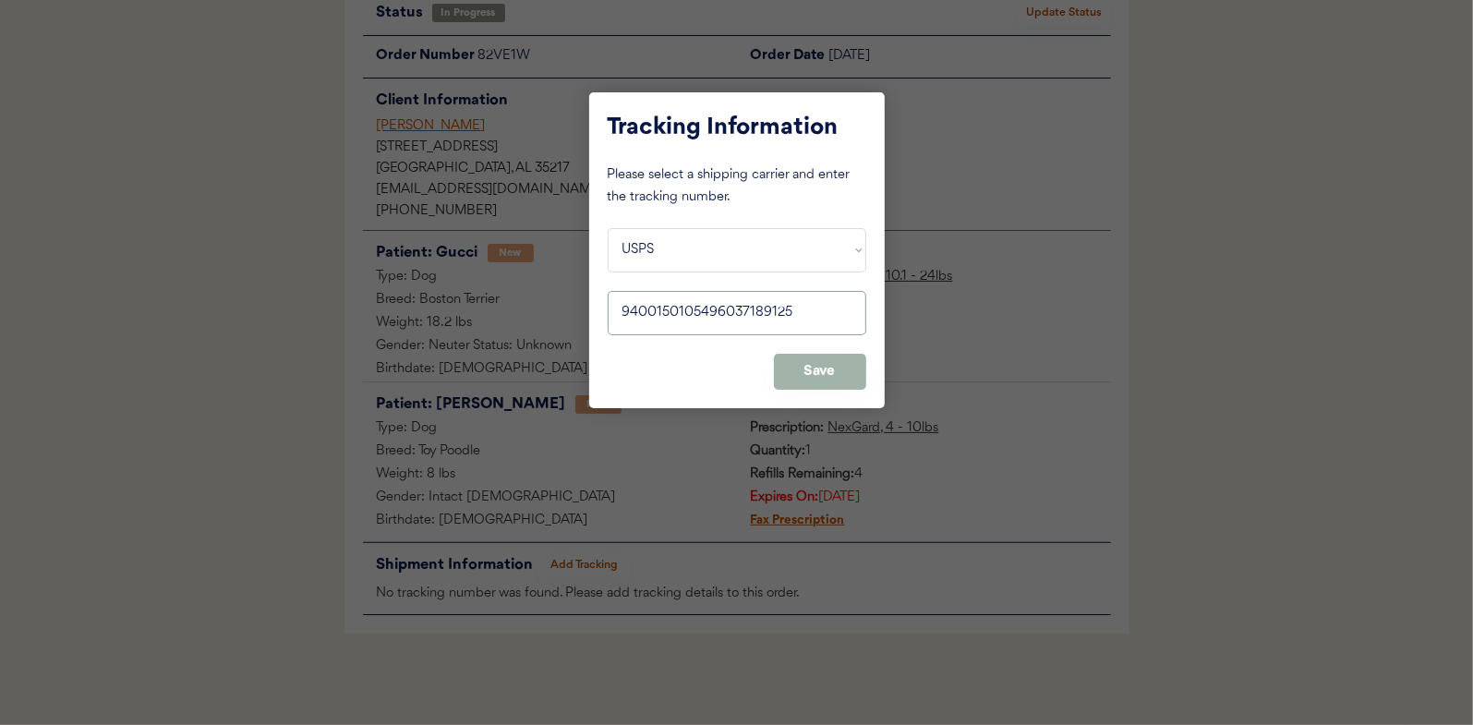
type input "9400150105496037189125"
click at [823, 369] on button "Save" at bounding box center [820, 372] width 92 height 36
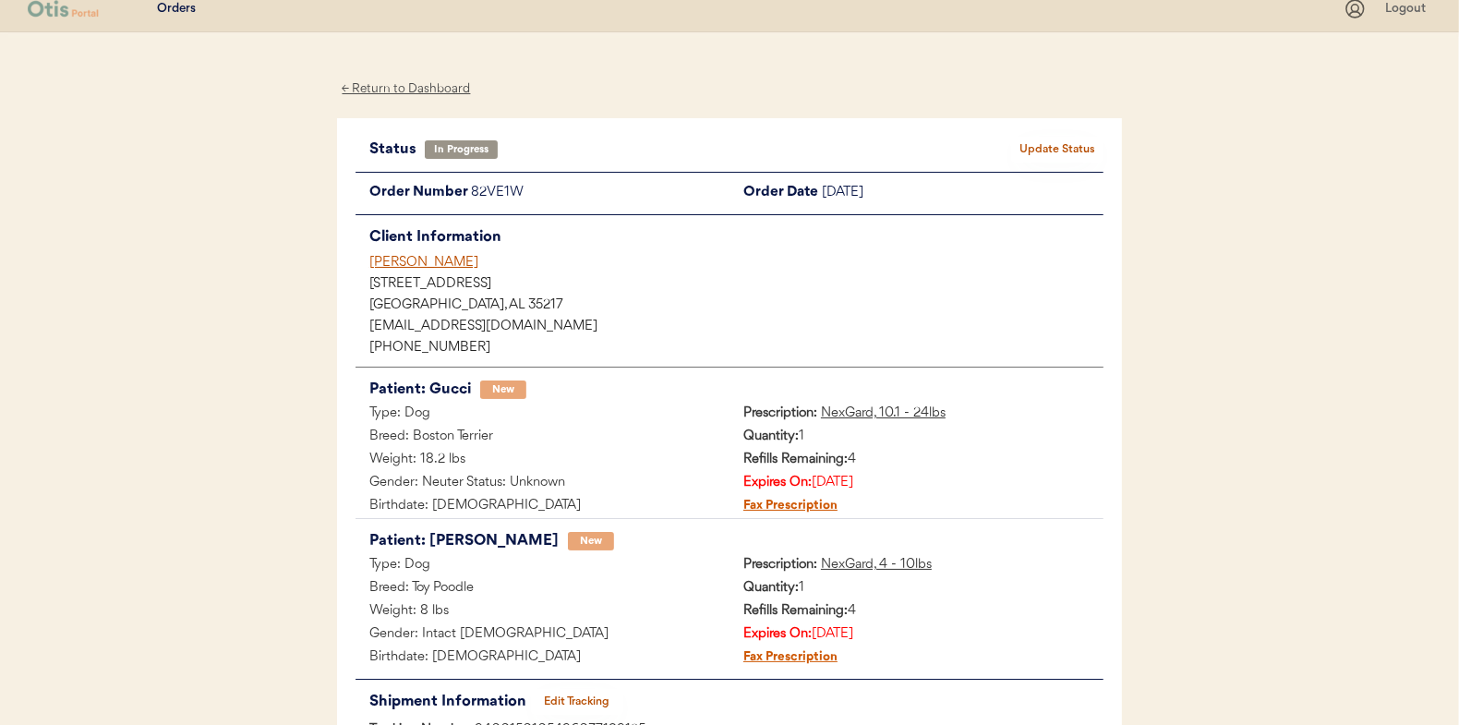
scroll to position [0, 0]
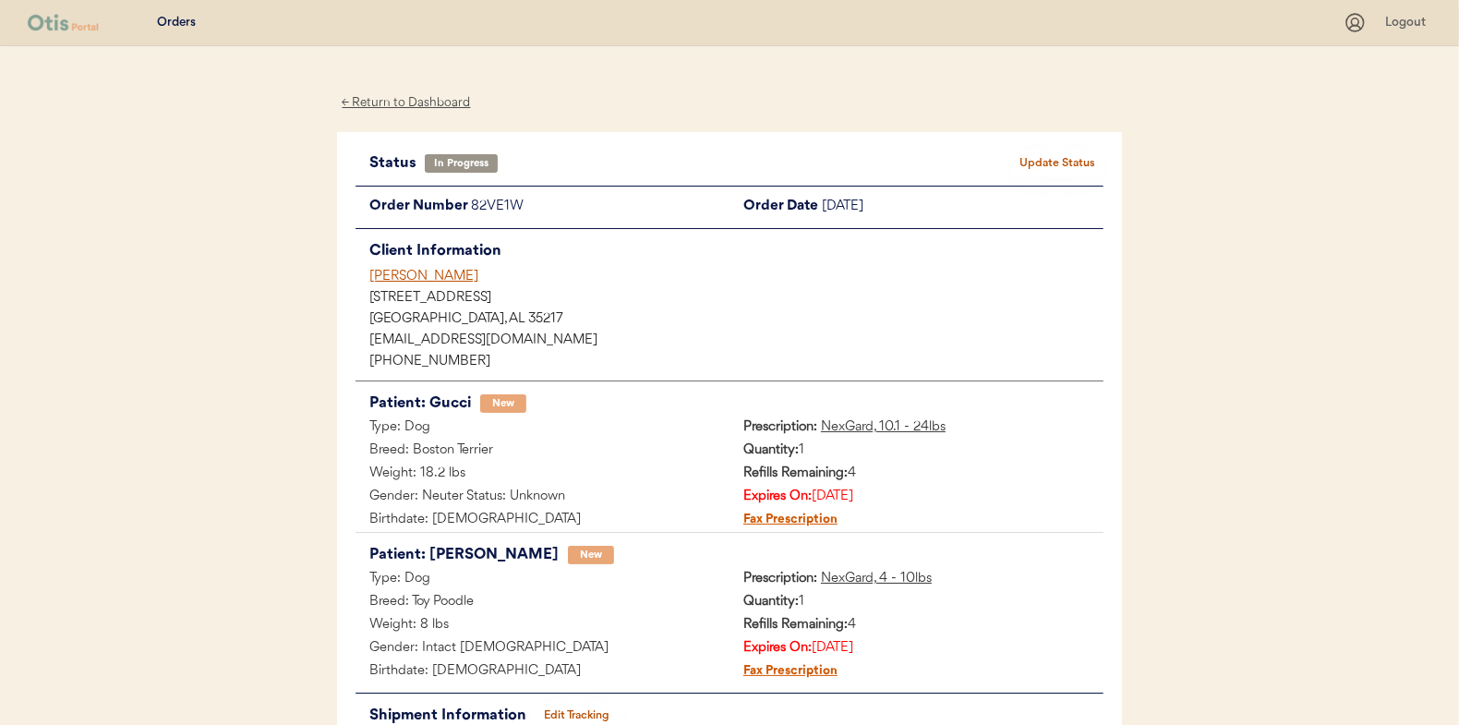
click at [1072, 155] on button "Update Status" at bounding box center [1057, 164] width 92 height 26
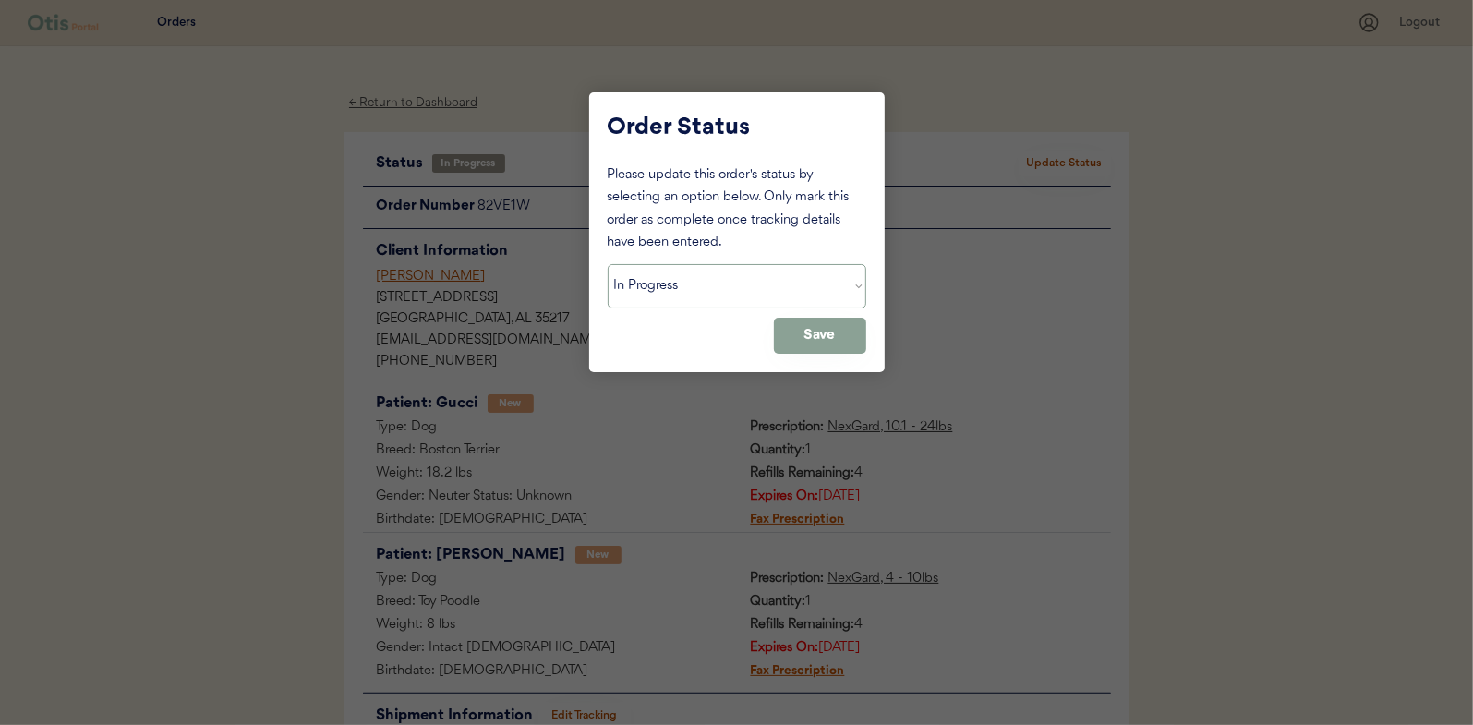
click at [656, 295] on select "Status On Hold New In Progress Complete Pending HW Consent Canceled" at bounding box center [737, 286] width 259 height 44
select select ""complete""
click at [608, 264] on select "Status On Hold New In Progress Complete Pending HW Consent Canceled" at bounding box center [737, 286] width 259 height 44
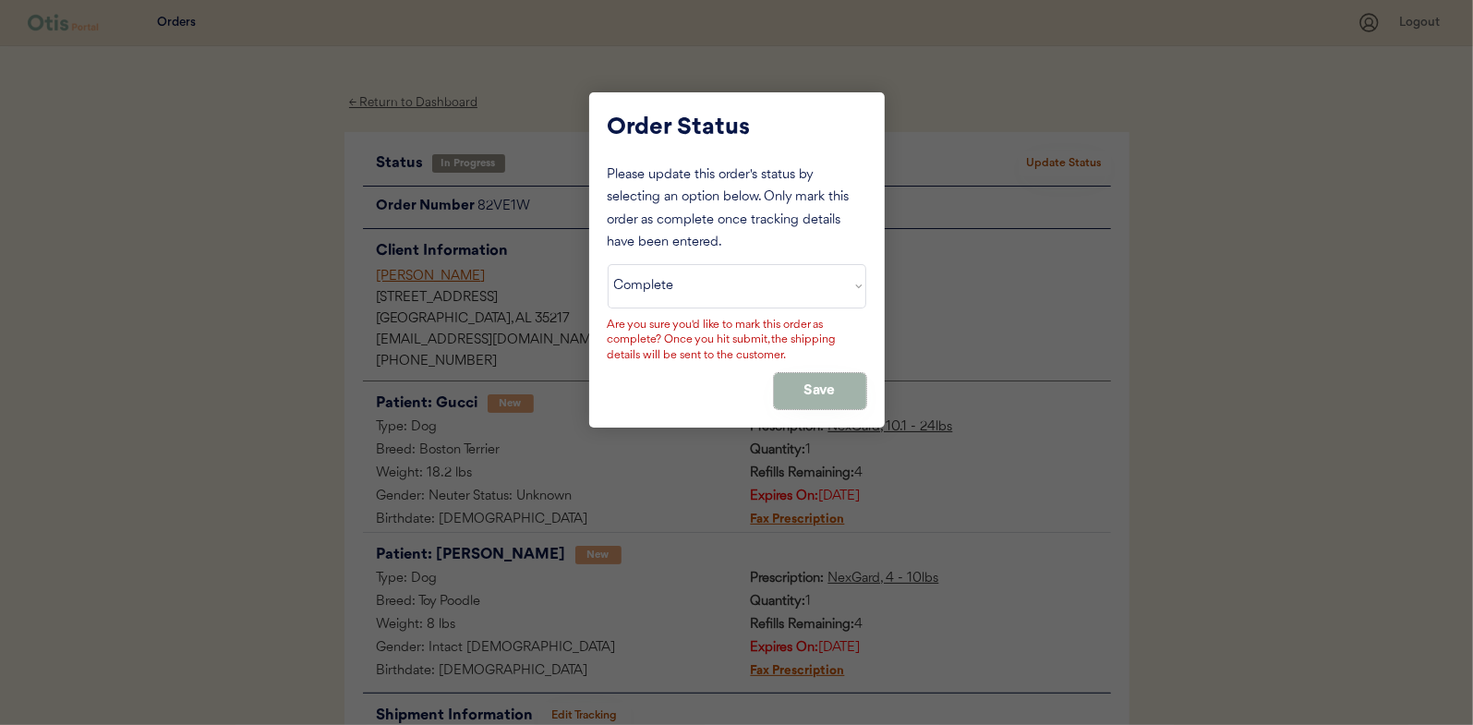
click at [801, 378] on button "Save" at bounding box center [820, 391] width 92 height 36
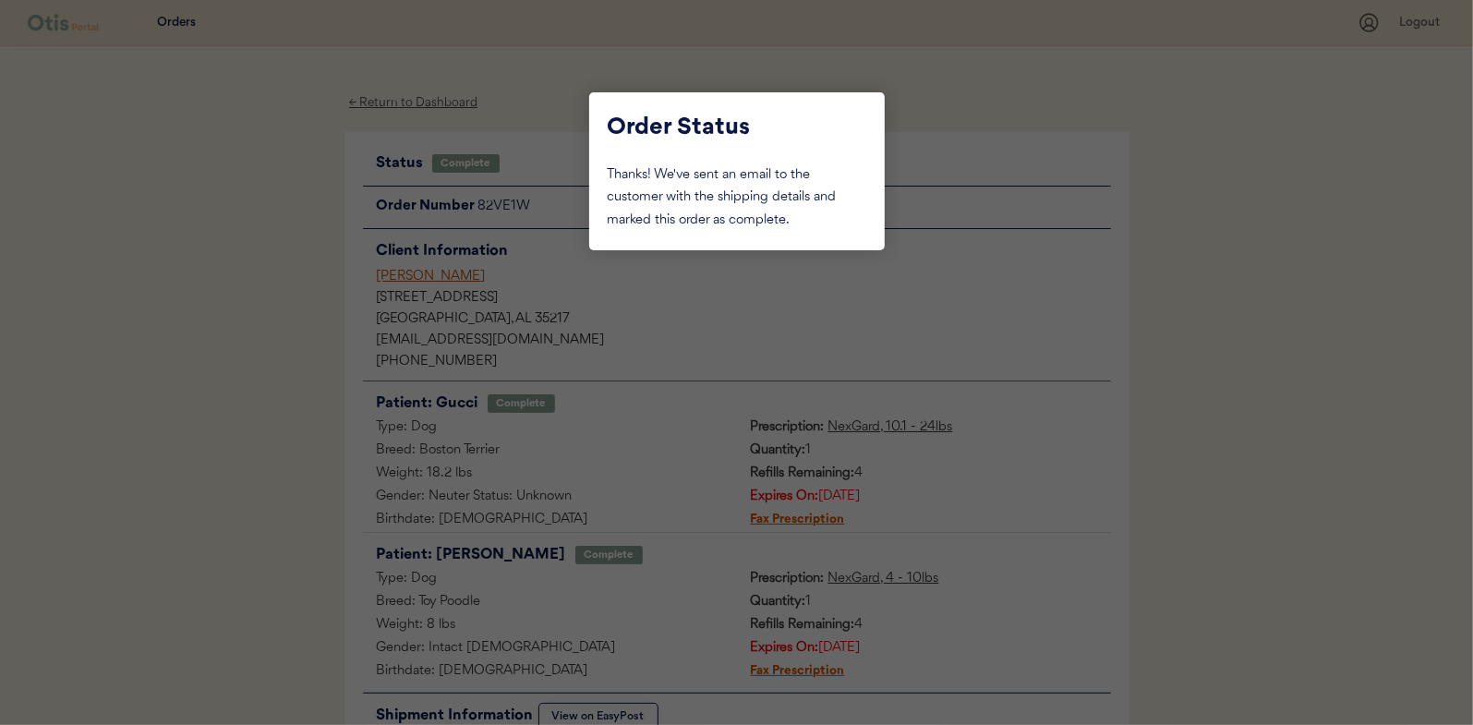
click at [260, 260] on div at bounding box center [736, 362] width 1473 height 725
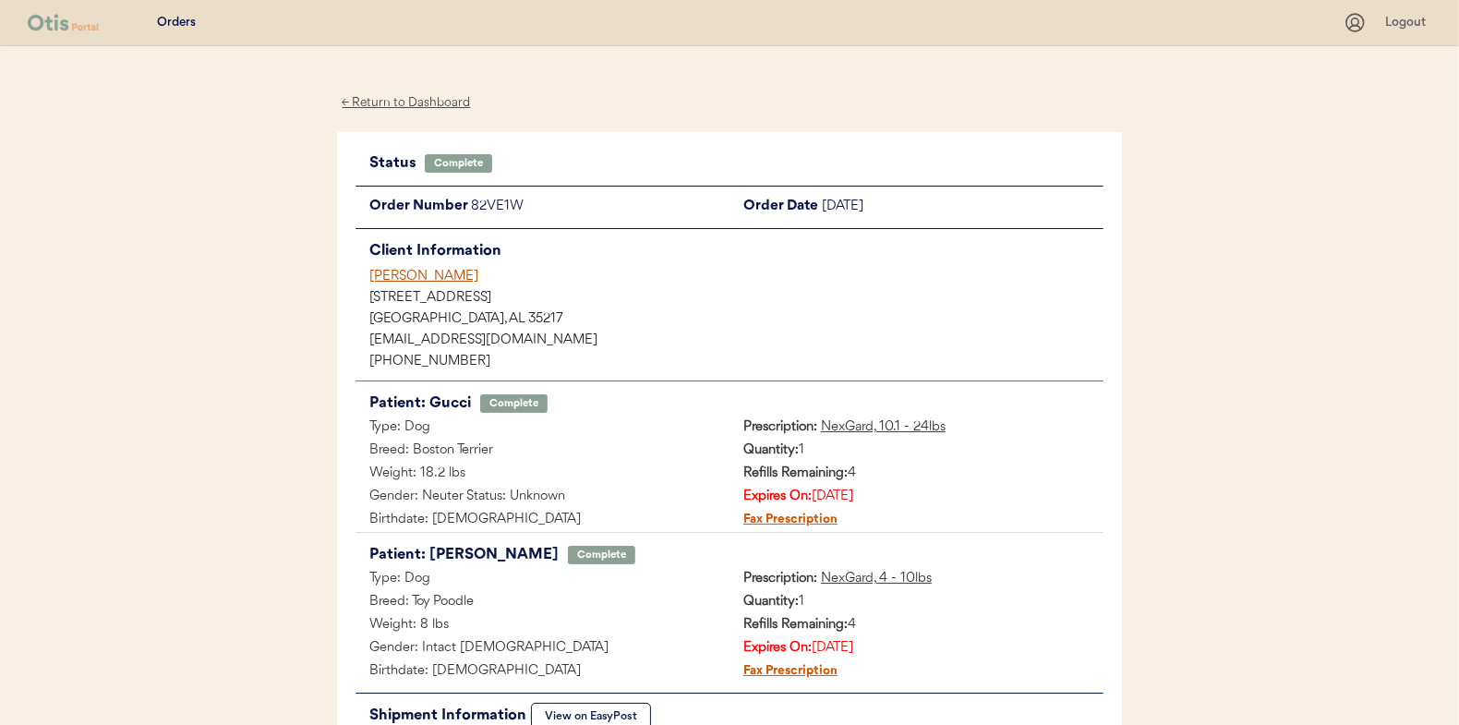
click at [392, 95] on div "← Return to Dashboard" at bounding box center [406, 102] width 138 height 21
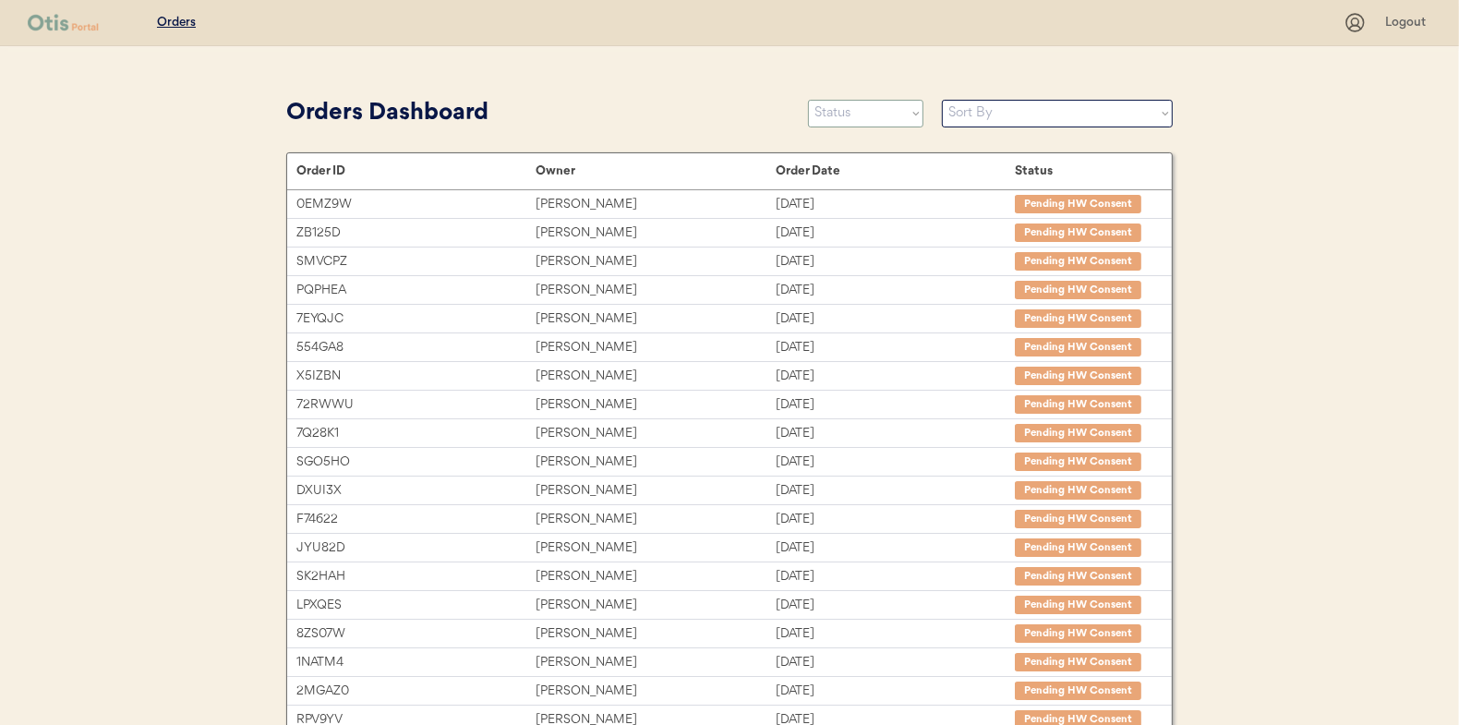
click at [836, 112] on select "Status On Hold New In Progress Complete Pending HW Consent Canceled" at bounding box center [865, 114] width 115 height 28
click at [808, 100] on select "Status On Hold New In Progress Complete Pending HW Consent Canceled" at bounding box center [865, 114] width 115 height 28
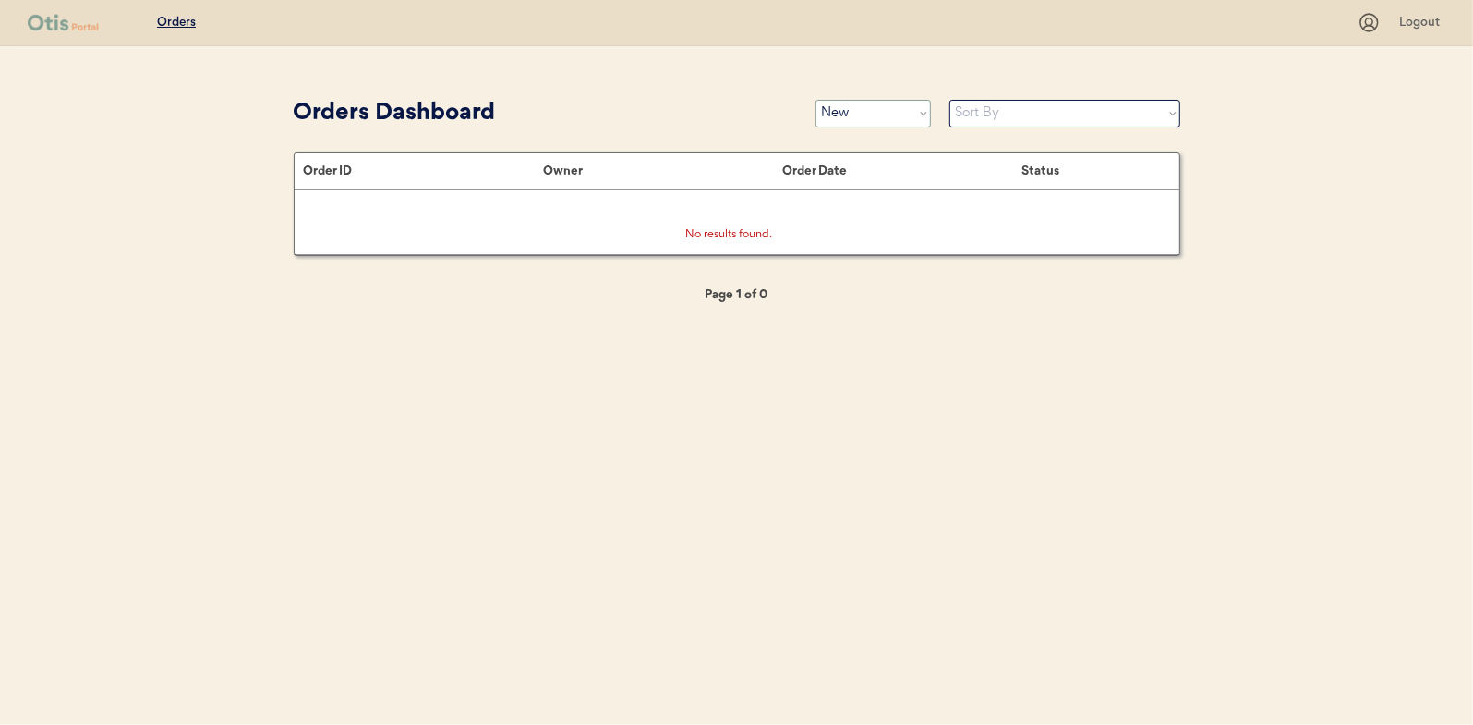
click at [835, 114] on select "Status On Hold New In Progress Complete Pending HW Consent Canceled" at bounding box center [872, 114] width 115 height 28
select select ""pending_hw_consent""
click at [815, 100] on select "Status On Hold New In Progress Complete Pending HW Consent Canceled" at bounding box center [872, 114] width 115 height 28
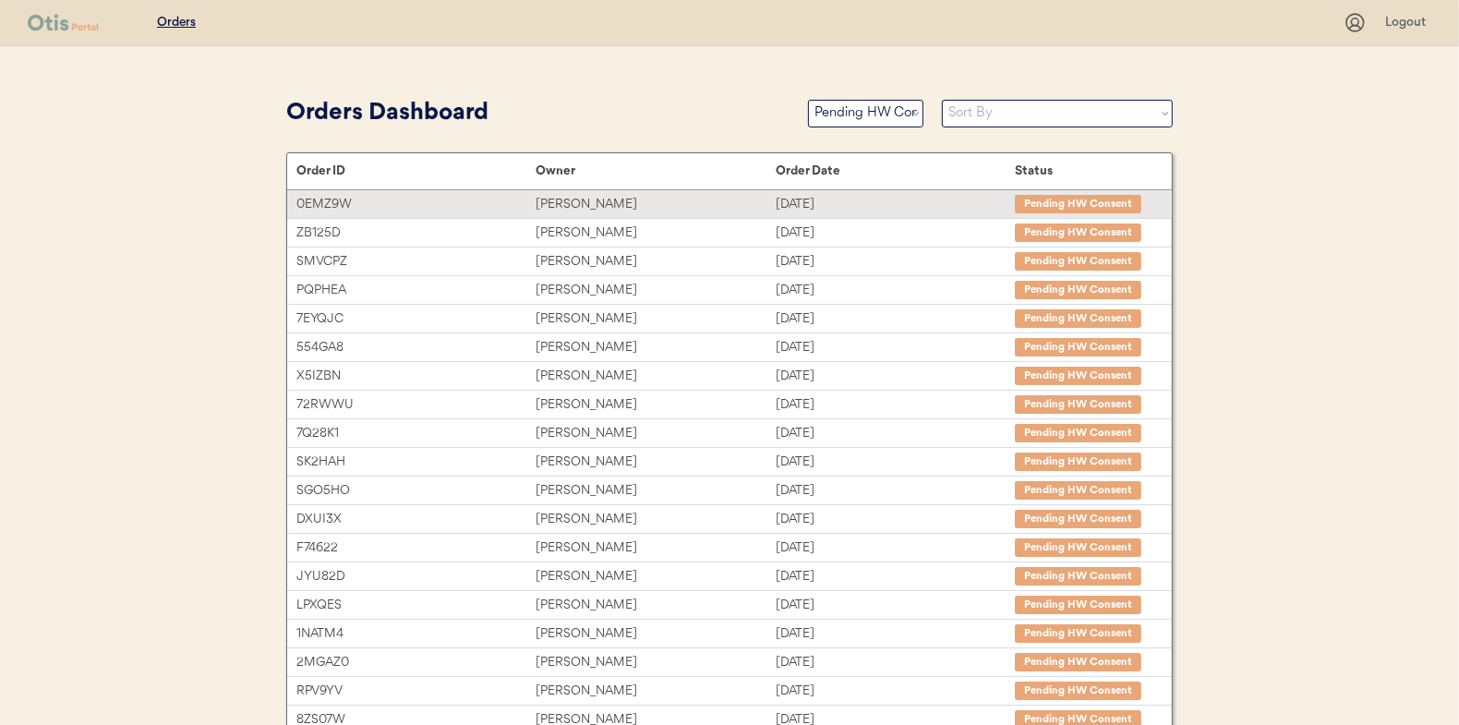
click at [581, 202] on div "[PERSON_NAME]" at bounding box center [655, 204] width 239 height 21
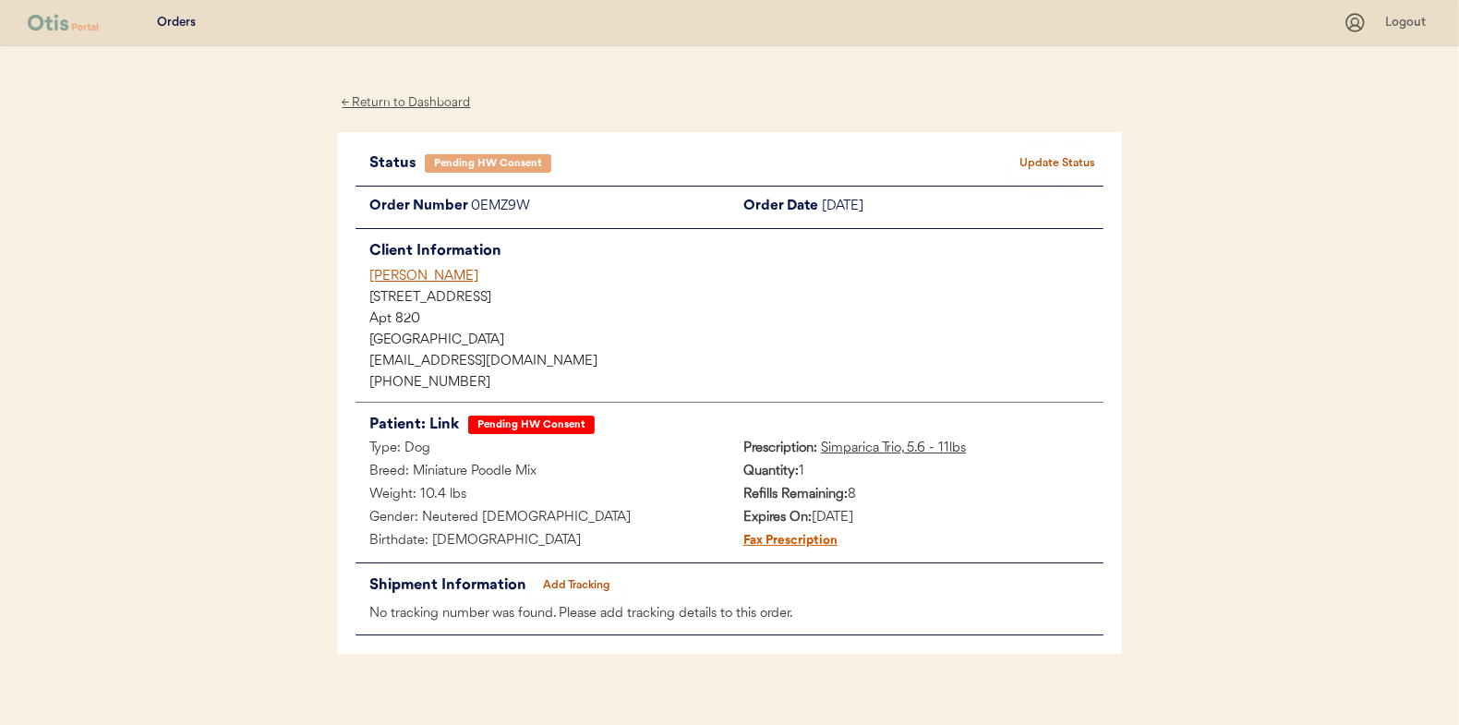
click at [407, 94] on div "← Return to Dashboard" at bounding box center [406, 102] width 138 height 21
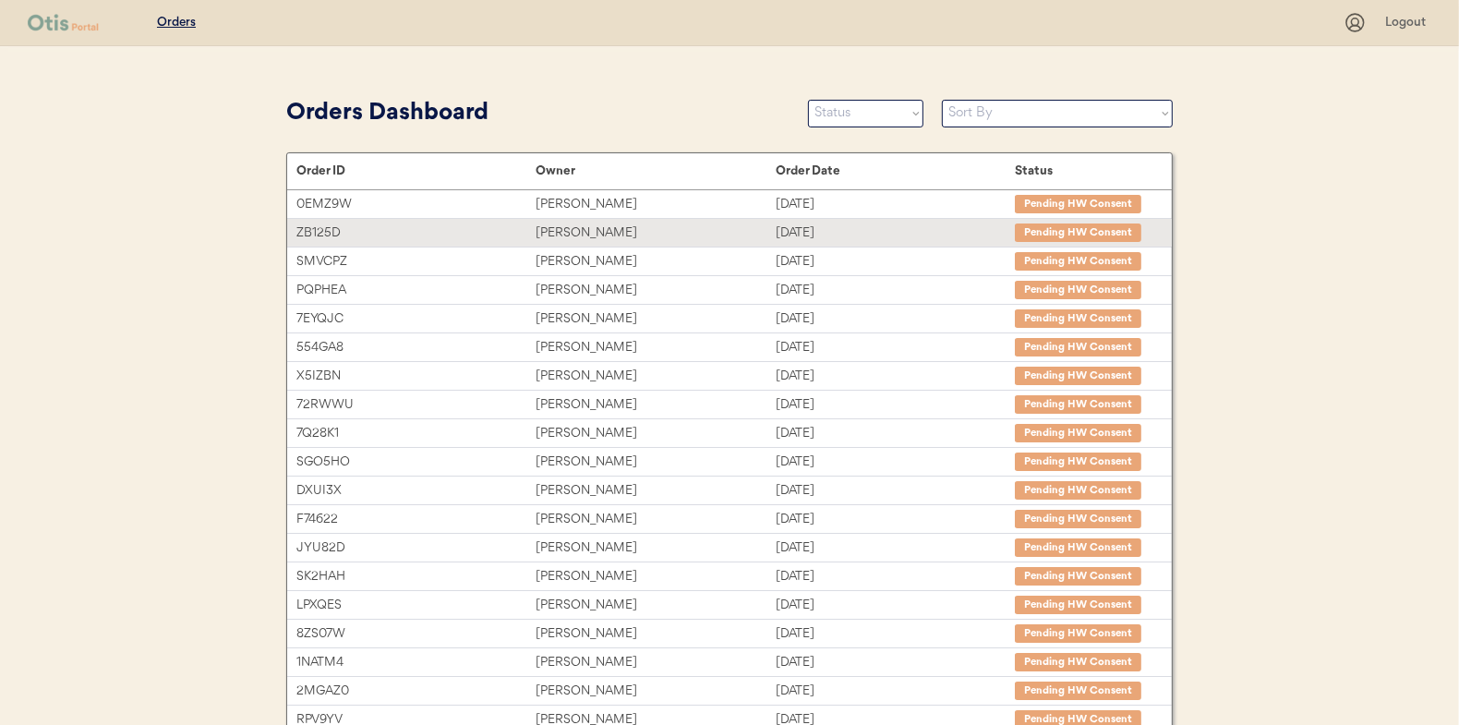
click at [528, 235] on div "ZB125D" at bounding box center [415, 233] width 239 height 21
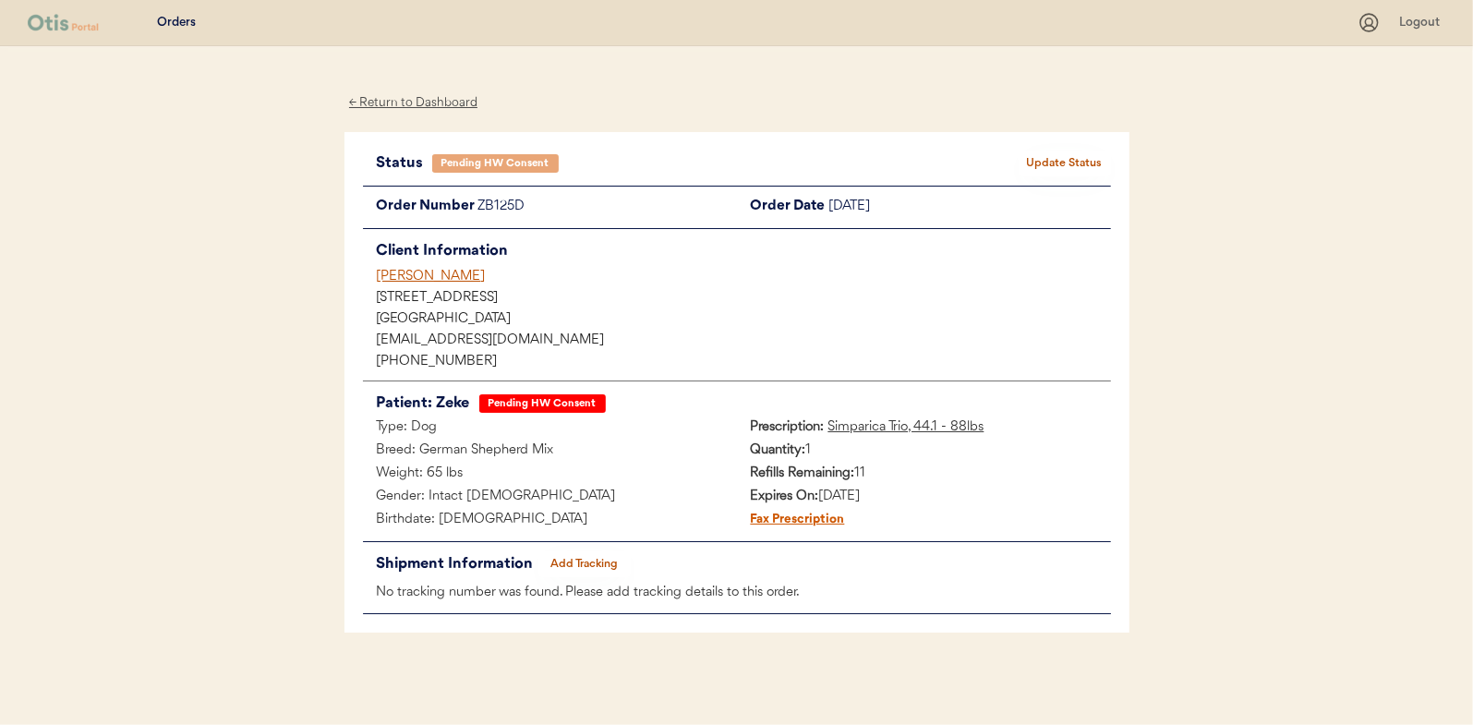
click at [416, 99] on div "← Return to Dashboard" at bounding box center [413, 102] width 138 height 21
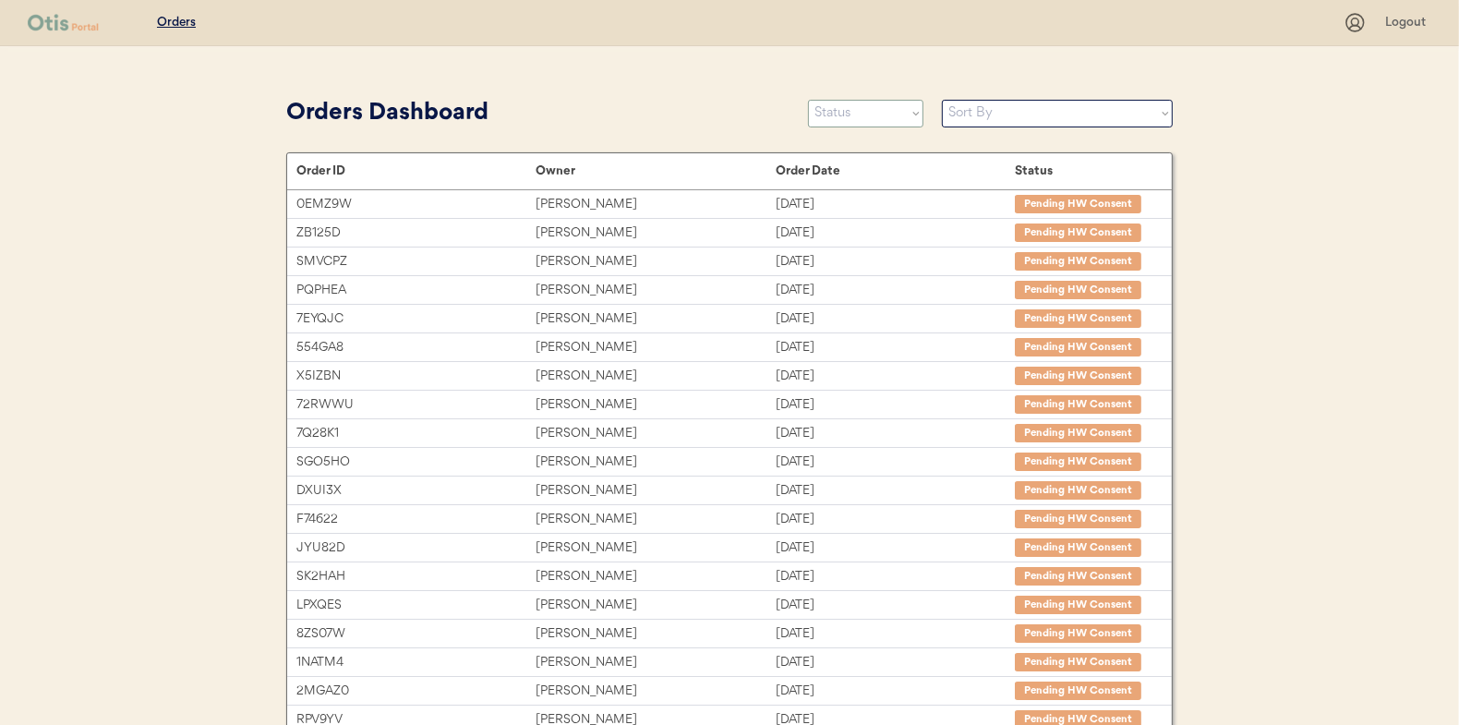
click at [859, 114] on select "Status On Hold New In Progress Complete Pending HW Consent Canceled" at bounding box center [865, 114] width 115 height 28
click at [808, 100] on select "Status On Hold New In Progress Complete Pending HW Consent Canceled" at bounding box center [865, 114] width 115 height 28
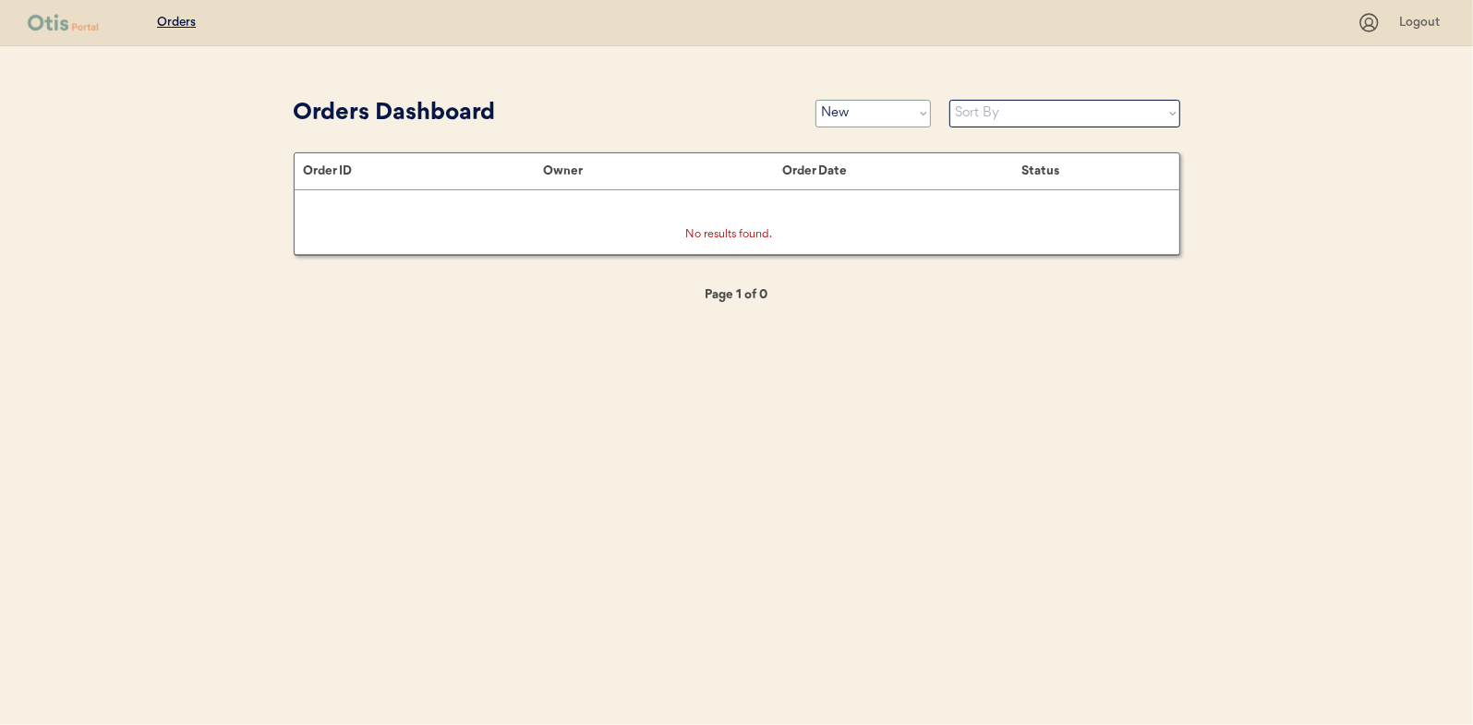
click at [857, 119] on select "Status On Hold New In Progress Complete Pending HW Consent Canceled" at bounding box center [872, 114] width 115 height 28
select select ""pending_hw_consent""
click at [815, 100] on select "Status On Hold New In Progress Complete Pending HW Consent Canceled" at bounding box center [872, 114] width 115 height 28
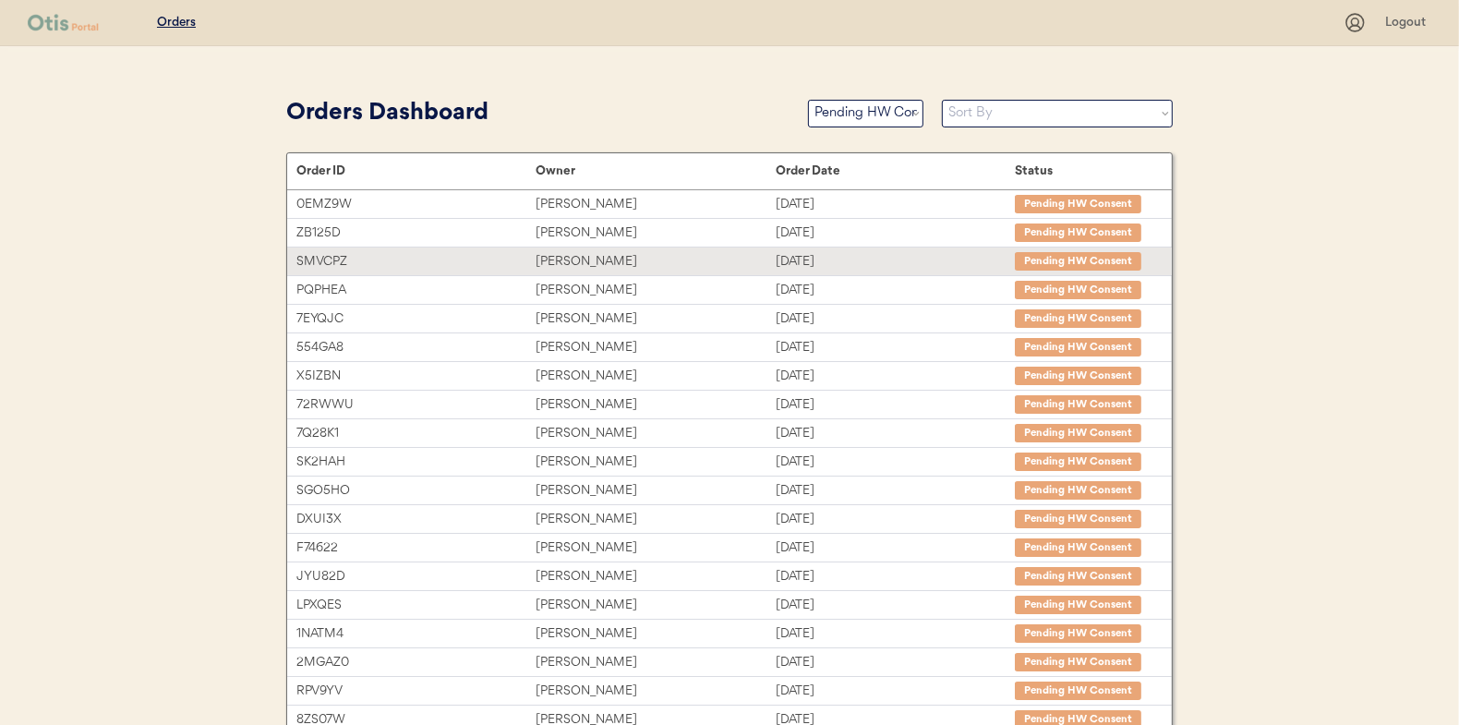
click at [570, 255] on div "[PERSON_NAME]" at bounding box center [655, 261] width 239 height 21
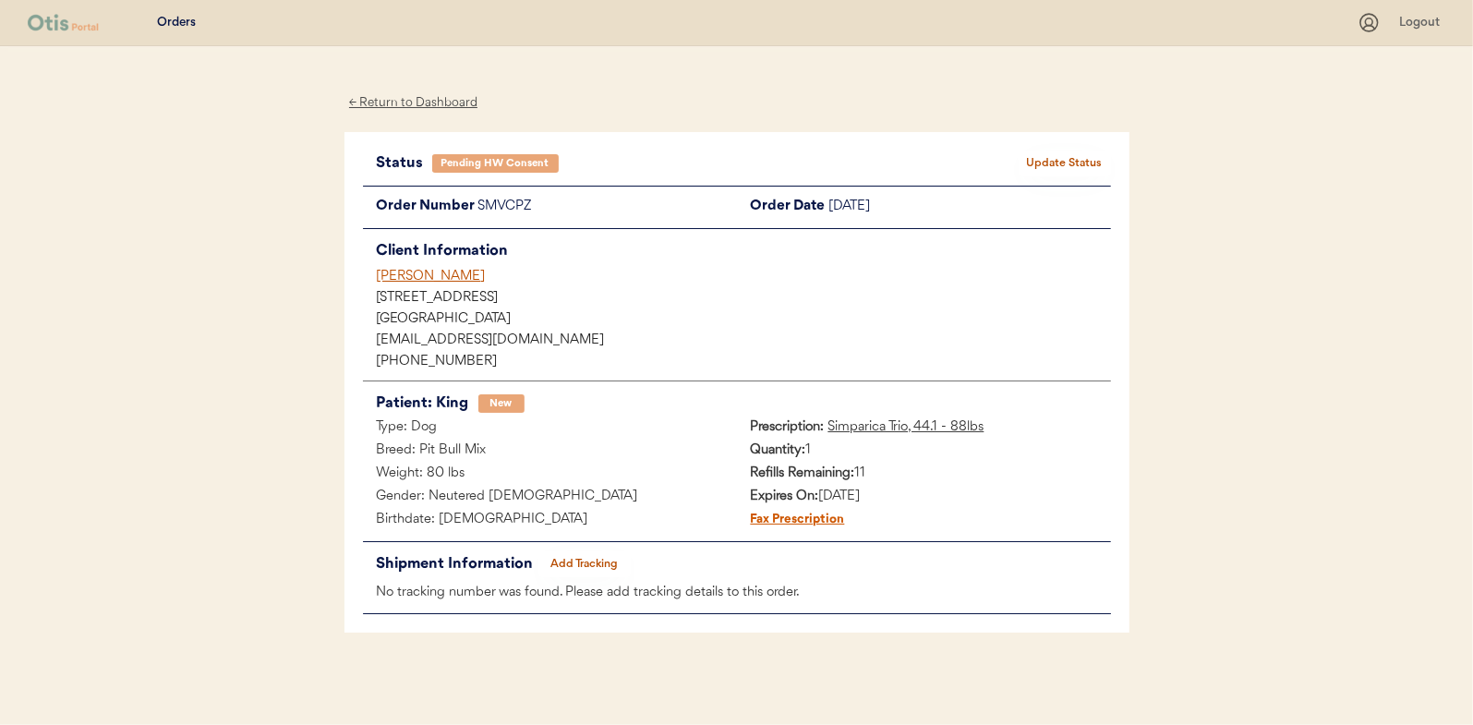
click at [425, 98] on div "← Return to Dashboard" at bounding box center [413, 102] width 138 height 21
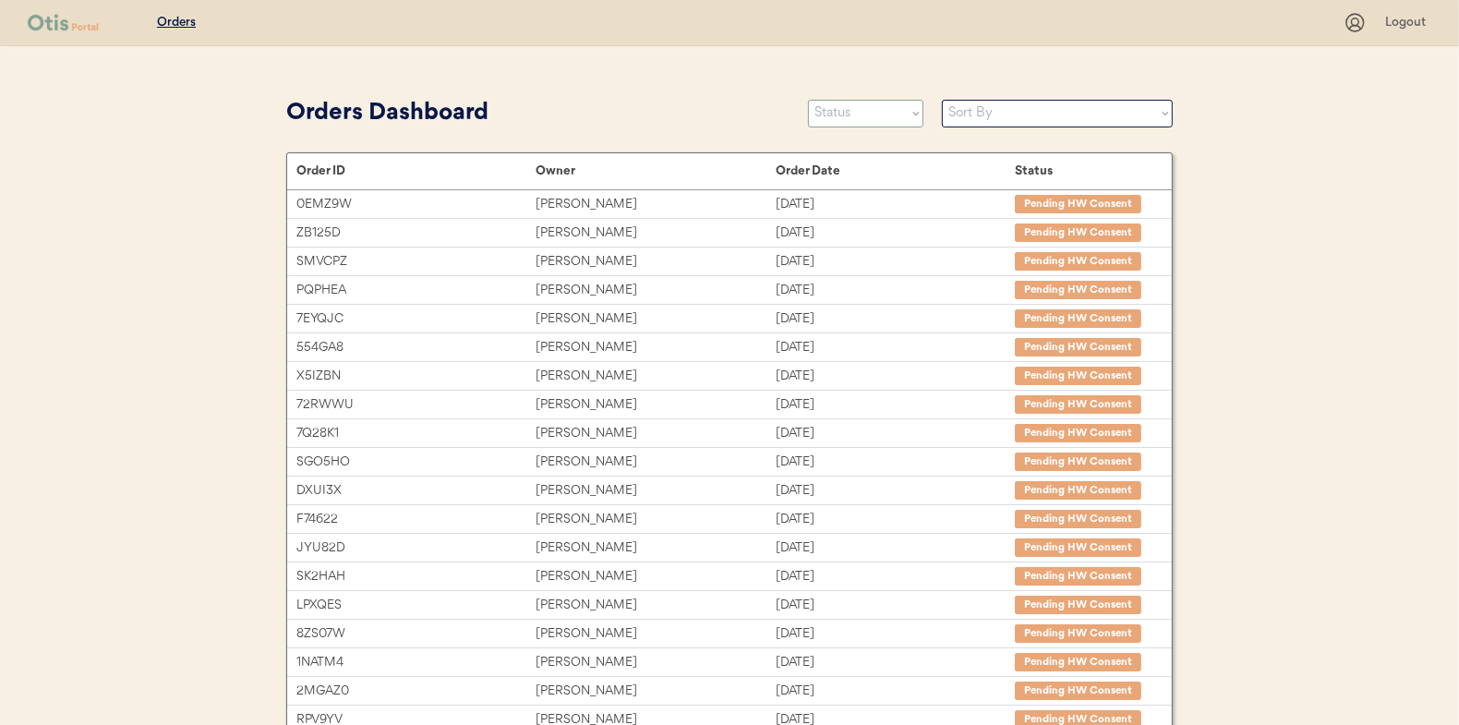
click at [855, 114] on select "Status On Hold New In Progress Complete Pending HW Consent Canceled" at bounding box center [865, 114] width 115 height 28
click at [808, 100] on select "Status On Hold New In Progress Complete Pending HW Consent Canceled" at bounding box center [865, 114] width 115 height 28
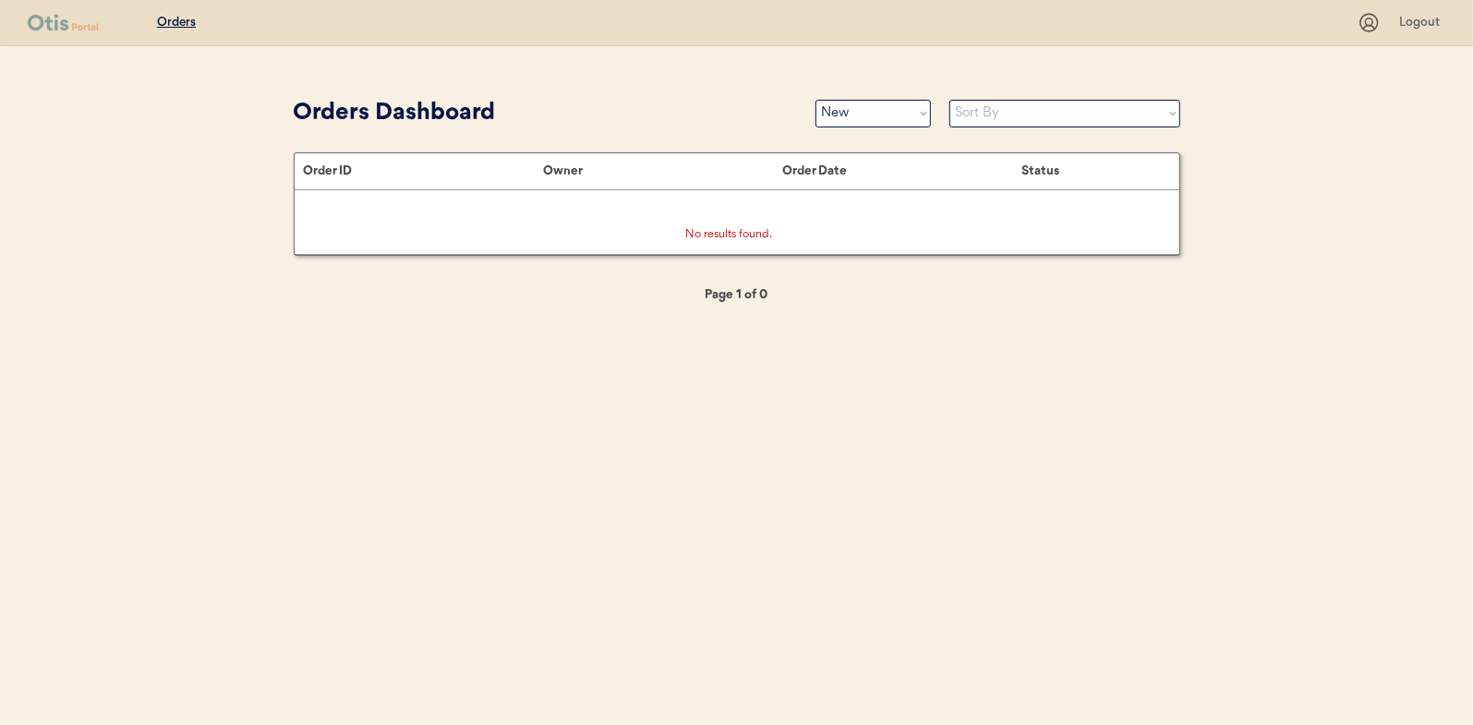
click at [856, 122] on select "Status On Hold New In Progress Complete Pending HW Consent Canceled" at bounding box center [872, 114] width 115 height 28
select select ""in_progress""
click at [815, 100] on select "Status On Hold New In Progress Complete Pending HW Consent Canceled" at bounding box center [872, 114] width 115 height 28
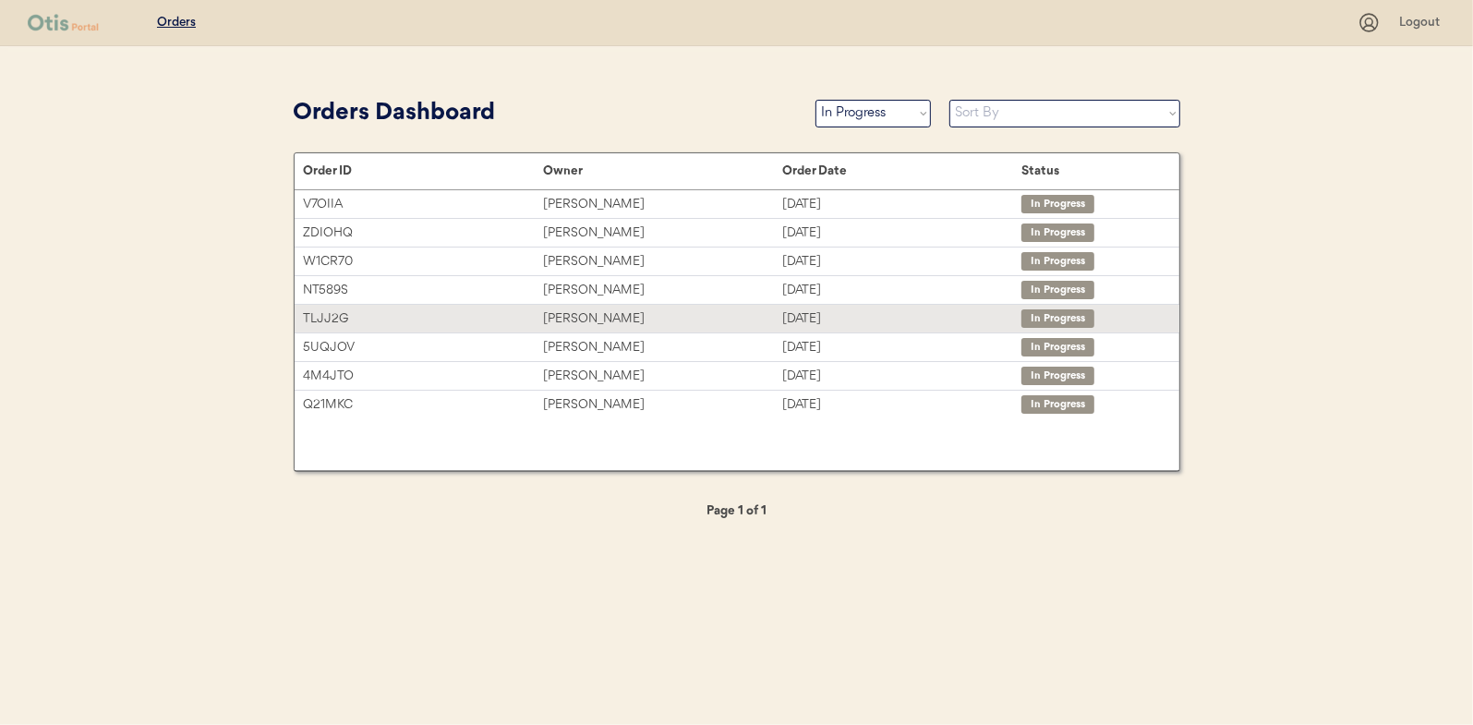
click at [573, 308] on div "[PERSON_NAME]" at bounding box center [662, 318] width 239 height 21
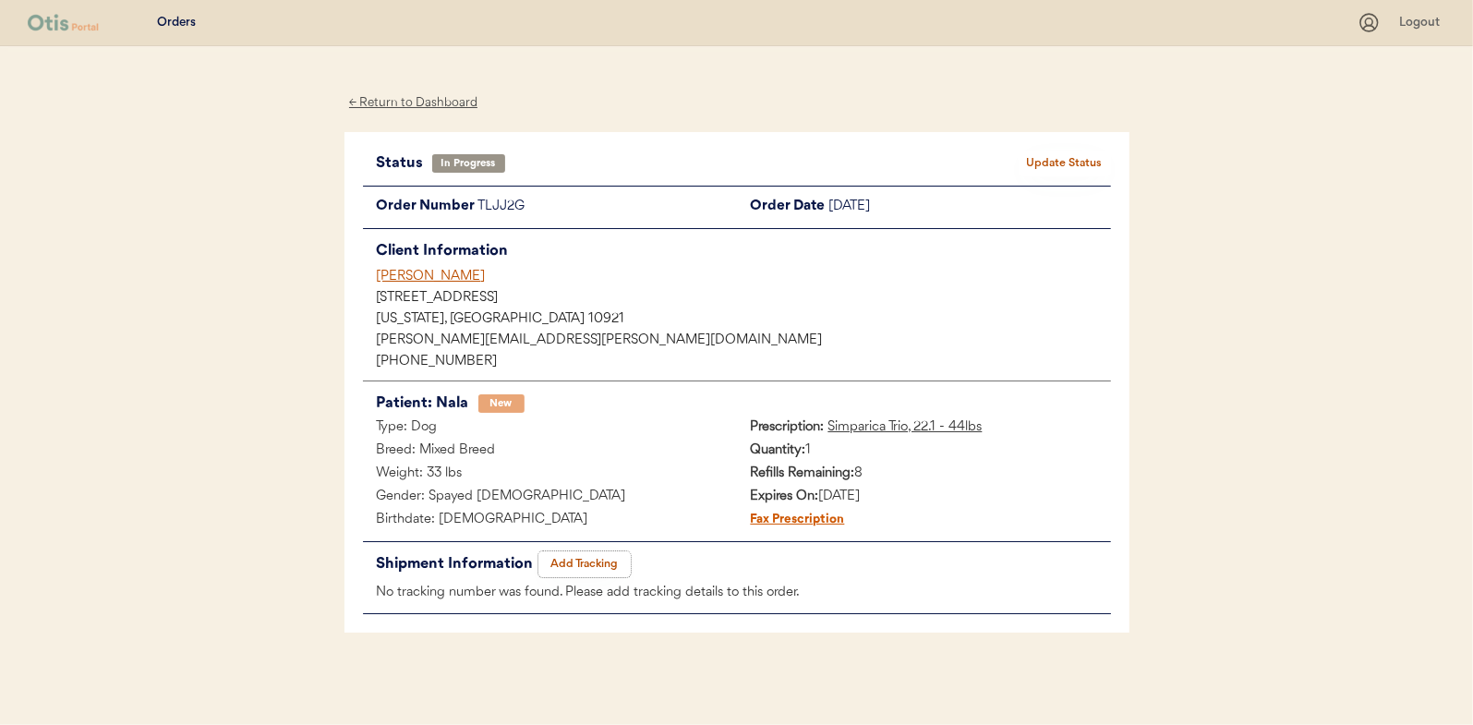
click at [586, 557] on button "Add Tracking" at bounding box center [584, 564] width 92 height 26
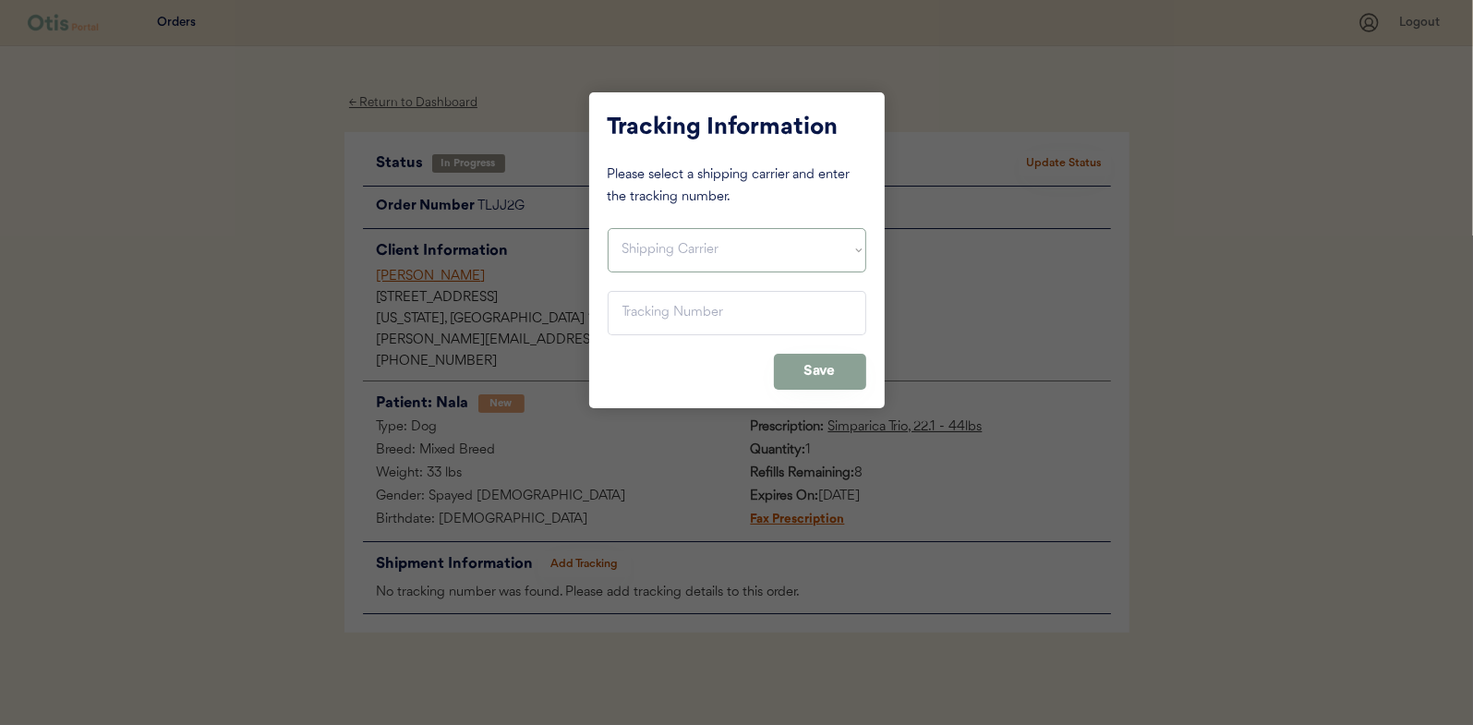
click at [663, 256] on select "Shipping Carrier FedEx FedEx Ground Economy UPS USPS" at bounding box center [737, 250] width 259 height 44
select select ""usps""
click at [608, 228] on select "Shipping Carrier FedEx FedEx Ground Economy UPS USPS" at bounding box center [737, 250] width 259 height 44
click at [638, 309] on input "input" at bounding box center [737, 313] width 259 height 44
paste input "9400150105496037204385"
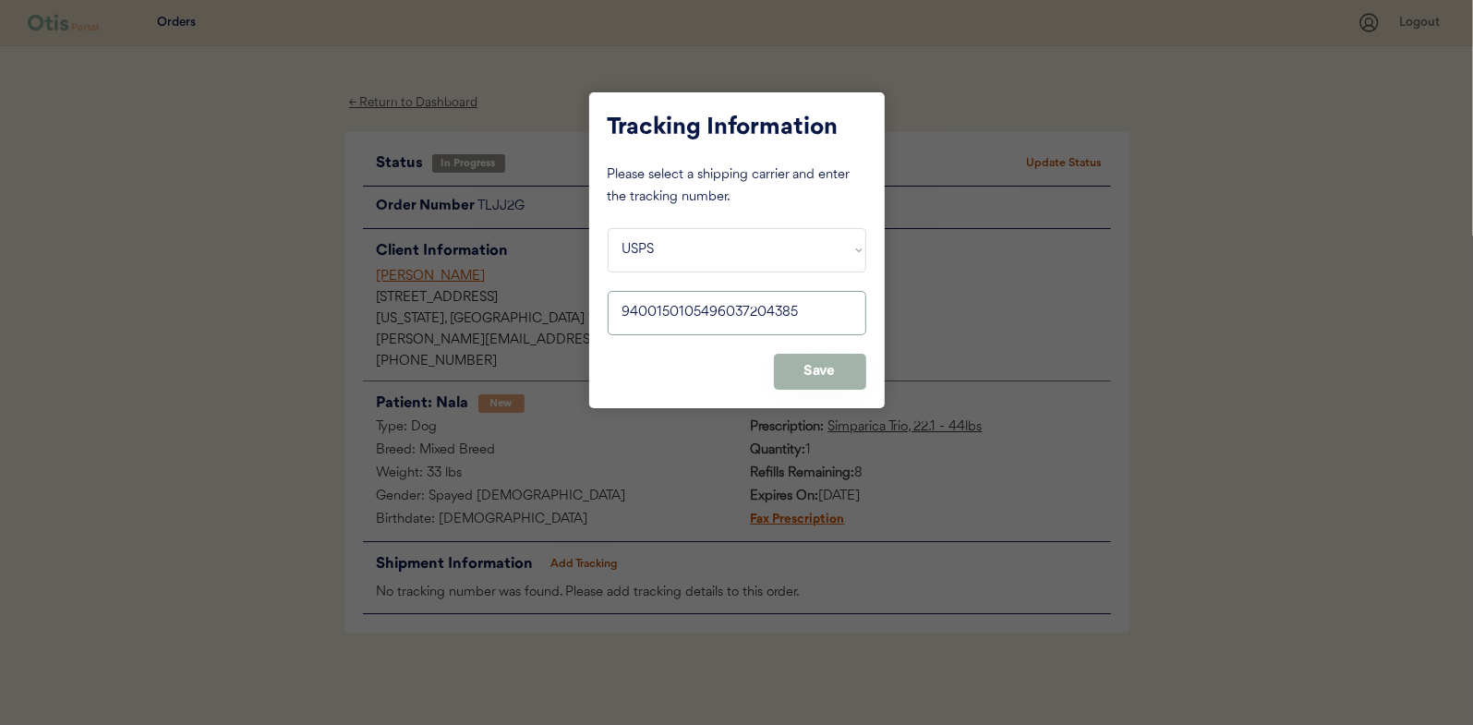
type input "9400150105496037204385"
click at [841, 375] on button "Save" at bounding box center [820, 372] width 92 height 36
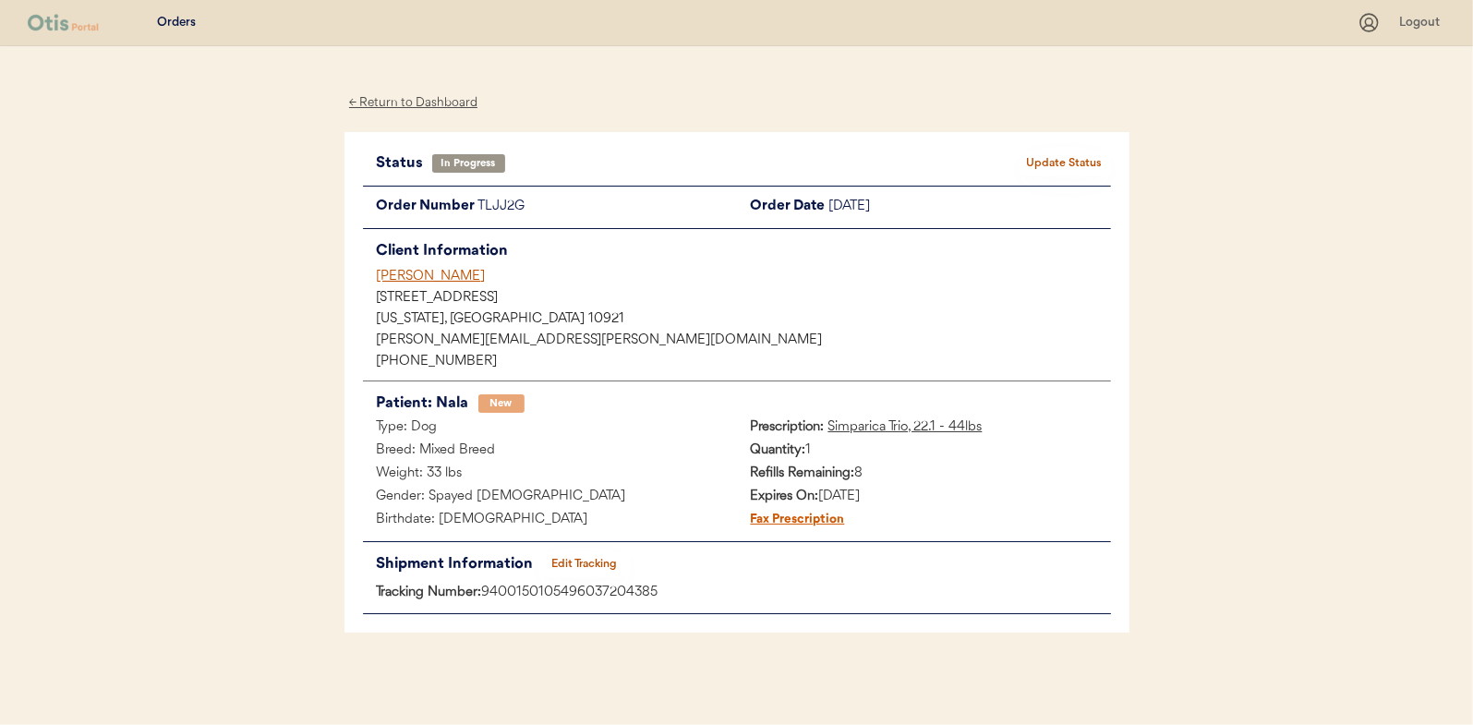
click at [1063, 155] on button "Update Status" at bounding box center [1064, 164] width 92 height 26
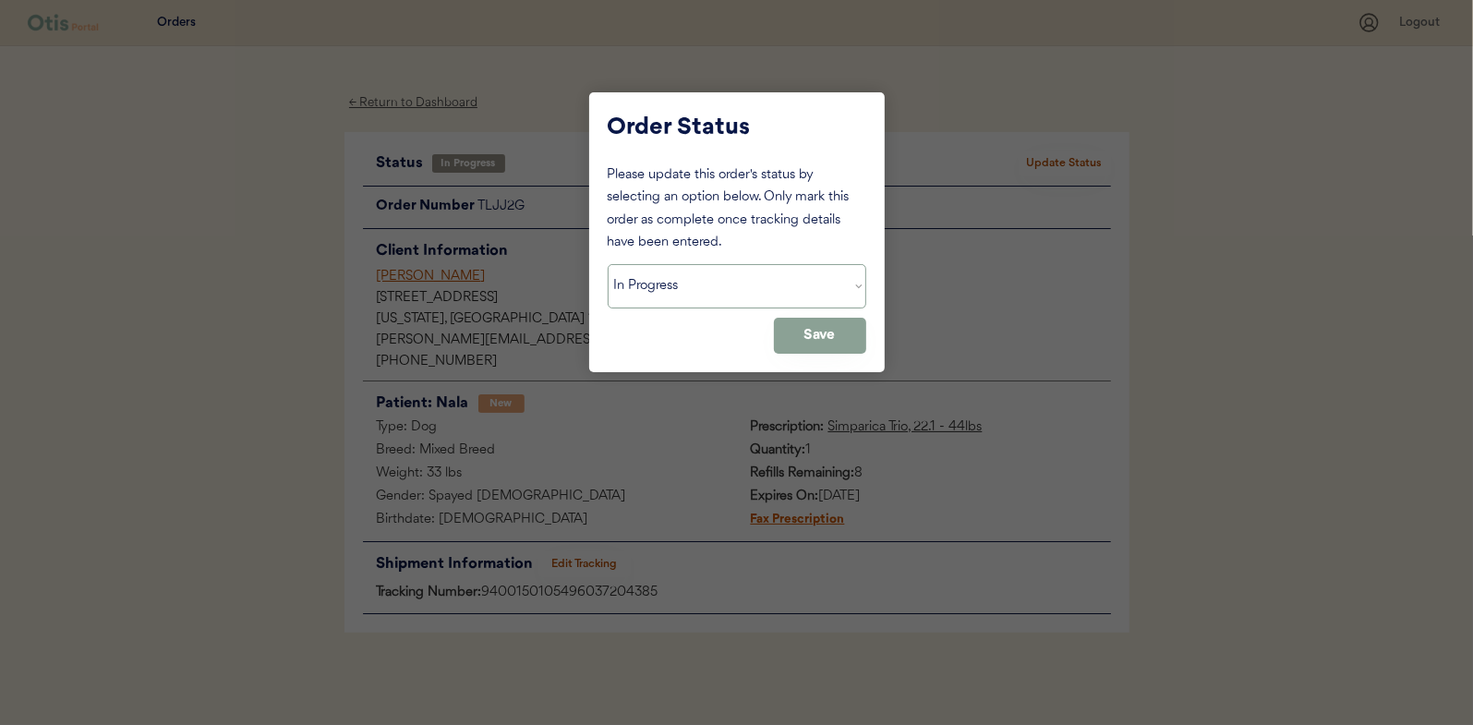
click at [733, 286] on select "Status On Hold New In Progress Complete Pending HW Consent Canceled" at bounding box center [737, 286] width 259 height 44
select select ""complete""
click at [608, 264] on select "Status On Hold New In Progress Complete Pending HW Consent Canceled" at bounding box center [737, 286] width 259 height 44
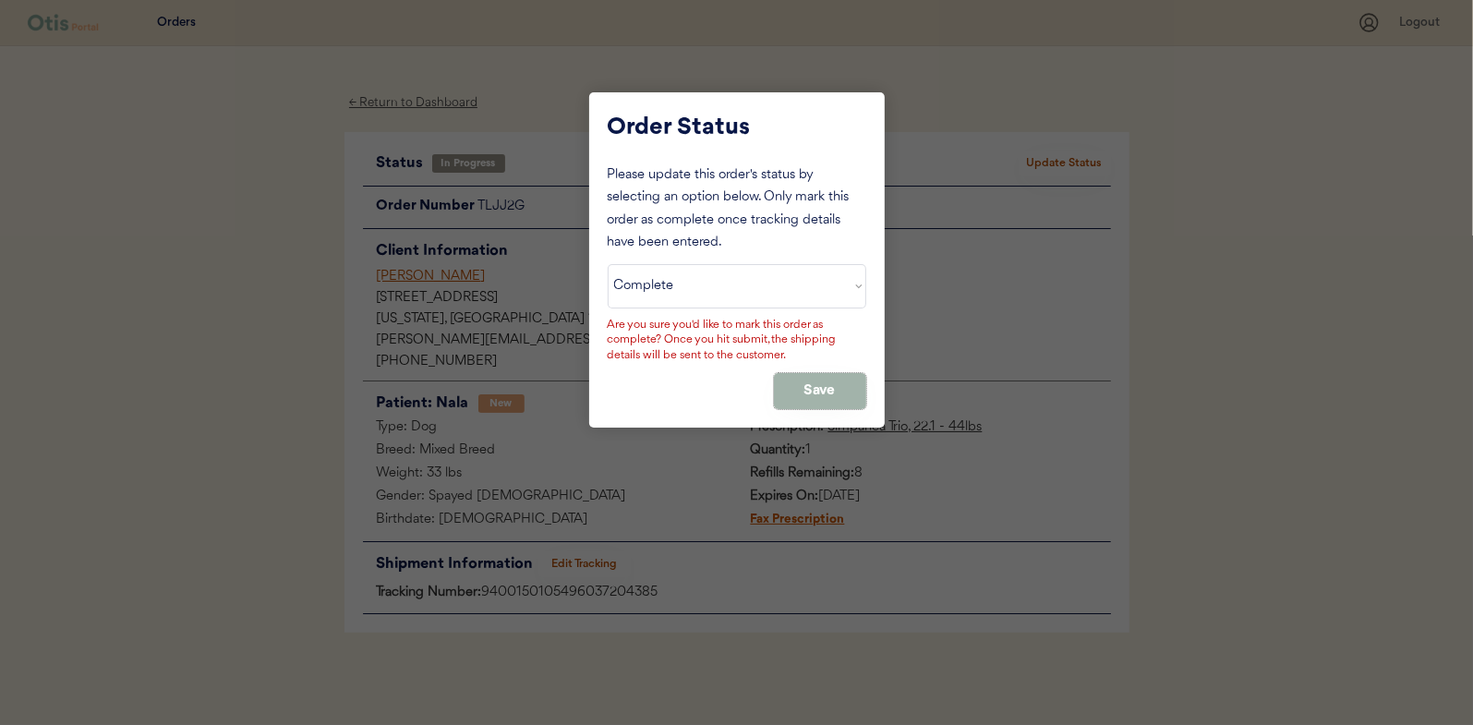
click at [789, 385] on button "Save" at bounding box center [820, 391] width 92 height 36
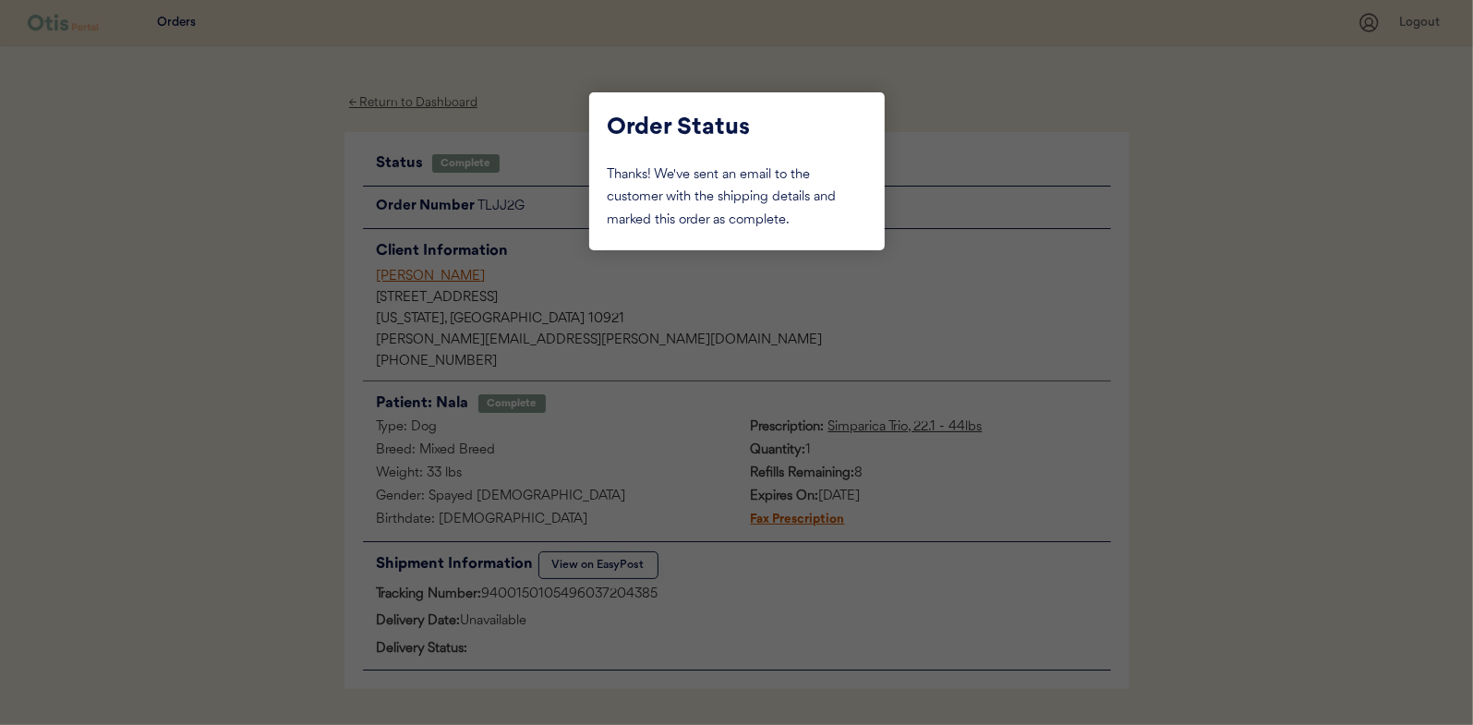
click at [242, 241] on div at bounding box center [736, 362] width 1473 height 725
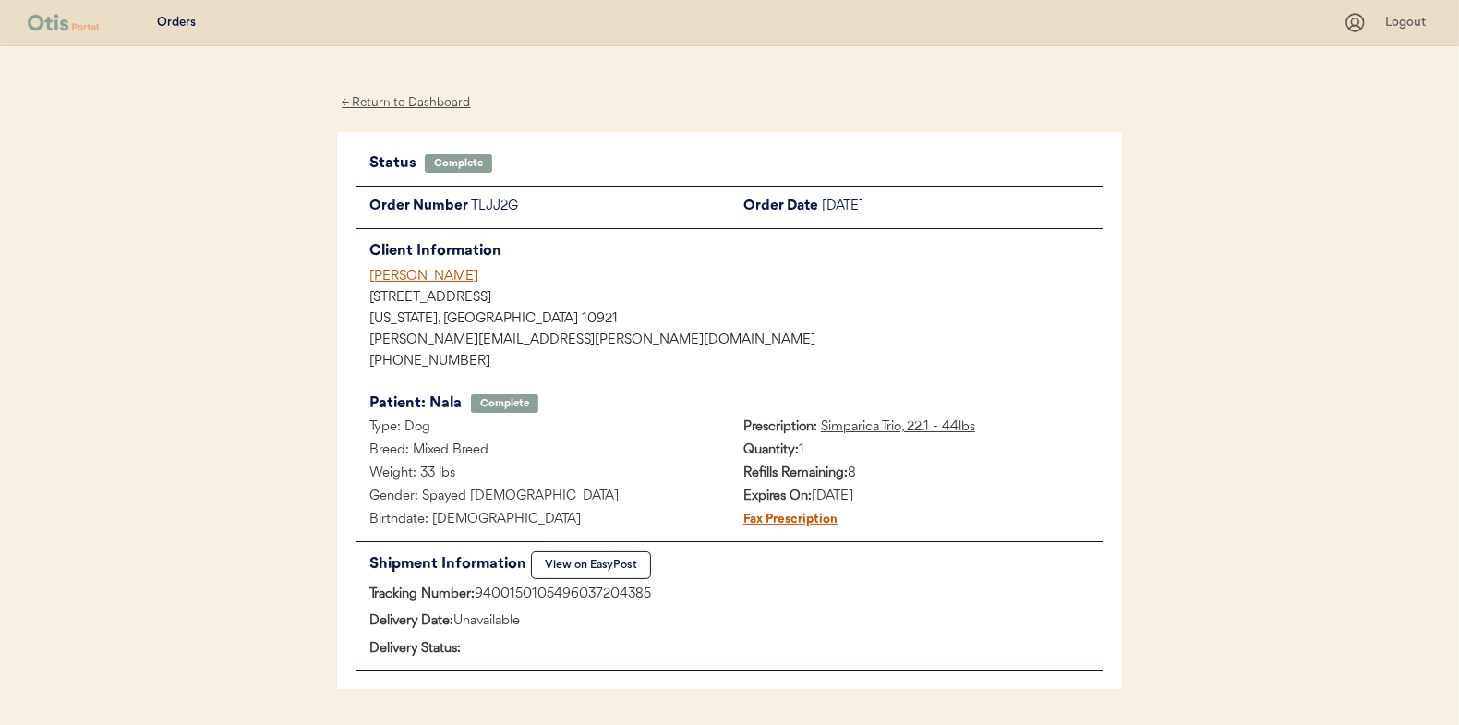
click at [375, 97] on div "← Return to Dashboard" at bounding box center [406, 102] width 138 height 21
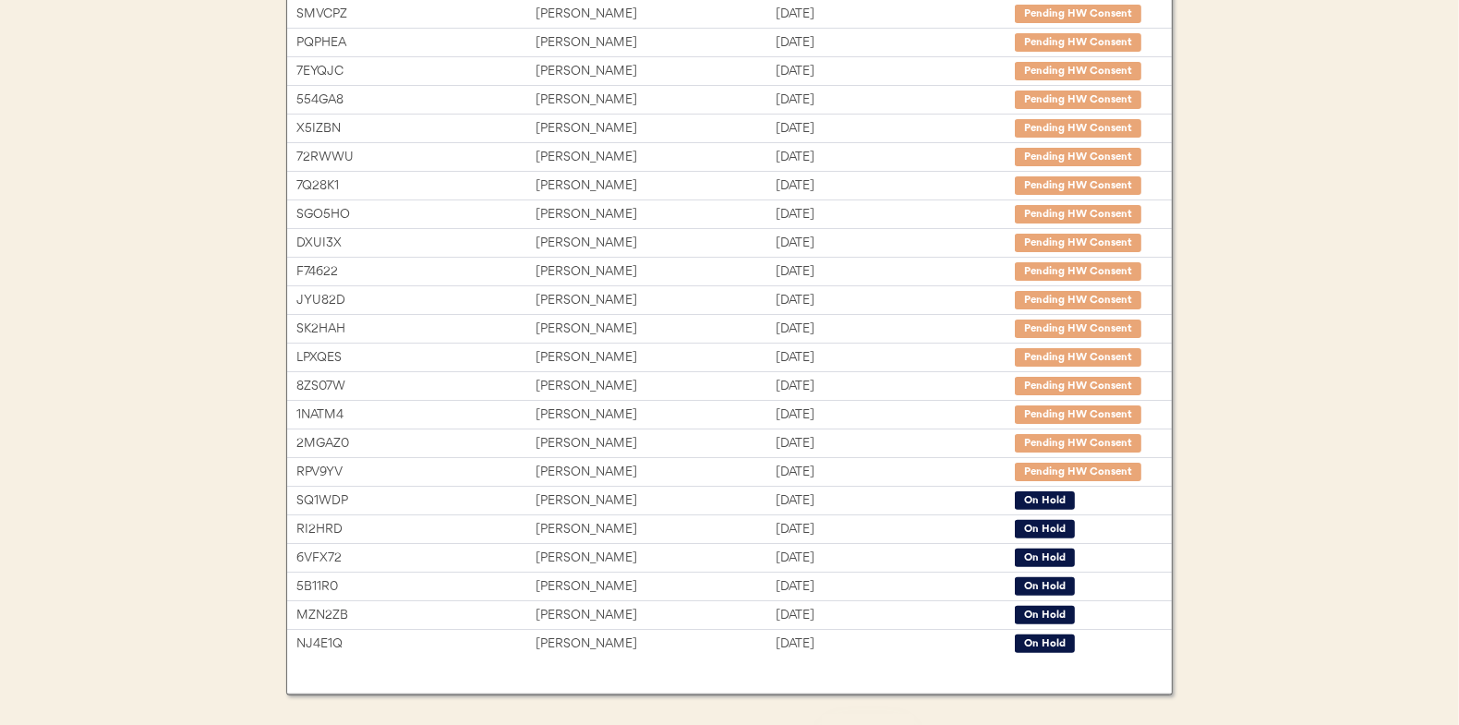
scroll to position [283, 0]
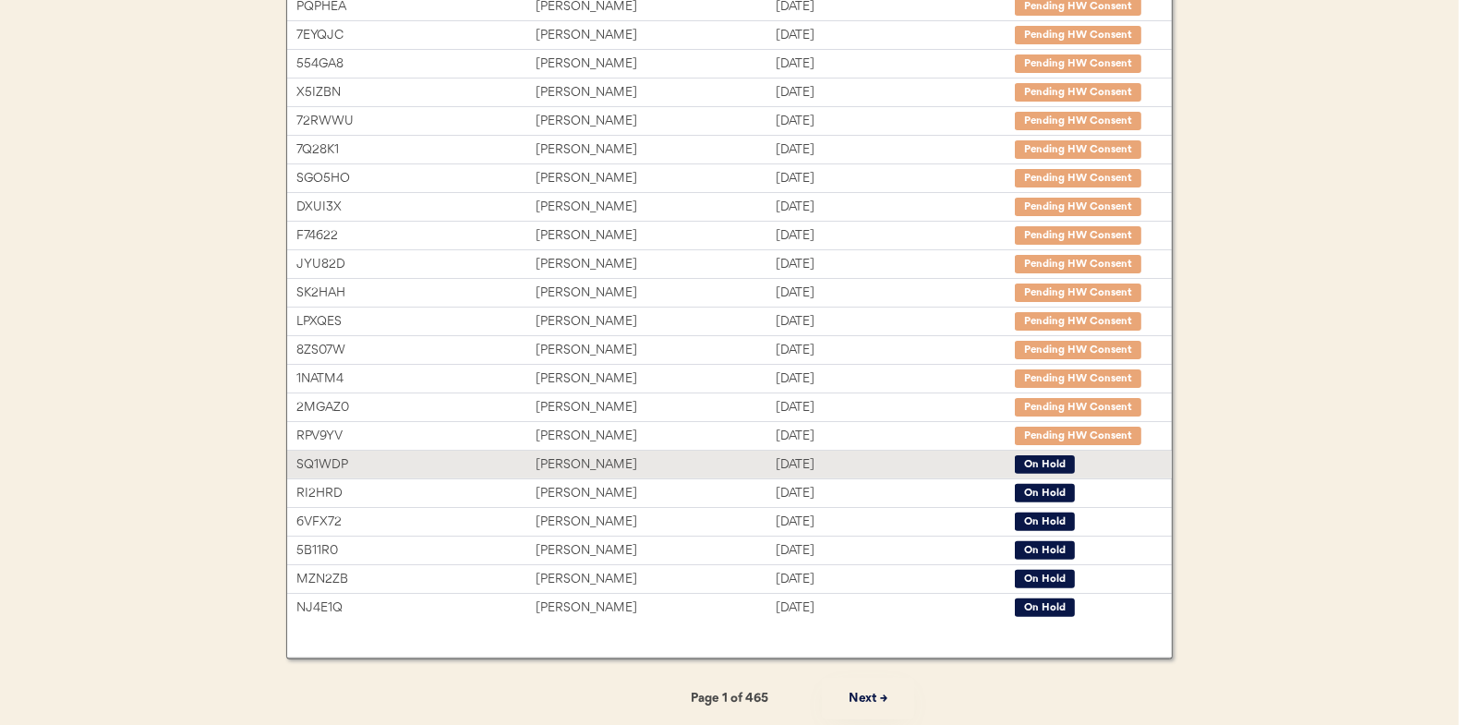
click at [570, 458] on div "[PERSON_NAME]" at bounding box center [655, 464] width 239 height 21
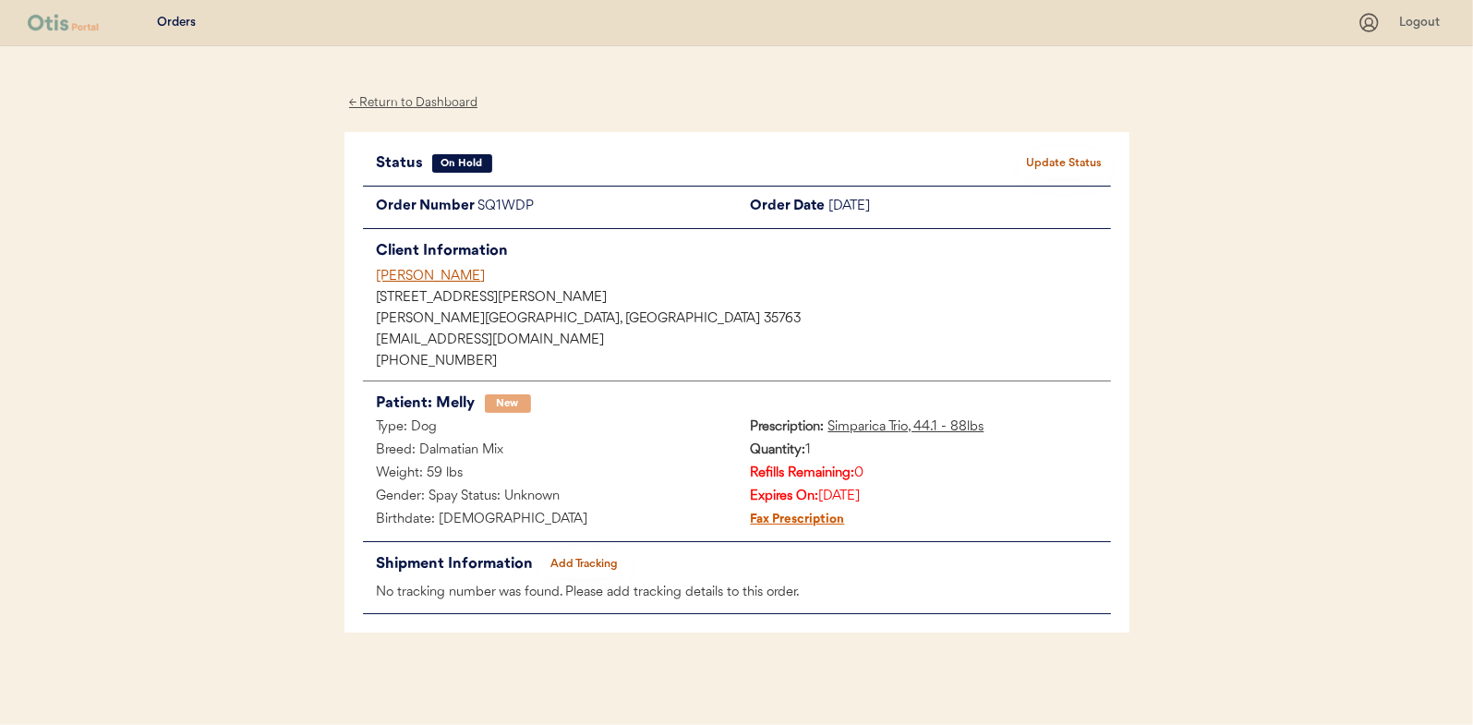
click at [431, 99] on div "← Return to Dashboard" at bounding box center [413, 102] width 138 height 21
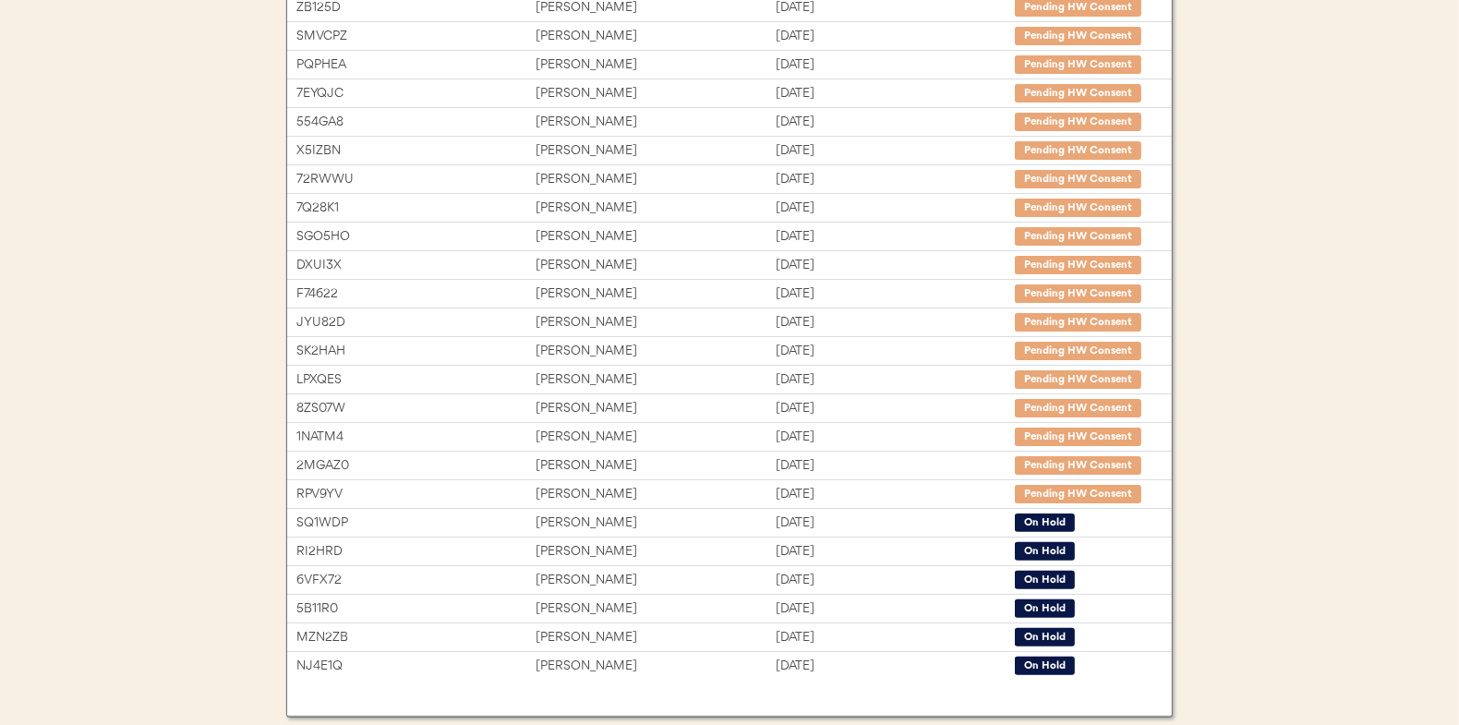
scroll to position [283, 0]
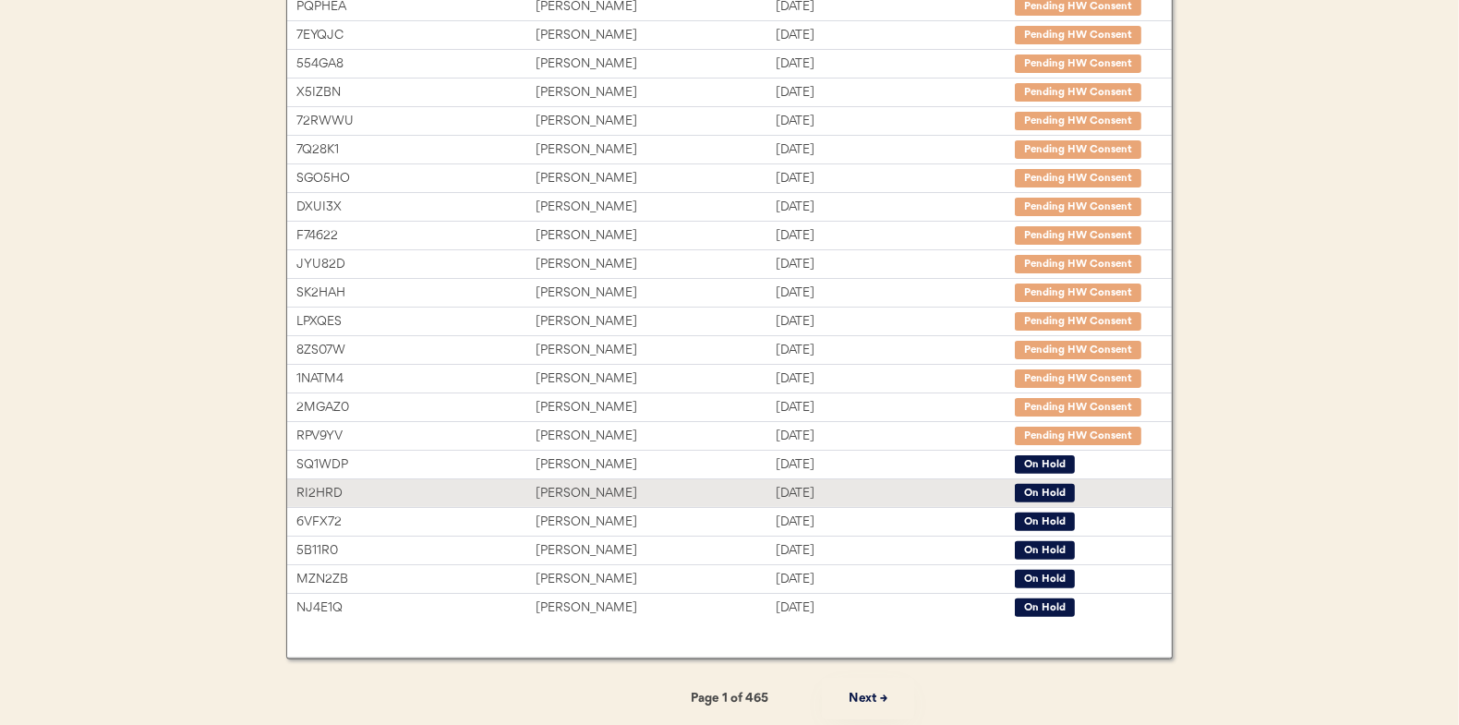
click at [584, 483] on div "[PERSON_NAME]" at bounding box center [655, 493] width 239 height 21
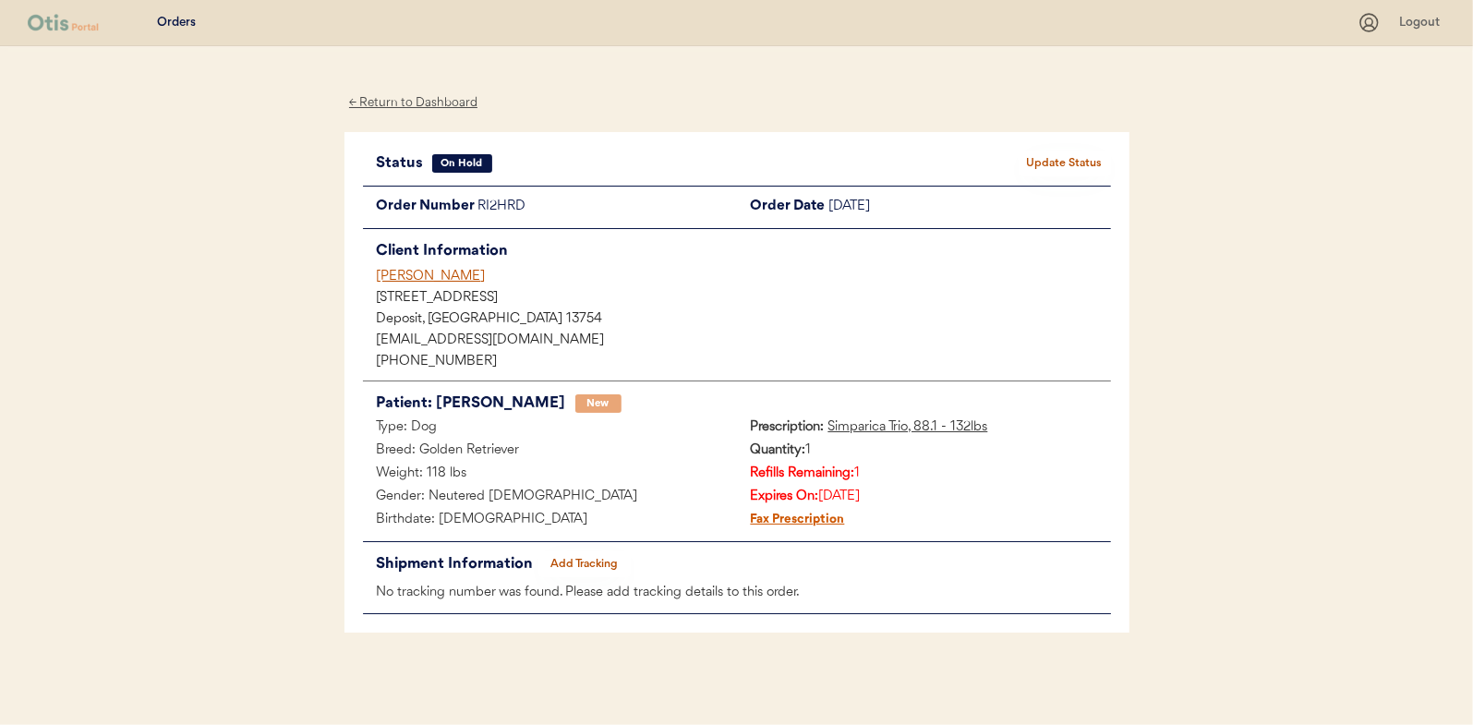
click at [414, 102] on div "← Return to Dashboard" at bounding box center [413, 102] width 138 height 21
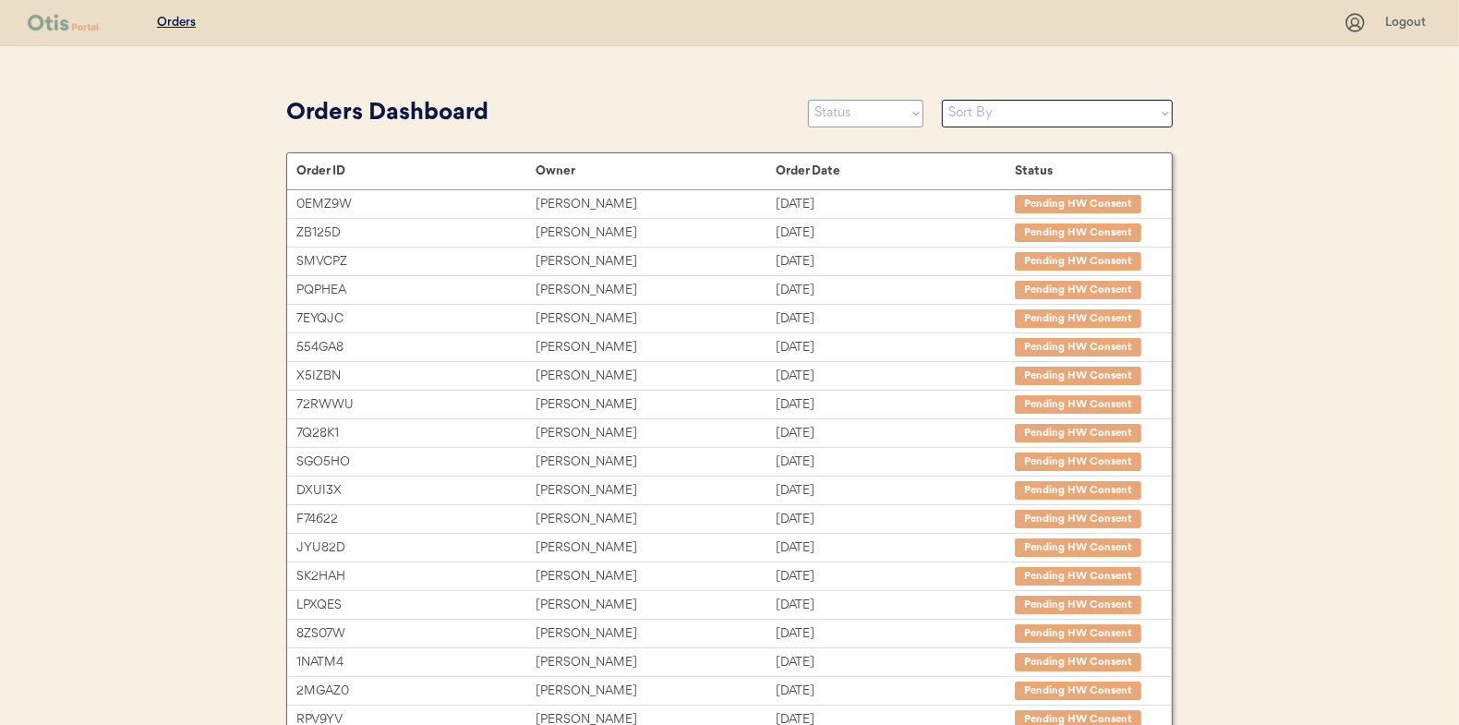
click at [849, 118] on select "Status On Hold New In Progress Complete Pending HW Consent Canceled" at bounding box center [865, 114] width 115 height 28
click at [636, 112] on div "Orders Dashboard" at bounding box center [537, 113] width 503 height 35
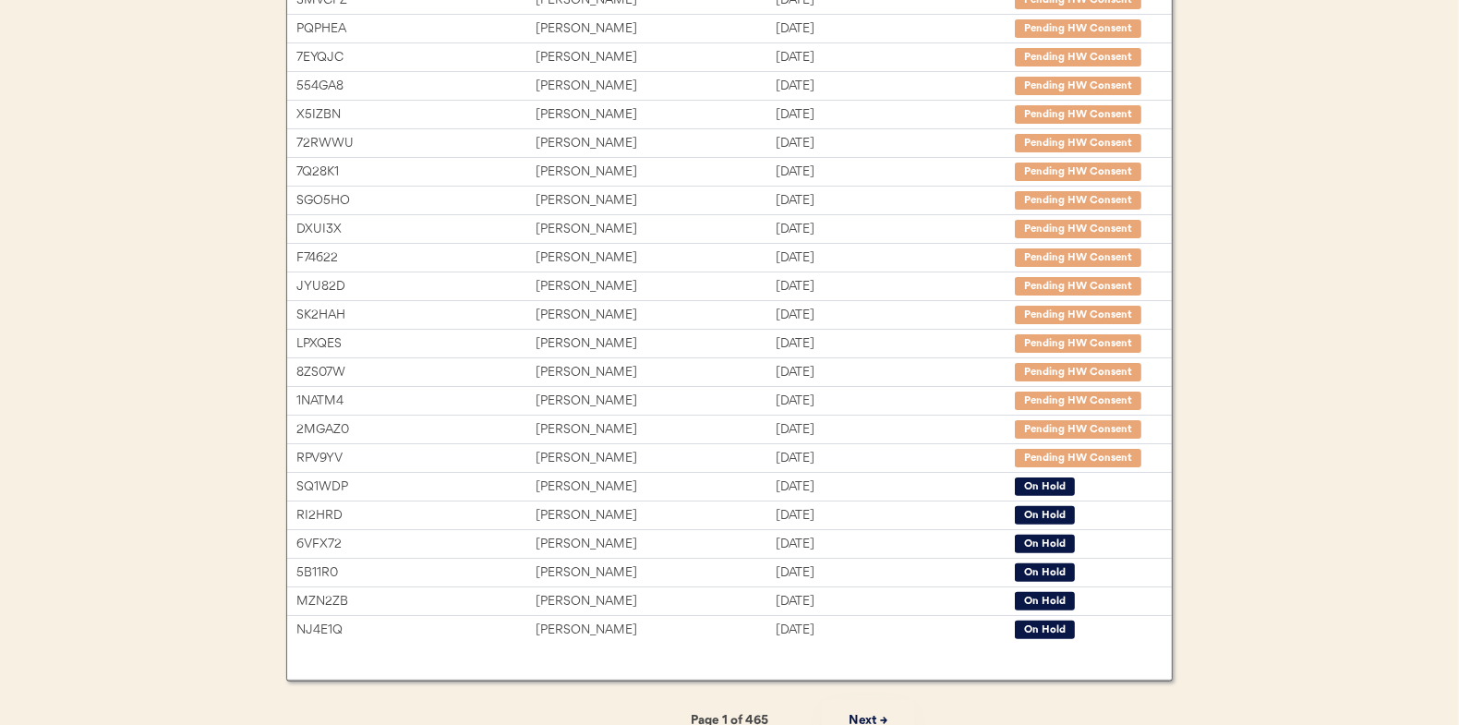
scroll to position [283, 0]
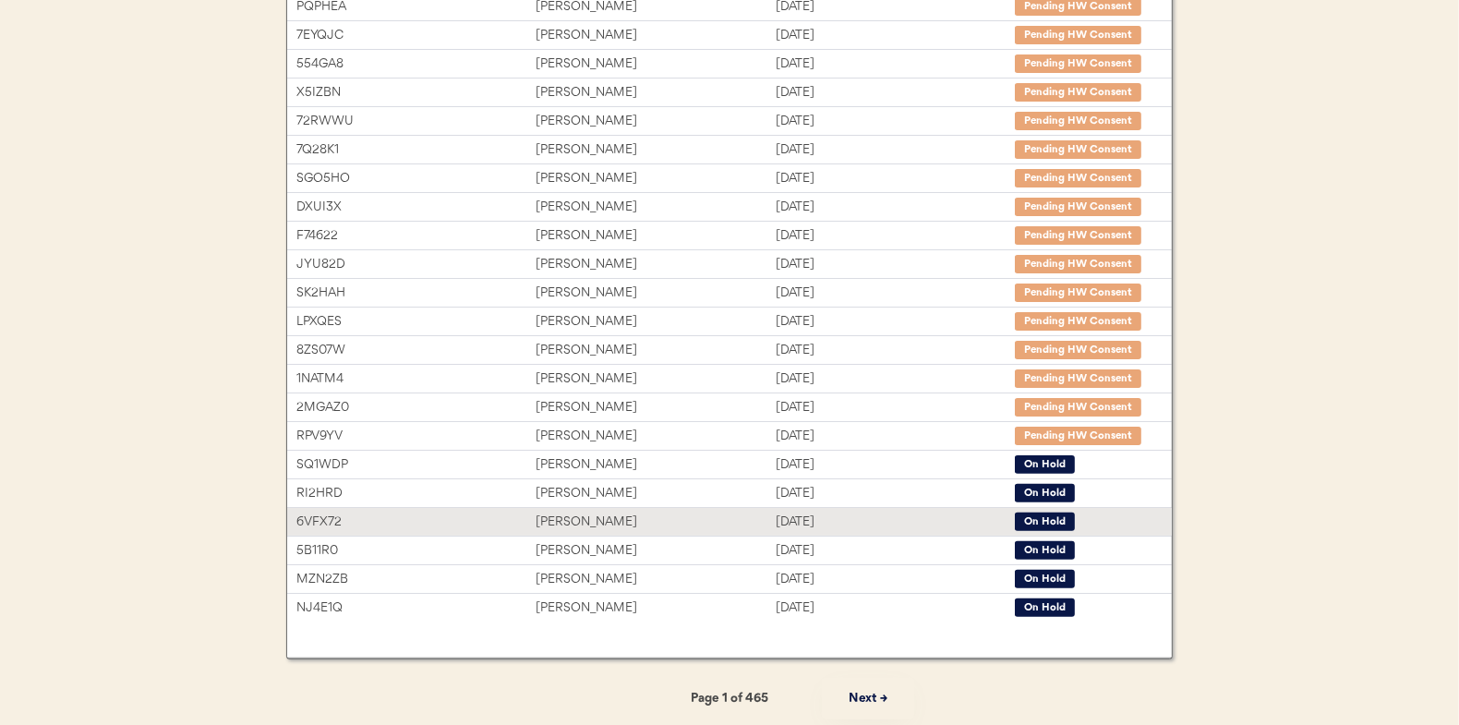
click at [580, 517] on div "[PERSON_NAME]" at bounding box center [655, 522] width 239 height 21
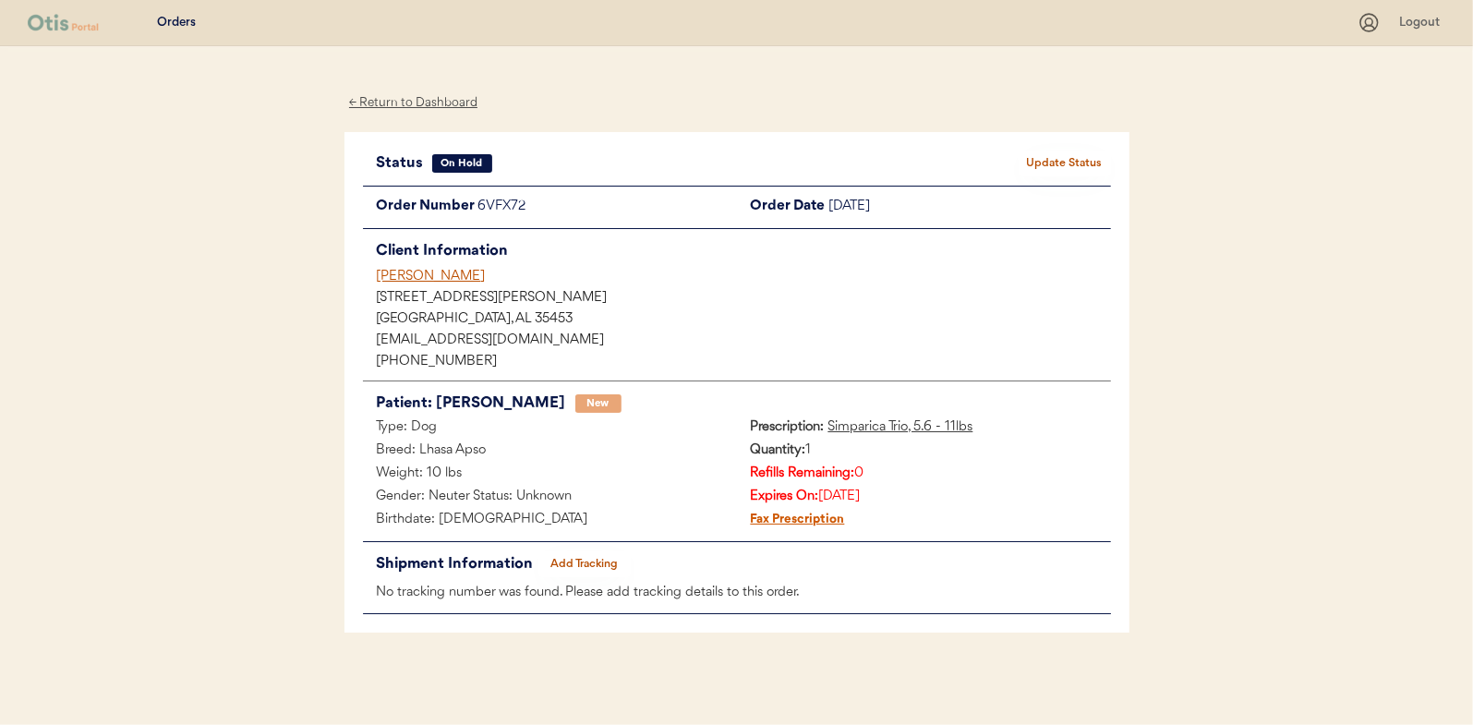
click at [417, 99] on div "← Return to Dashboard" at bounding box center [413, 102] width 138 height 21
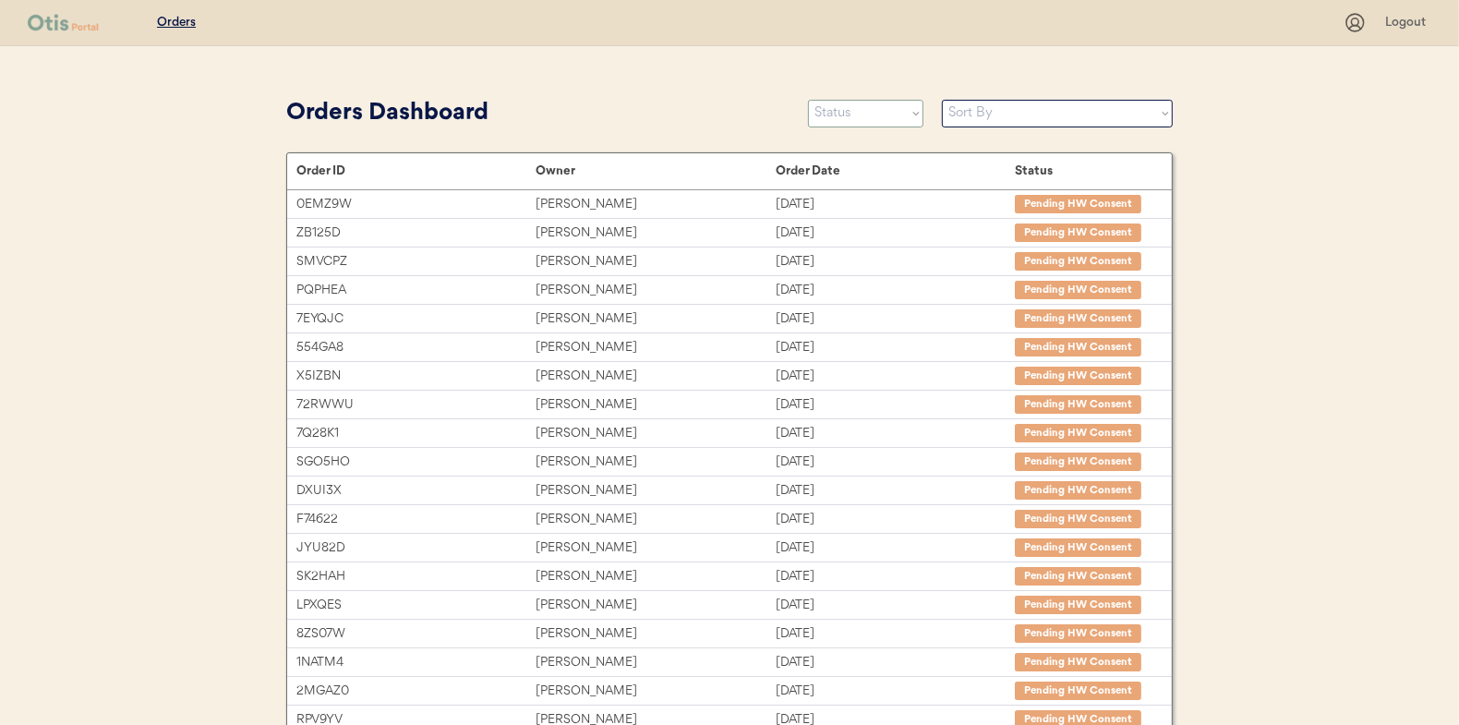
click at [849, 114] on select "Status On Hold New In Progress Complete Pending HW Consent Canceled" at bounding box center [865, 114] width 115 height 28
click at [808, 100] on select "Status On Hold New In Progress Complete Pending HW Consent Canceled" at bounding box center [865, 114] width 115 height 28
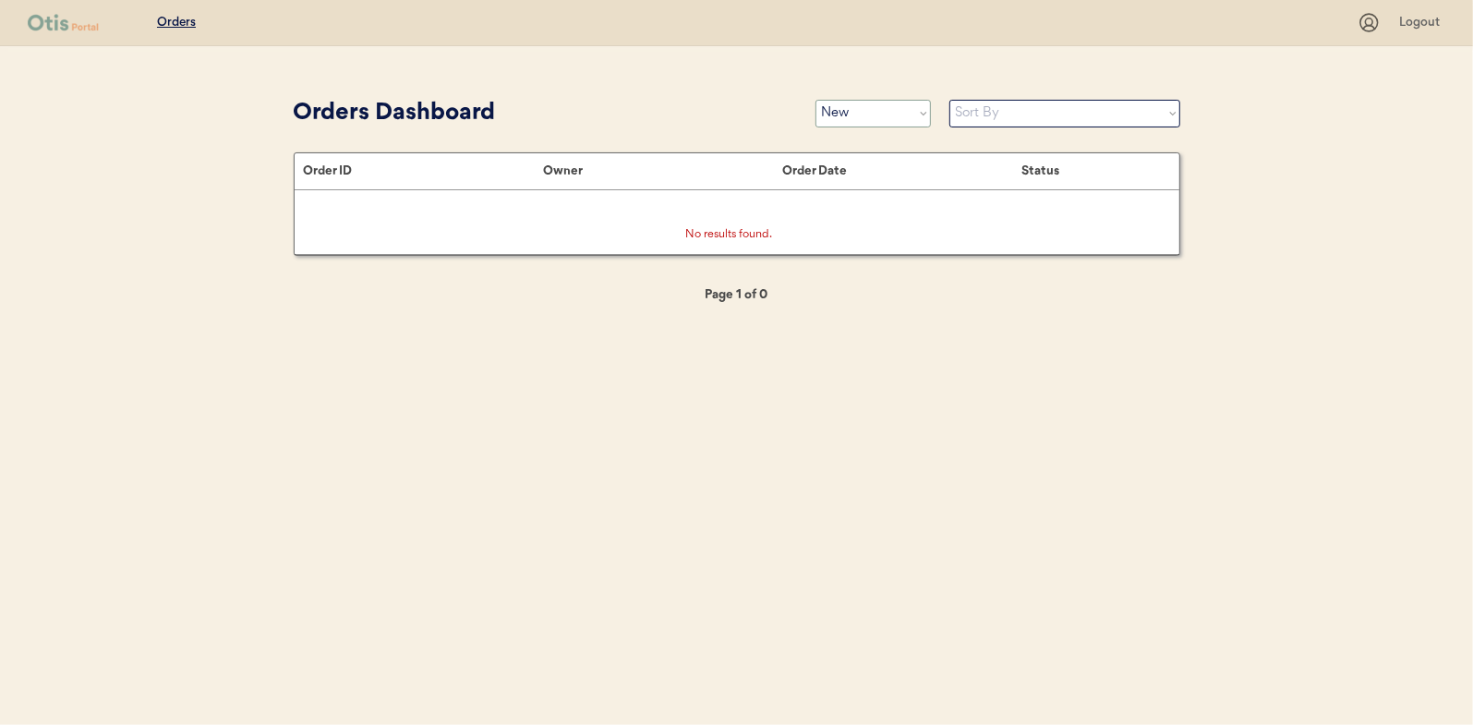
click at [870, 118] on select "Status On Hold New In Progress Complete Pending HW Consent Canceled" at bounding box center [872, 114] width 115 height 28
select select ""in_progress""
click at [815, 100] on select "Status On Hold New In Progress Complete Pending HW Consent Canceled" at bounding box center [872, 114] width 115 height 28
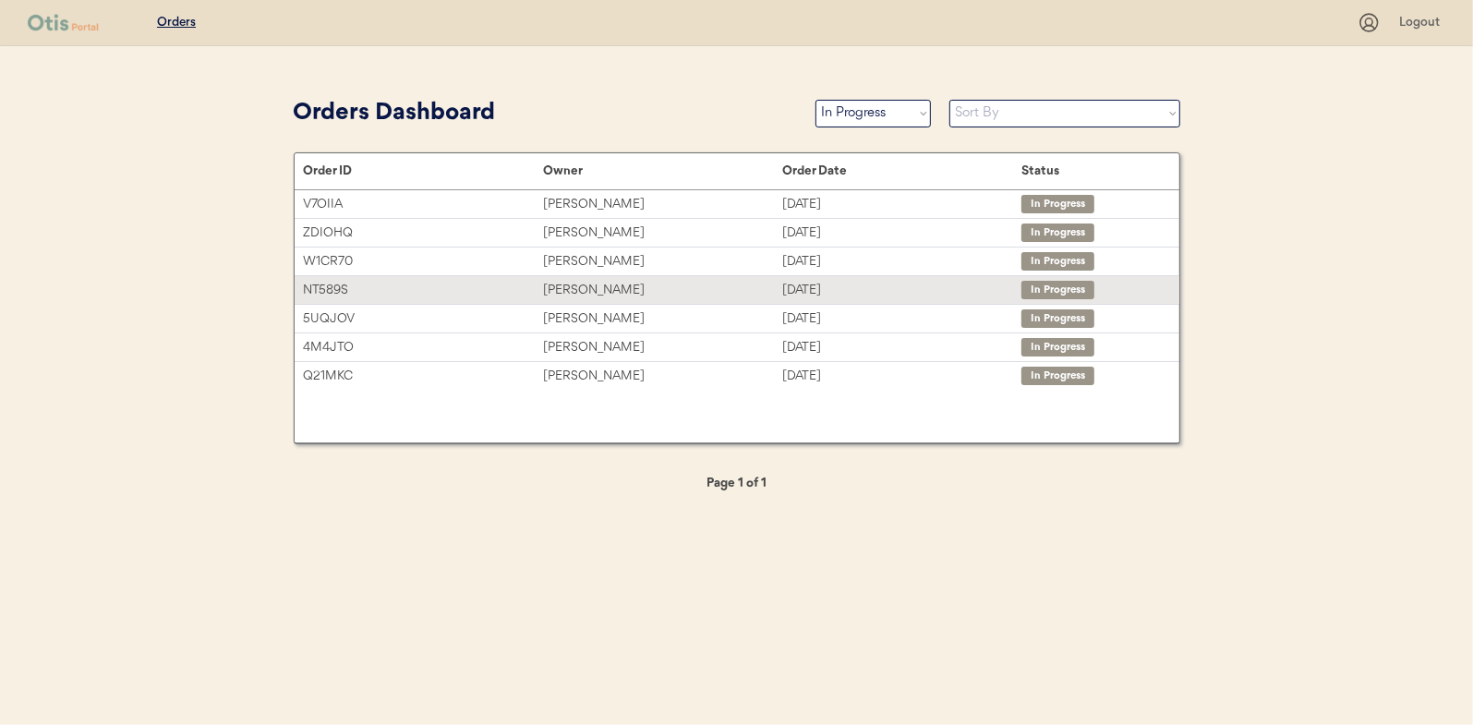
click at [592, 287] on div "[PERSON_NAME]" at bounding box center [662, 290] width 239 height 21
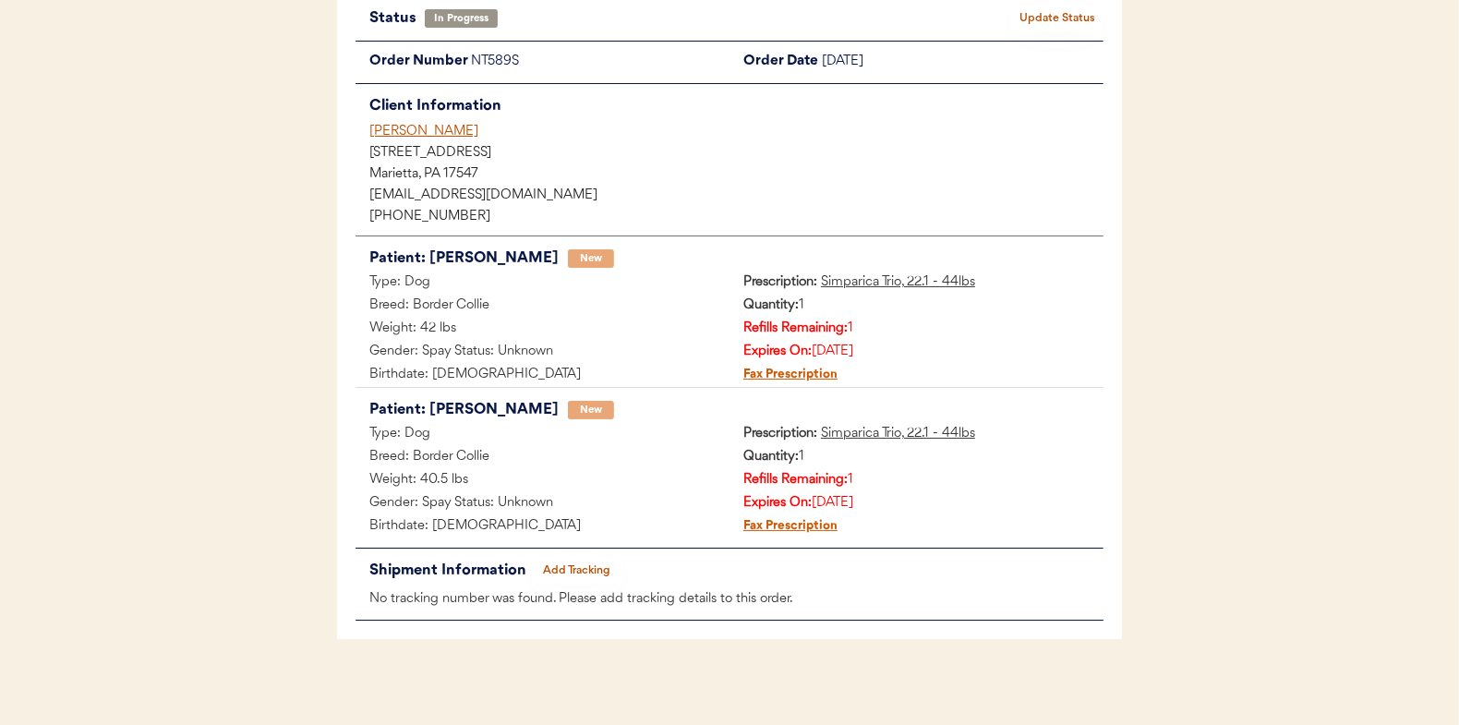
scroll to position [151, 0]
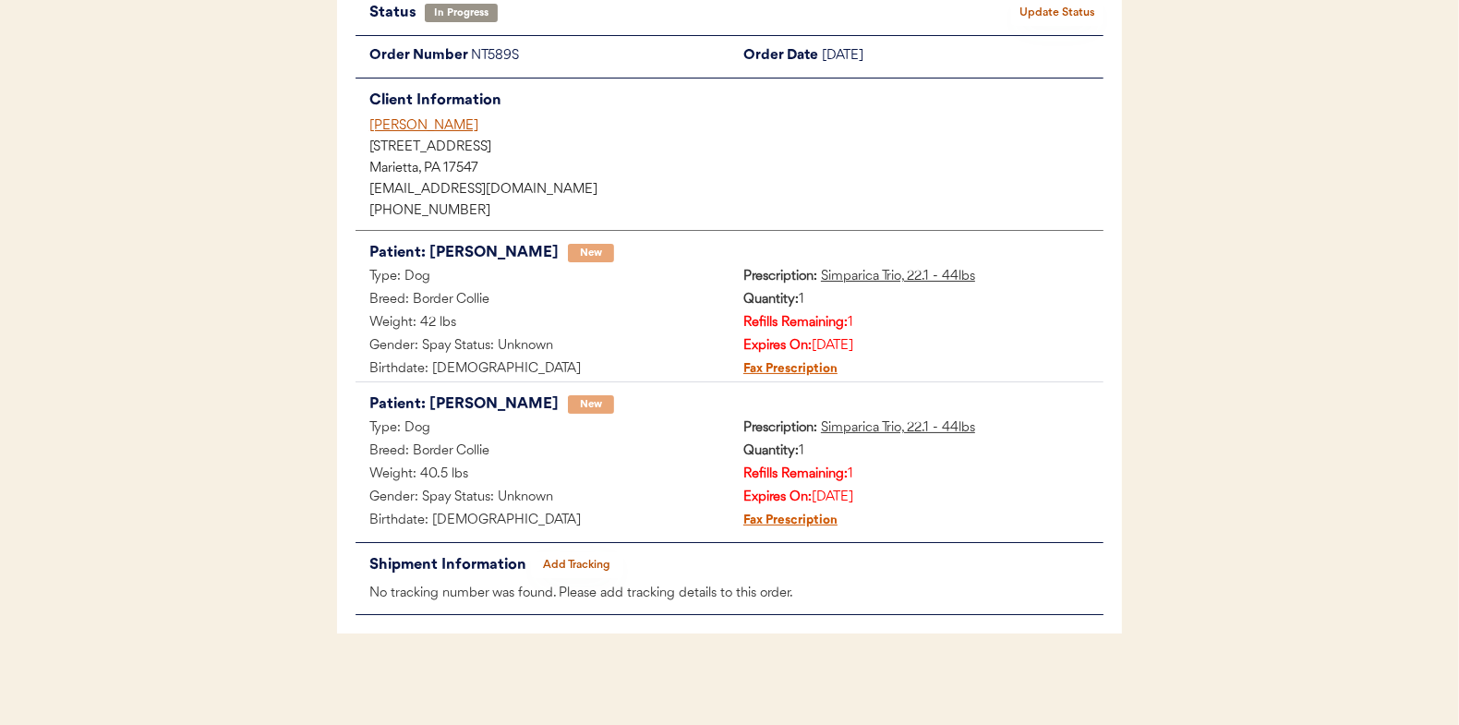
click at [566, 553] on button "Add Tracking" at bounding box center [577, 565] width 92 height 26
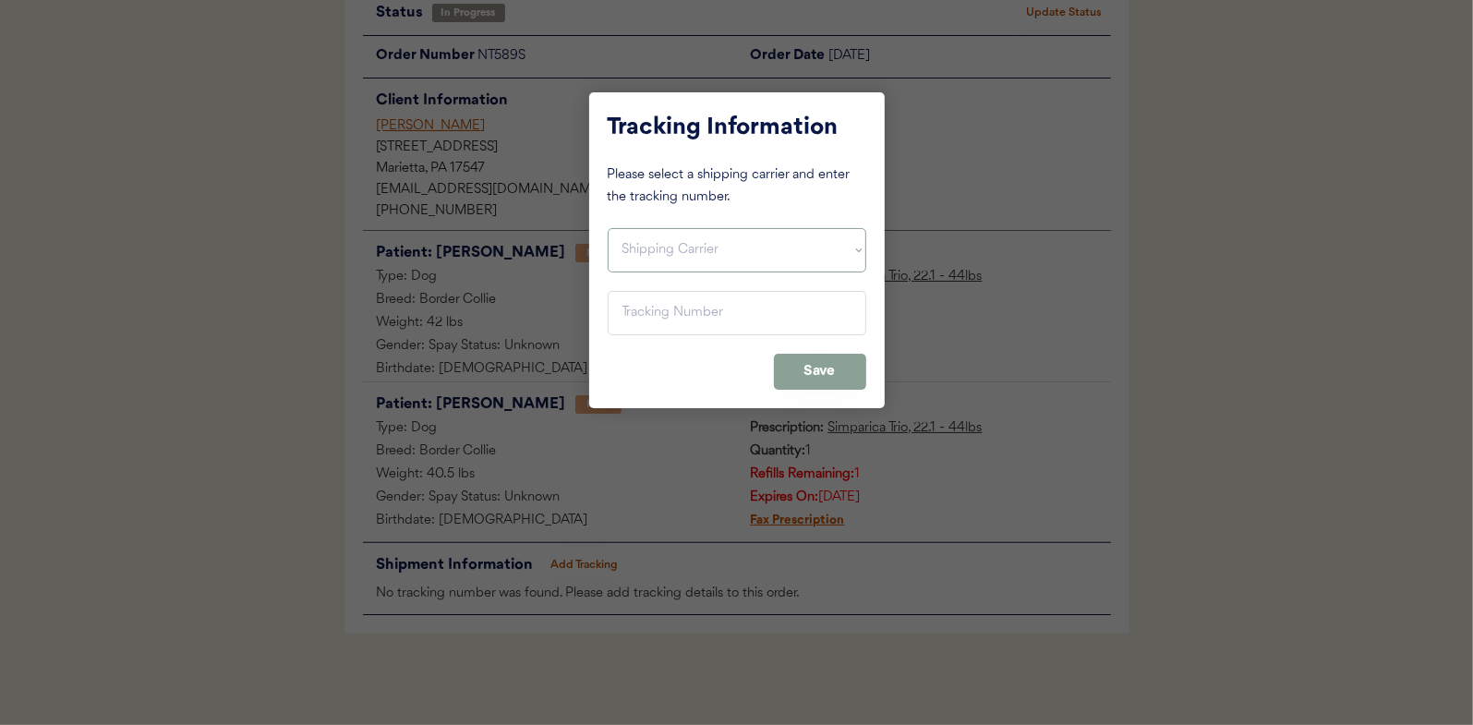
click at [650, 245] on select "Shipping Carrier FedEx FedEx Ground Economy UPS USPS" at bounding box center [737, 250] width 259 height 44
select select ""usps""
click at [608, 228] on select "Shipping Carrier FedEx FedEx Ground Economy UPS USPS" at bounding box center [737, 250] width 259 height 44
click at [635, 313] on input "input" at bounding box center [737, 313] width 259 height 44
paste input "9400150105798035550342"
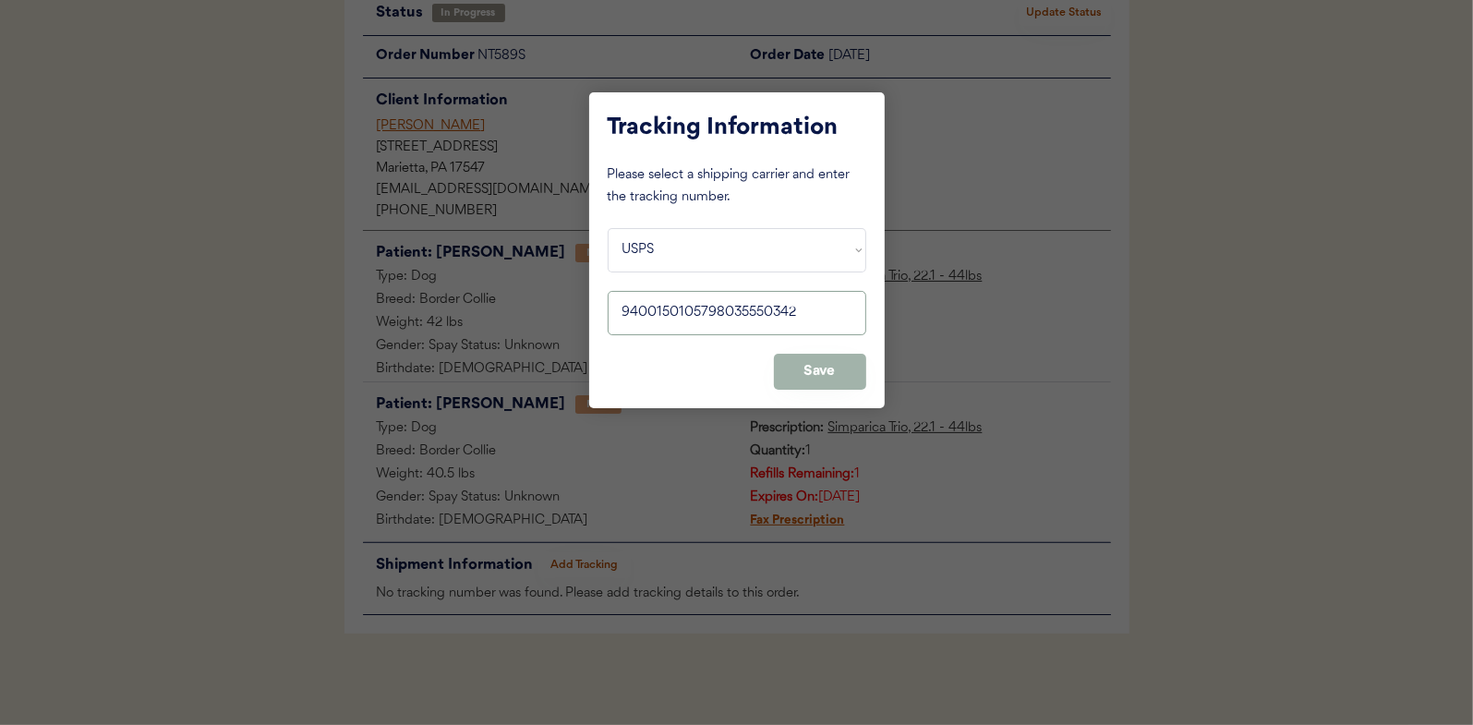
type input "9400150105798035550342"
click at [824, 372] on button "Save" at bounding box center [820, 372] width 92 height 36
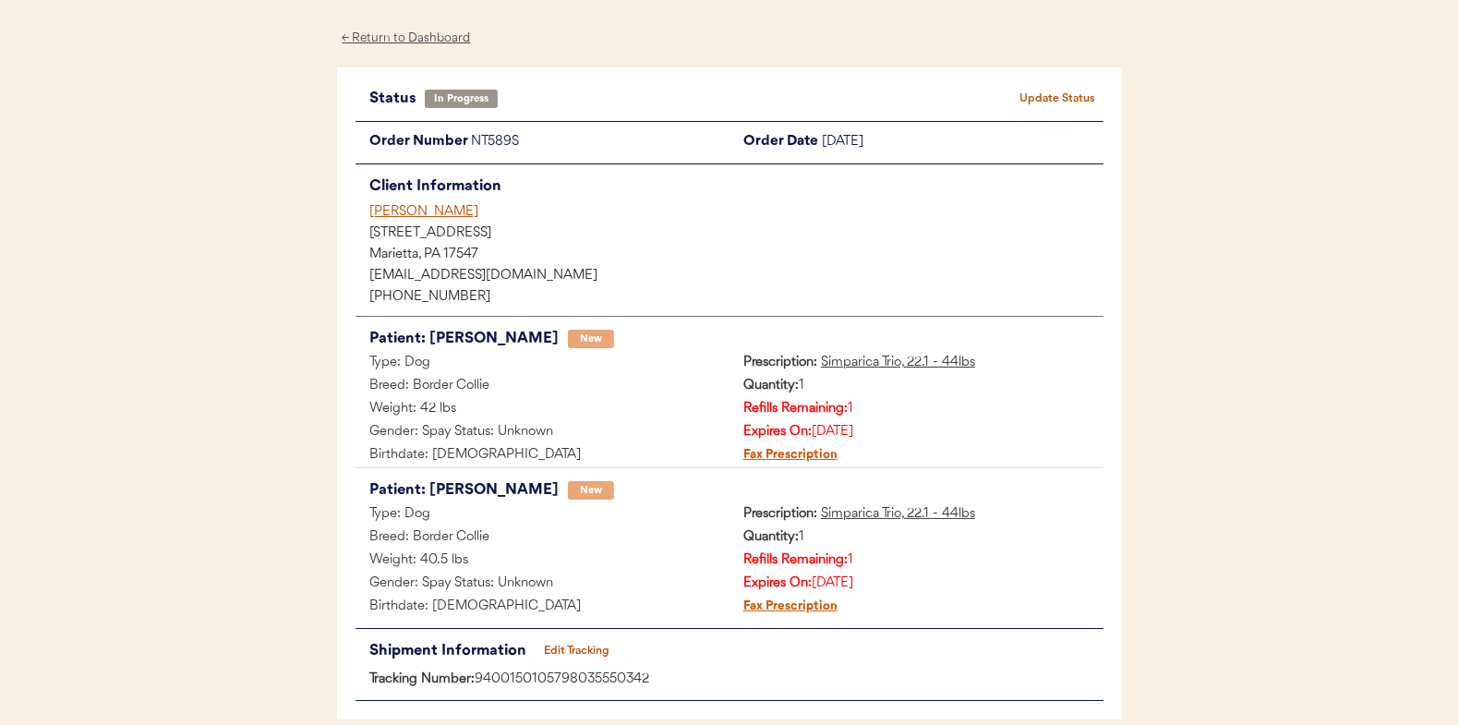
scroll to position [0, 0]
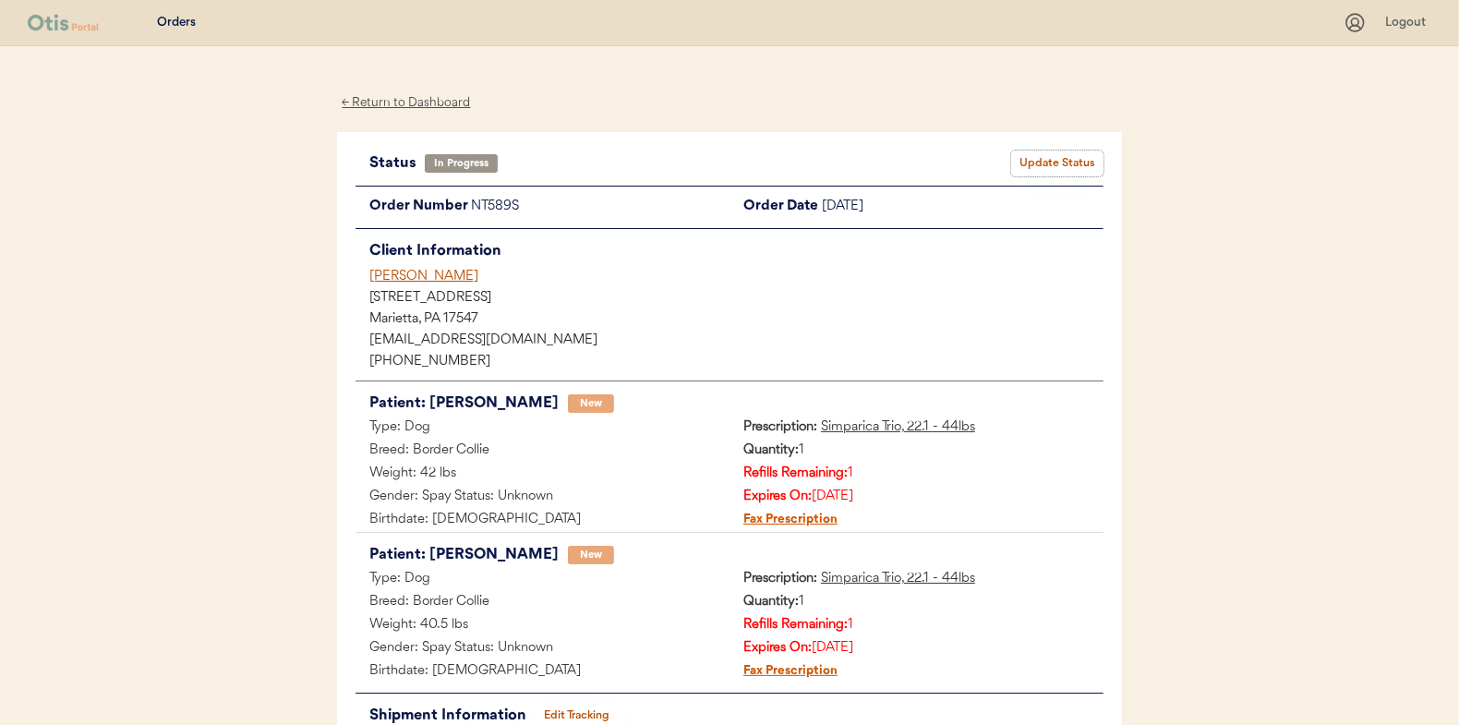
click at [1047, 163] on button "Update Status" at bounding box center [1057, 164] width 92 height 26
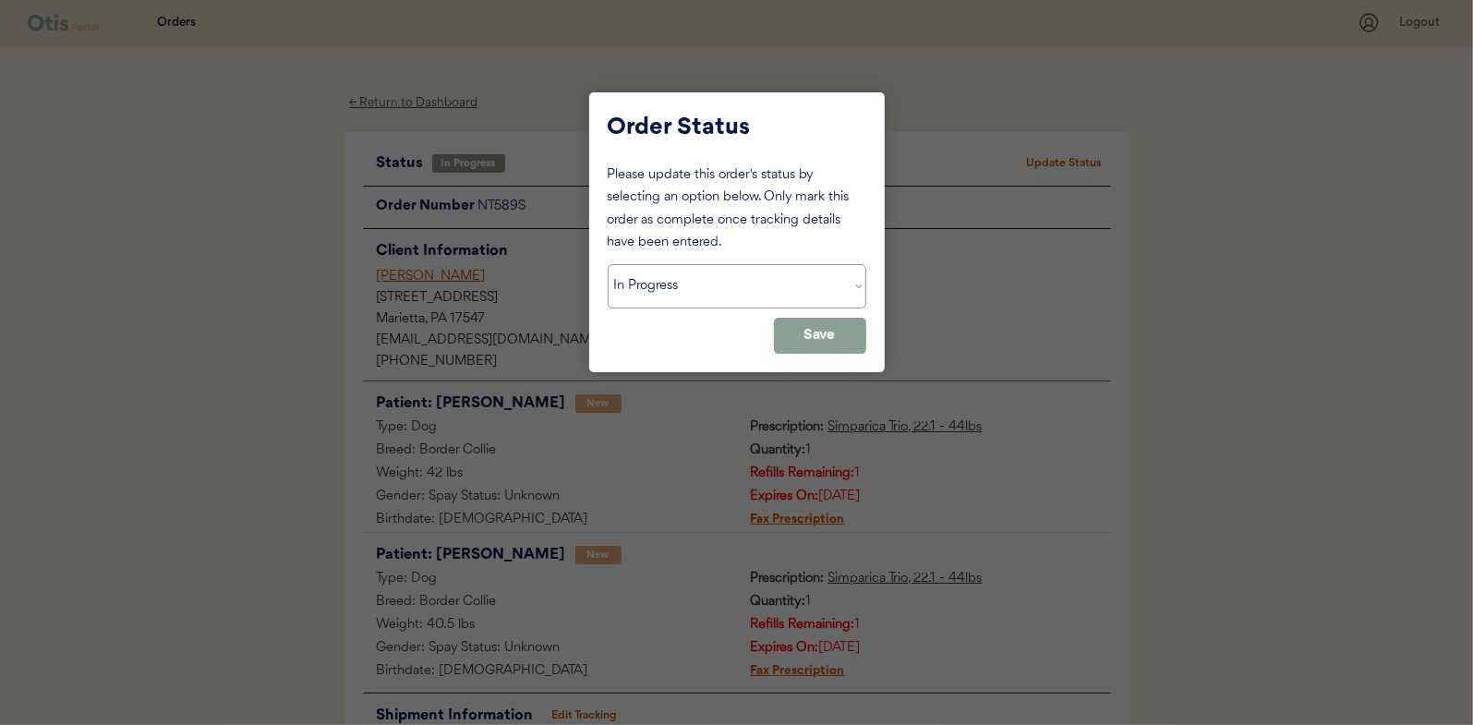
click at [686, 281] on select "Status On Hold New In Progress Complete Pending HW Consent Canceled" at bounding box center [737, 286] width 259 height 44
select select ""complete""
click at [608, 264] on select "Status On Hold New In Progress Complete Pending HW Consent Canceled" at bounding box center [737, 286] width 259 height 44
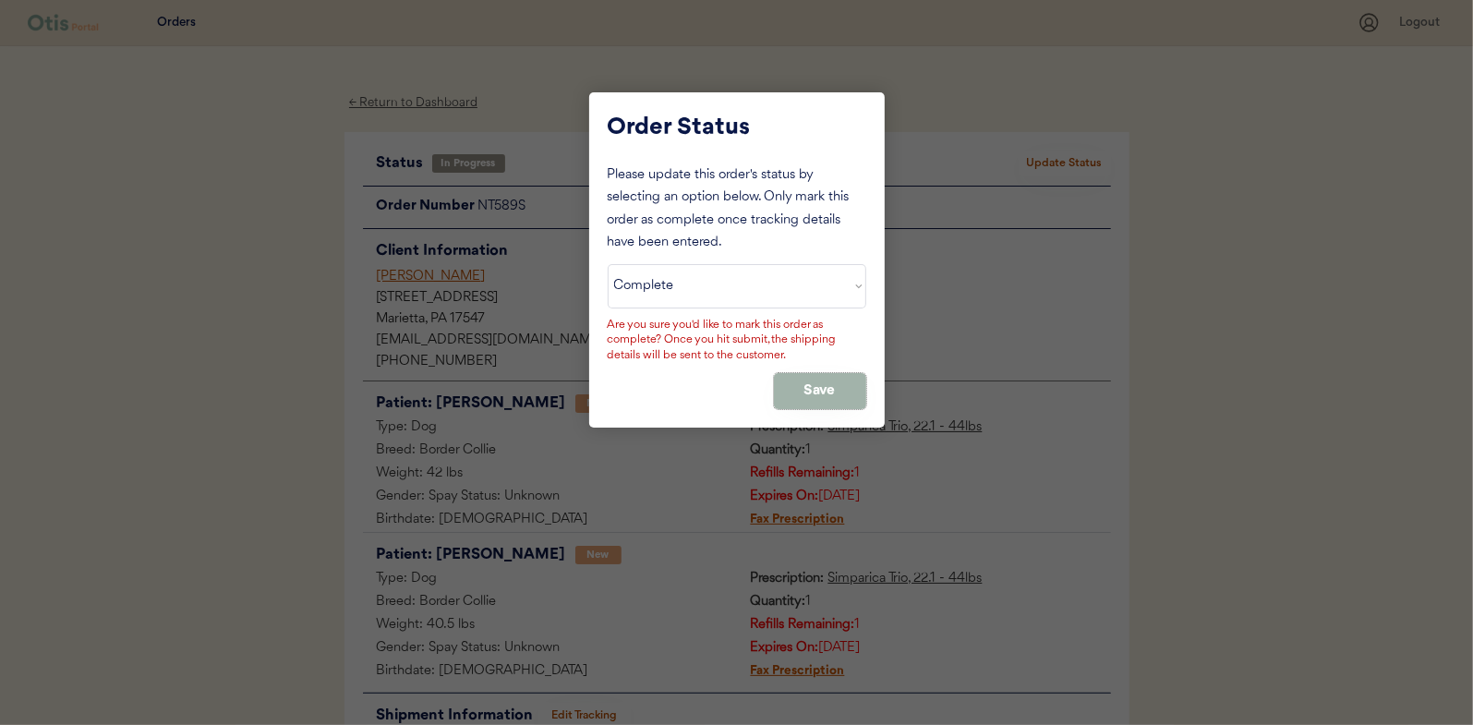
click at [804, 389] on button "Save" at bounding box center [820, 391] width 92 height 36
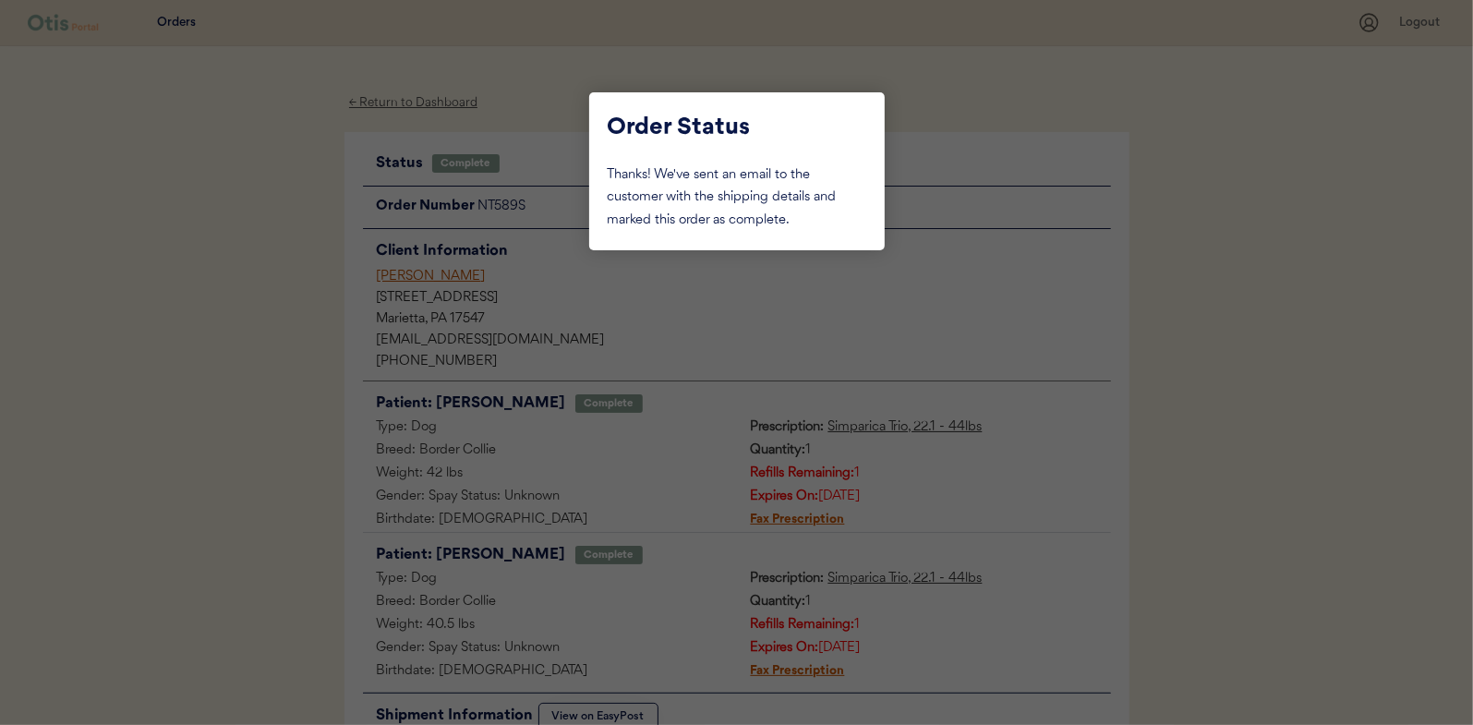
click at [270, 210] on div at bounding box center [736, 362] width 1473 height 725
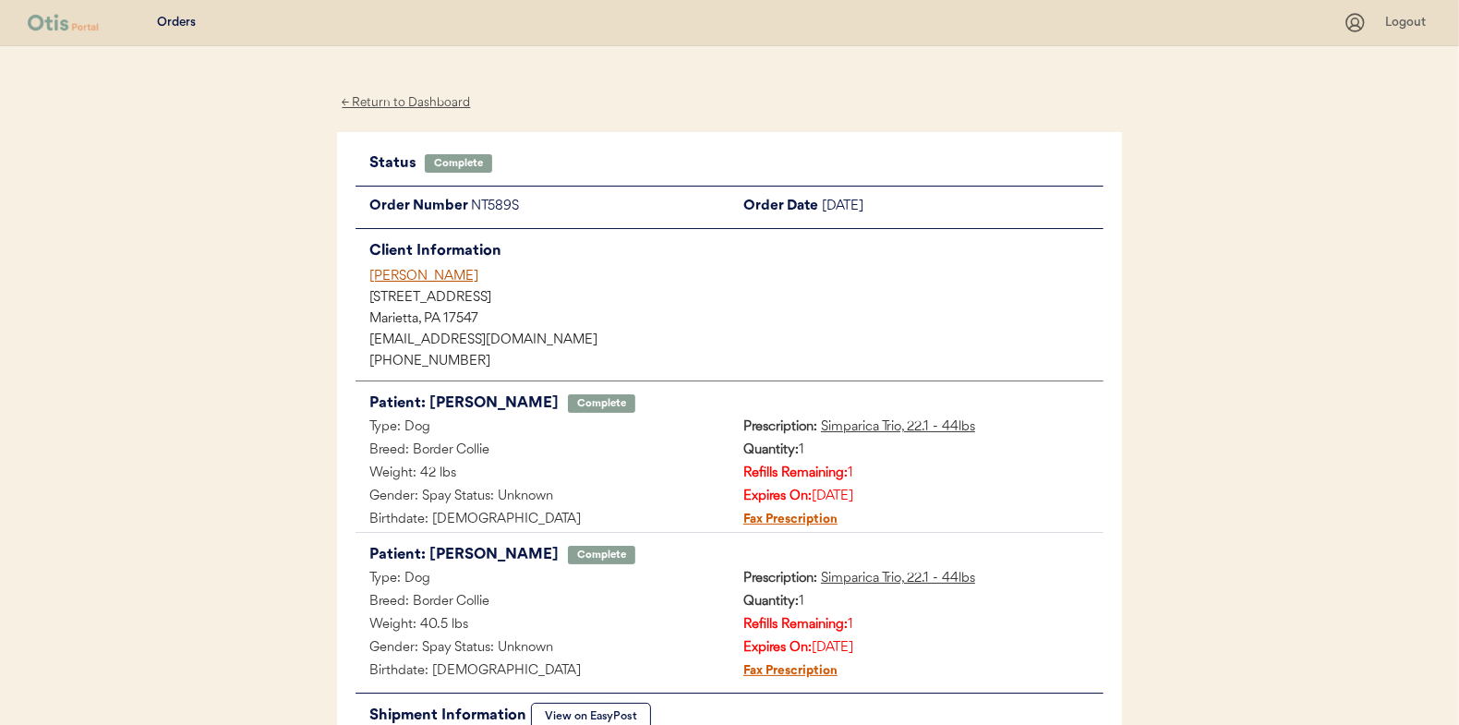
click at [389, 104] on div "← Return to Dashboard" at bounding box center [406, 102] width 138 height 21
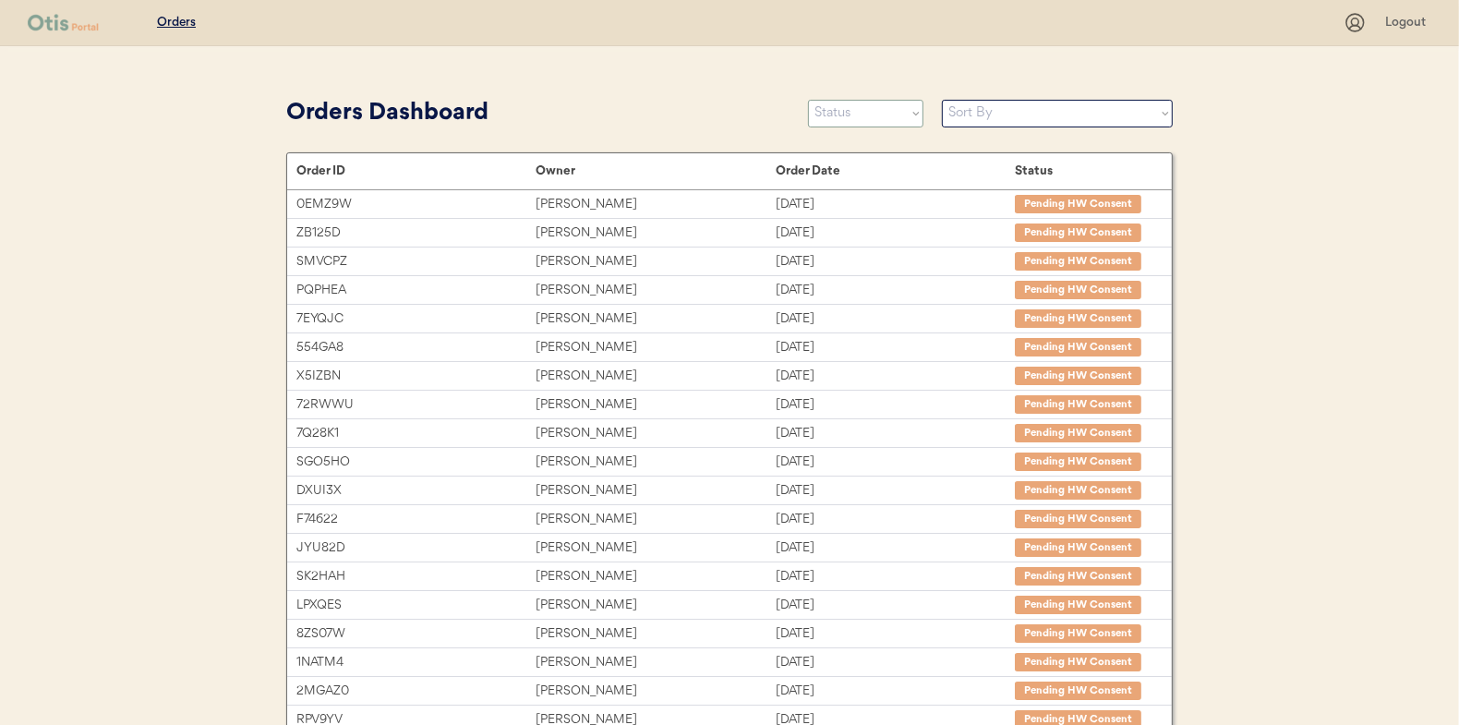
click at [837, 120] on select "Status On Hold New In Progress Complete Pending HW Consent Canceled" at bounding box center [865, 114] width 115 height 28
click at [808, 100] on select "Status On Hold New In Progress Complete Pending HW Consent Canceled" at bounding box center [865, 114] width 115 height 28
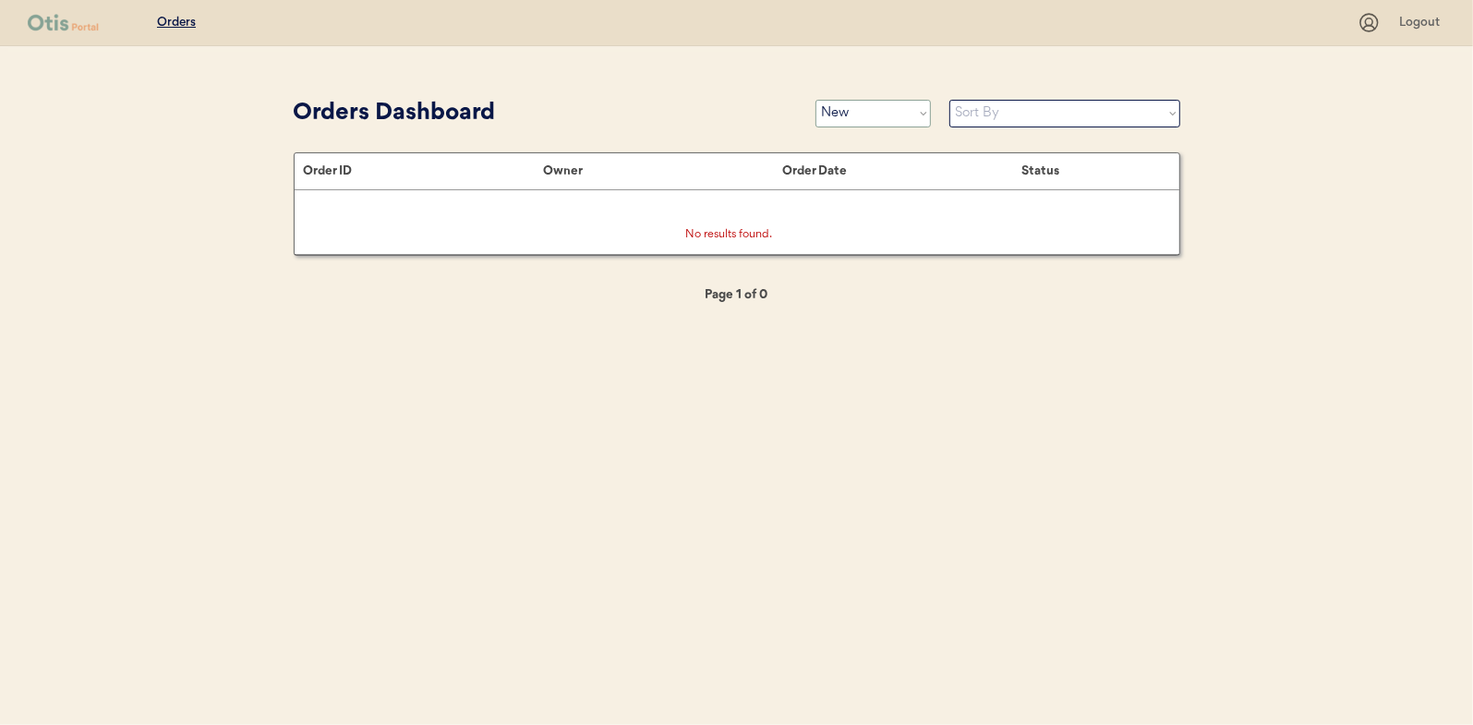
click at [856, 124] on select "Status On Hold New In Progress Complete Pending HW Consent Canceled" at bounding box center [872, 114] width 115 height 28
select select ""in_progress""
click at [815, 100] on select "Status On Hold New In Progress Complete Pending HW Consent Canceled" at bounding box center [872, 114] width 115 height 28
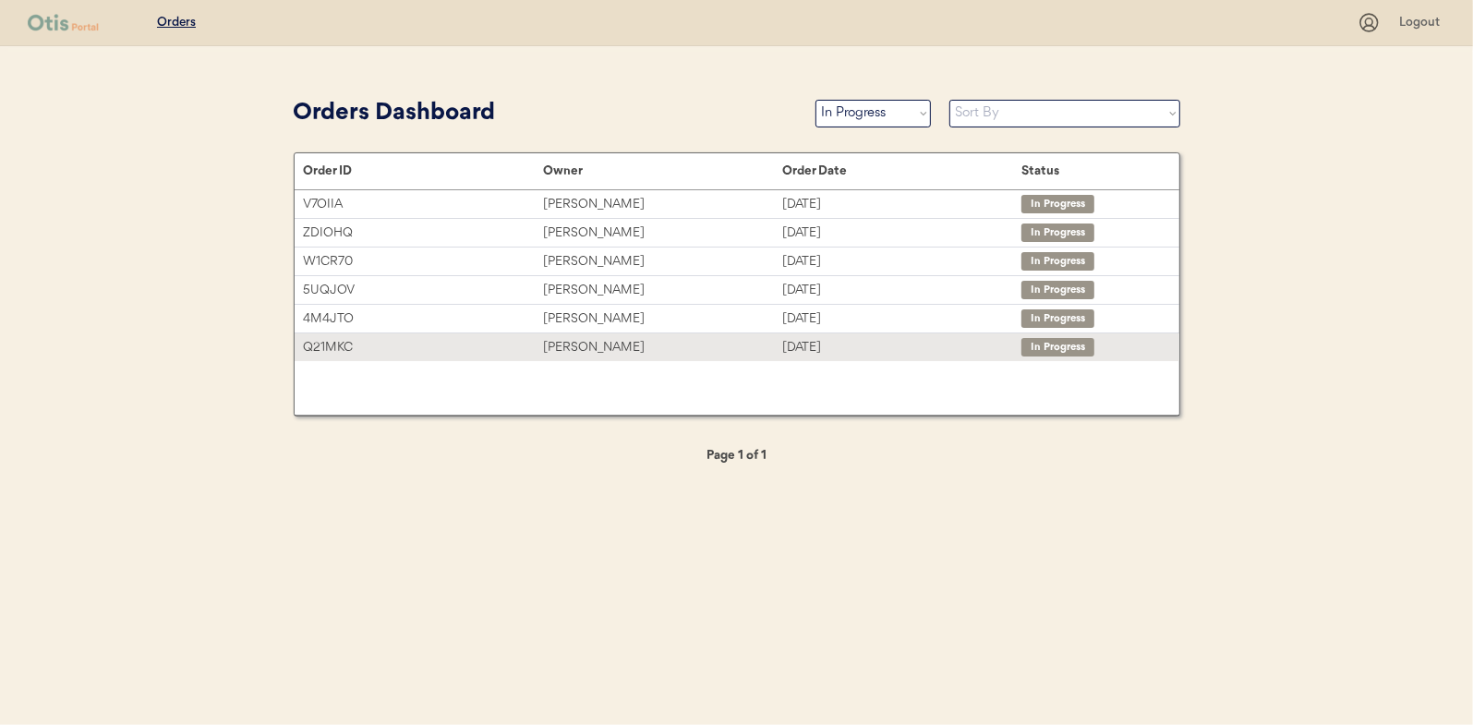
click at [577, 337] on div "[PERSON_NAME]" at bounding box center [662, 347] width 239 height 21
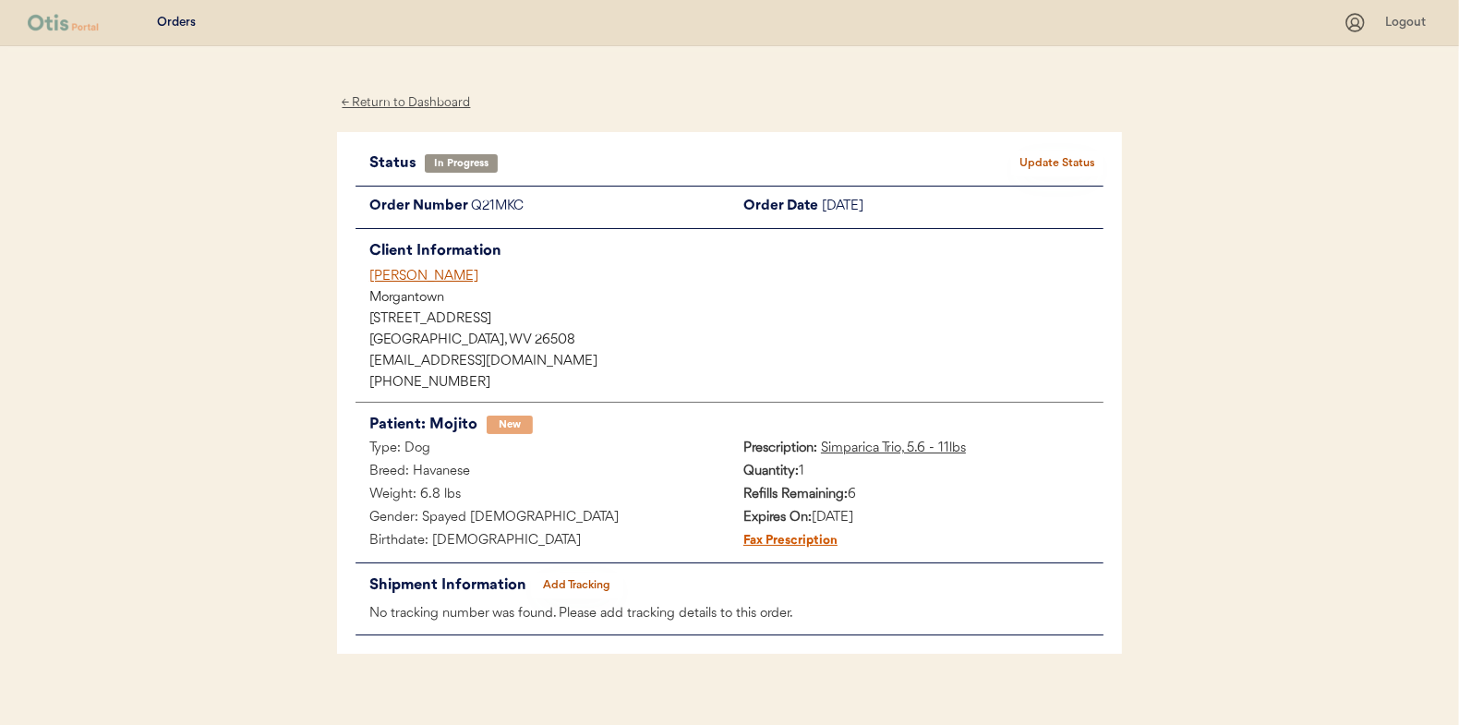
click at [572, 583] on button "Add Tracking" at bounding box center [577, 585] width 92 height 26
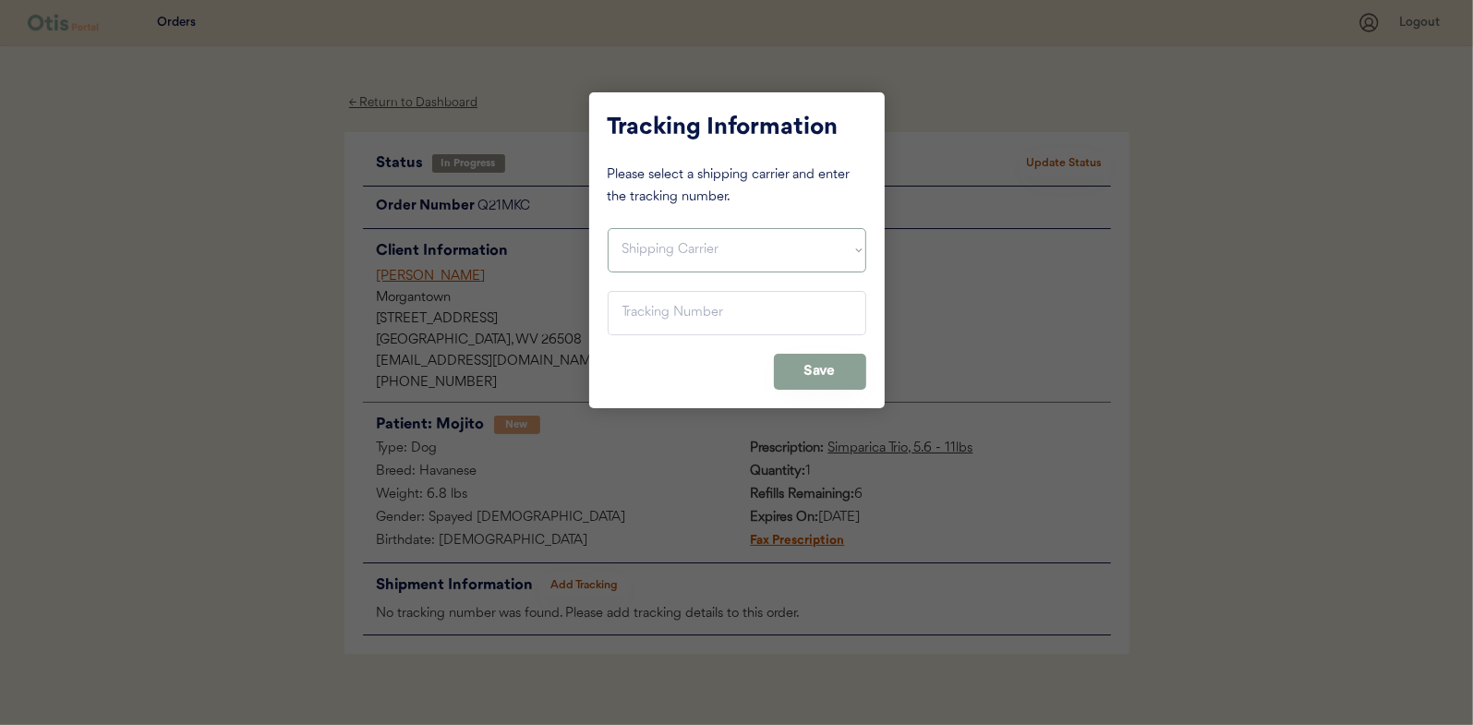
click at [642, 253] on select "Shipping Carrier FedEx FedEx Ground Economy UPS USPS" at bounding box center [737, 250] width 259 height 44
select select ""usps""
click at [608, 228] on select "Shipping Carrier FedEx FedEx Ground Economy UPS USPS" at bounding box center [737, 250] width 259 height 44
click at [638, 308] on input "input" at bounding box center [737, 313] width 259 height 44
paste input "9400150105798035551530"
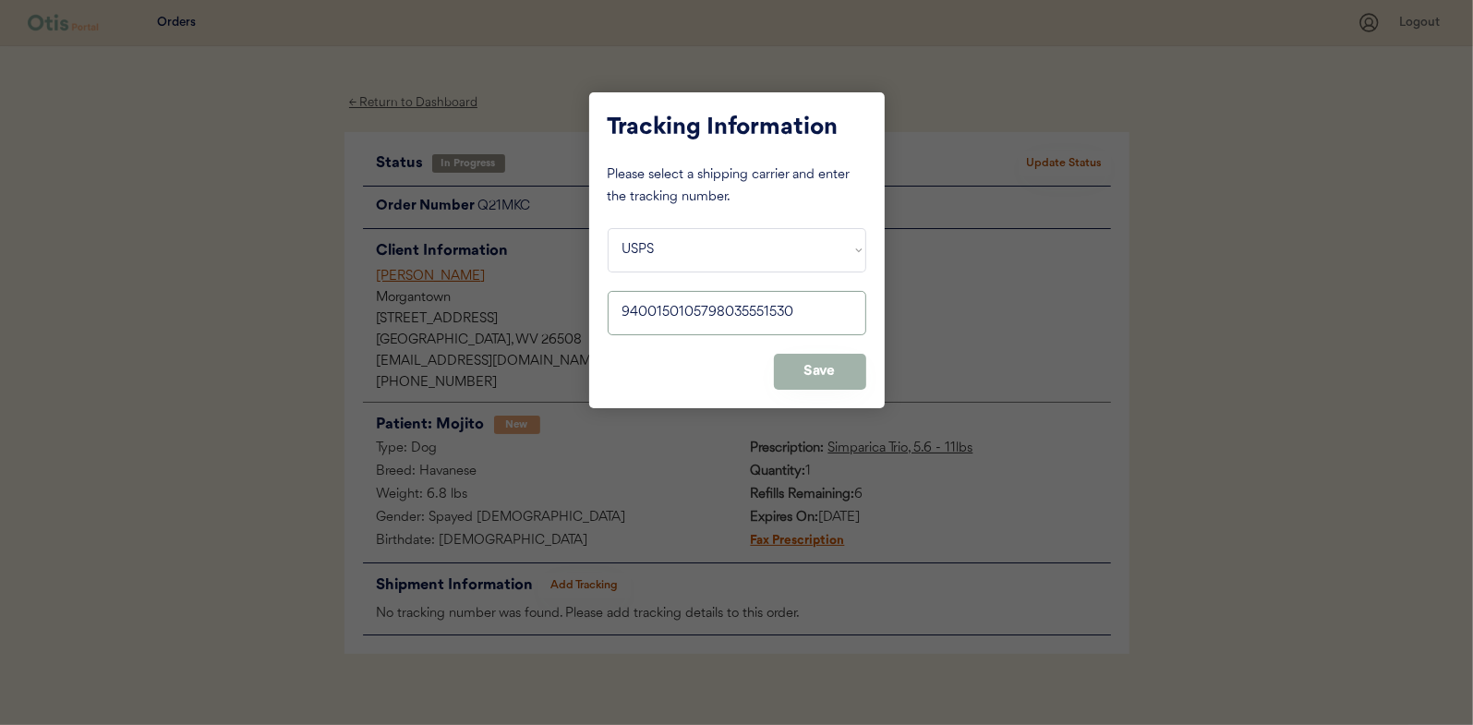
type input "9400150105798035551530"
click at [836, 371] on button "Save" at bounding box center [820, 372] width 92 height 36
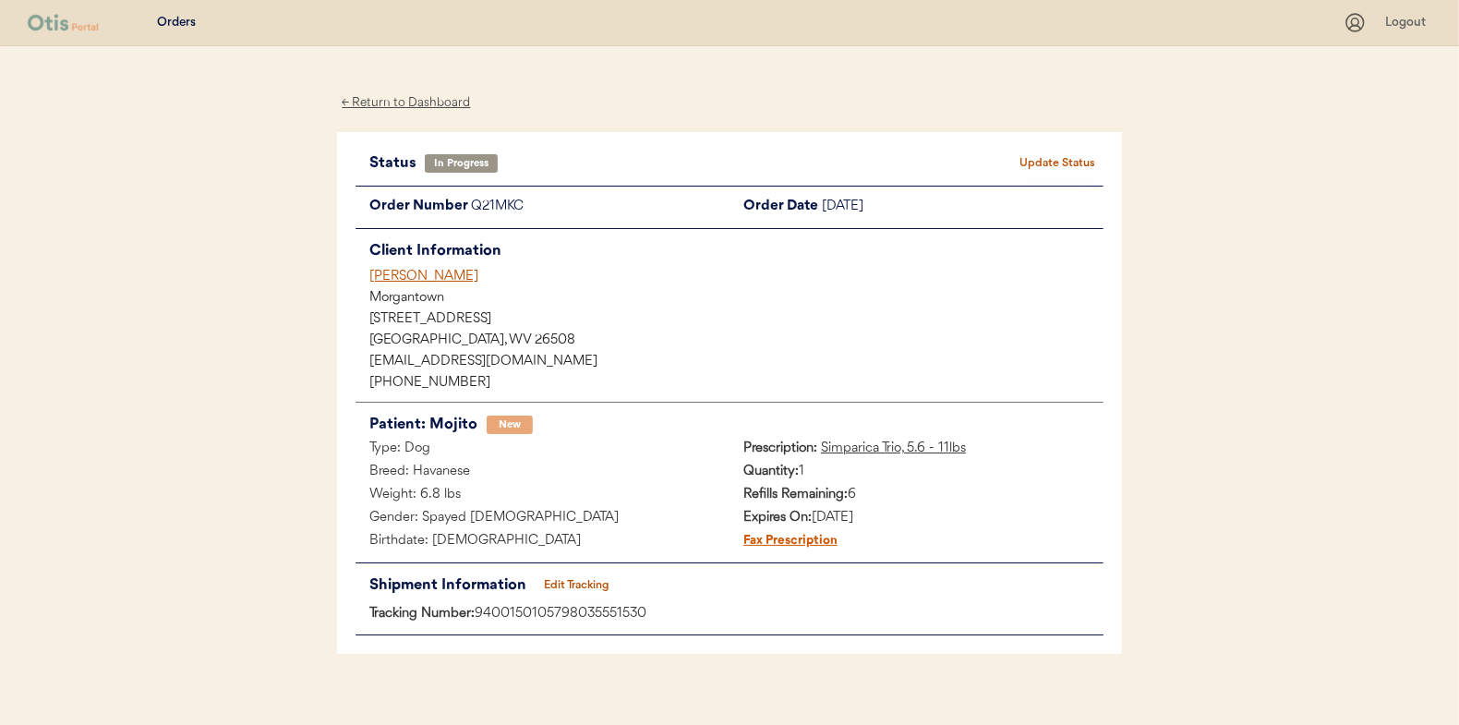
click at [1046, 146] on div "Status In Progress Update Status Order Number Q21MKC Order Date September 30, 2…" at bounding box center [729, 393] width 785 height 523
click at [1050, 155] on button "Update Status" at bounding box center [1057, 164] width 92 height 26
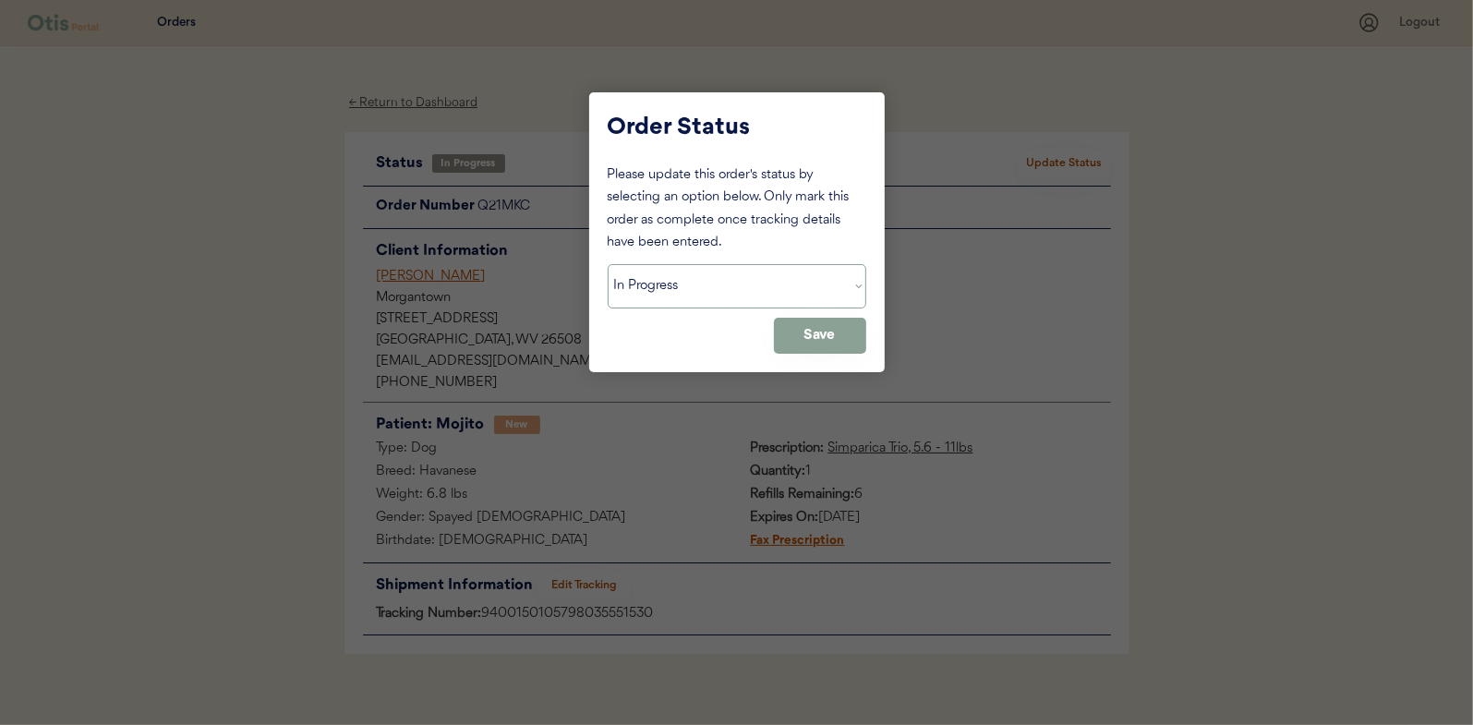
click at [689, 295] on select "Status On Hold New In Progress Complete Pending HW Consent Canceled" at bounding box center [737, 286] width 259 height 44
select select ""complete""
click at [608, 264] on select "Status On Hold New In Progress Complete Pending HW Consent Canceled" at bounding box center [737, 286] width 259 height 44
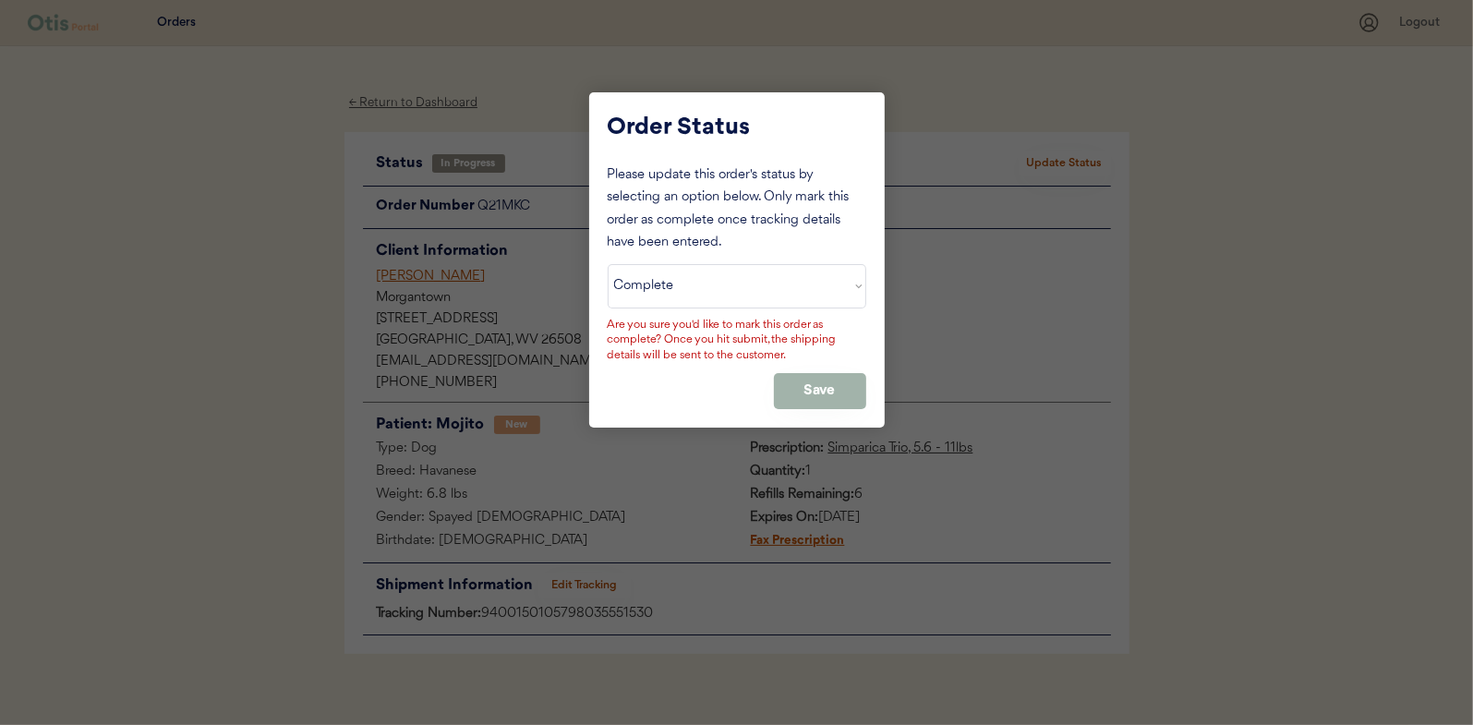
click at [811, 381] on button "Save" at bounding box center [820, 391] width 92 height 36
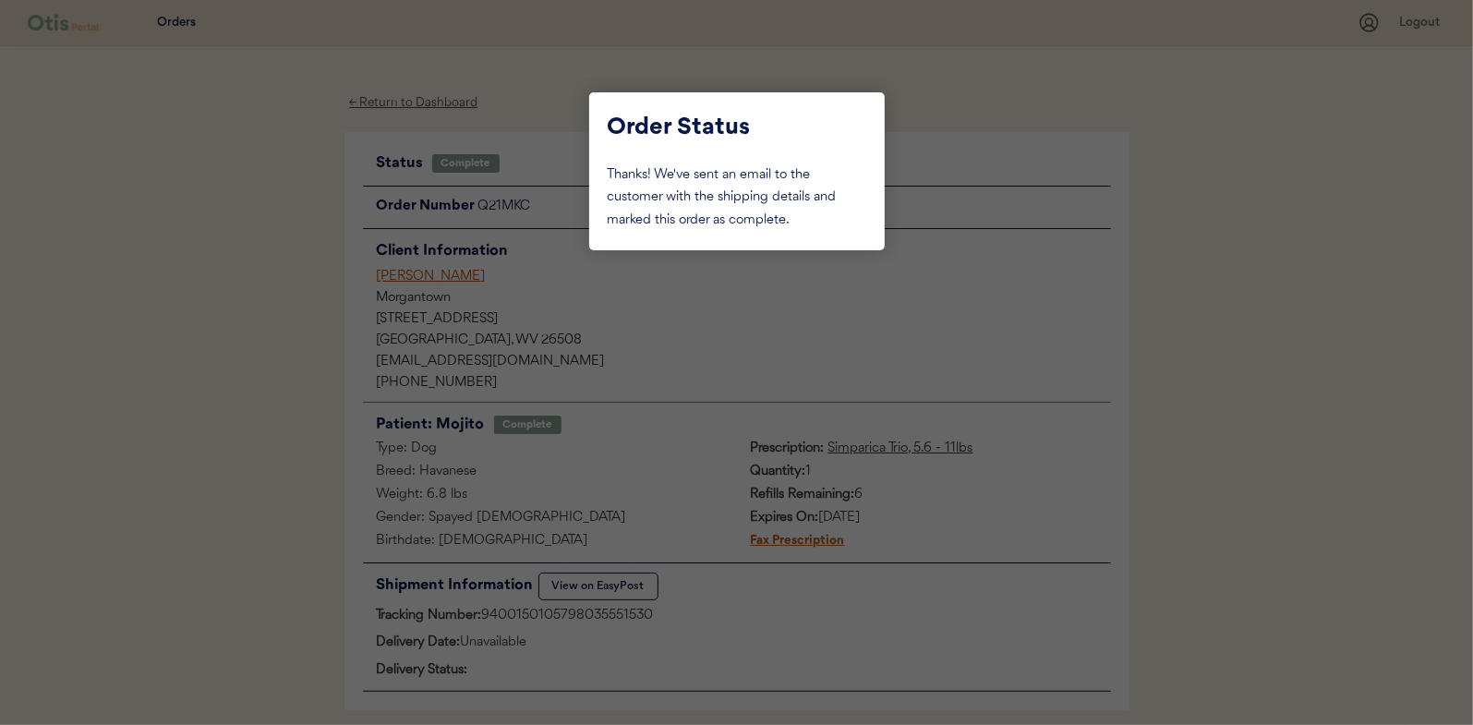
click at [243, 351] on div at bounding box center [736, 362] width 1473 height 725
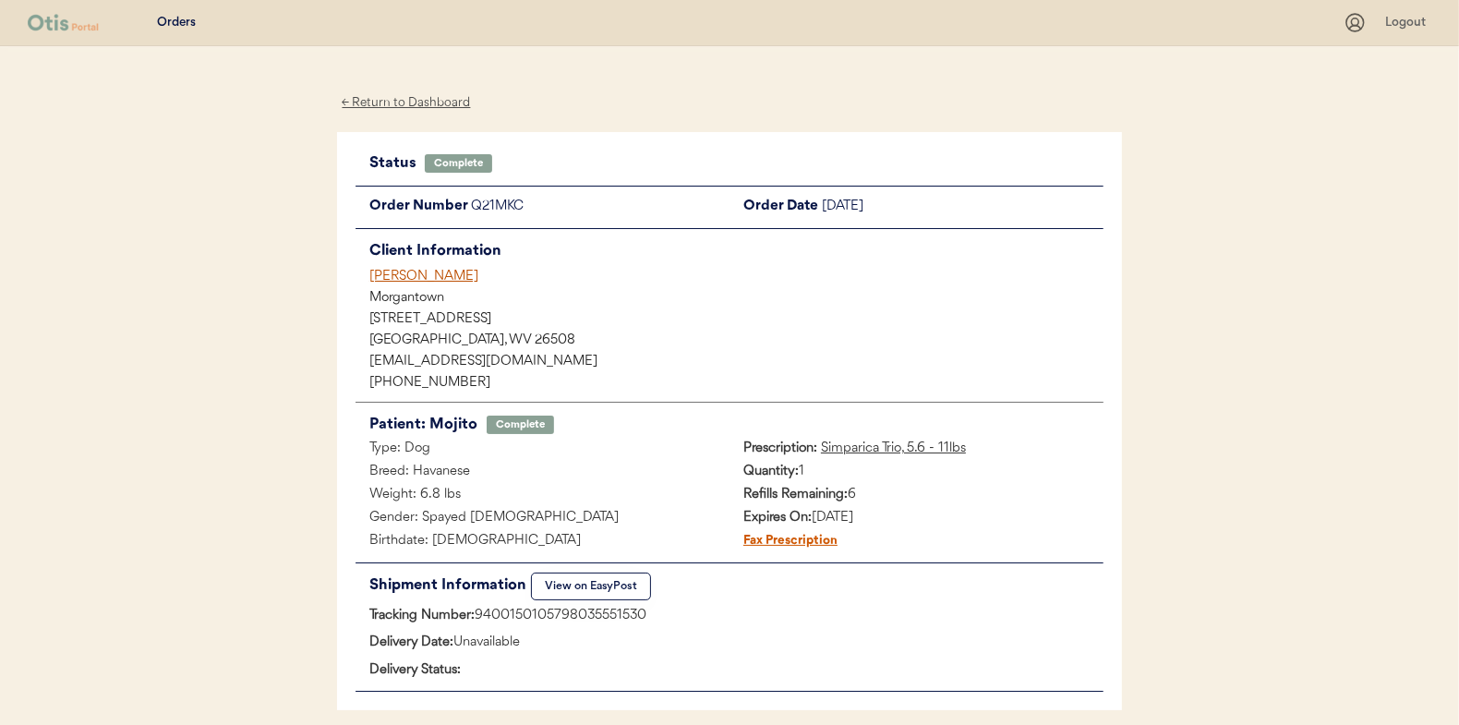
click at [426, 96] on div "← Return to Dashboard" at bounding box center [406, 102] width 138 height 21
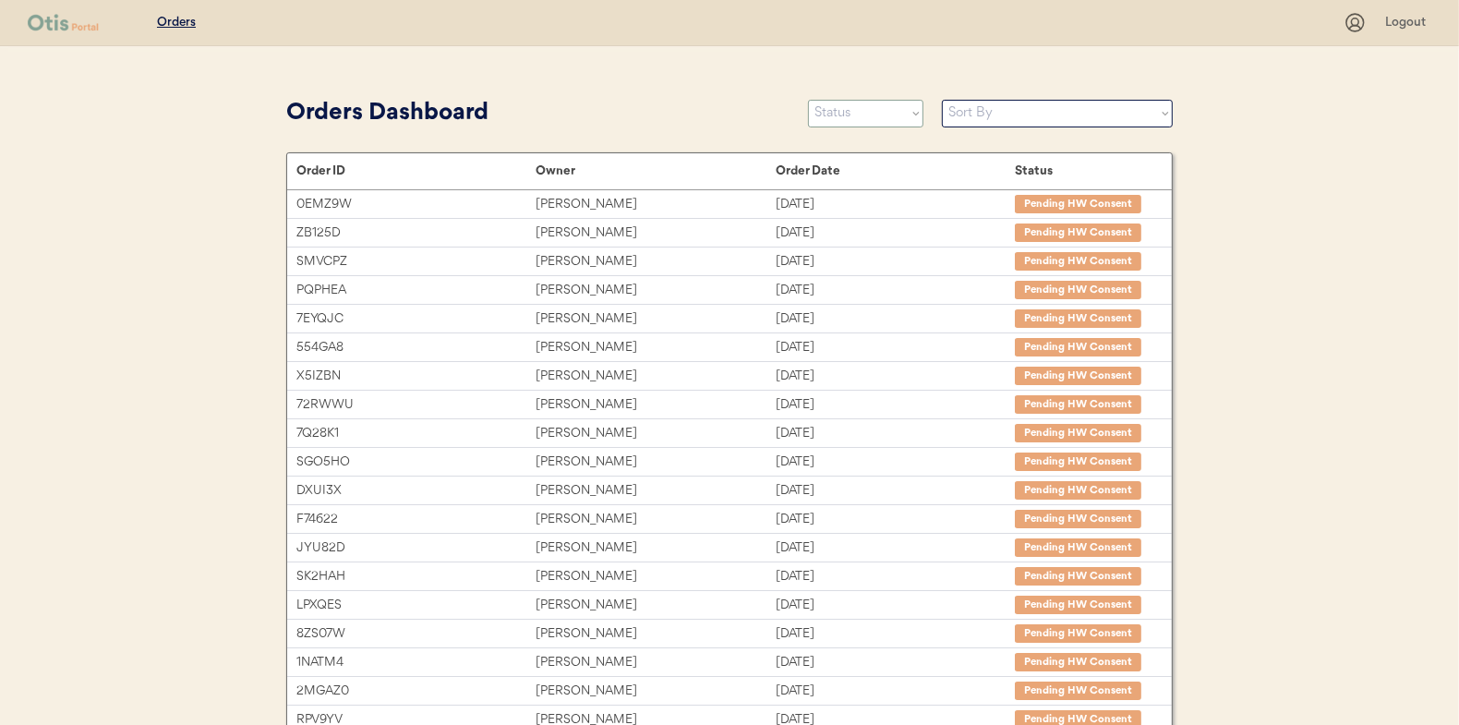
click at [847, 116] on select "Status On Hold New In Progress Complete Pending HW Consent Canceled" at bounding box center [865, 114] width 115 height 28
select select ""in_progress""
click at [808, 100] on select "Status On Hold New In Progress Complete Pending HW Consent Canceled" at bounding box center [865, 114] width 115 height 28
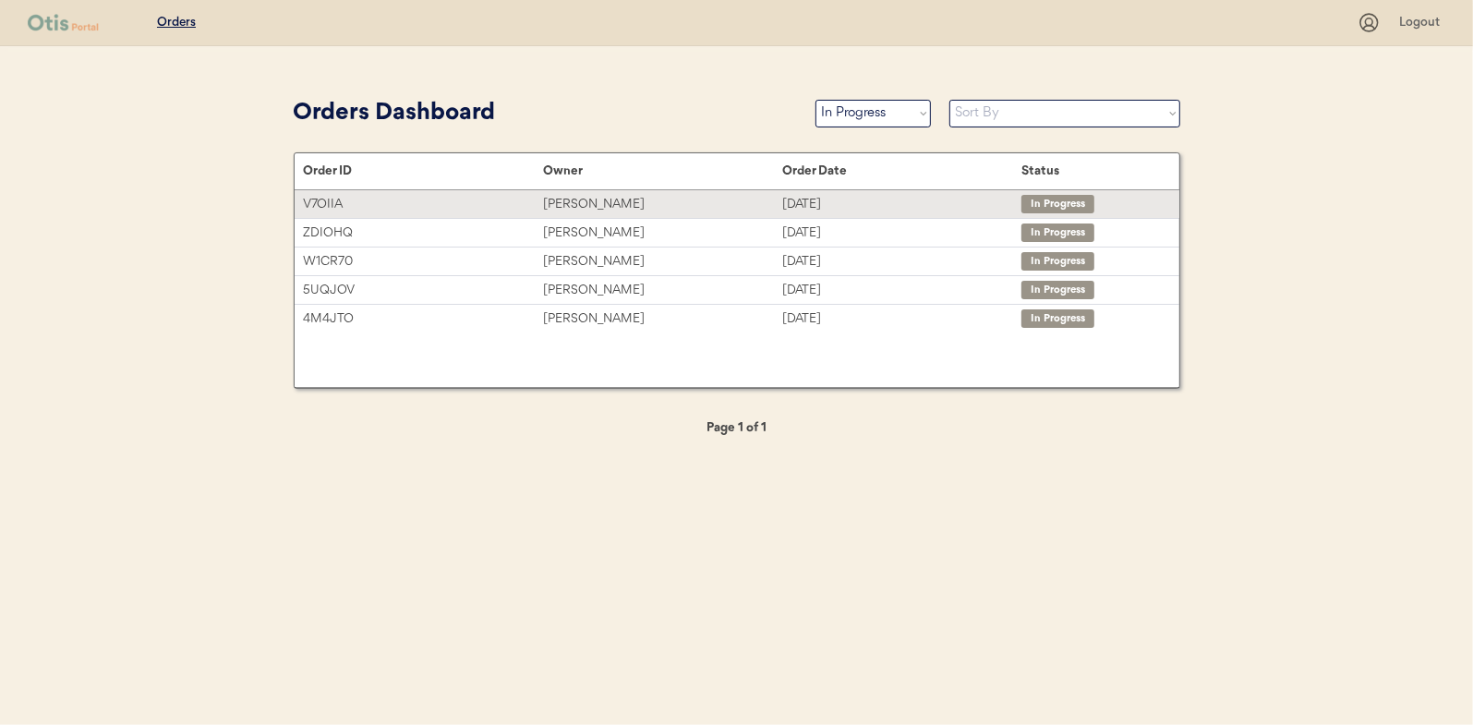
click at [584, 204] on div "[PERSON_NAME]" at bounding box center [662, 204] width 239 height 21
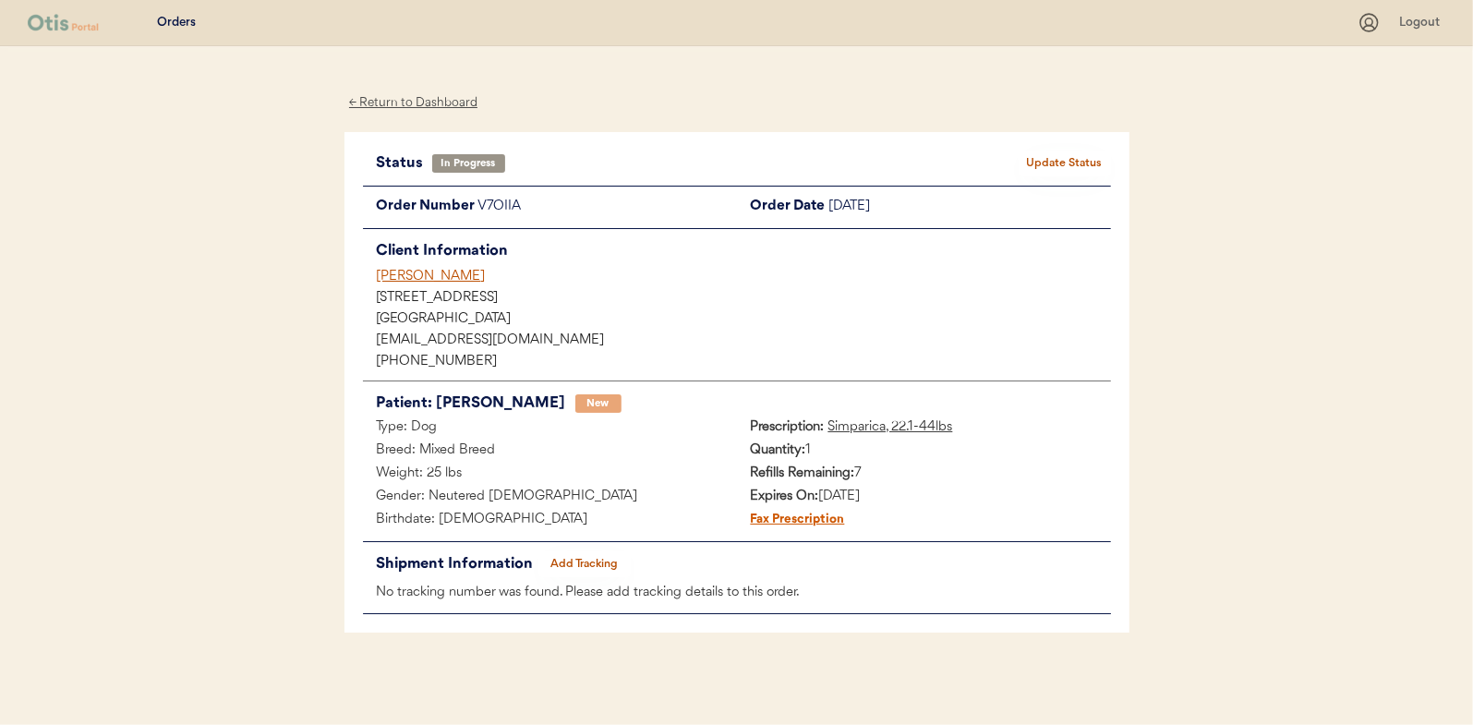
click at [570, 554] on button "Add Tracking" at bounding box center [584, 564] width 92 height 26
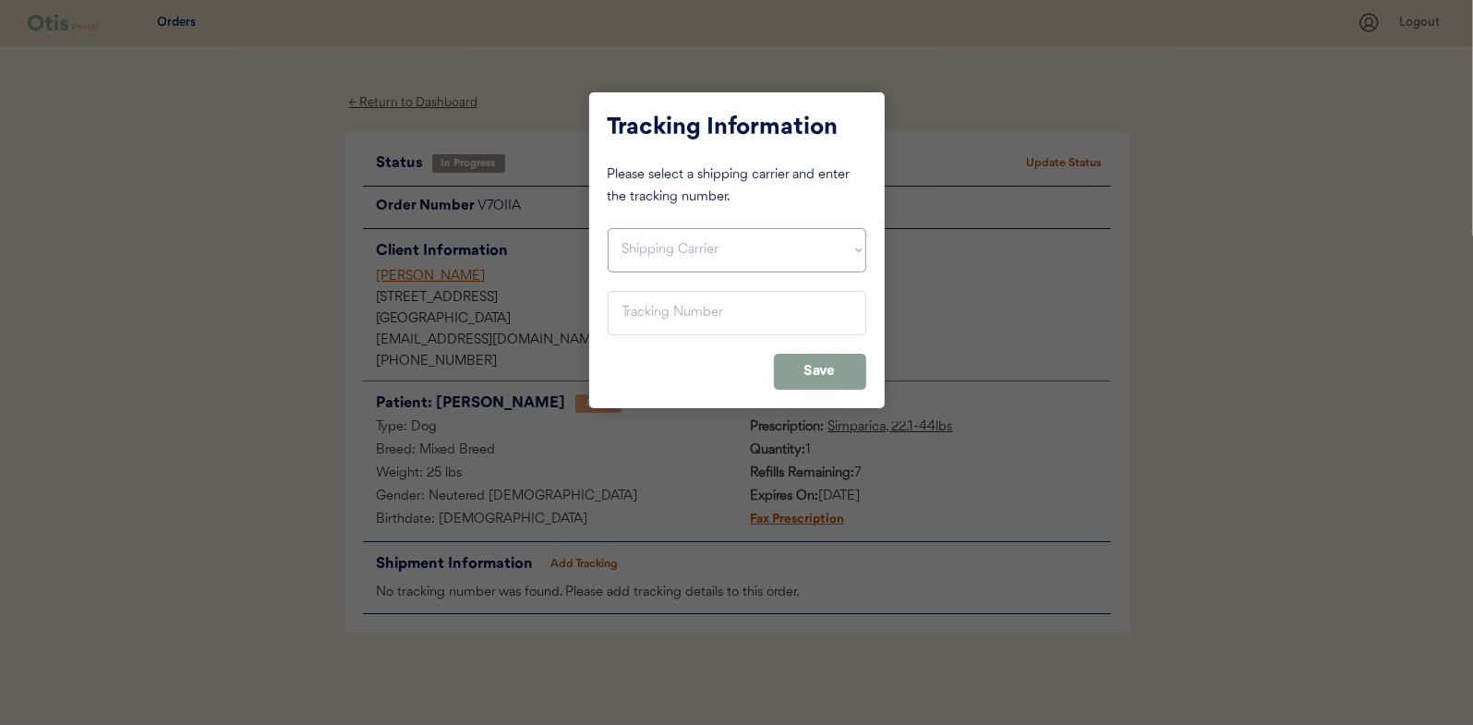
click at [650, 243] on select "Shipping Carrier FedEx FedEx Ground Economy UPS USPS" at bounding box center [737, 250] width 259 height 44
select select ""usps""
click at [608, 228] on select "Shipping Carrier FedEx FedEx Ground Economy UPS USPS" at bounding box center [737, 250] width 259 height 44
click at [634, 316] on input "input" at bounding box center [737, 313] width 259 height 44
paste input "9400150105799035521714"
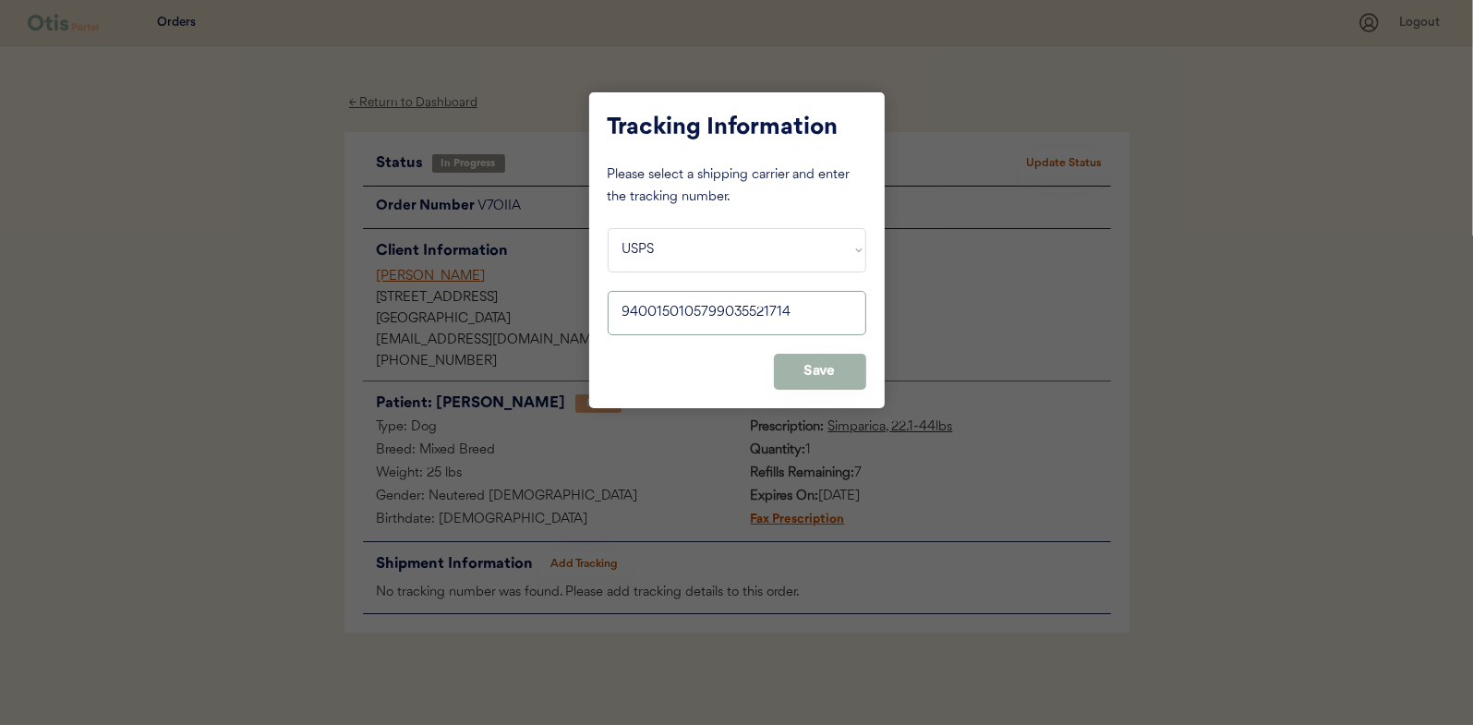
type input "9400150105799035521714"
click at [830, 365] on button "Save" at bounding box center [820, 372] width 92 height 36
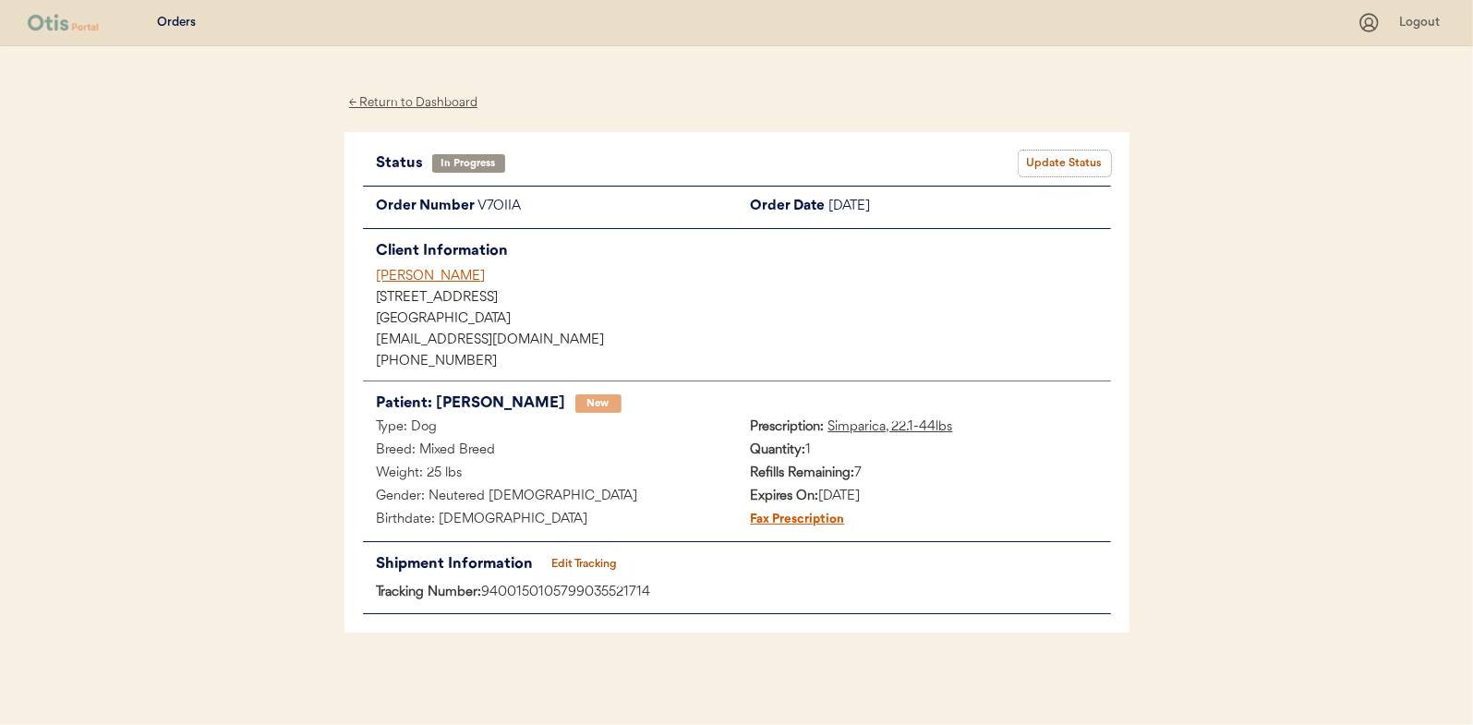
click at [1053, 153] on button "Update Status" at bounding box center [1064, 164] width 92 height 26
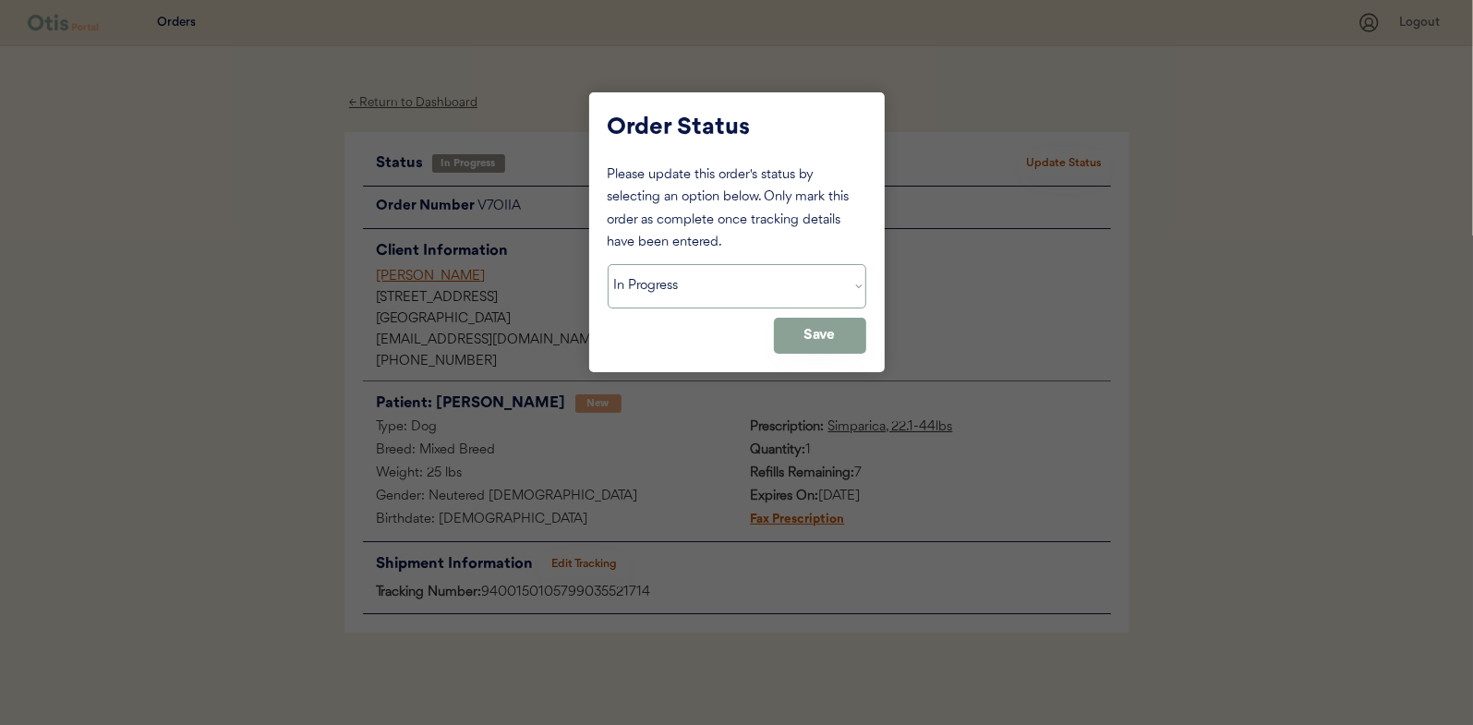
click at [655, 300] on select "Status On Hold New In Progress Complete Pending HW Consent Canceled" at bounding box center [737, 286] width 259 height 44
select select ""complete""
click at [608, 264] on select "Status On Hold New In Progress Complete Pending HW Consent Canceled" at bounding box center [737, 286] width 259 height 44
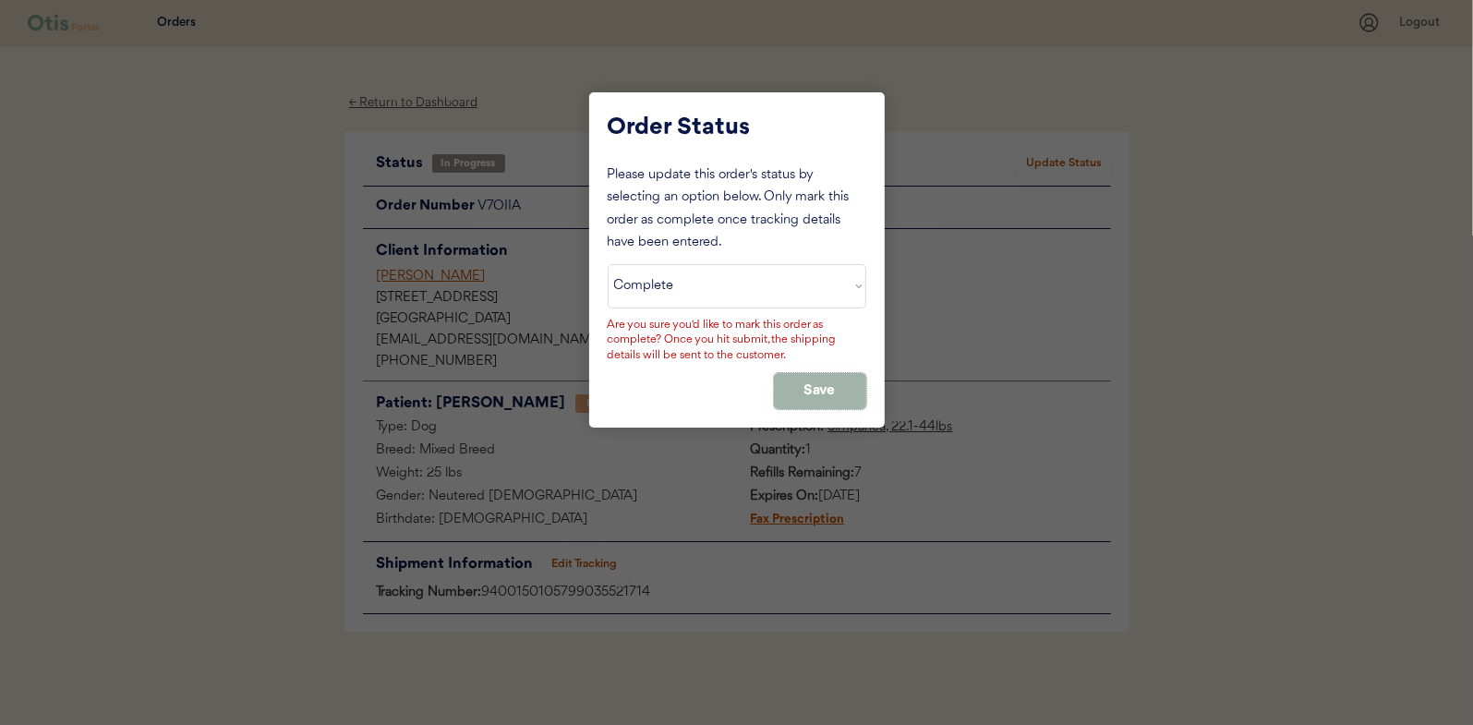
click at [803, 384] on button "Save" at bounding box center [820, 391] width 92 height 36
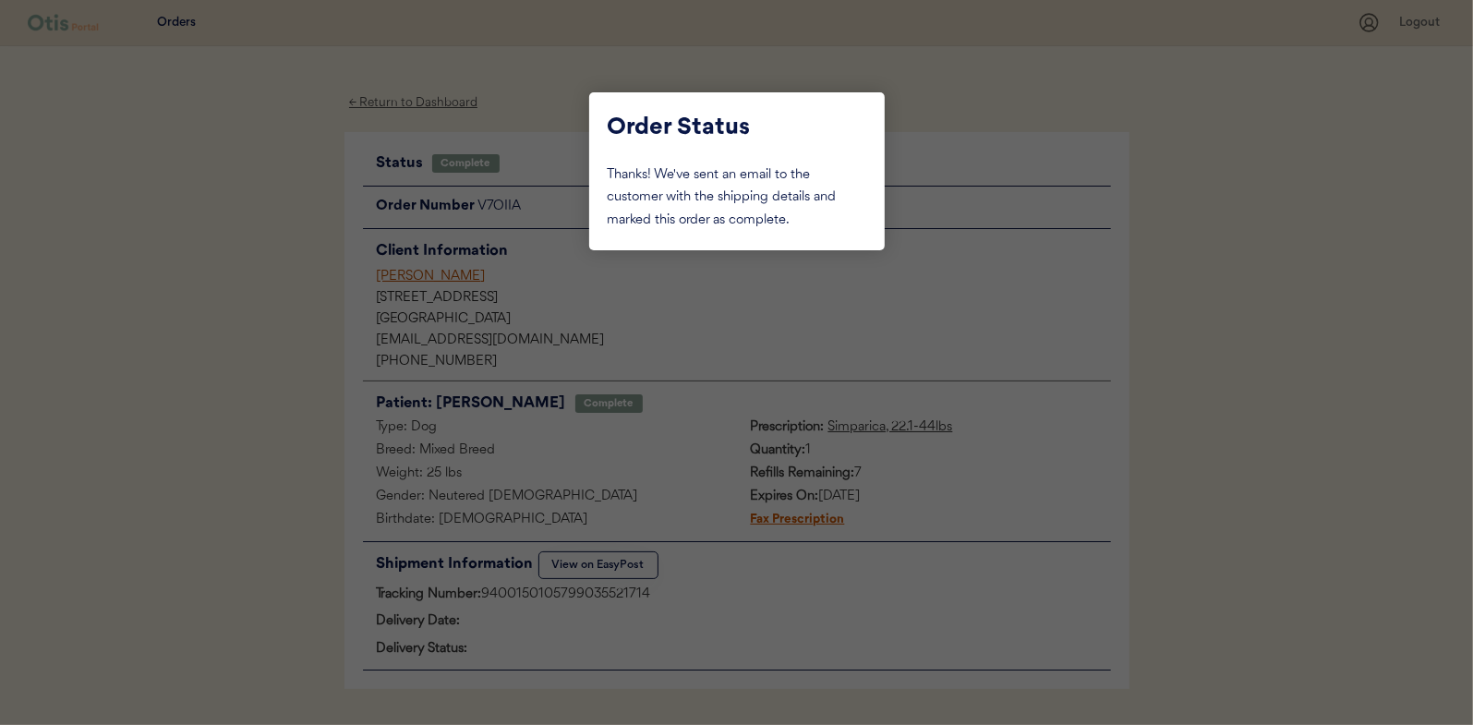
click at [233, 285] on div at bounding box center [736, 362] width 1473 height 725
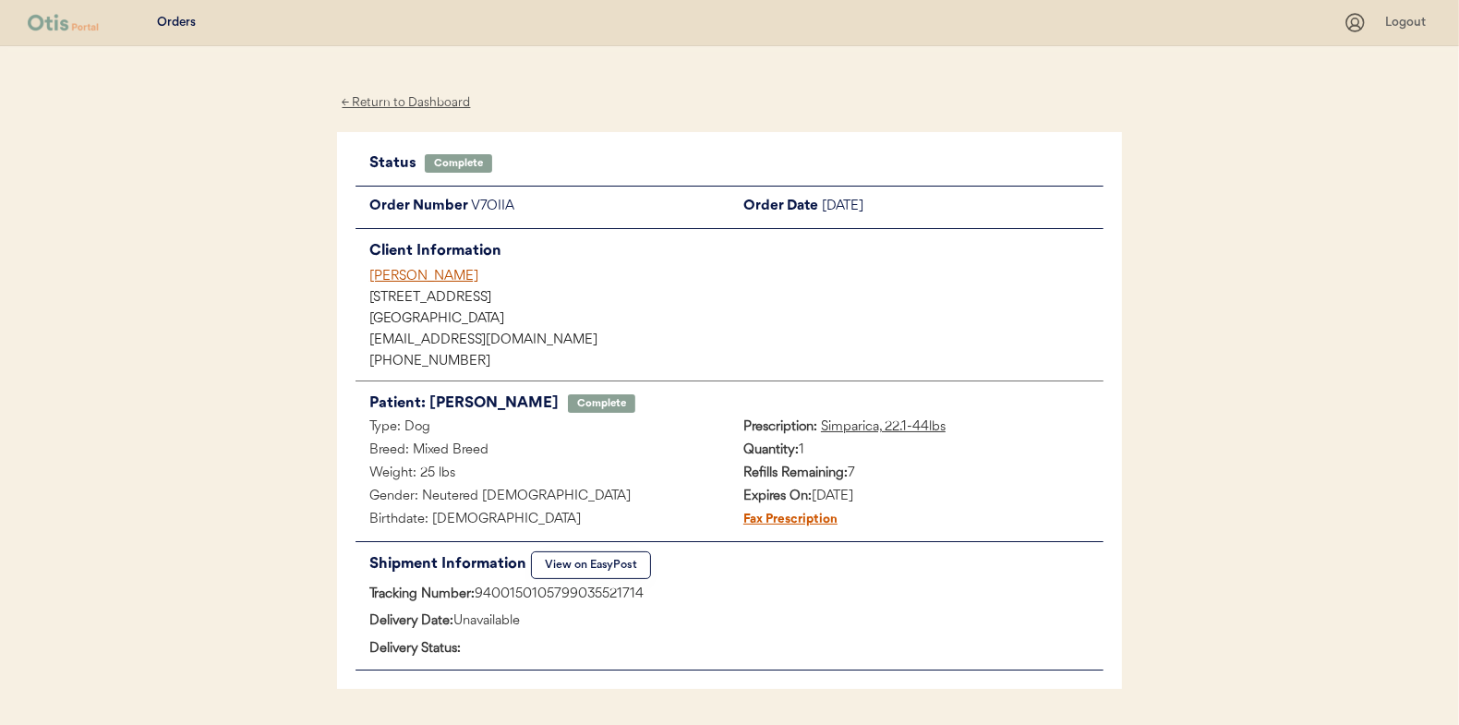
click at [401, 100] on div "← Return to Dashboard" at bounding box center [406, 102] width 138 height 21
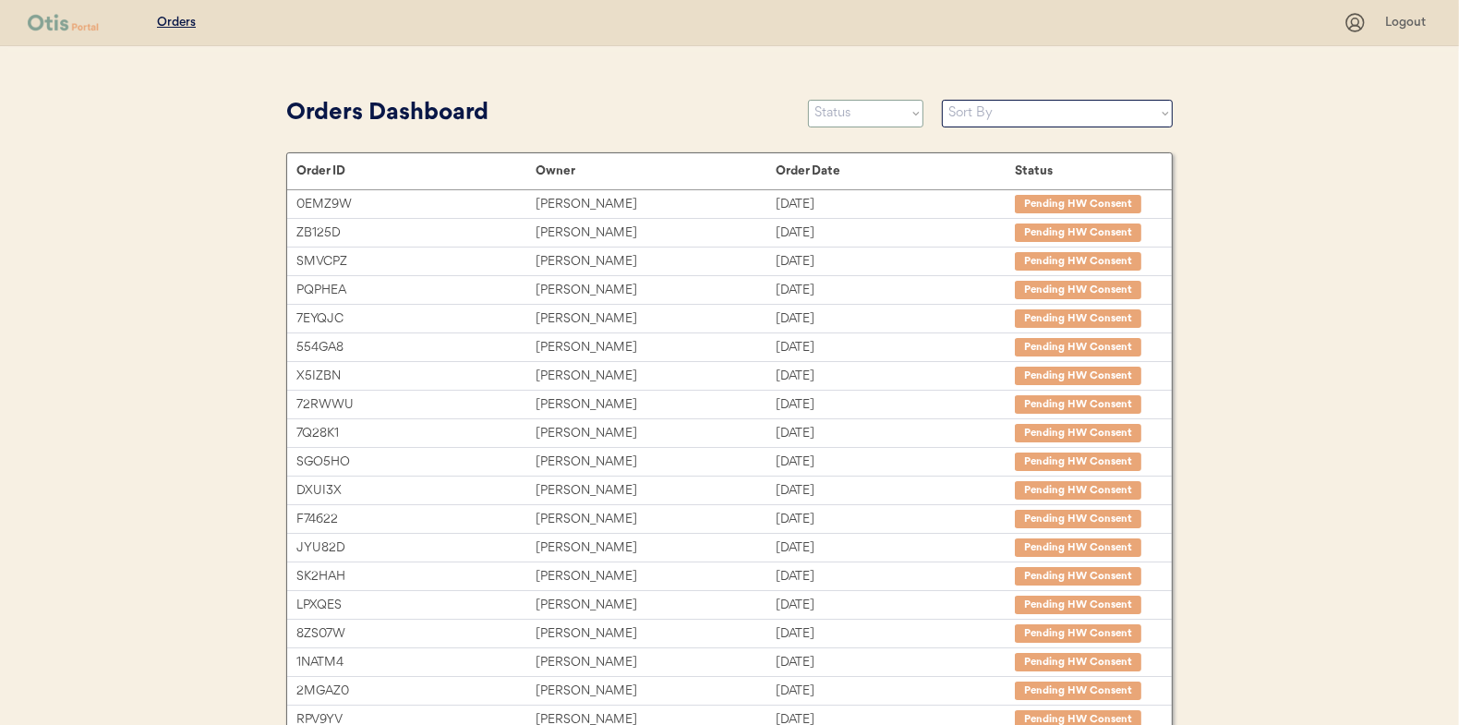
click at [846, 118] on select "Status On Hold New In Progress Complete Pending HW Consent Canceled" at bounding box center [865, 114] width 115 height 28
click at [808, 100] on select "Status On Hold New In Progress Complete Pending HW Consent Canceled" at bounding box center [865, 114] width 115 height 28
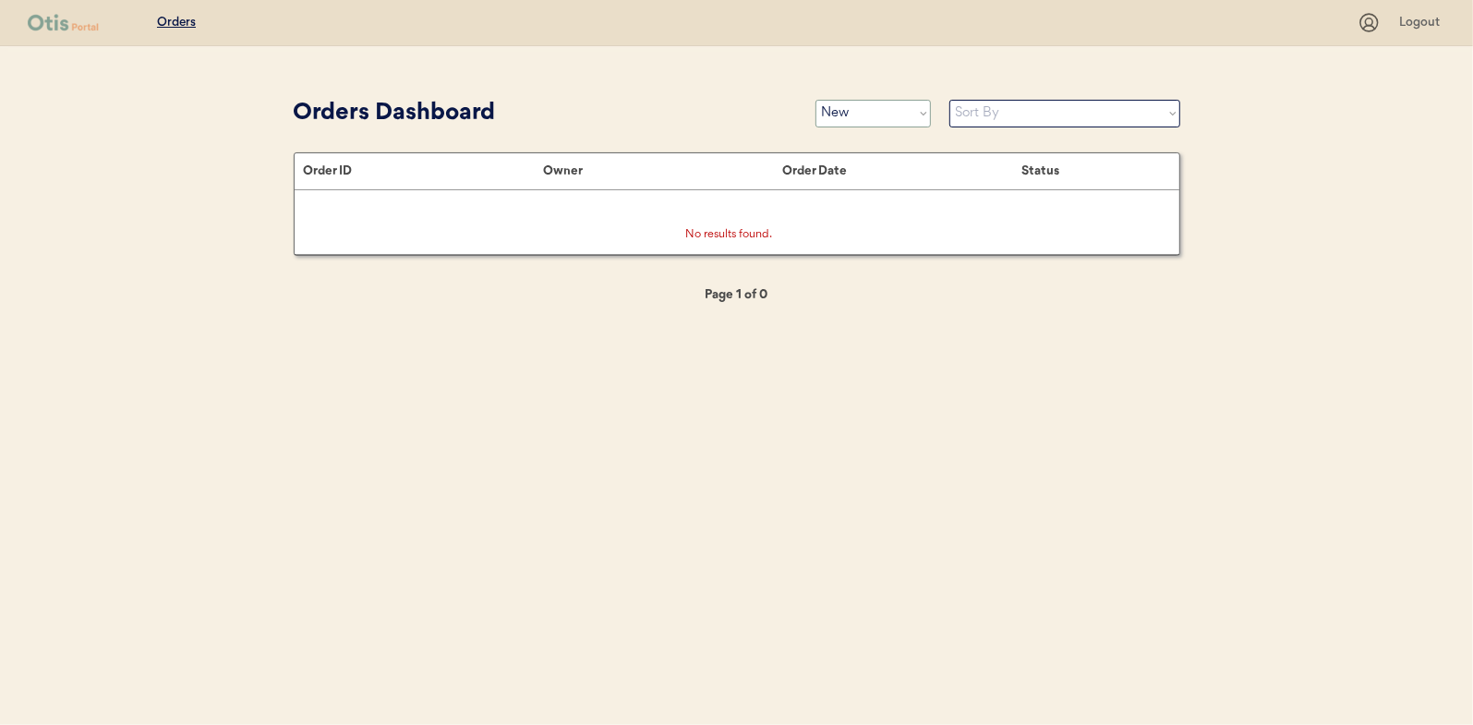
click at [863, 112] on select "Status On Hold New In Progress Complete Pending HW Consent Canceled" at bounding box center [872, 114] width 115 height 28
click at [815, 100] on select "Status On Hold New In Progress Complete Pending HW Consent Canceled" at bounding box center [872, 114] width 115 height 28
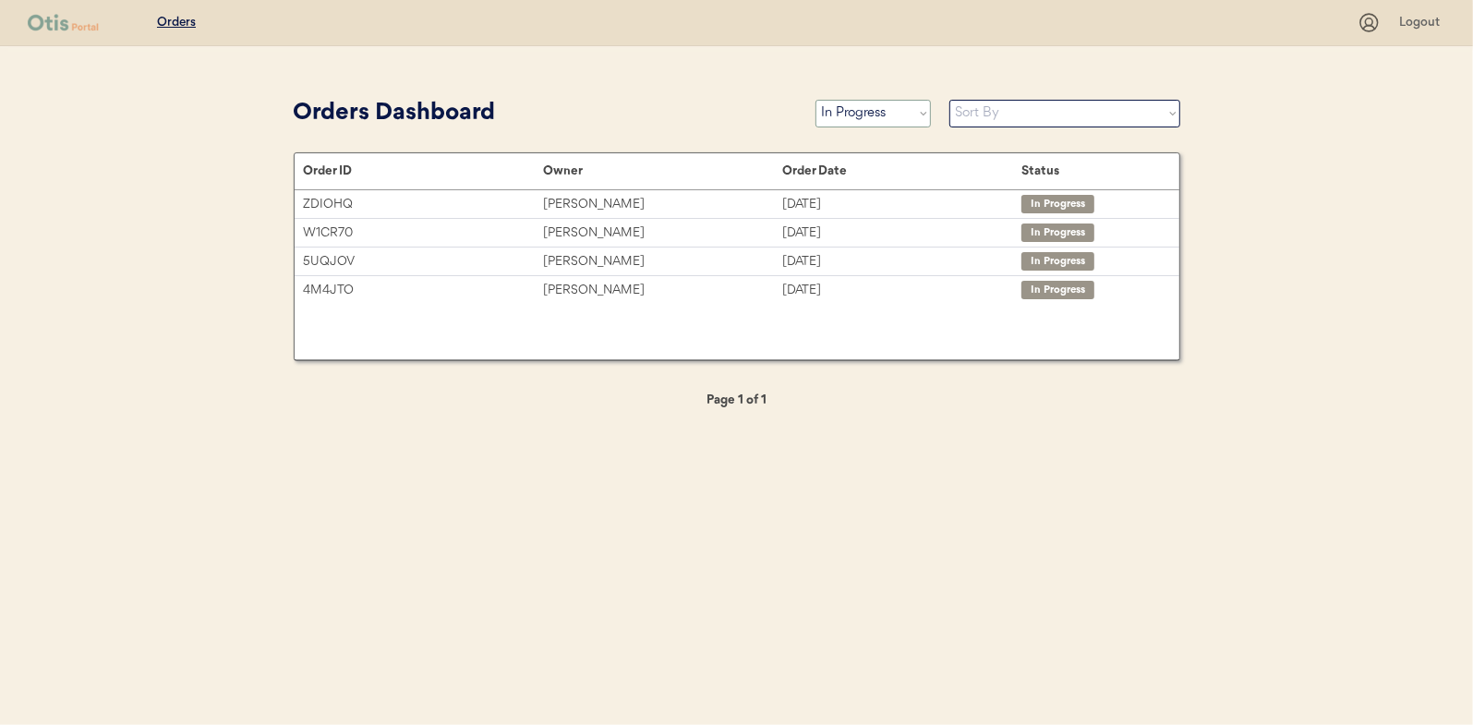
click at [853, 110] on select "Status On Hold New In Progress Complete Pending HW Consent Canceled" at bounding box center [872, 114] width 115 height 28
click at [815, 100] on select "Status On Hold New In Progress Complete Pending HW Consent Canceled" at bounding box center [872, 114] width 115 height 28
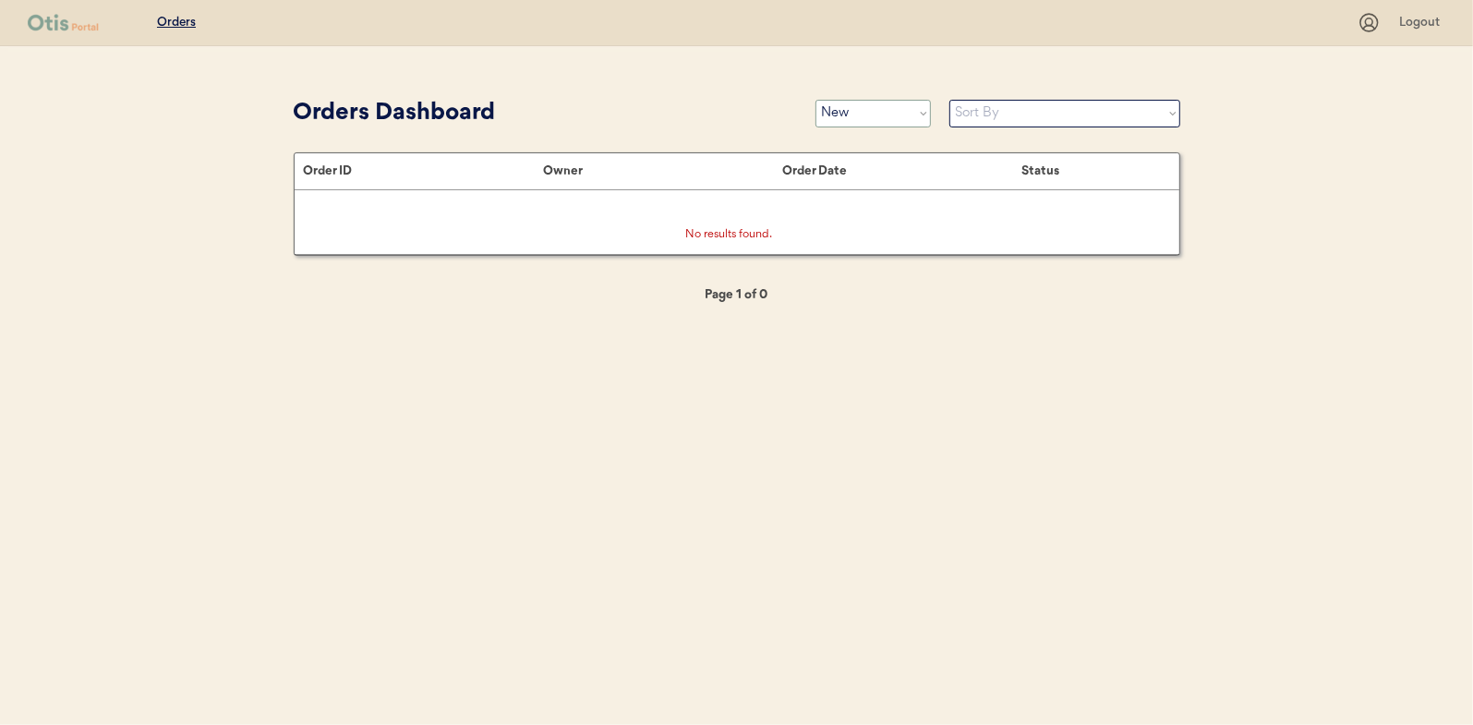
click at [873, 118] on select "Status On Hold New In Progress Complete Pending HW Consent Canceled" at bounding box center [872, 114] width 115 height 28
select select ""in_progress""
click at [815, 100] on select "Status On Hold New In Progress Complete Pending HW Consent Canceled" at bounding box center [872, 114] width 115 height 28
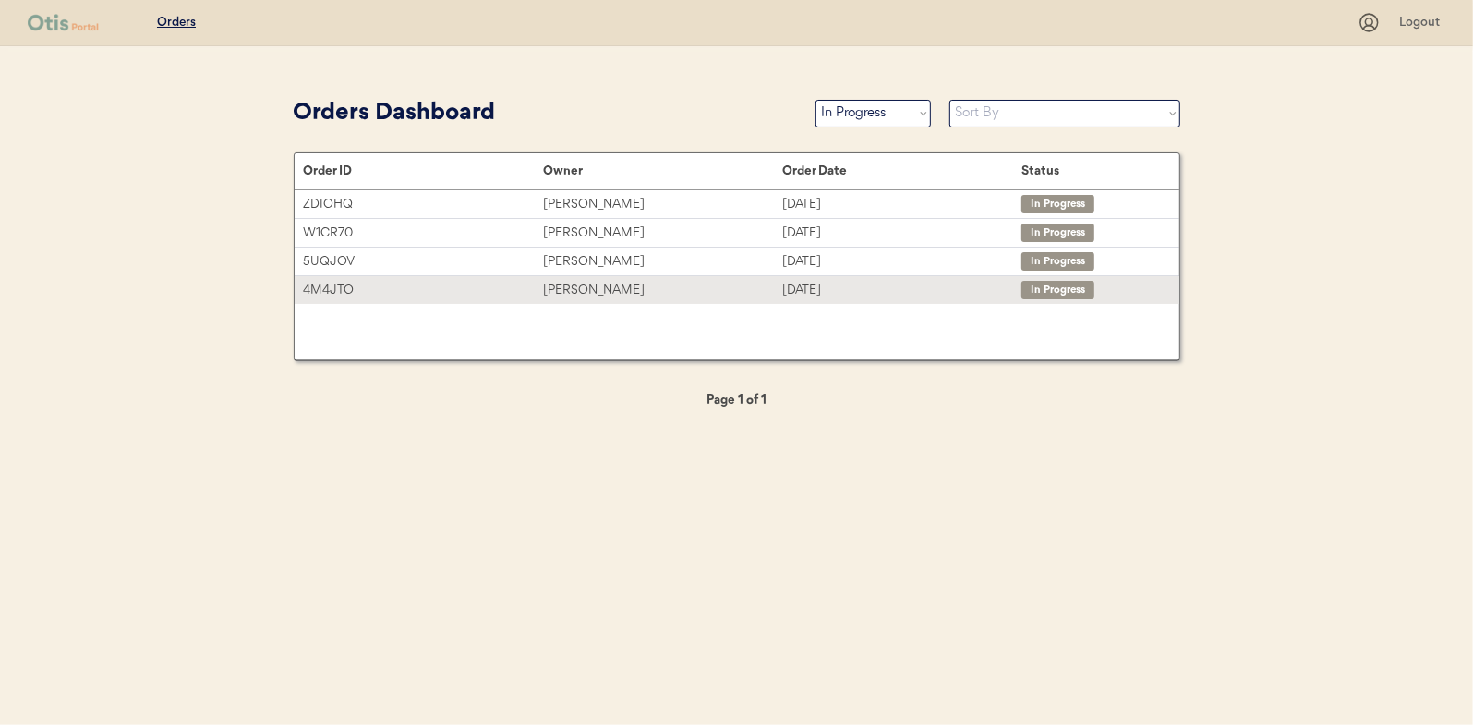
click at [560, 285] on div "[PERSON_NAME]" at bounding box center [662, 290] width 239 height 21
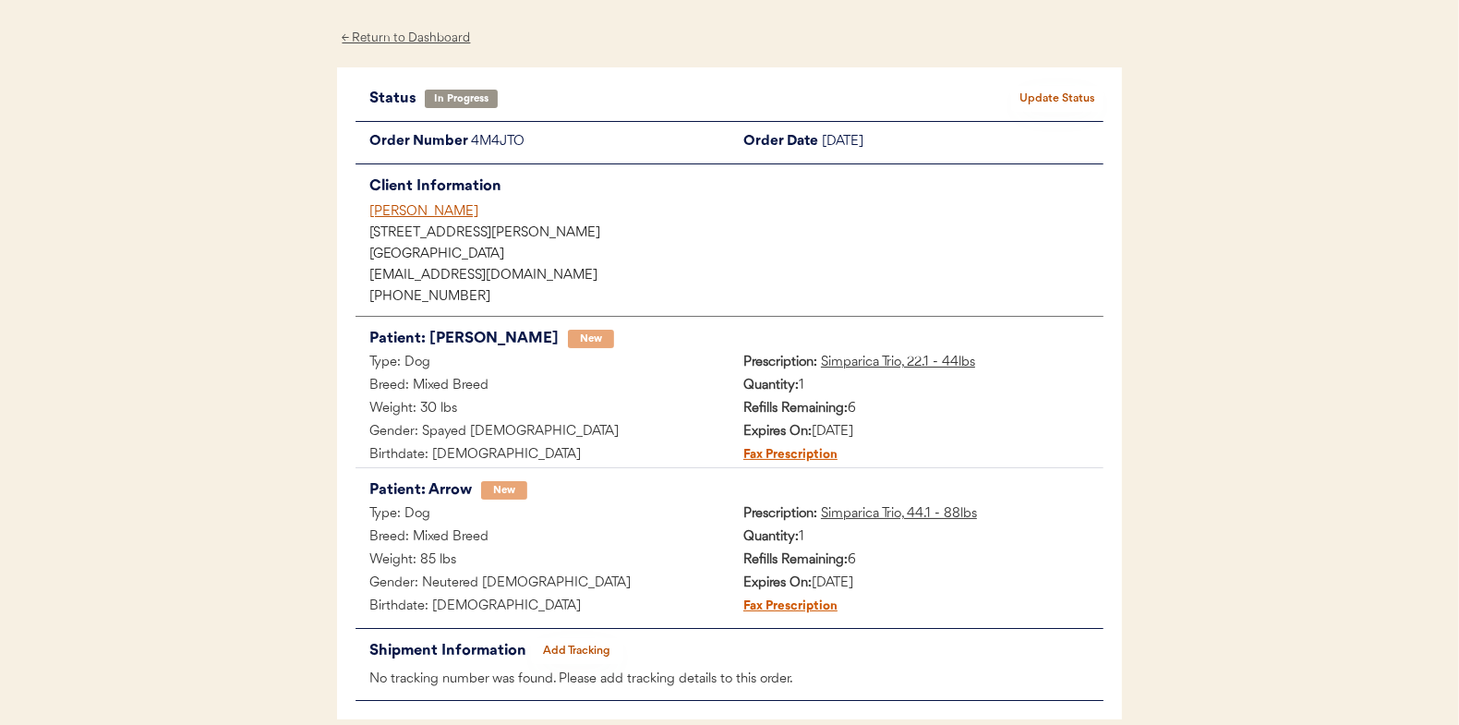
scroll to position [151, 0]
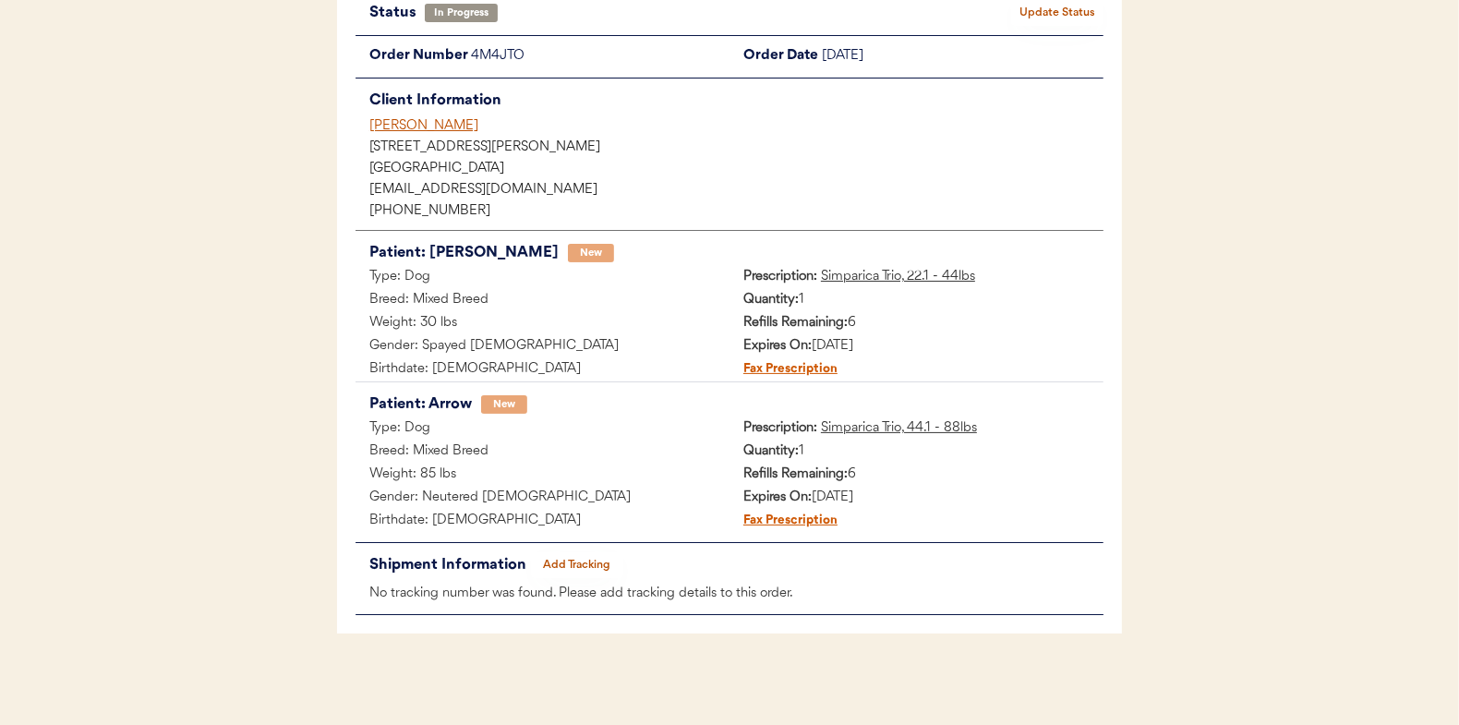
click at [581, 566] on button "Add Tracking" at bounding box center [577, 565] width 92 height 26
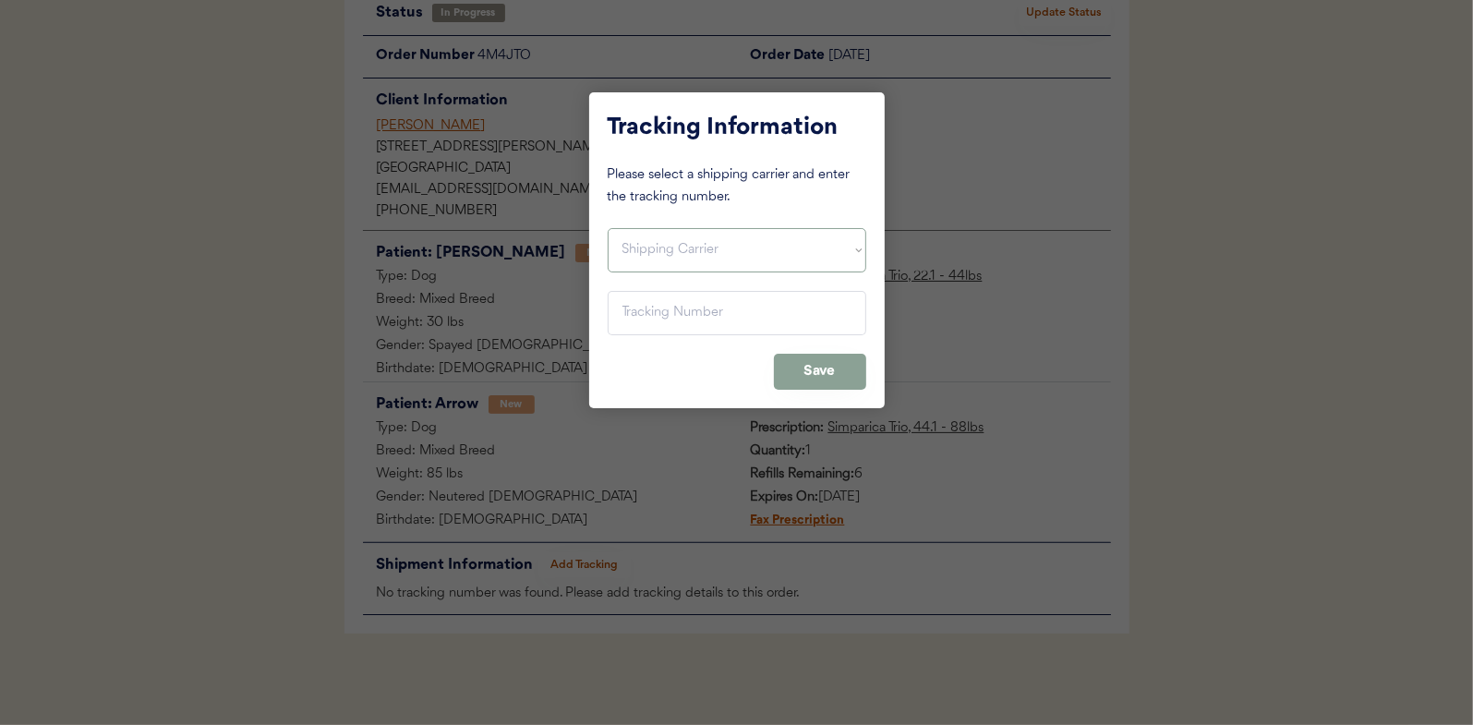
click at [667, 249] on select "Shipping Carrier FedEx FedEx Ground Economy UPS USPS" at bounding box center [737, 250] width 259 height 44
select select ""usps""
click at [608, 228] on select "Shipping Carrier FedEx FedEx Ground Economy UPS USPS" at bounding box center [737, 250] width 259 height 44
click at [631, 313] on input "input" at bounding box center [737, 313] width 259 height 44
paste input "9400150105798035554937"
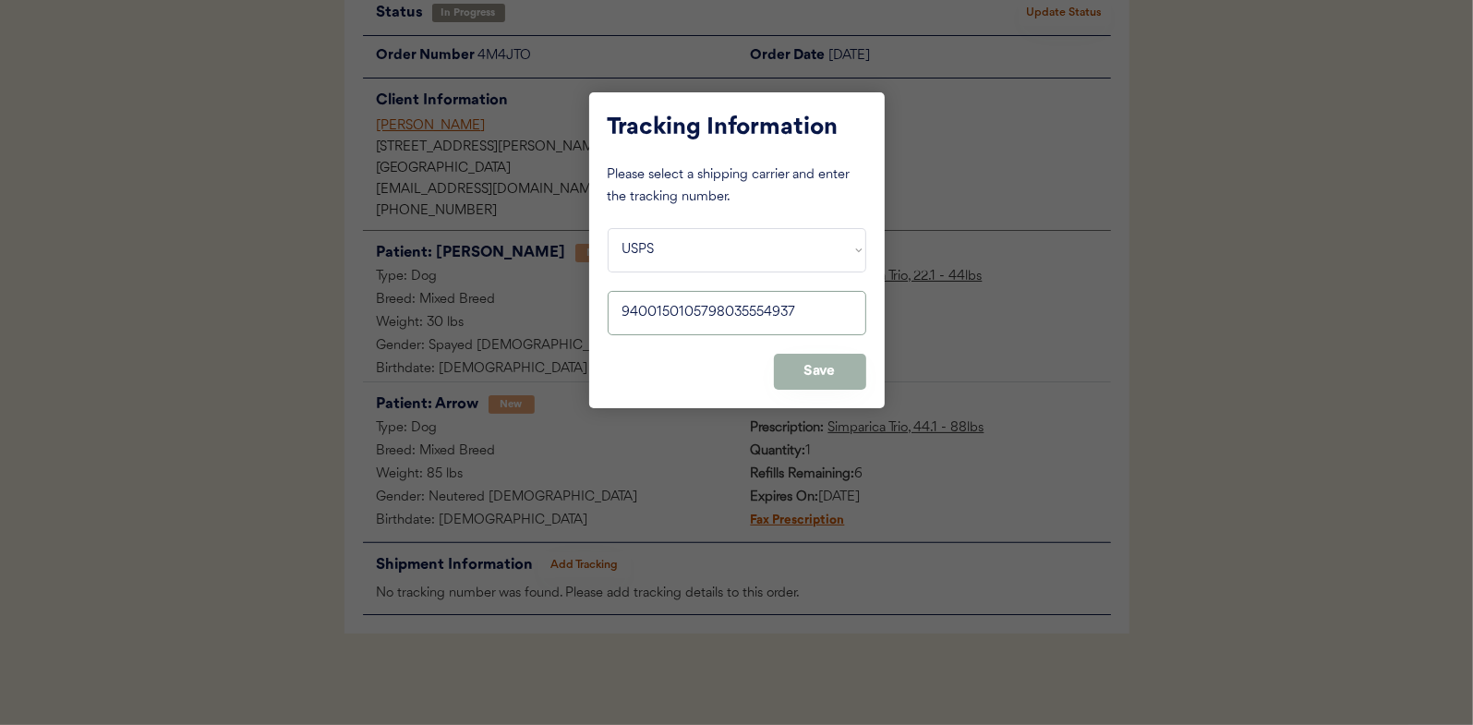
type input "9400150105798035554937"
click at [803, 365] on button "Save" at bounding box center [820, 372] width 92 height 36
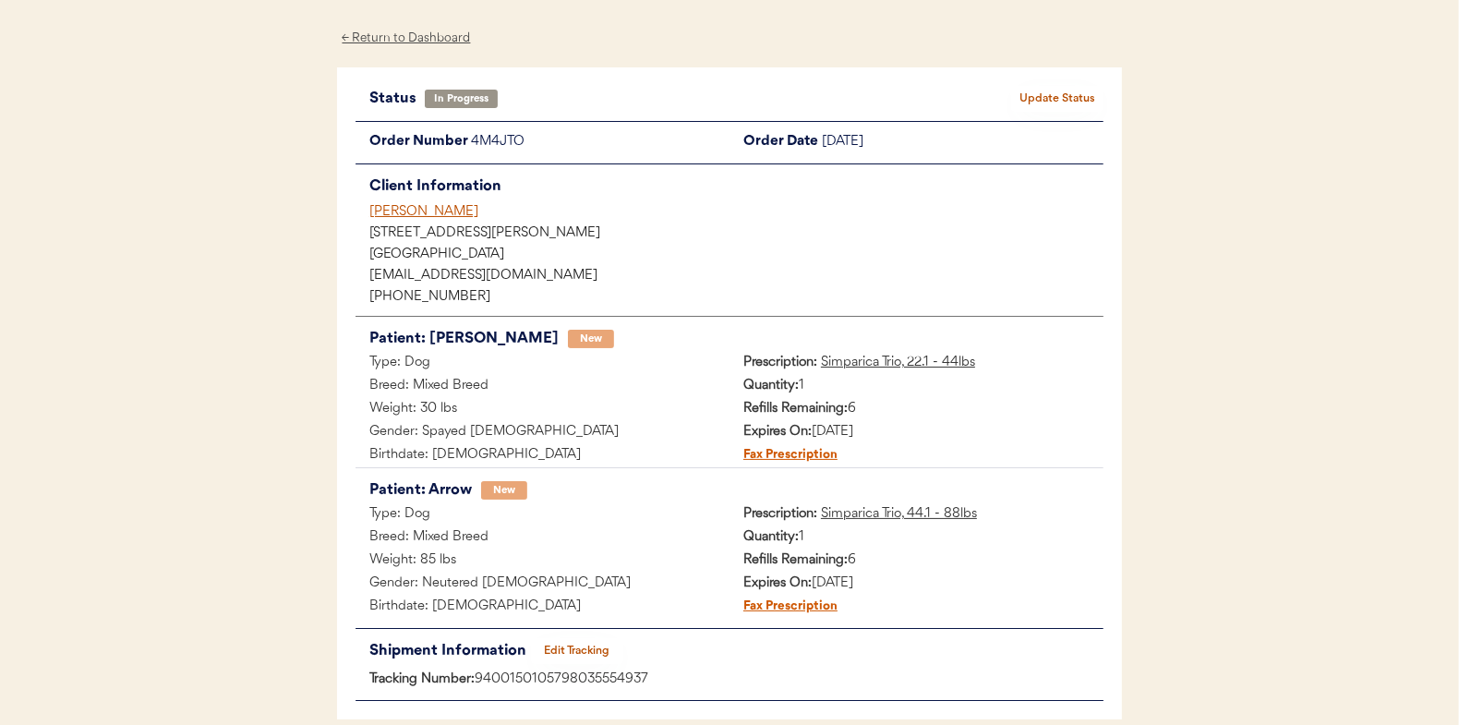
scroll to position [0, 0]
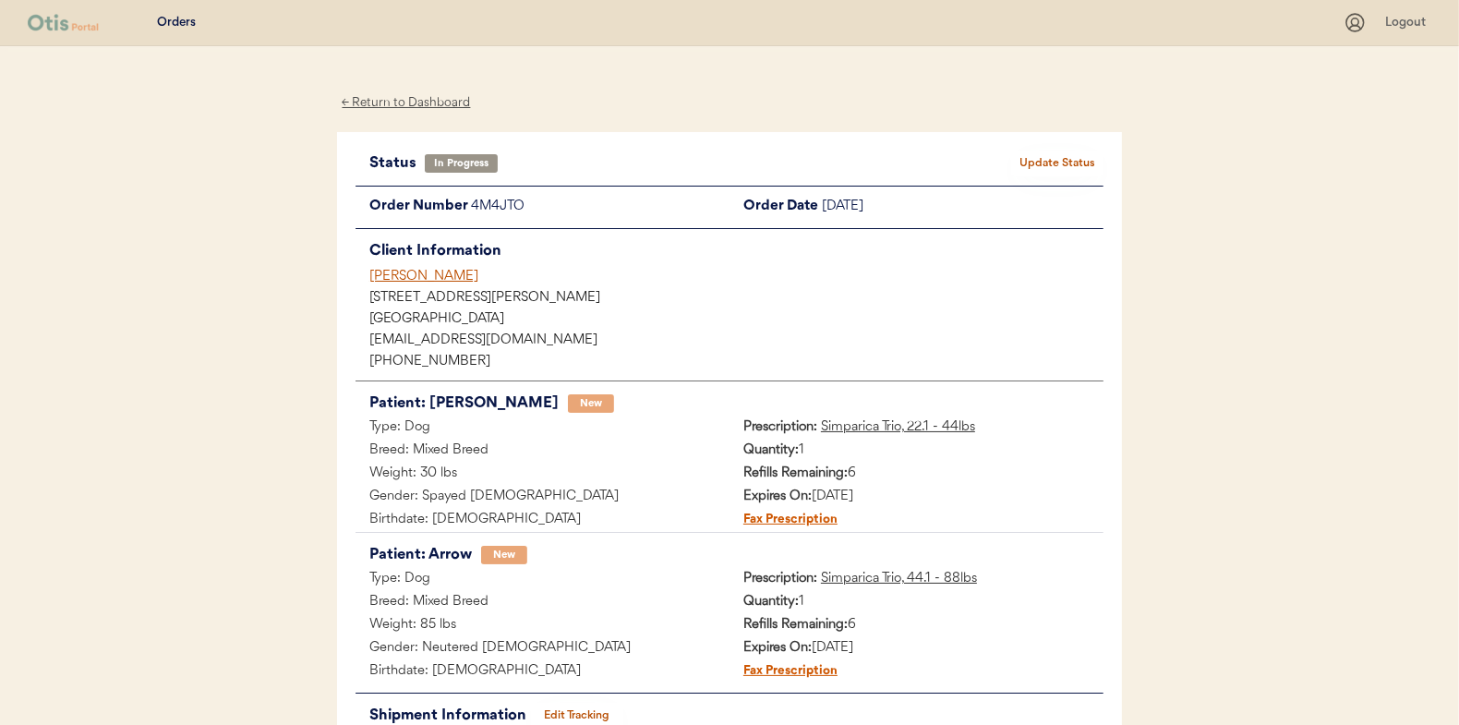
click at [1064, 161] on button "Update Status" at bounding box center [1057, 164] width 92 height 26
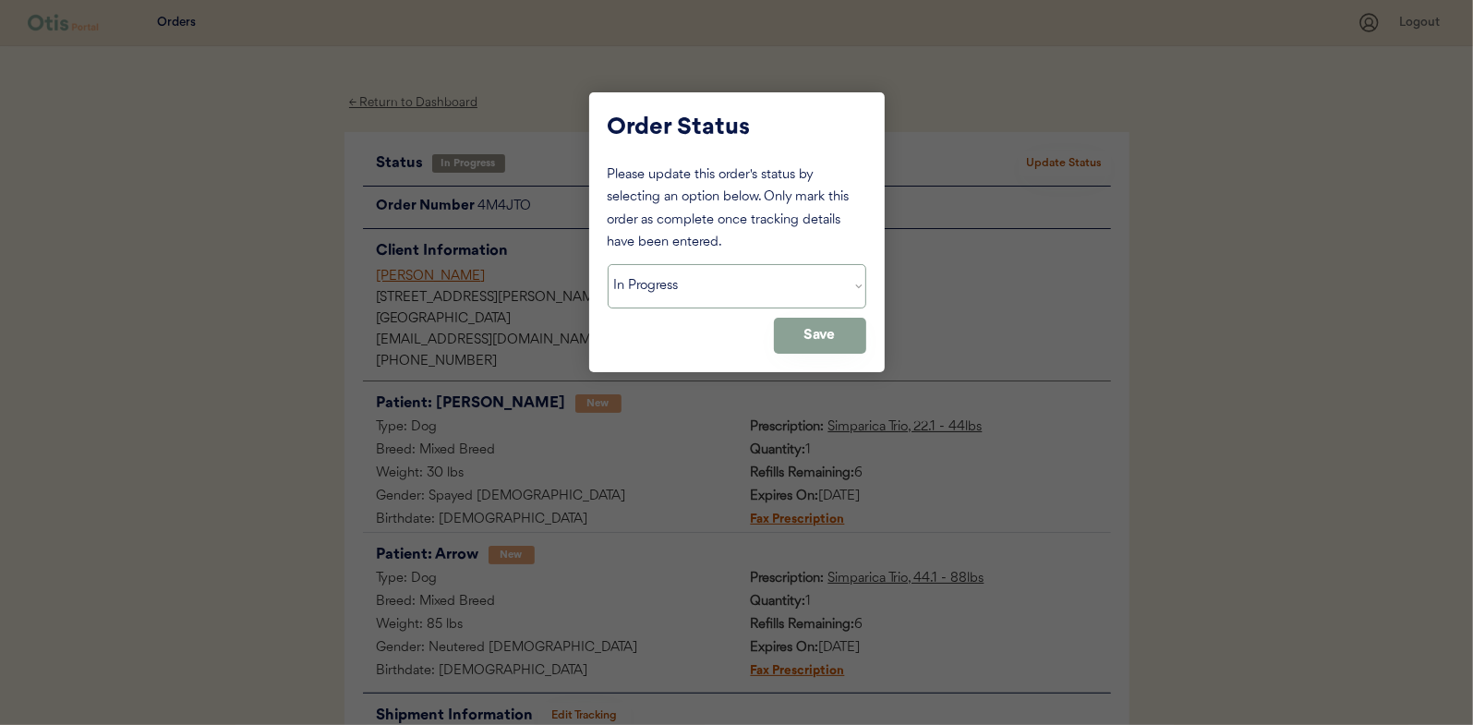
click at [671, 283] on select "Status On Hold New In Progress Complete Pending HW Consent Canceled" at bounding box center [737, 286] width 259 height 44
select select ""complete""
click at [608, 264] on select "Status On Hold New In Progress Complete Pending HW Consent Canceled" at bounding box center [737, 286] width 259 height 44
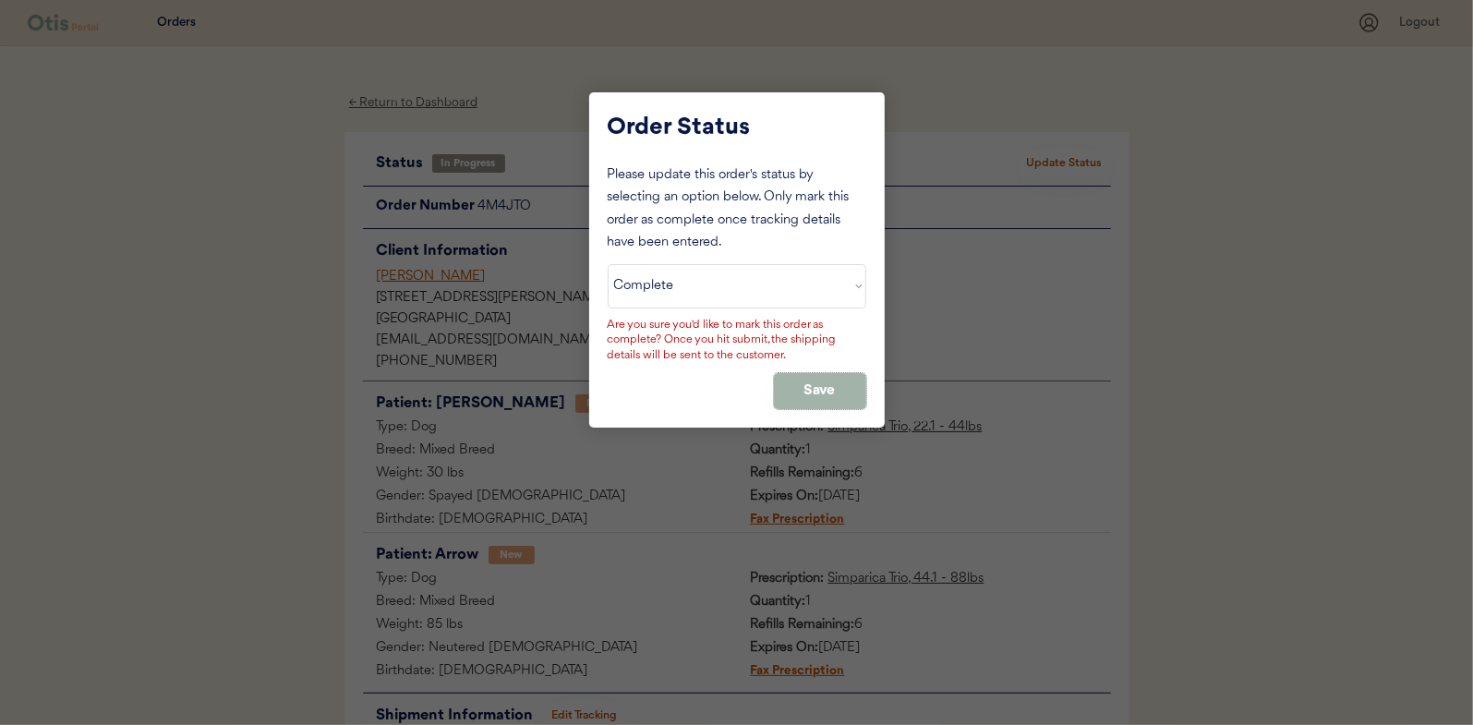
click at [831, 377] on button "Save" at bounding box center [820, 391] width 92 height 36
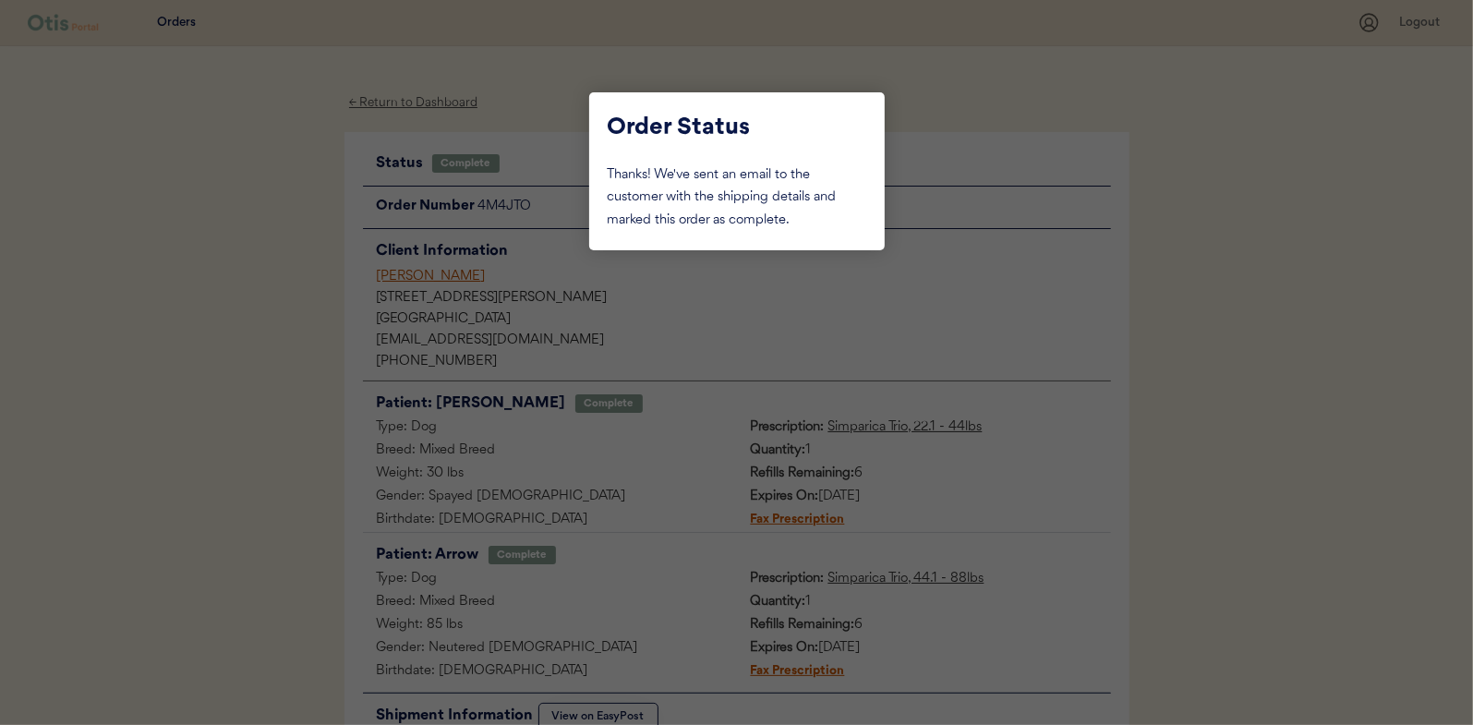
click at [261, 249] on div at bounding box center [736, 362] width 1473 height 725
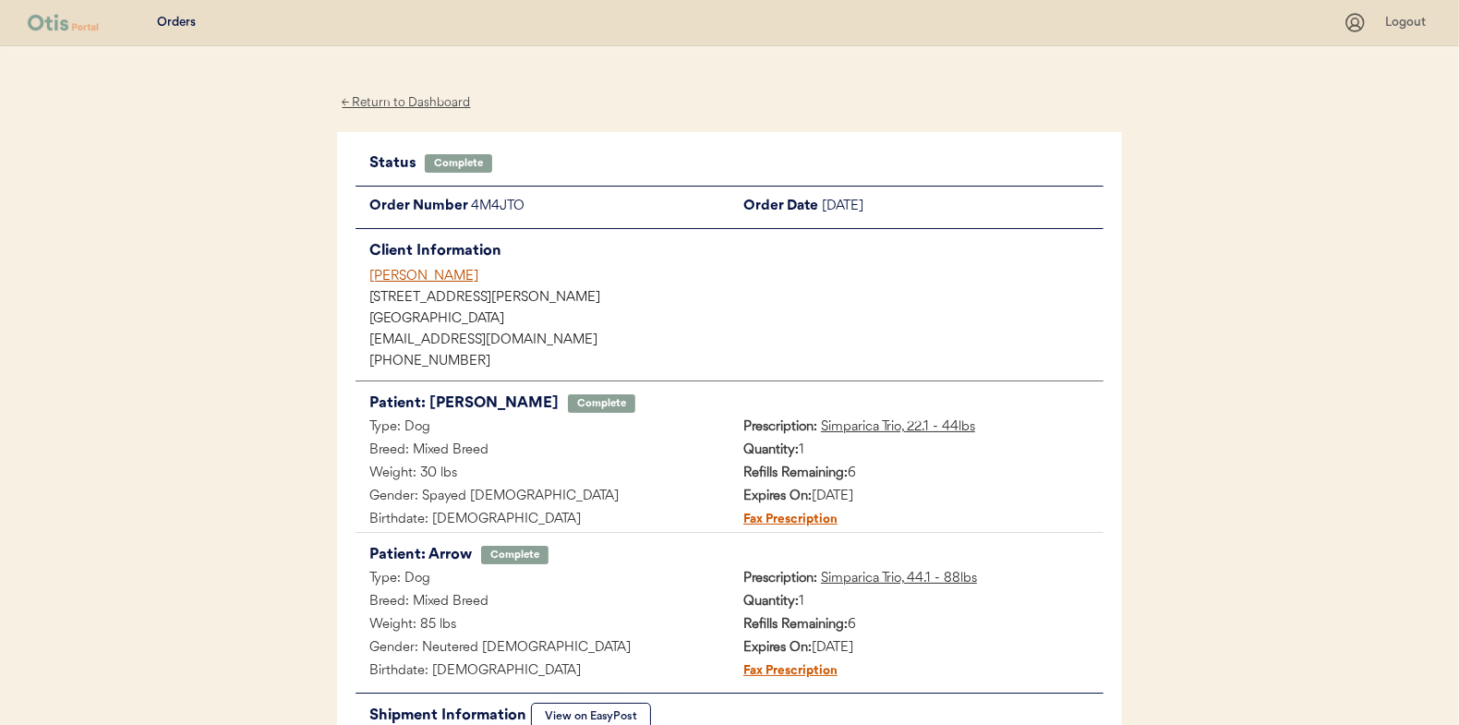
click at [377, 102] on div "← Return to Dashboard" at bounding box center [406, 102] width 138 height 21
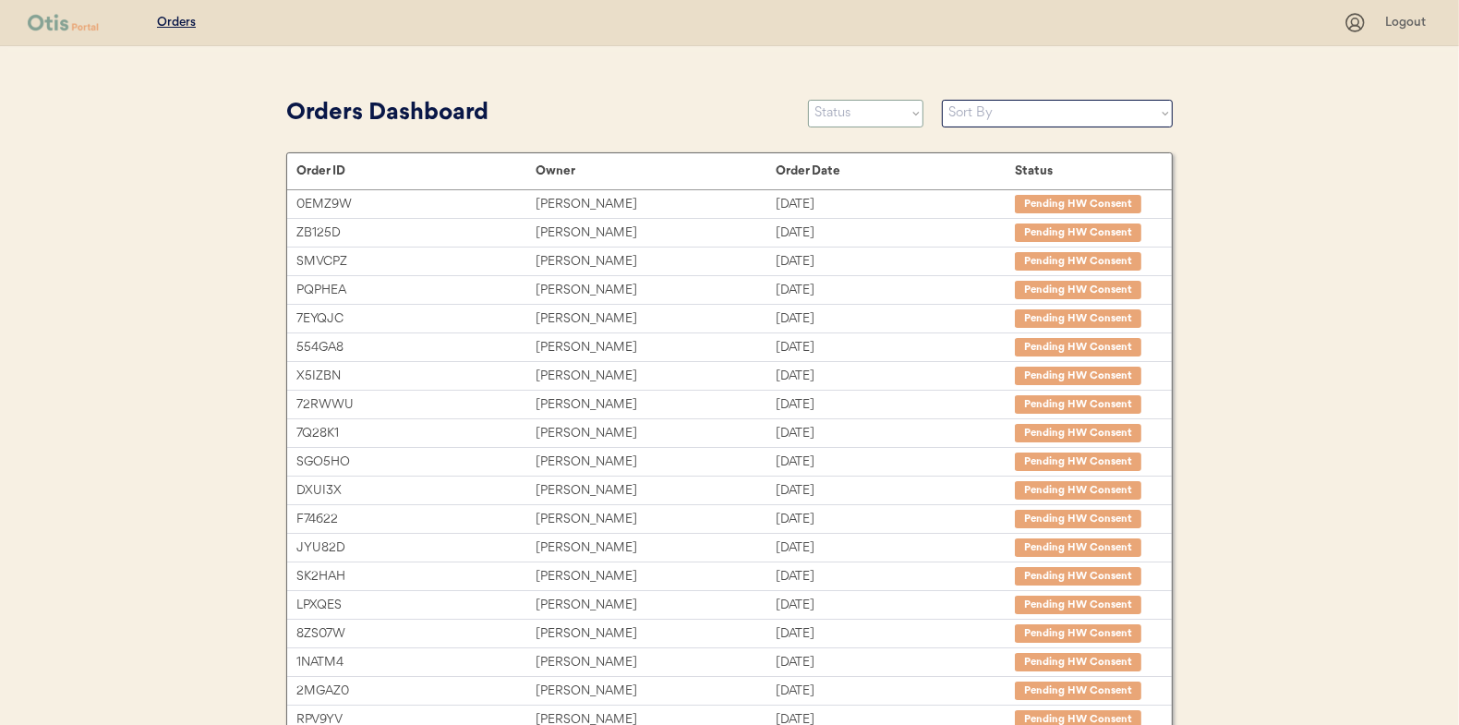
drag, startPoint x: 872, startPoint y: 118, endPoint x: 858, endPoint y: 127, distance: 16.6
click at [869, 118] on select "Status On Hold New In Progress Complete Pending HW Consent Canceled" at bounding box center [865, 114] width 115 height 28
click at [808, 100] on select "Status On Hold New In Progress Complete Pending HW Consent Canceled" at bounding box center [865, 114] width 115 height 28
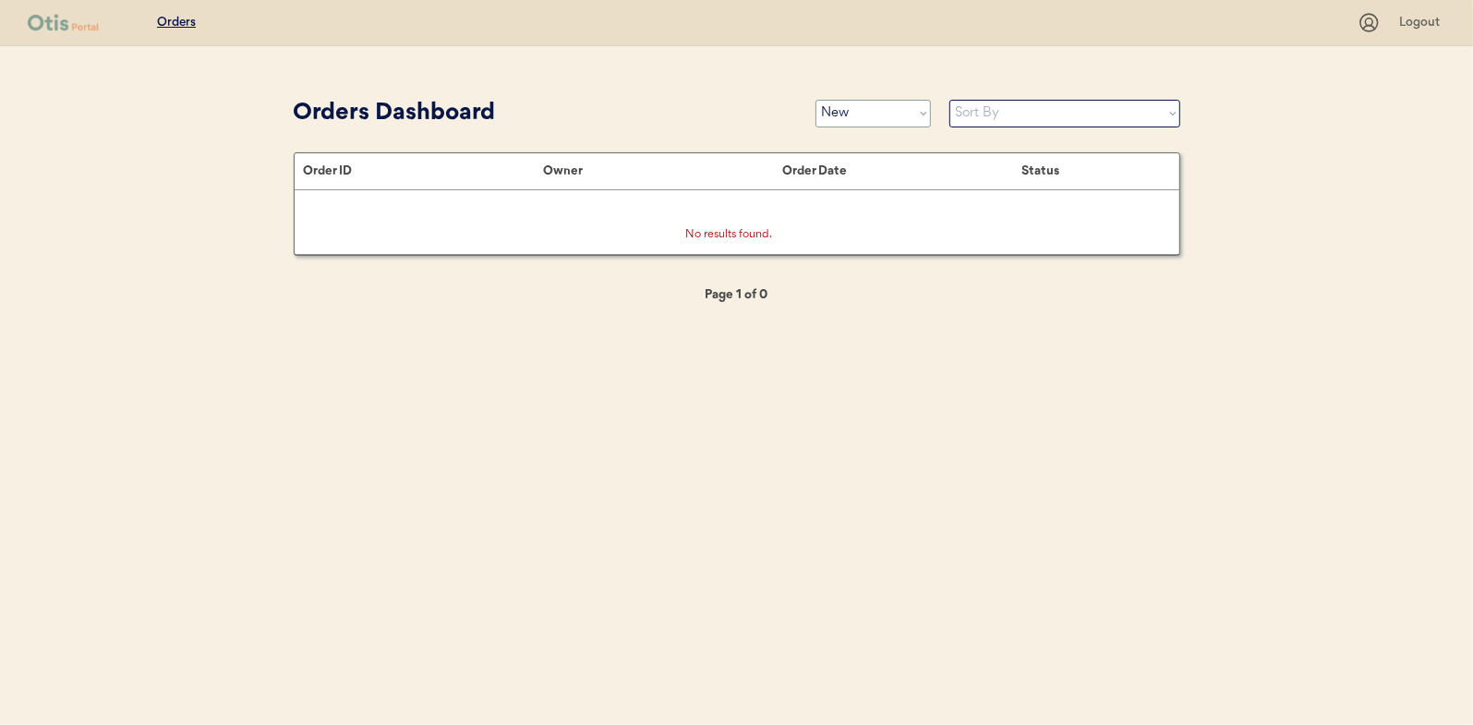
click at [870, 110] on select "Status On Hold New In Progress Complete Pending HW Consent Canceled" at bounding box center [872, 114] width 115 height 28
select select ""in_progress""
click at [815, 100] on select "Status On Hold New In Progress Complete Pending HW Consent Canceled" at bounding box center [872, 114] width 115 height 28
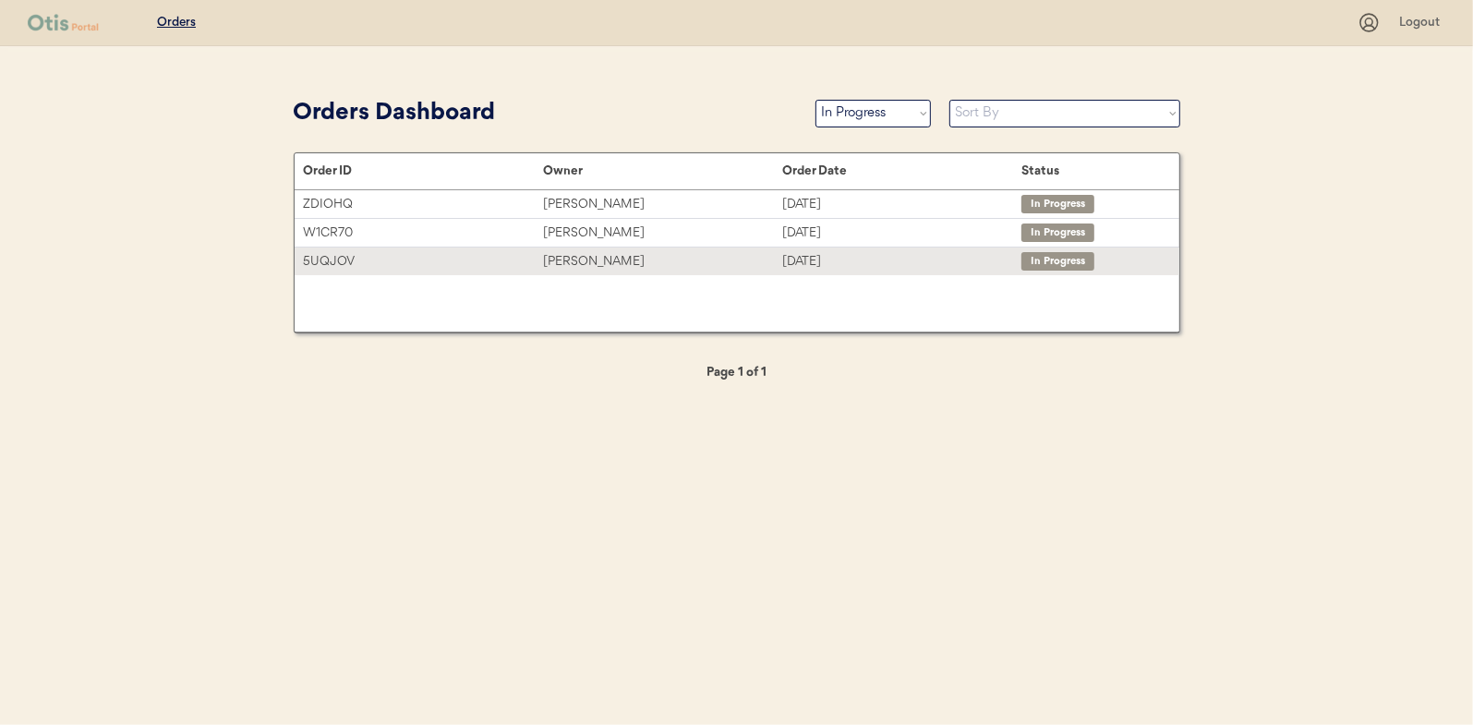
click at [599, 260] on div "Samantha Adams" at bounding box center [662, 261] width 239 height 21
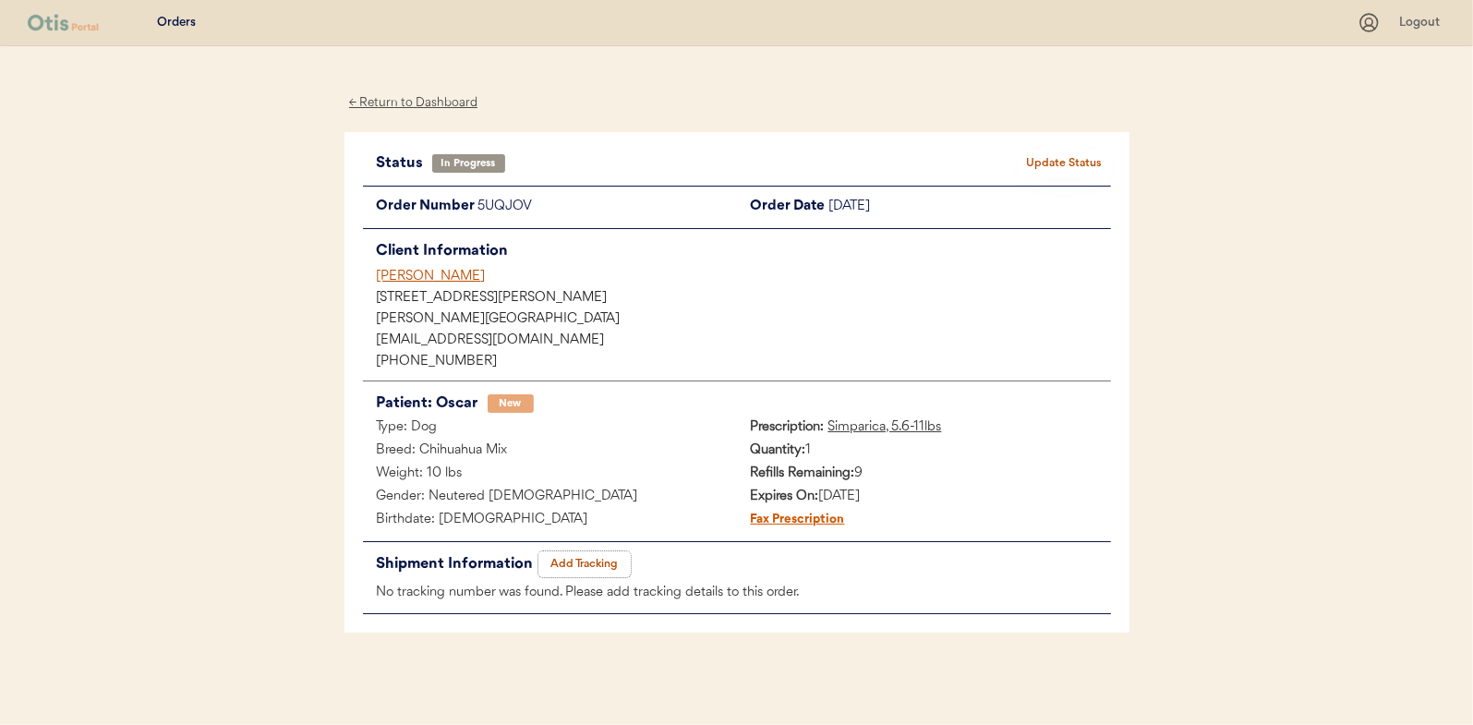
click at [616, 552] on button "Add Tracking" at bounding box center [584, 564] width 92 height 26
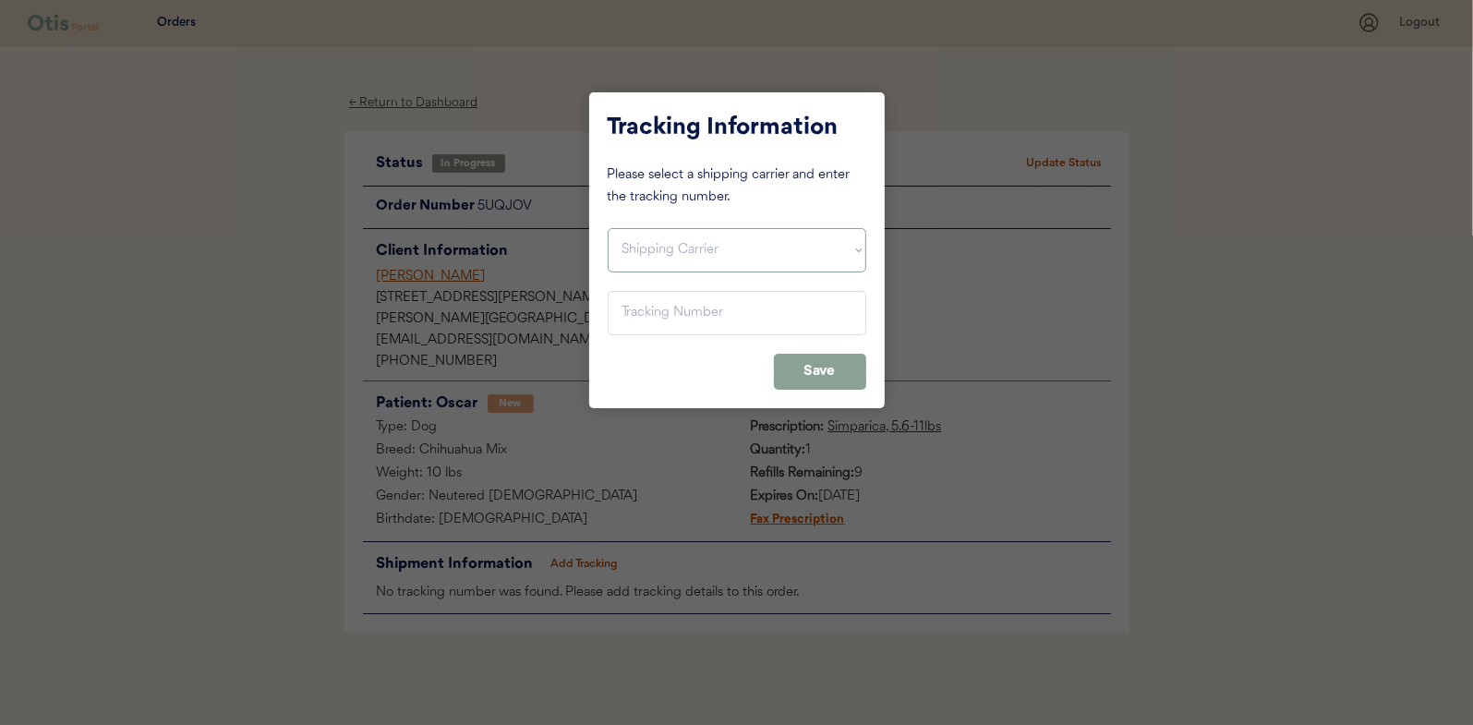
click at [684, 257] on select "Shipping Carrier FedEx FedEx Ground Economy UPS USPS" at bounding box center [737, 250] width 259 height 44
select select ""usps""
click at [608, 228] on select "Shipping Carrier FedEx FedEx Ground Economy UPS USPS" at bounding box center [737, 250] width 259 height 44
click at [623, 305] on input "input" at bounding box center [737, 313] width 259 height 44
paste input "9400150105496037211253"
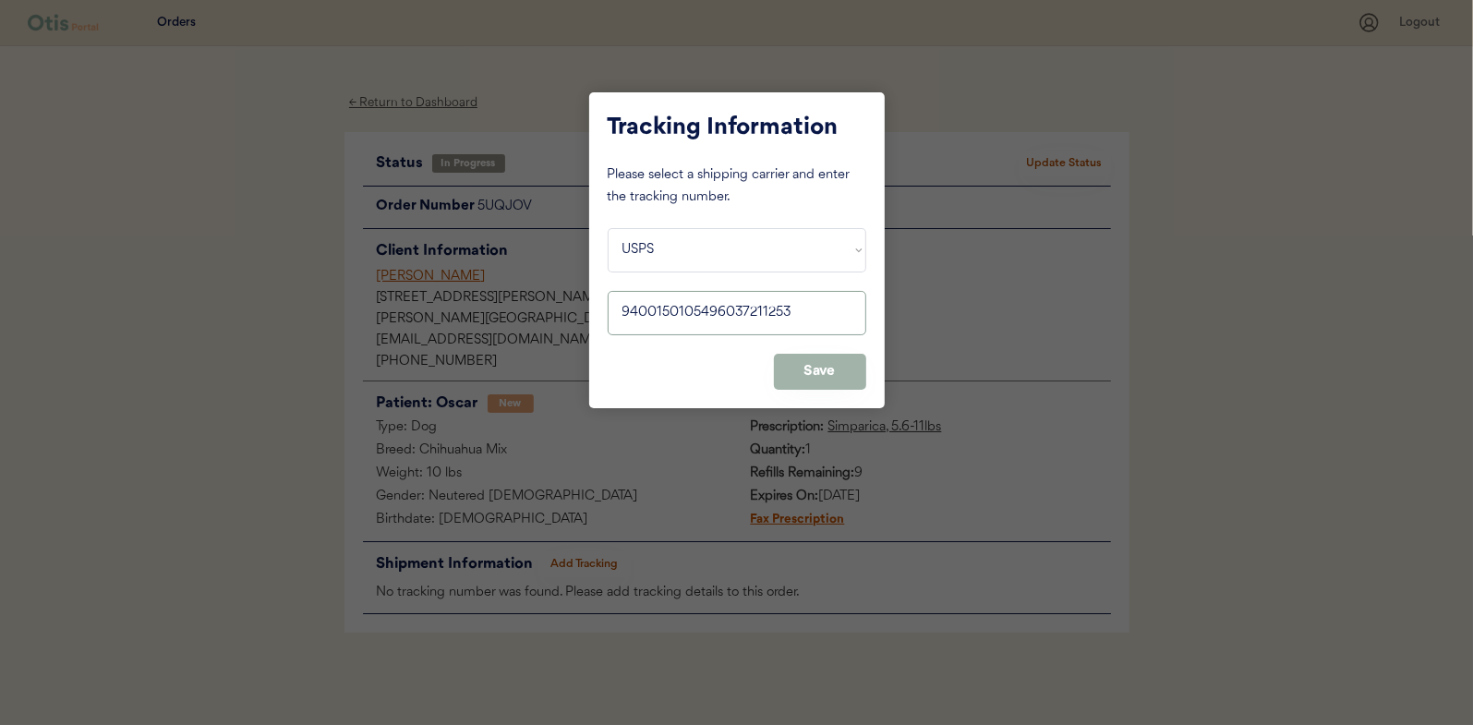
type input "9400150105496037211253"
click at [815, 354] on button "Save" at bounding box center [820, 372] width 92 height 36
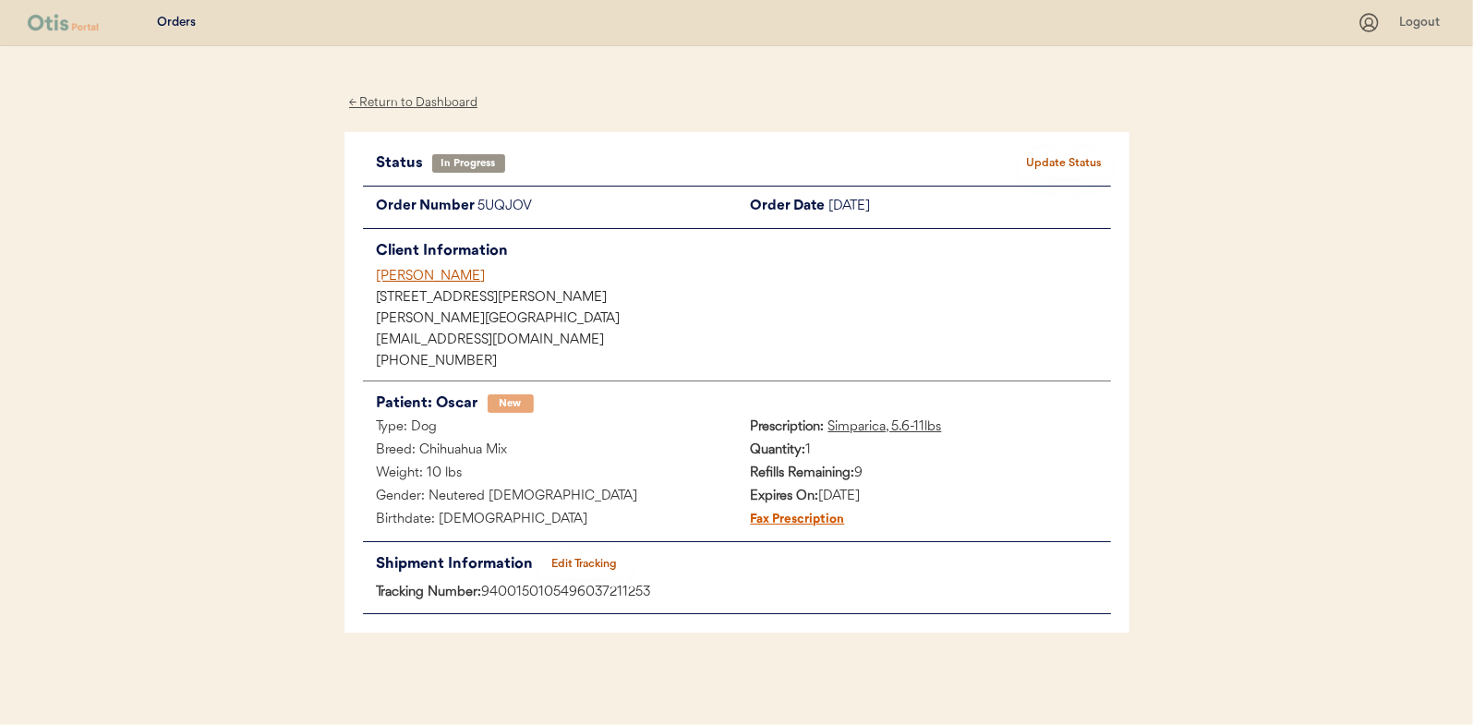
click at [1064, 153] on button "Update Status" at bounding box center [1064, 164] width 92 height 26
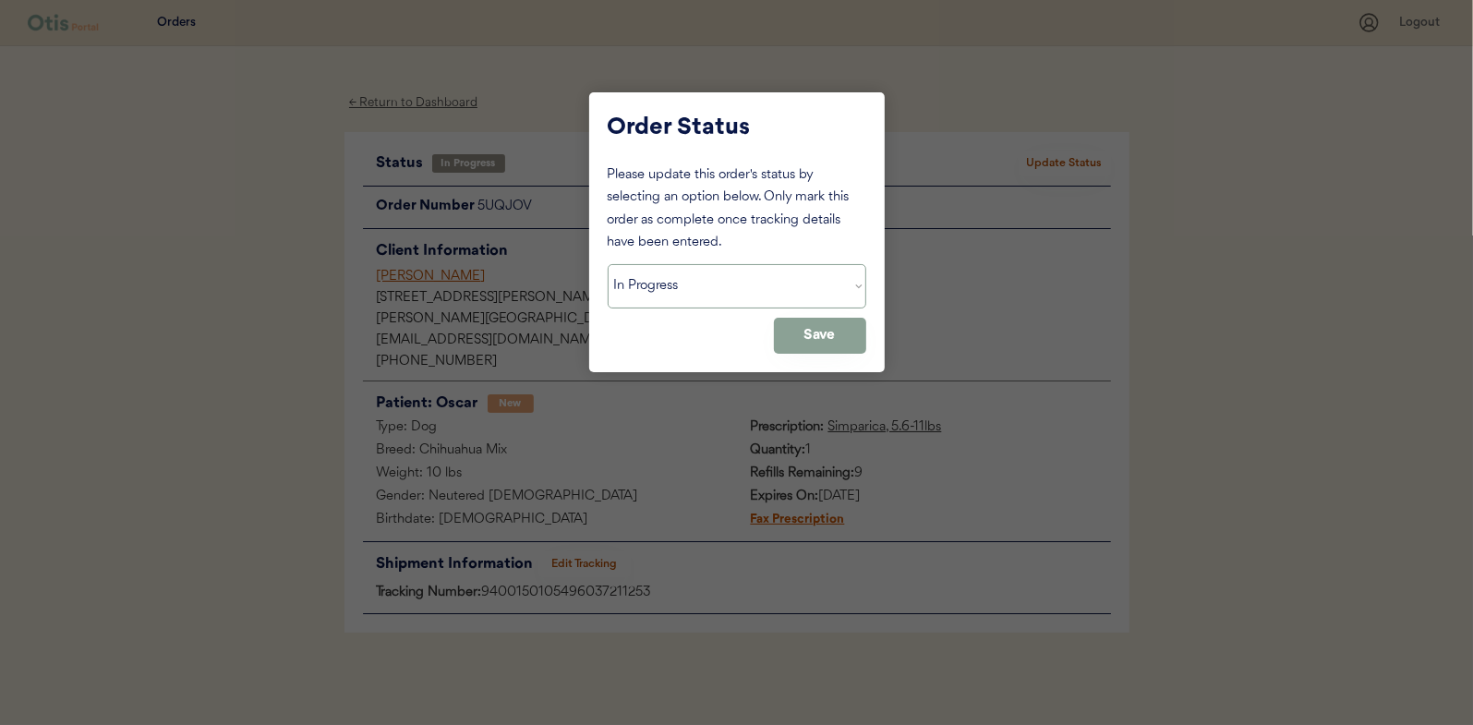
click at [705, 305] on select "Status On Hold New In Progress Complete Pending HW Consent Canceled" at bounding box center [737, 286] width 259 height 44
select select ""complete""
click at [608, 264] on select "Status On Hold New In Progress Complete Pending HW Consent Canceled" at bounding box center [737, 286] width 259 height 44
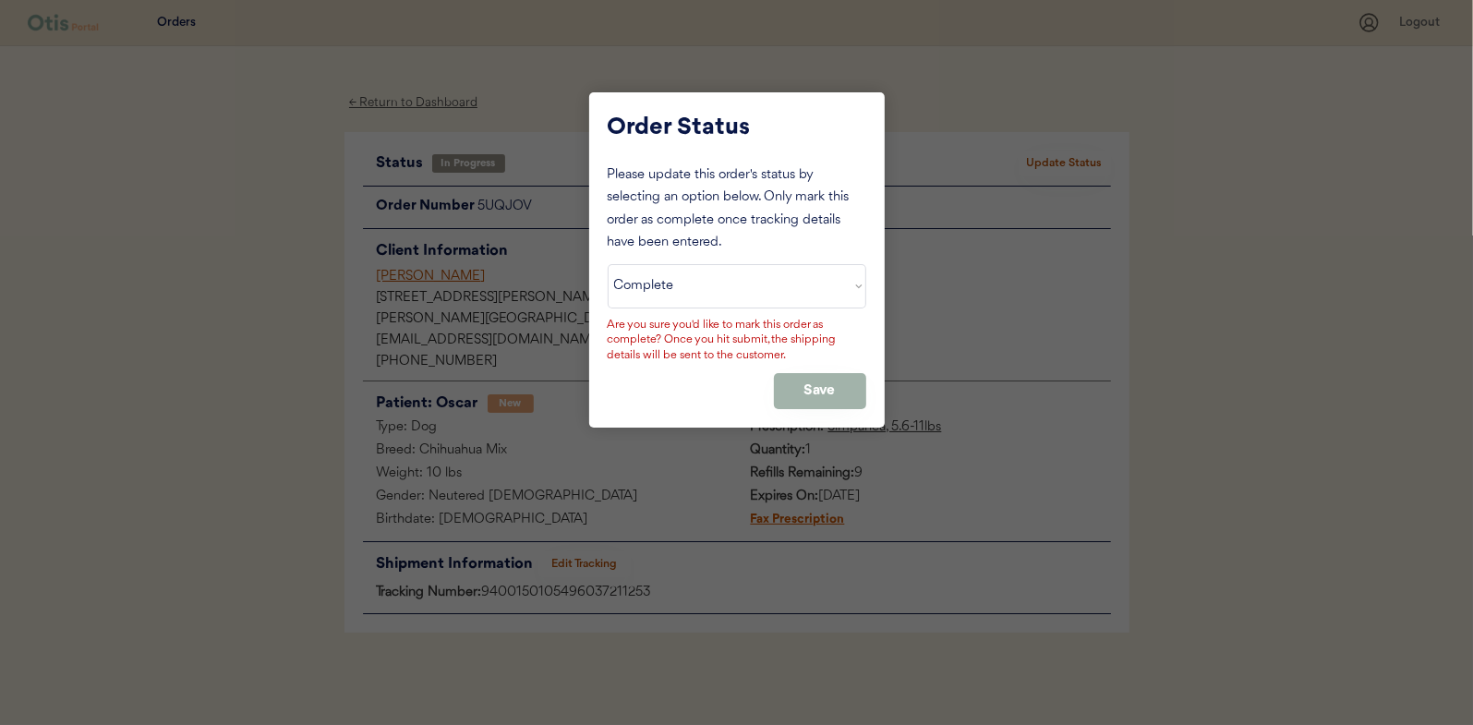
click at [832, 386] on button "Save" at bounding box center [820, 391] width 92 height 36
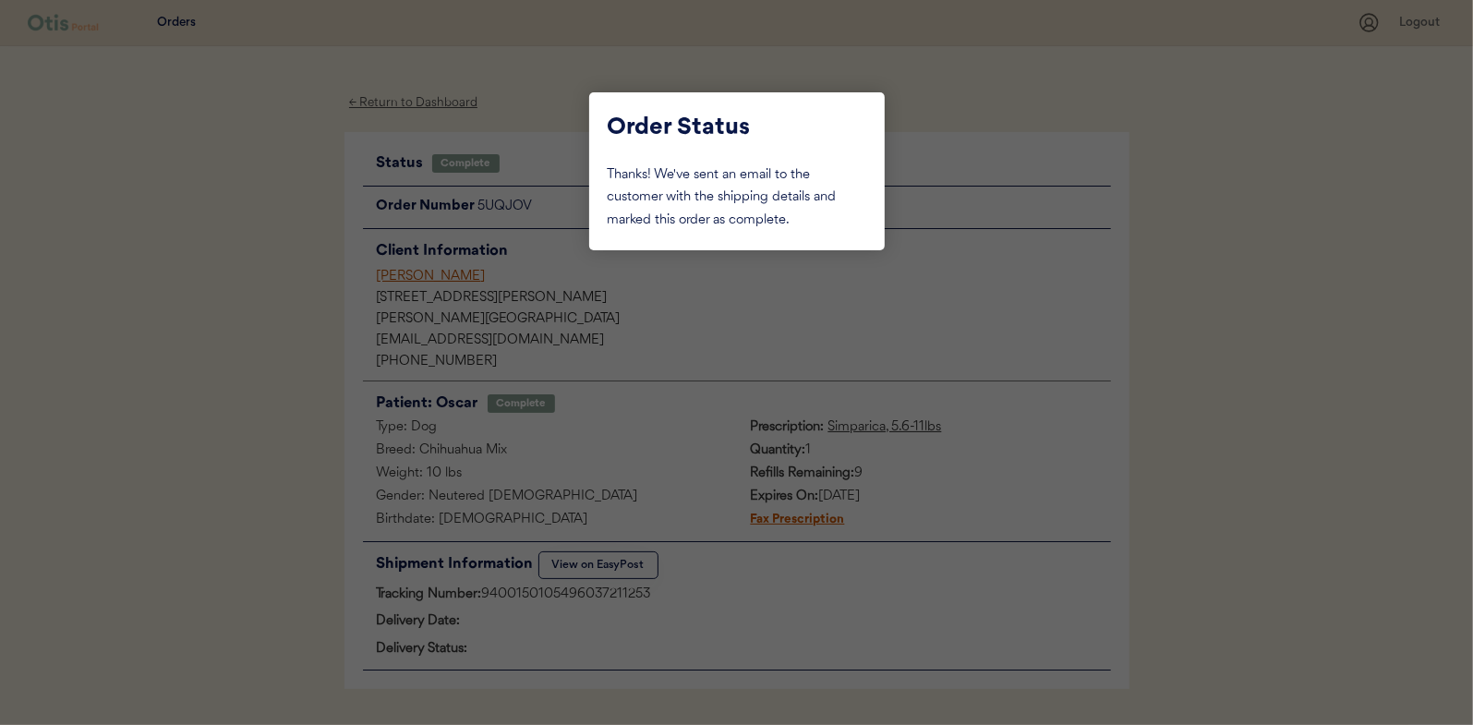
click at [215, 218] on div at bounding box center [736, 362] width 1473 height 725
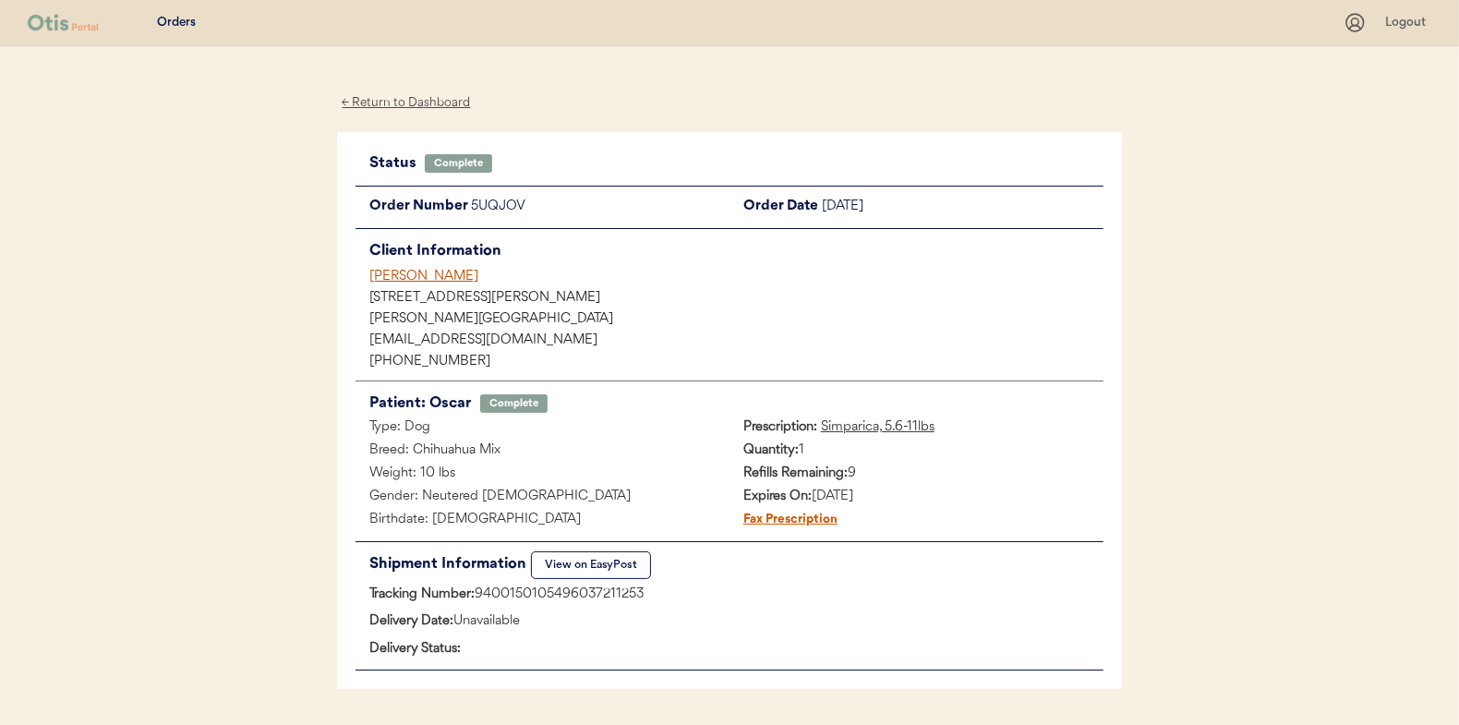
click at [415, 102] on div "← Return to Dashboard" at bounding box center [406, 102] width 138 height 21
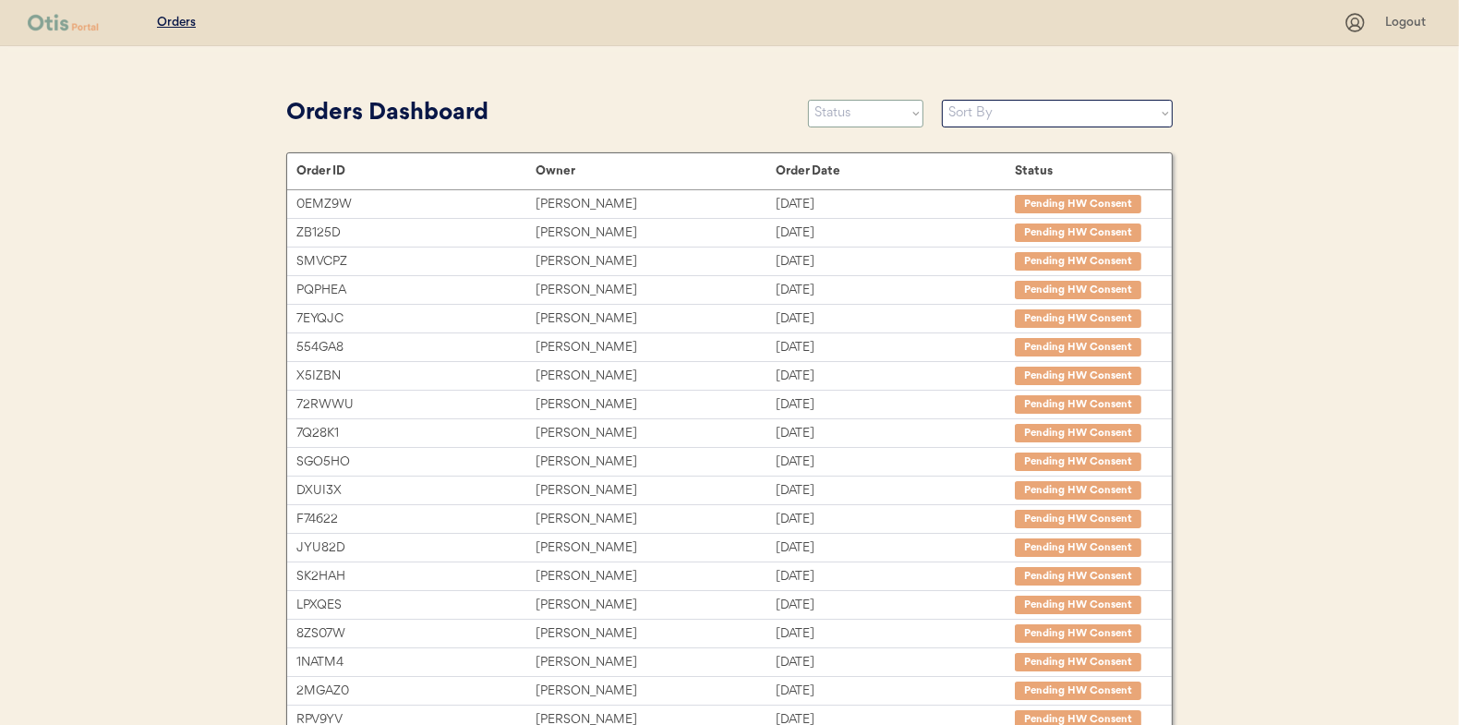
click at [832, 114] on select "Status On Hold New In Progress Complete Pending HW Consent Canceled" at bounding box center [865, 114] width 115 height 28
select select ""in_progress""
click at [808, 100] on select "Status On Hold New In Progress Complete Pending HW Consent Canceled" at bounding box center [865, 114] width 115 height 28
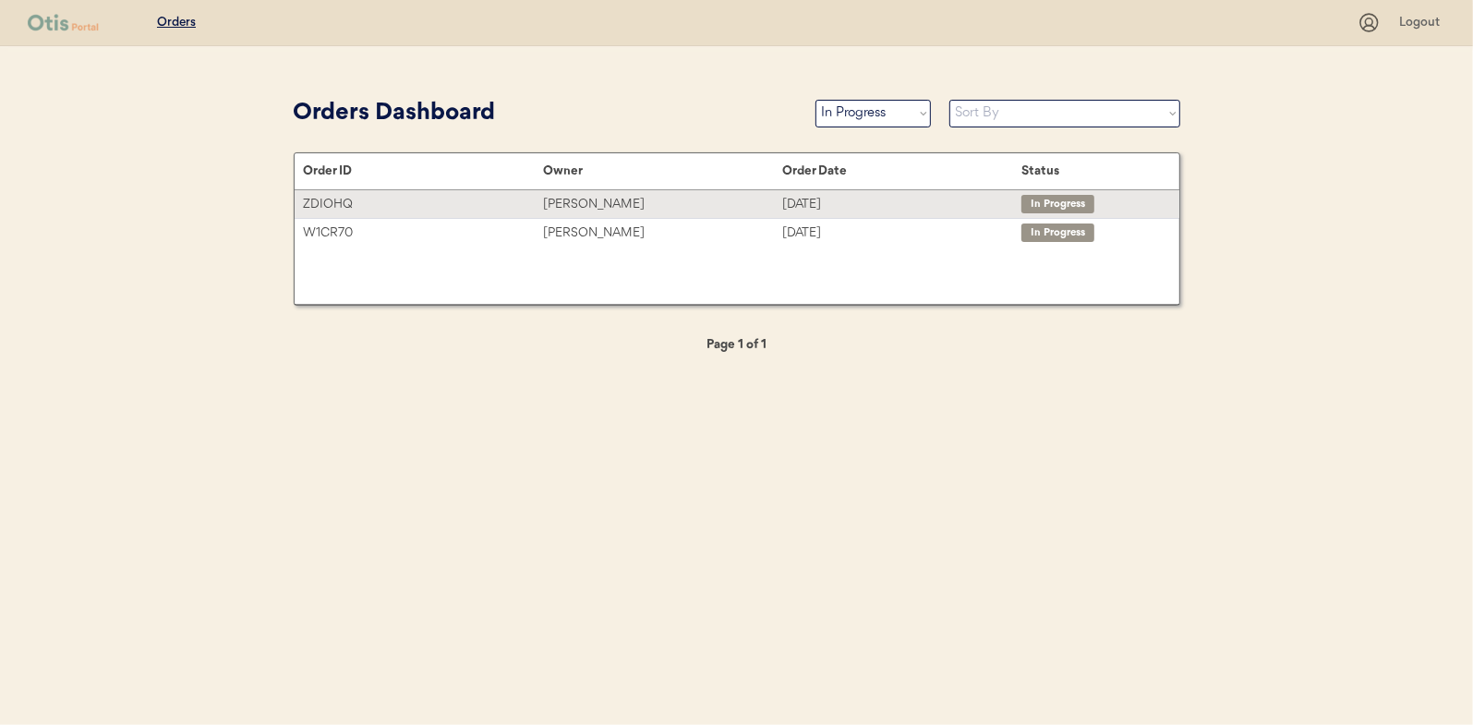
click at [593, 204] on div "Dariana Perez" at bounding box center [662, 204] width 239 height 21
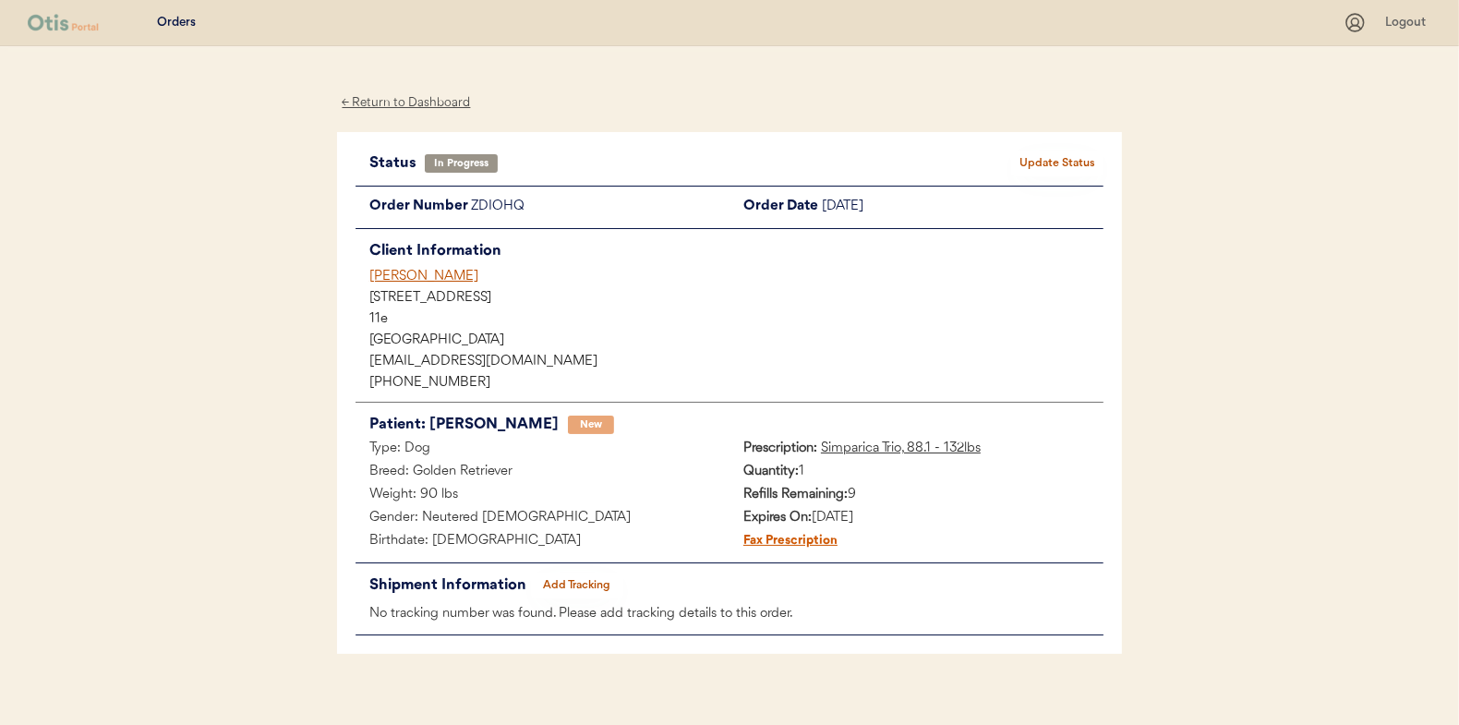
click at [565, 574] on button "Add Tracking" at bounding box center [577, 585] width 92 height 26
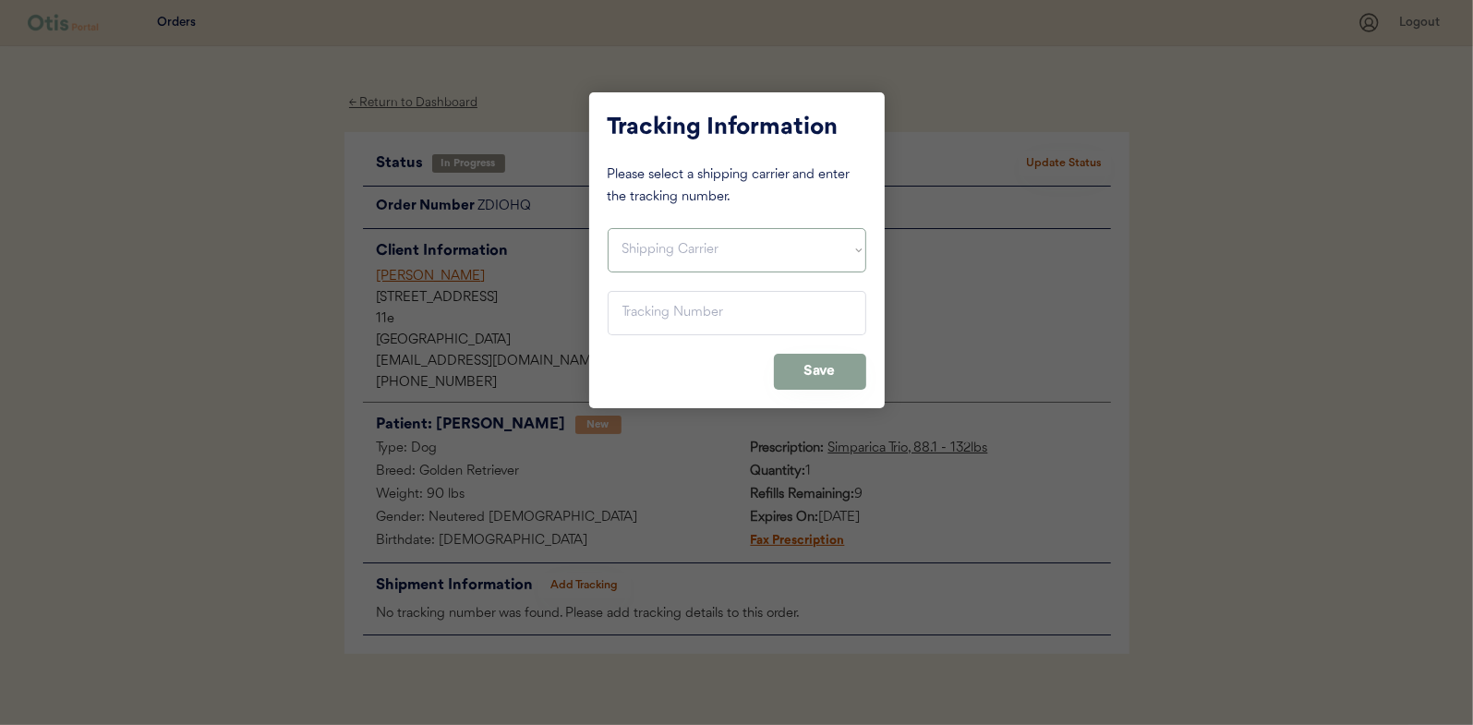
click at [681, 244] on select "Shipping Carrier FedEx FedEx Ground Economy UPS USPS" at bounding box center [737, 250] width 259 height 44
select select ""usps""
click at [608, 228] on select "Shipping Carrier FedEx FedEx Ground Economy UPS USPS" at bounding box center [737, 250] width 259 height 44
click at [640, 305] on input "input" at bounding box center [737, 313] width 259 height 44
paste input "9400150105497035745399"
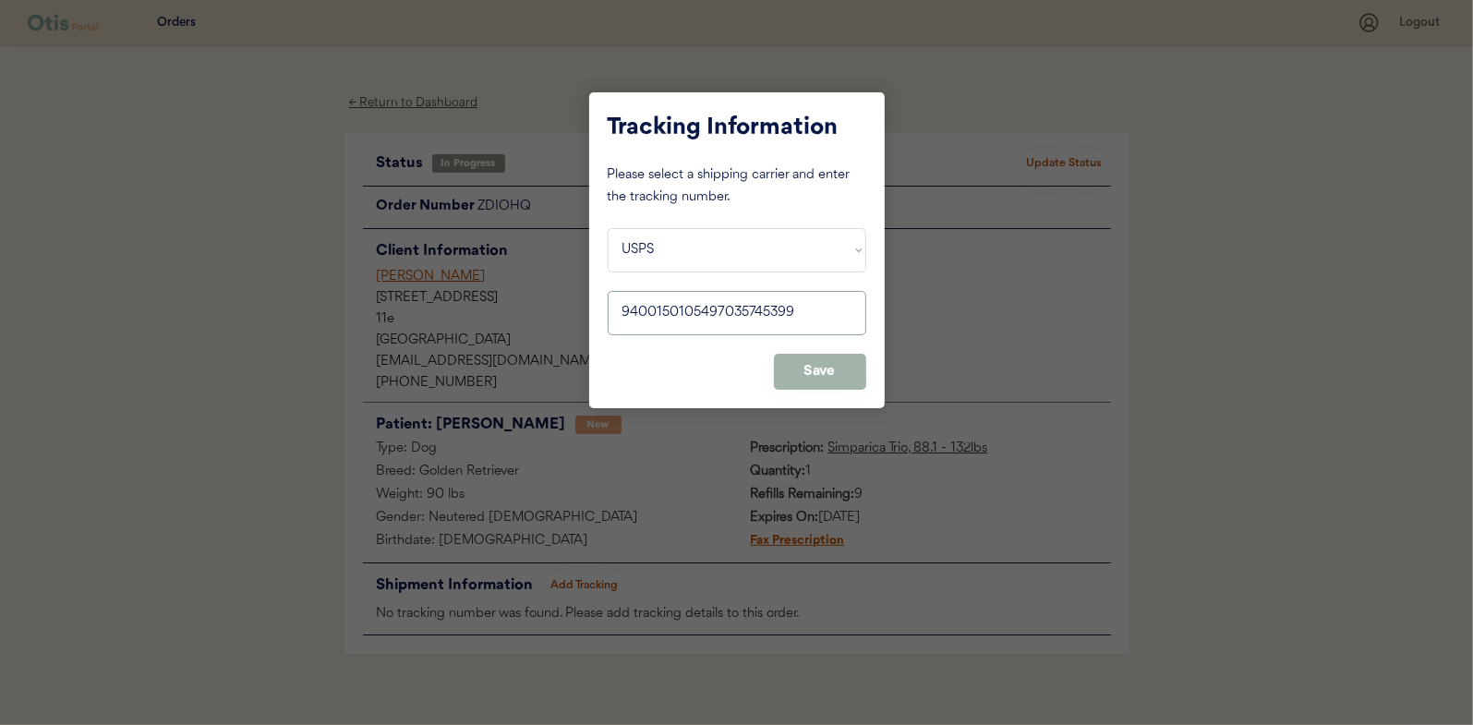
type input "9400150105497035745399"
click at [828, 368] on button "Save" at bounding box center [820, 372] width 92 height 36
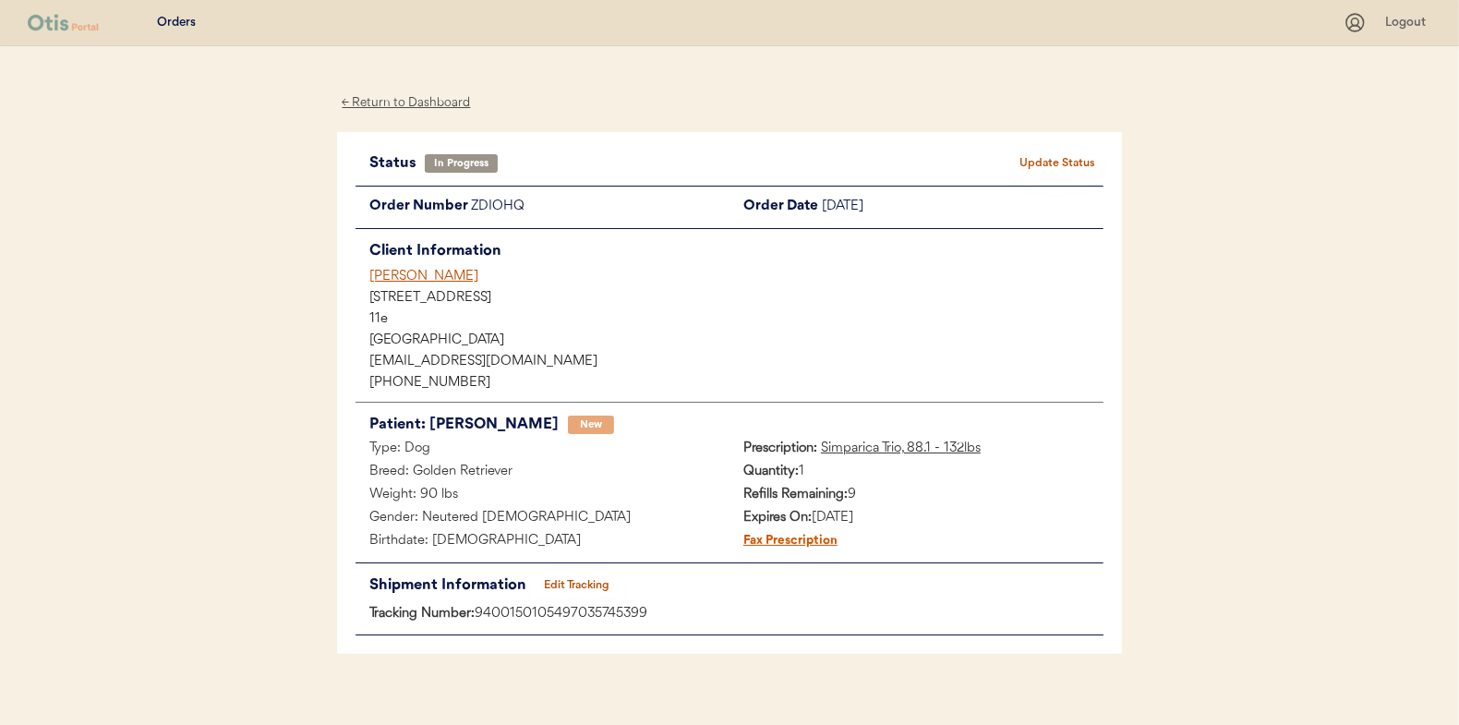
click at [1036, 159] on button "Update Status" at bounding box center [1057, 164] width 92 height 26
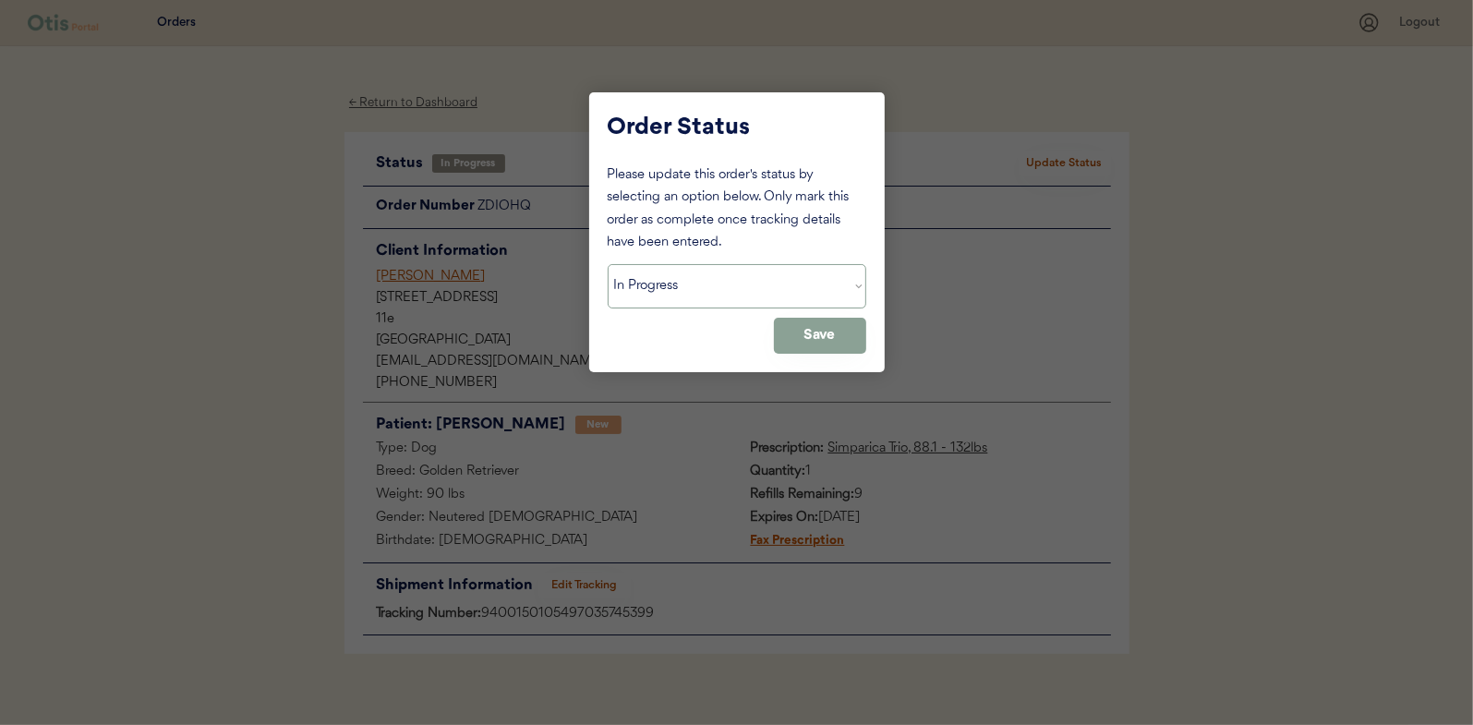
click at [687, 294] on select "Status On Hold New In Progress Complete Pending HW Consent Canceled" at bounding box center [737, 286] width 259 height 44
select select ""complete""
click at [608, 264] on select "Status On Hold New In Progress Complete Pending HW Consent Canceled" at bounding box center [737, 286] width 259 height 44
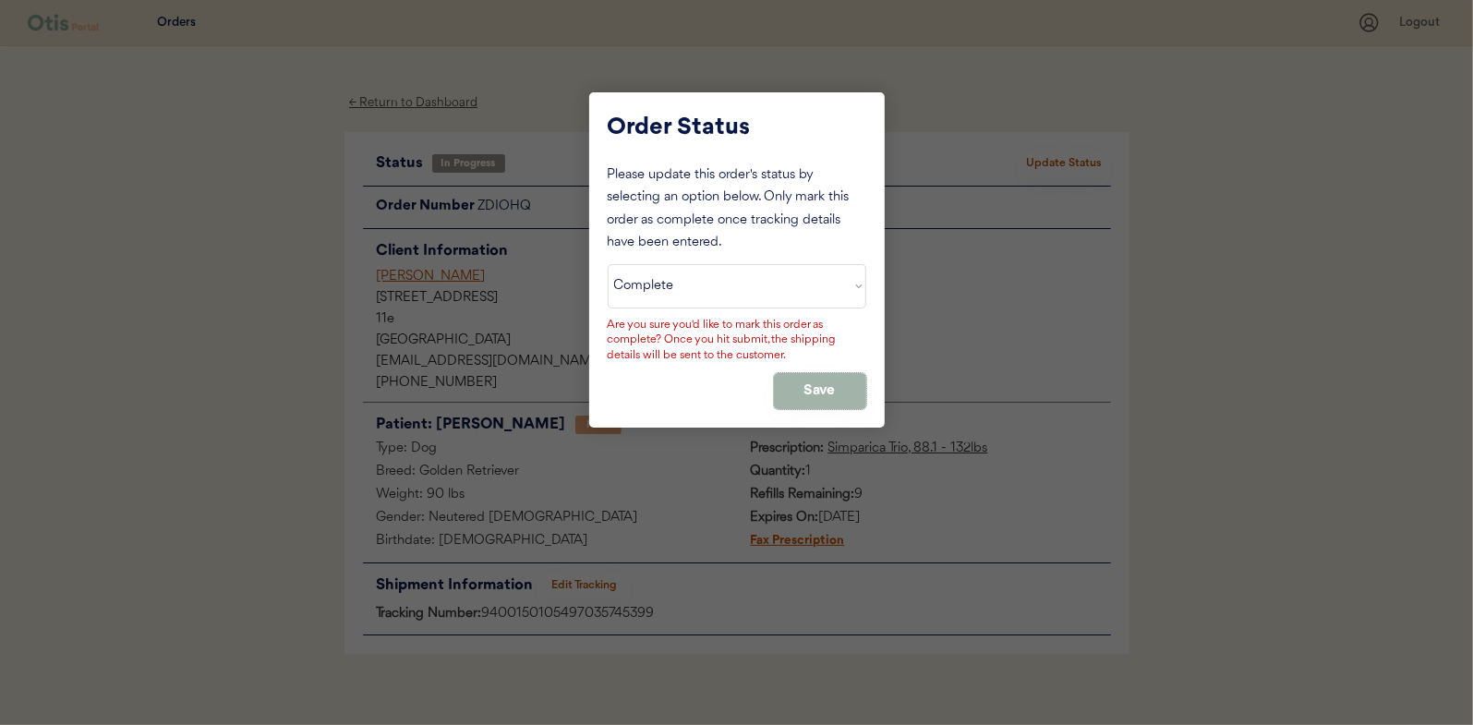
click at [834, 384] on button "Save" at bounding box center [820, 391] width 92 height 36
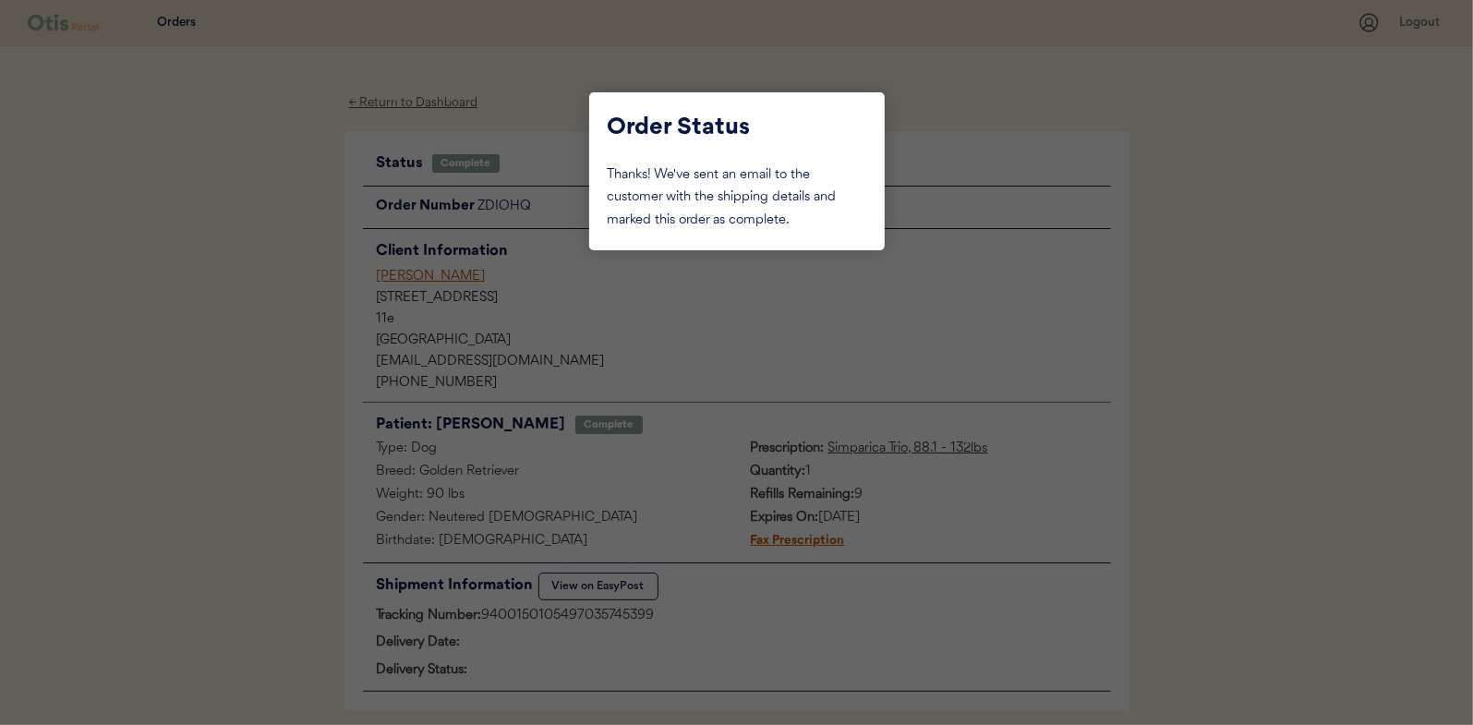
click at [245, 267] on div at bounding box center [736, 362] width 1473 height 725
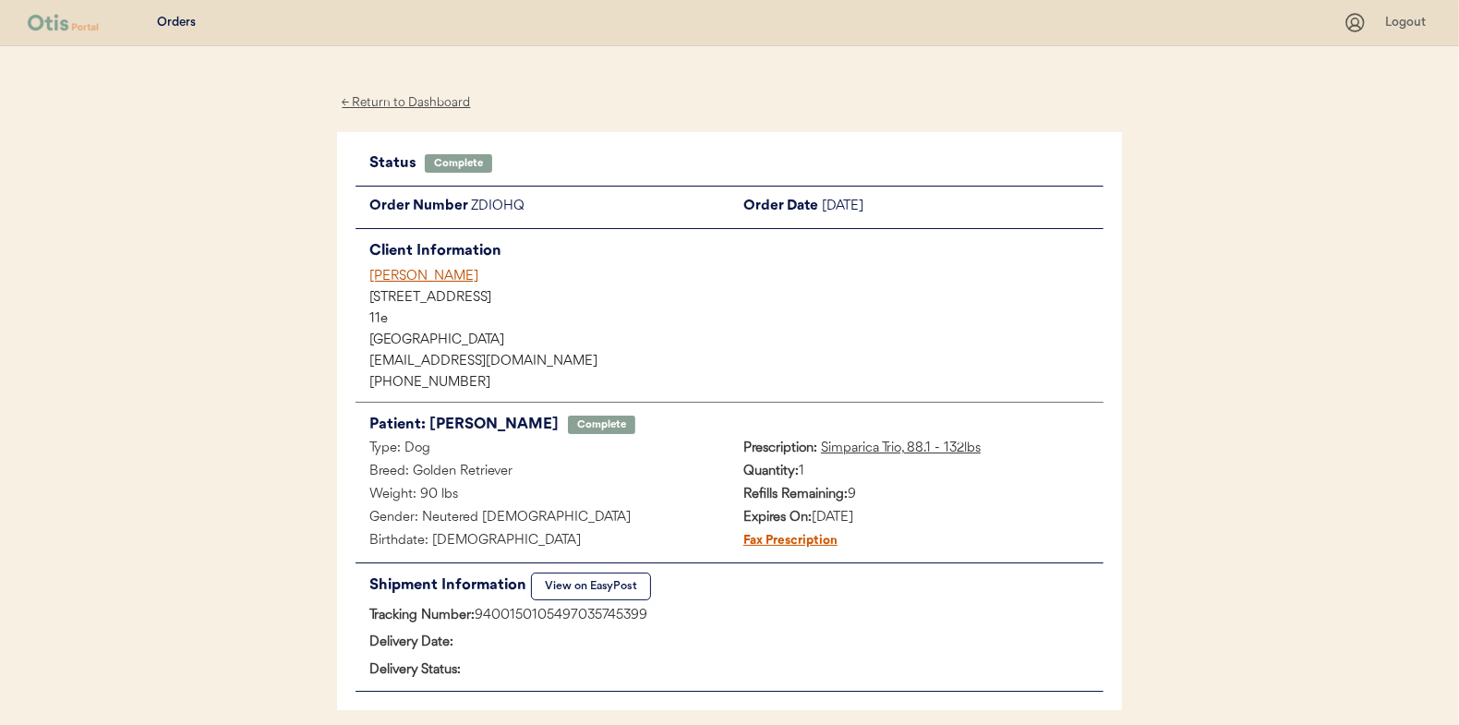
click at [405, 114] on div "← Return to Dashboard Status Complete Update Status Order Number ZDIOHQ Order D…" at bounding box center [729, 424] width 785 height 756
click at [406, 103] on div "← Return to Dashboard" at bounding box center [406, 102] width 138 height 21
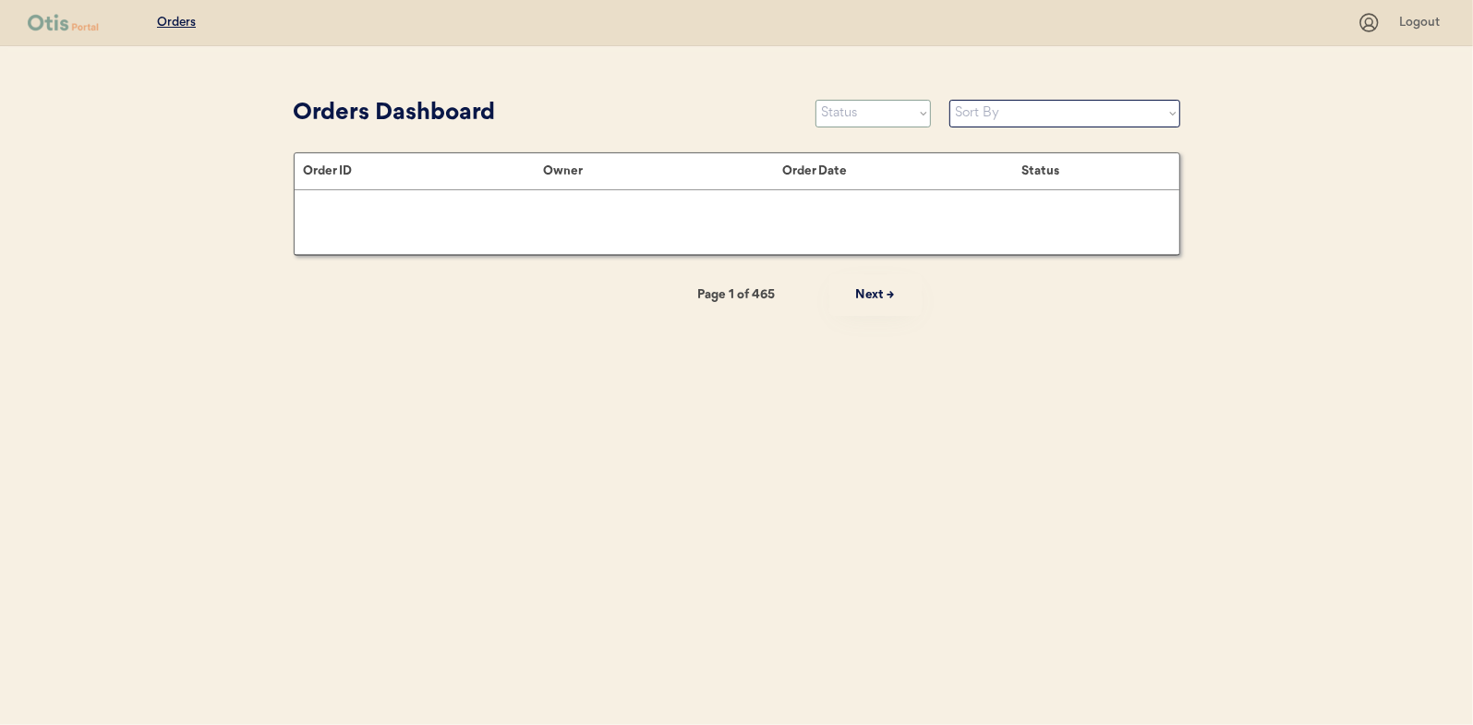
click at [831, 102] on select "Status On Hold New In Progress Complete Pending HW Consent Canceled" at bounding box center [872, 114] width 115 height 28
click at [815, 100] on select "Status On Hold New In Progress Complete Pending HW Consent Canceled" at bounding box center [872, 114] width 115 height 28
click at [848, 123] on select "Status On Hold New In Progress Complete Pending HW Consent Canceled" at bounding box center [872, 114] width 115 height 28
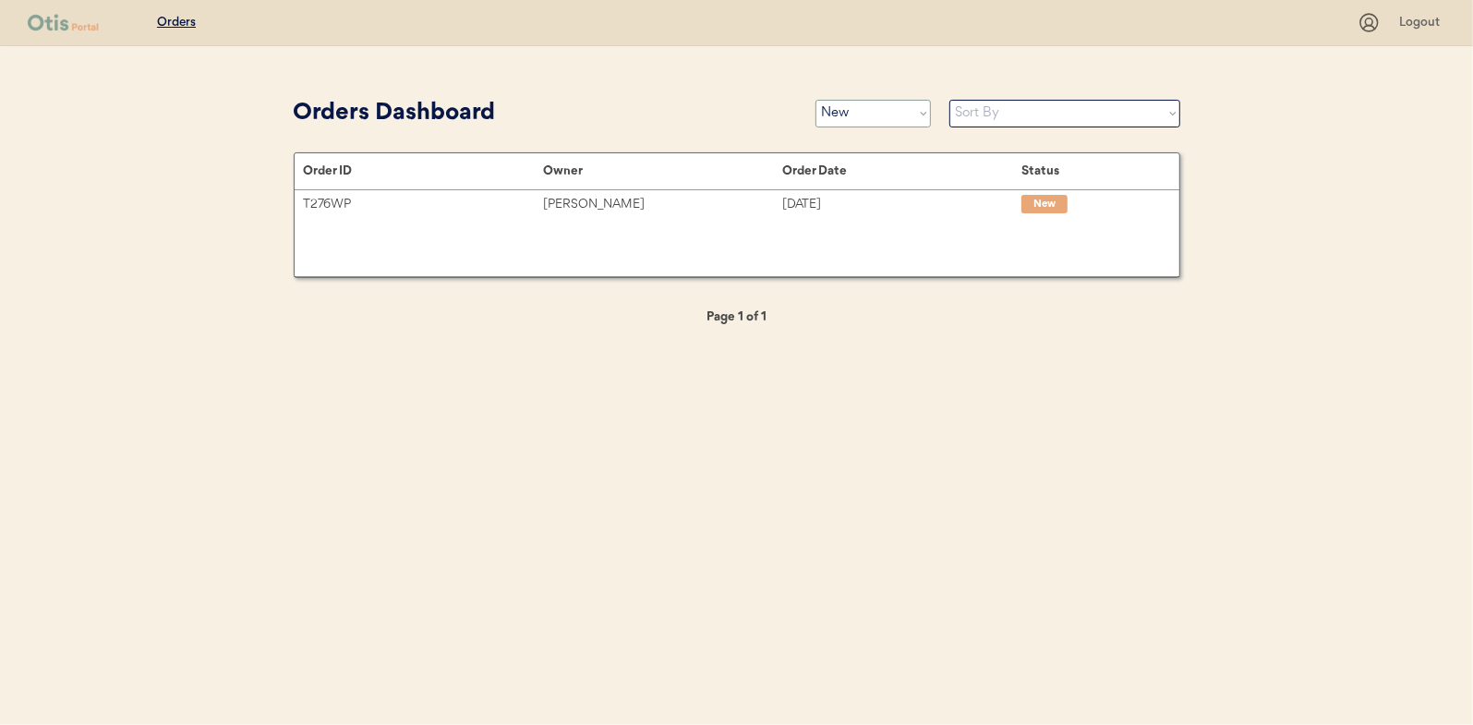
select select ""in_progress""
click at [815, 100] on select "Status On Hold New In Progress Complete Pending HW Consent Canceled" at bounding box center [872, 114] width 115 height 28
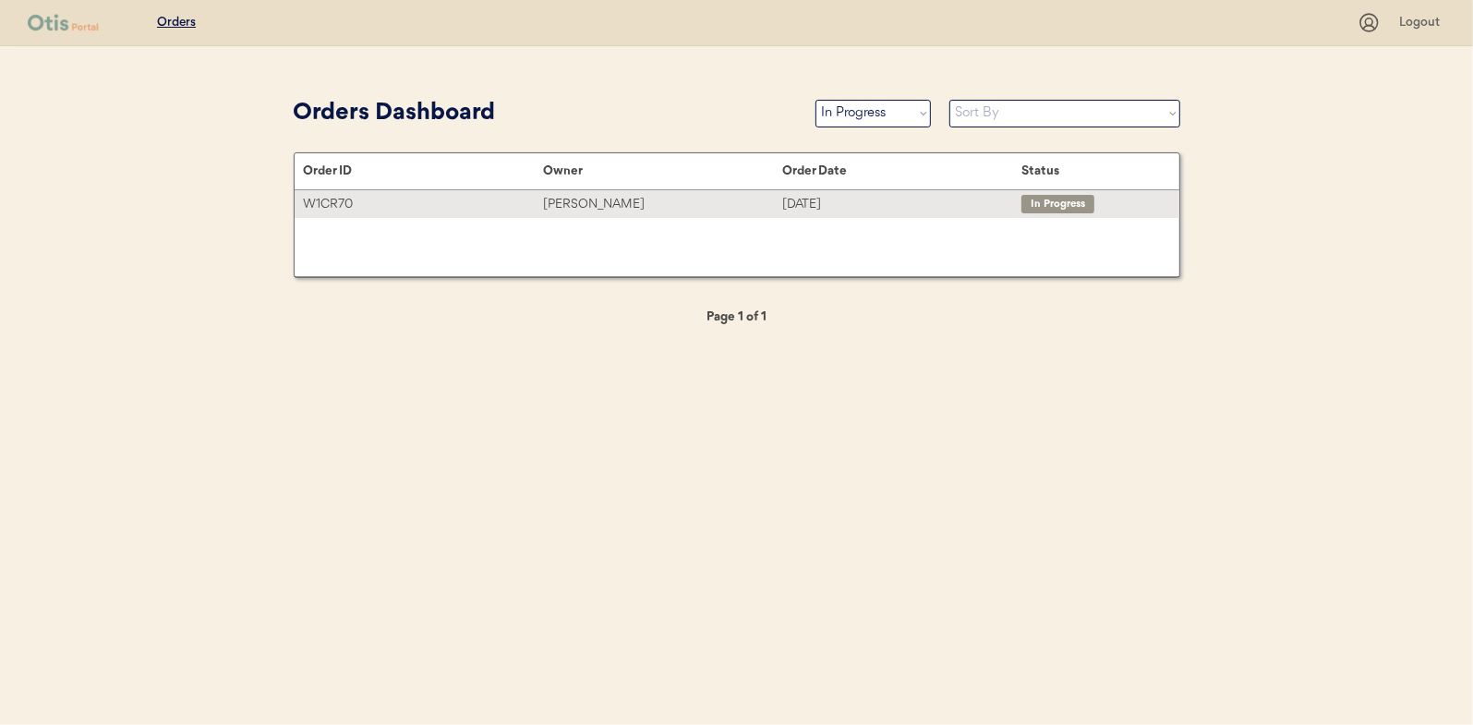
click at [602, 200] on div "[PERSON_NAME]" at bounding box center [662, 204] width 239 height 21
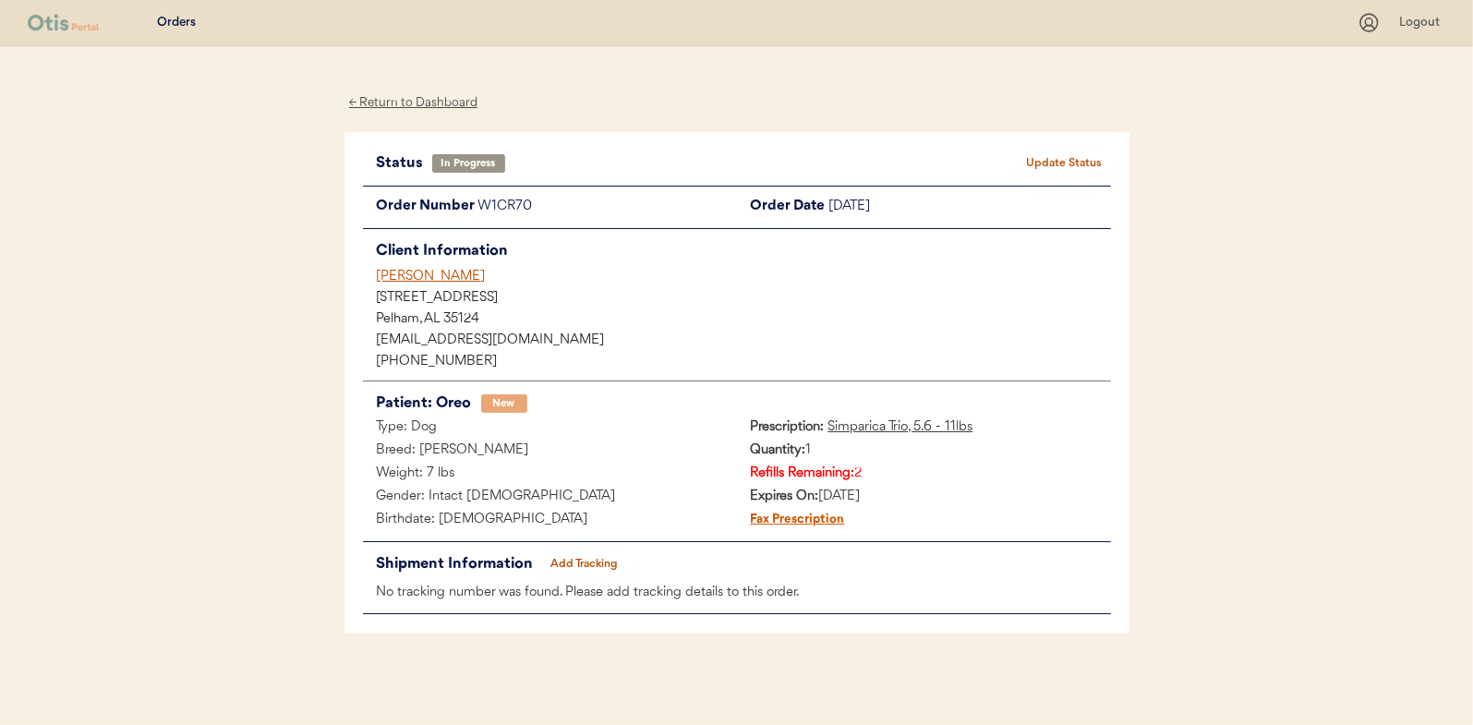
click at [578, 559] on button "Add Tracking" at bounding box center [584, 564] width 92 height 26
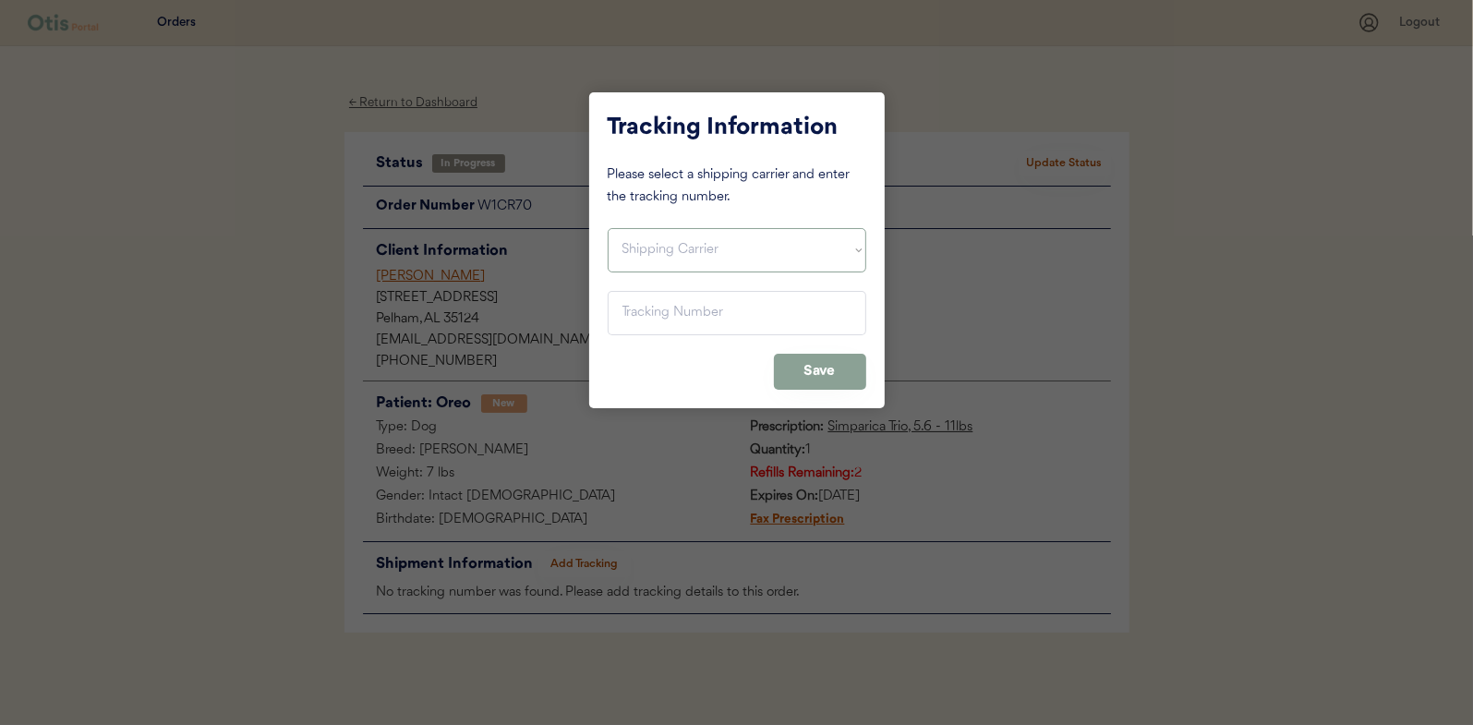
click at [648, 255] on select "Shipping Carrier FedEx FedEx Ground Economy UPS USPS" at bounding box center [737, 250] width 259 height 44
select select ""usps""
click at [608, 228] on select "Shipping Carrier FedEx FedEx Ground Economy UPS USPS" at bounding box center [737, 250] width 259 height 44
click at [643, 314] on input "input" at bounding box center [737, 313] width 259 height 44
paste input "9400150105799035526597"
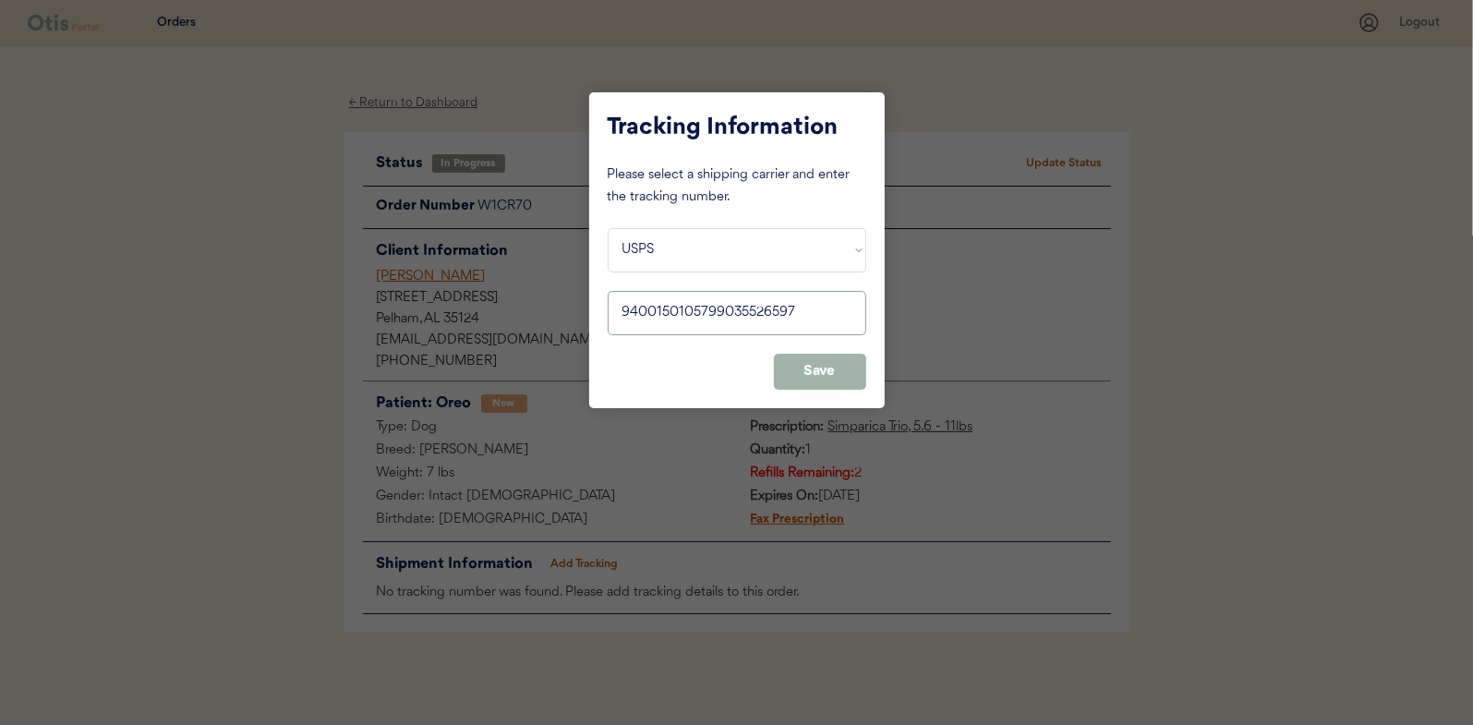
type input "9400150105799035526597"
click at [809, 367] on button "Save" at bounding box center [820, 372] width 92 height 36
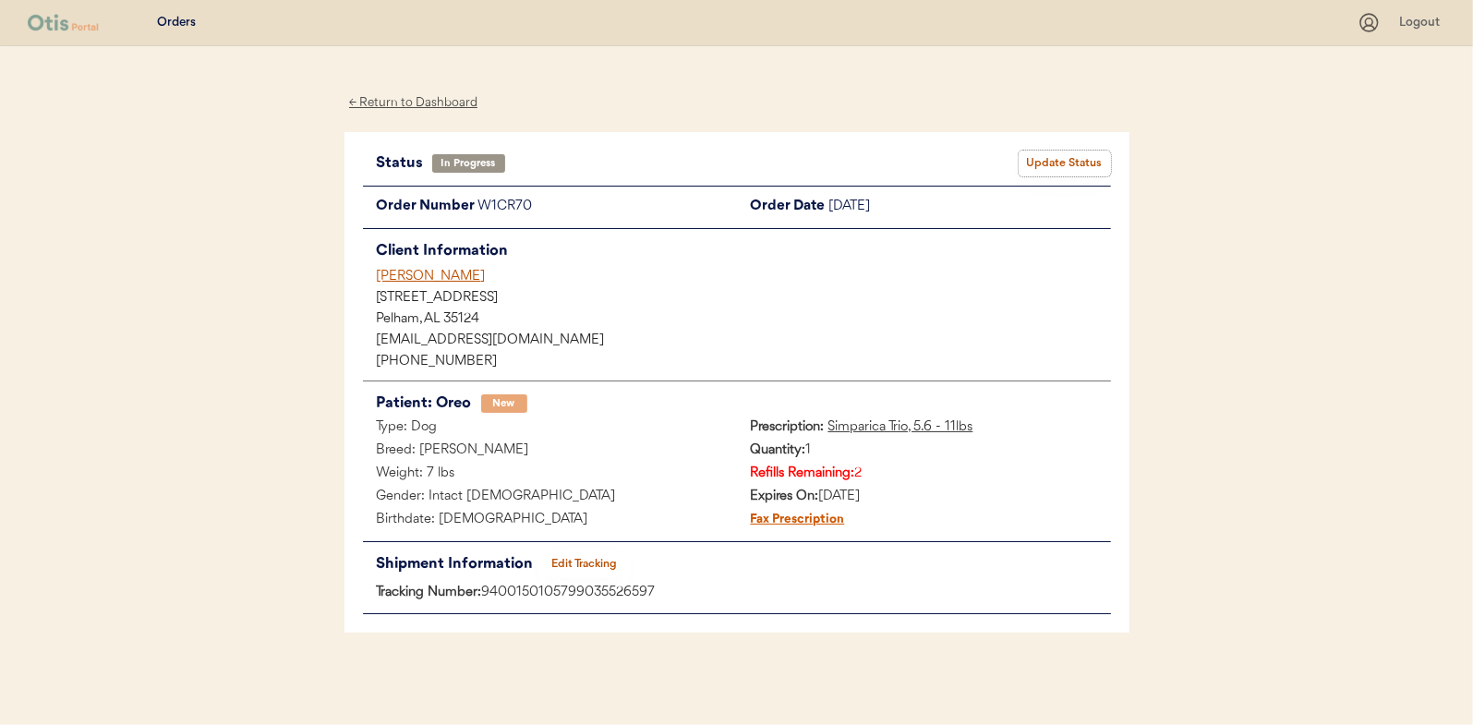
click at [1051, 163] on button "Update Status" at bounding box center [1064, 164] width 92 height 26
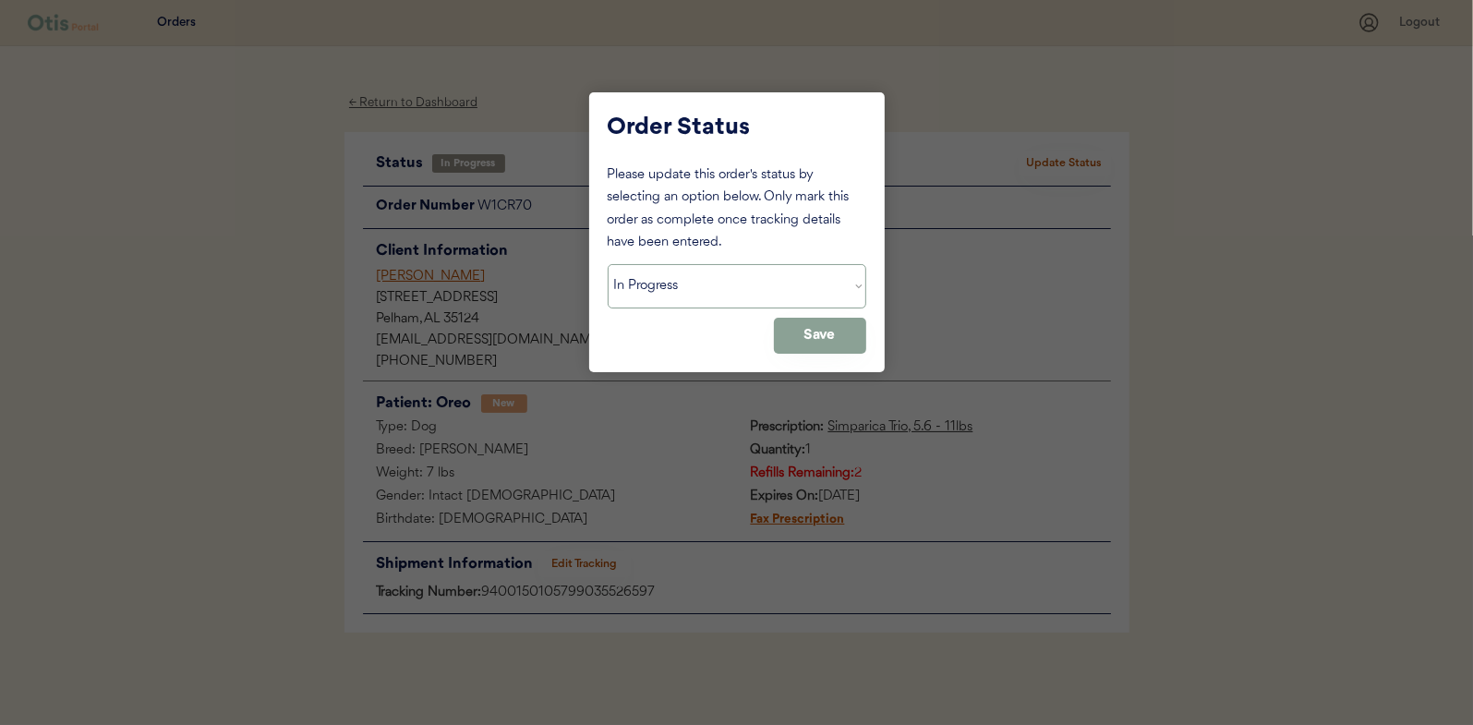
click at [687, 295] on select "Status On Hold New In Progress Complete Pending HW Consent Canceled" at bounding box center [737, 286] width 259 height 44
select select ""complete""
click at [608, 264] on select "Status On Hold New In Progress Complete Pending HW Consent Canceled" at bounding box center [737, 286] width 259 height 44
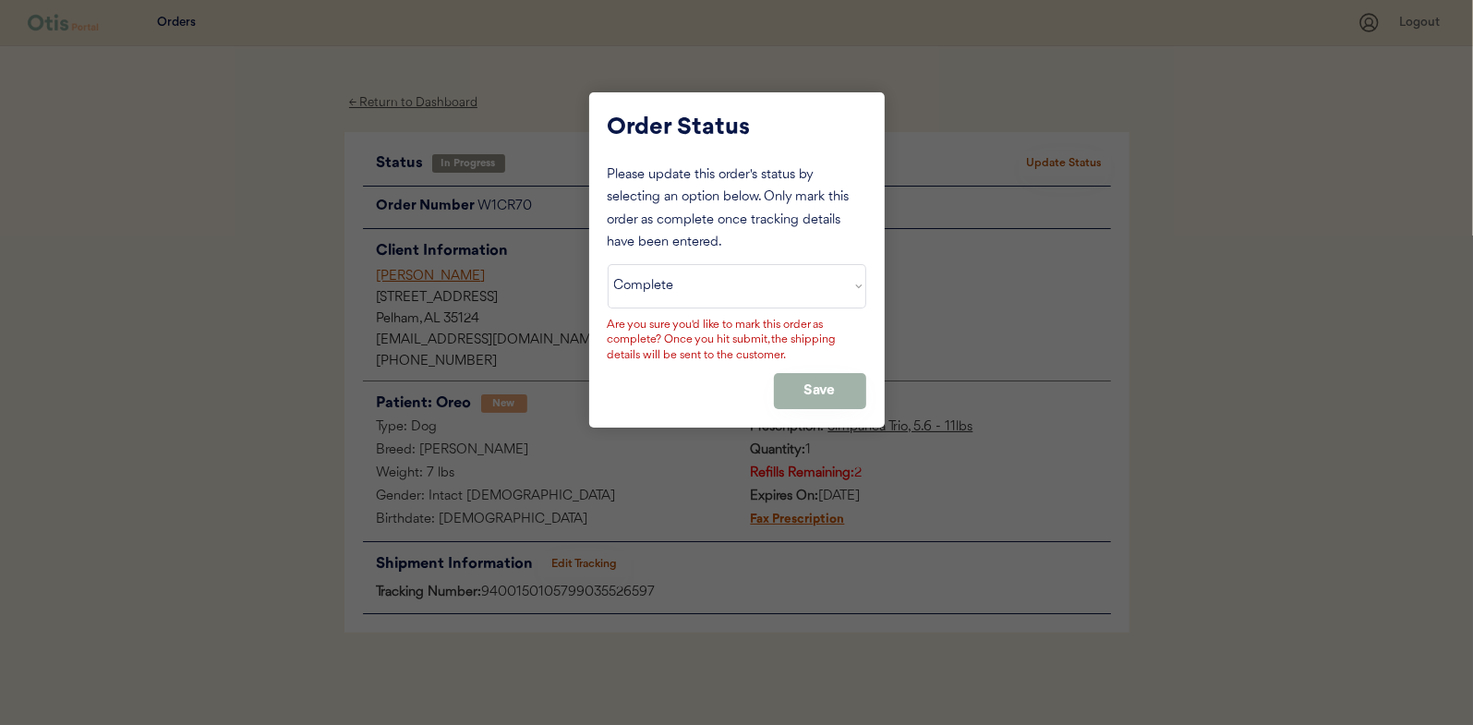
click at [830, 385] on button "Save" at bounding box center [820, 391] width 92 height 36
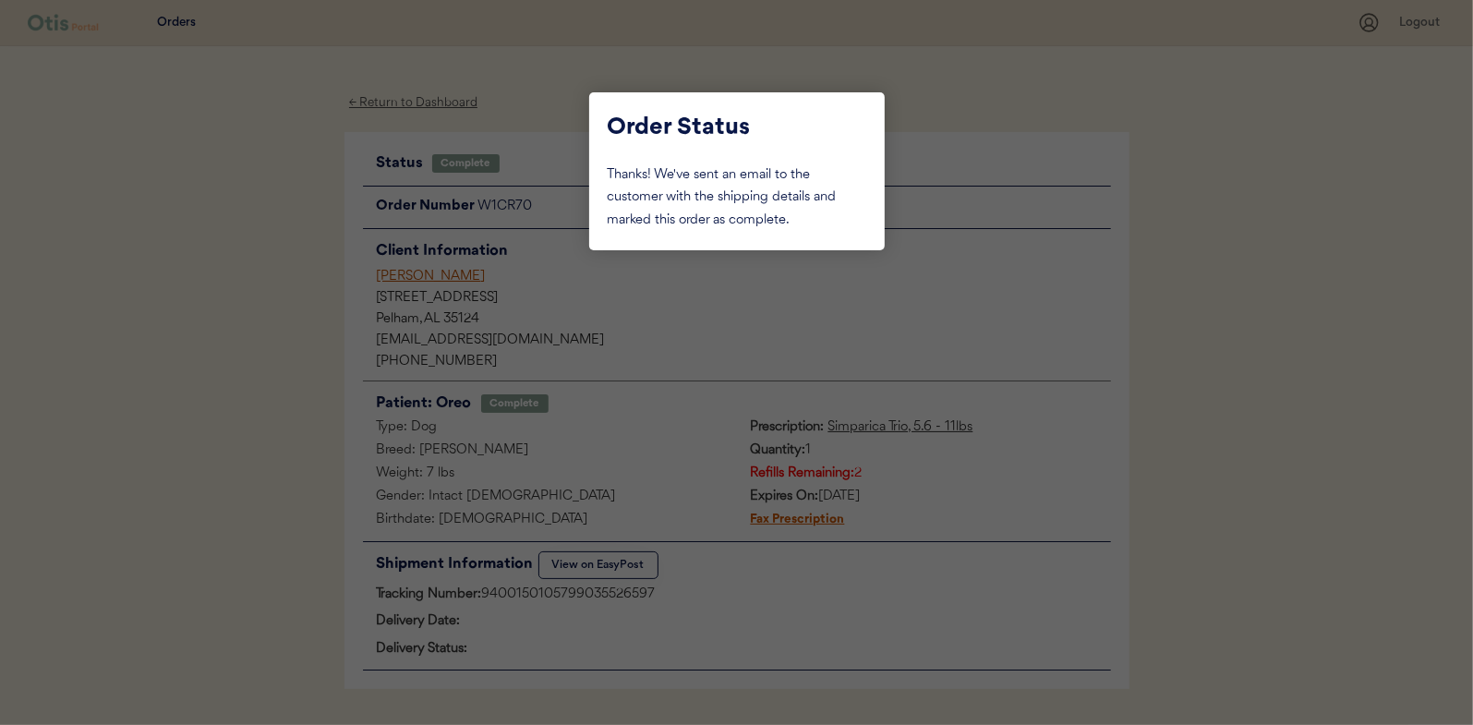
click at [224, 283] on div at bounding box center [736, 362] width 1473 height 725
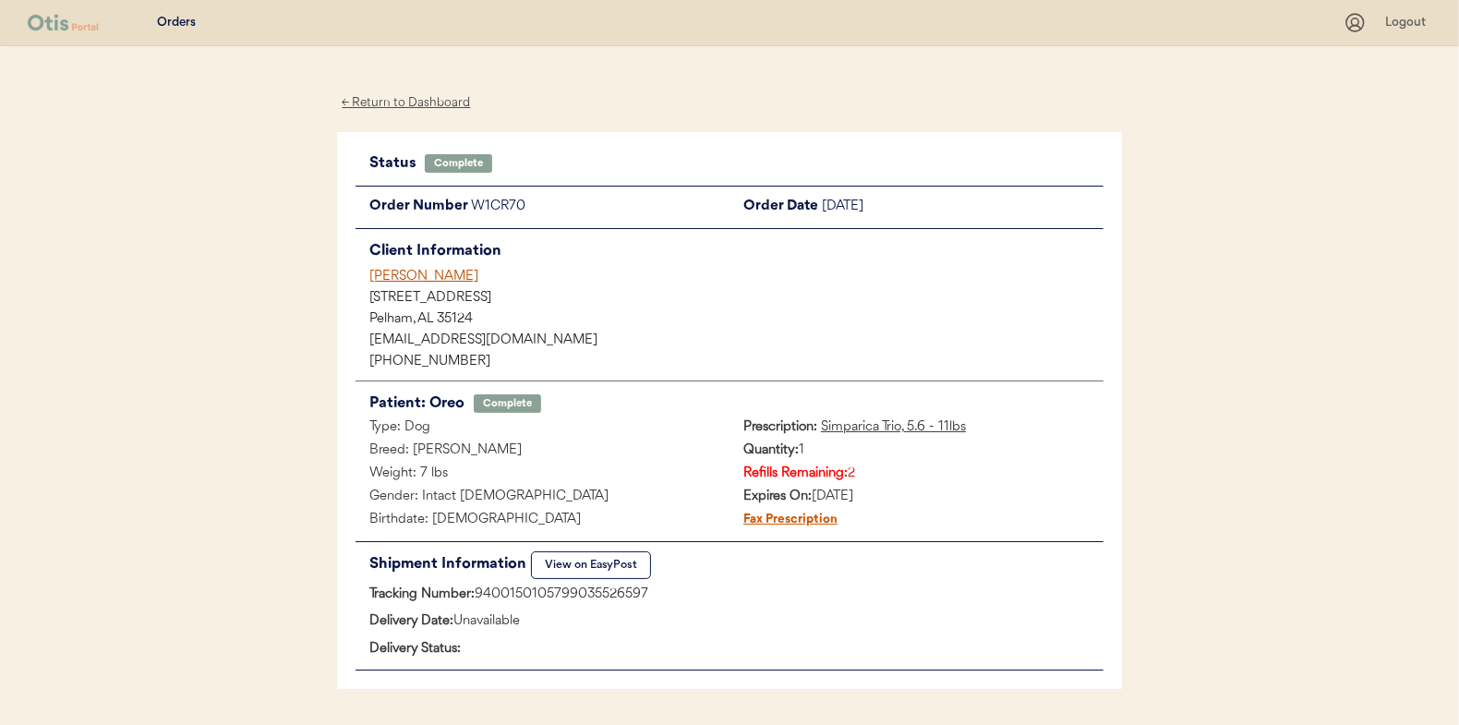
click at [403, 95] on div "← Return to Dashboard" at bounding box center [406, 102] width 138 height 21
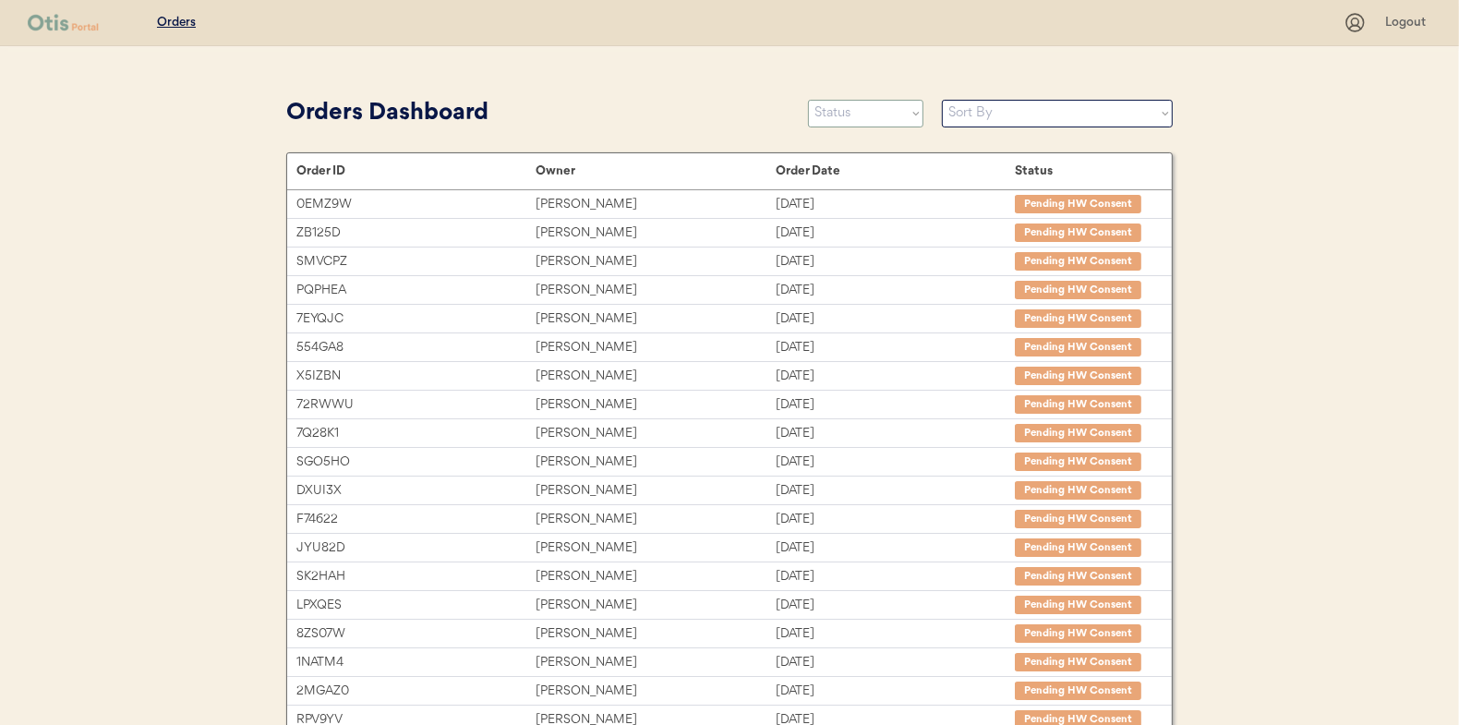
click at [850, 113] on select "Status On Hold New In Progress Complete Pending HW Consent Canceled" at bounding box center [865, 114] width 115 height 28
select select ""new""
click at [808, 100] on select "Status On Hold New In Progress Complete Pending HW Consent Canceled" at bounding box center [865, 114] width 115 height 28
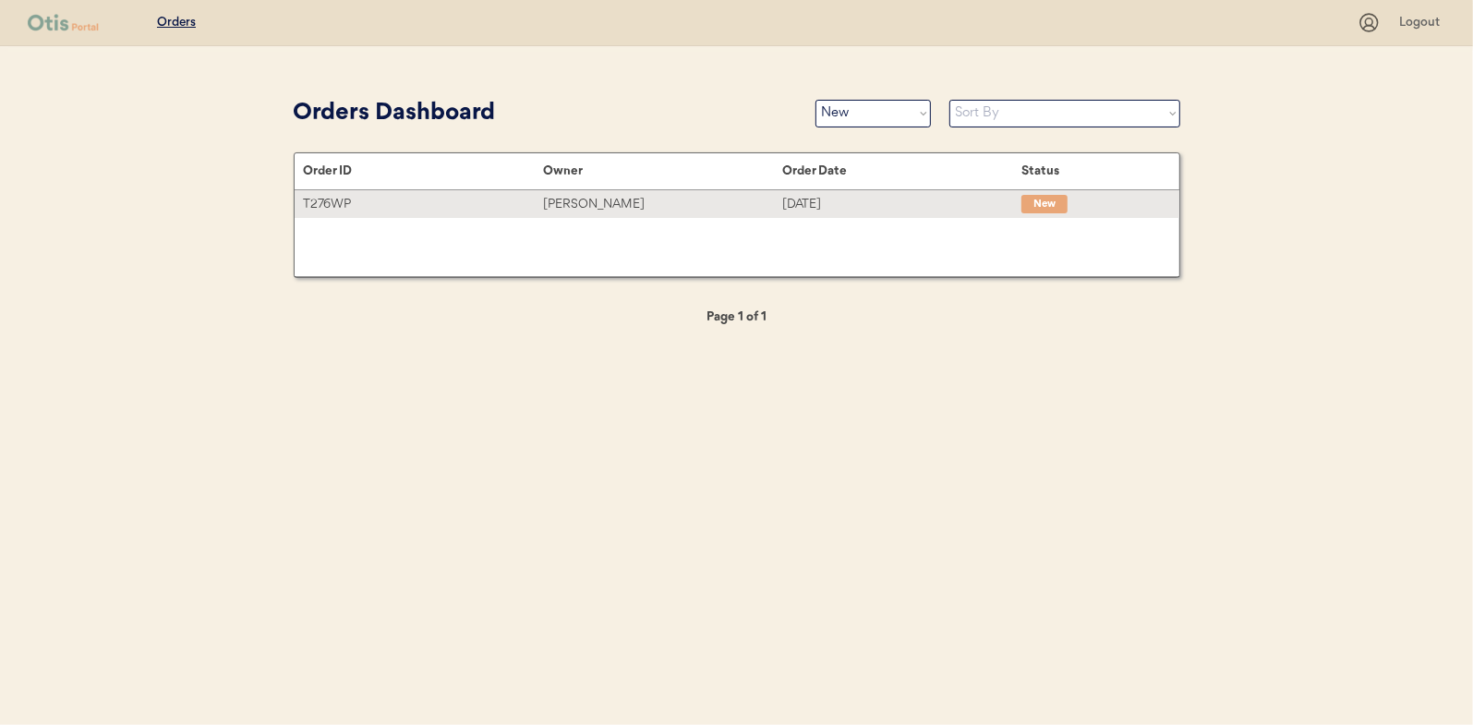
click at [591, 202] on div "[PERSON_NAME]" at bounding box center [662, 204] width 239 height 21
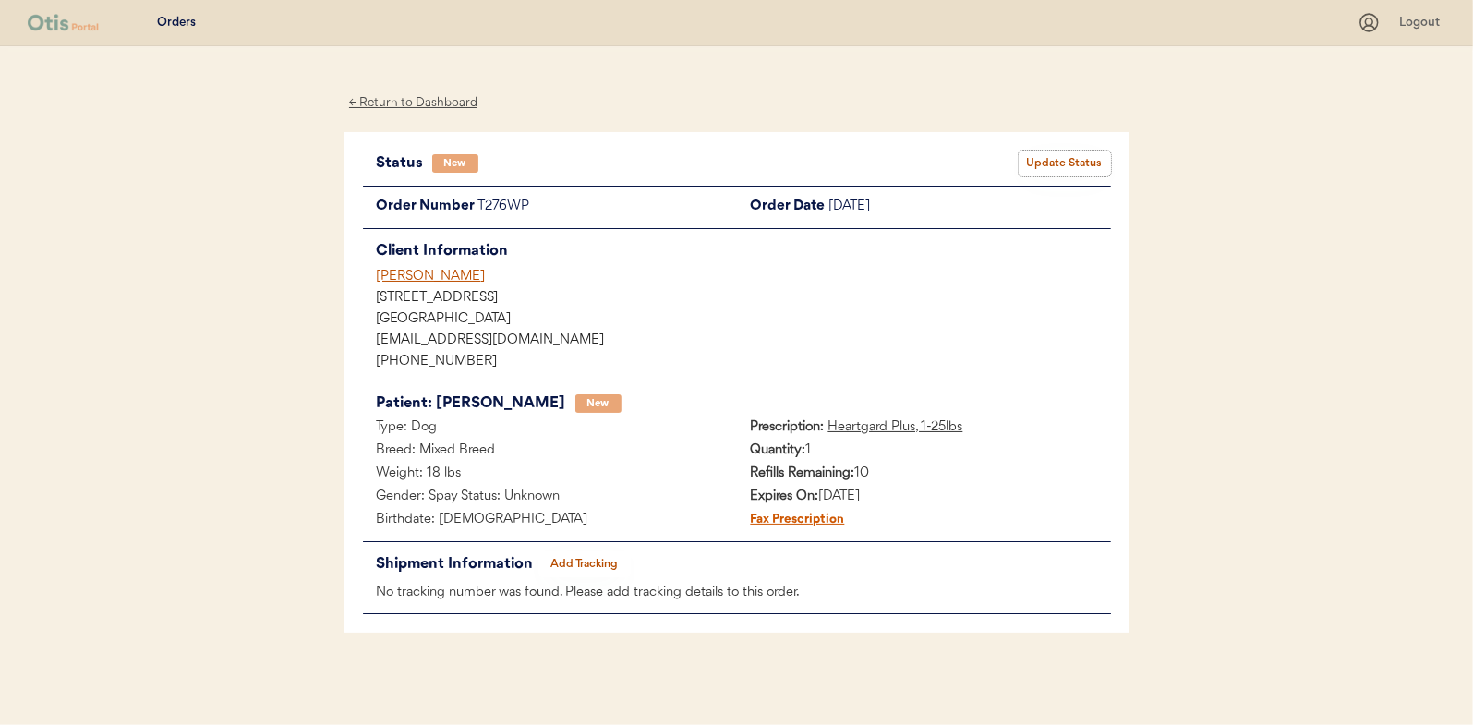
click at [1075, 164] on button "Update Status" at bounding box center [1064, 164] width 92 height 26
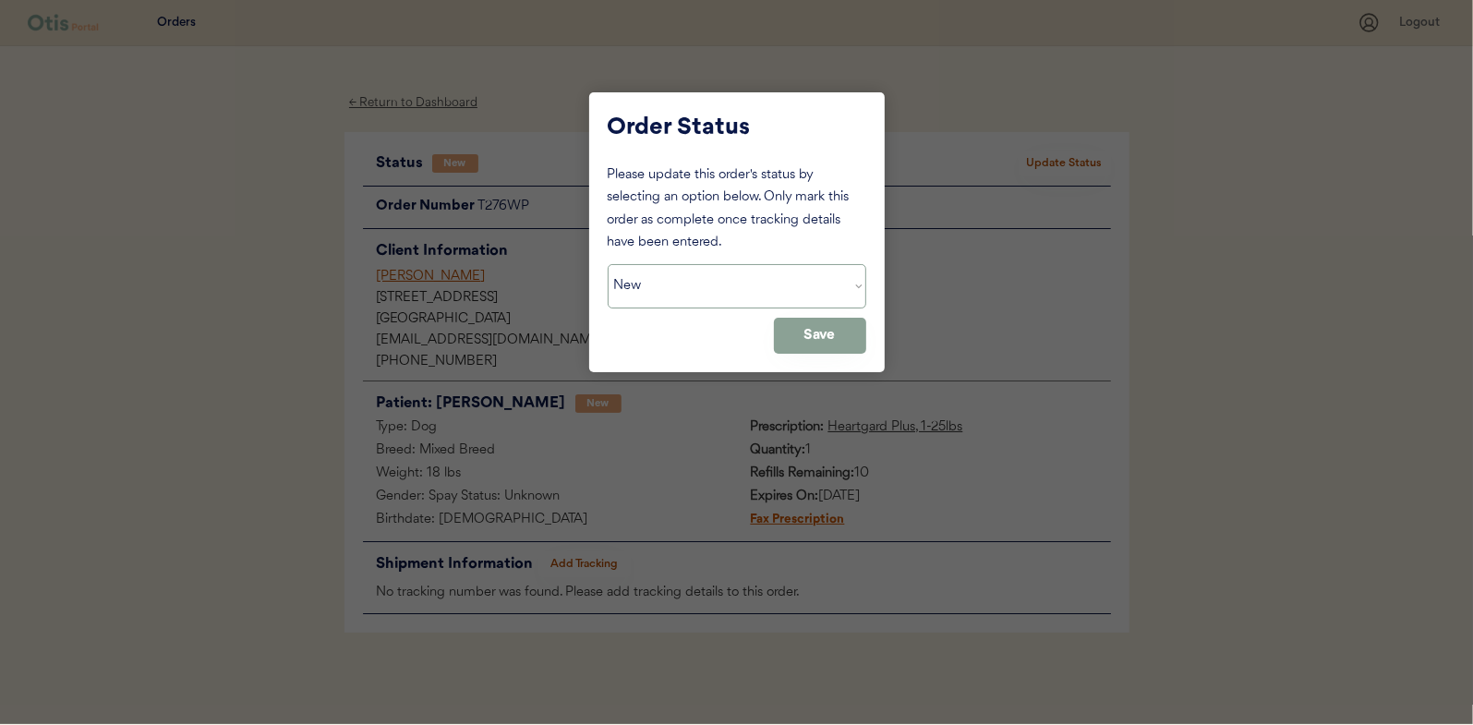
click at [708, 290] on select "Status On Hold New In Progress Complete Pending HW Consent Canceled" at bounding box center [737, 286] width 259 height 44
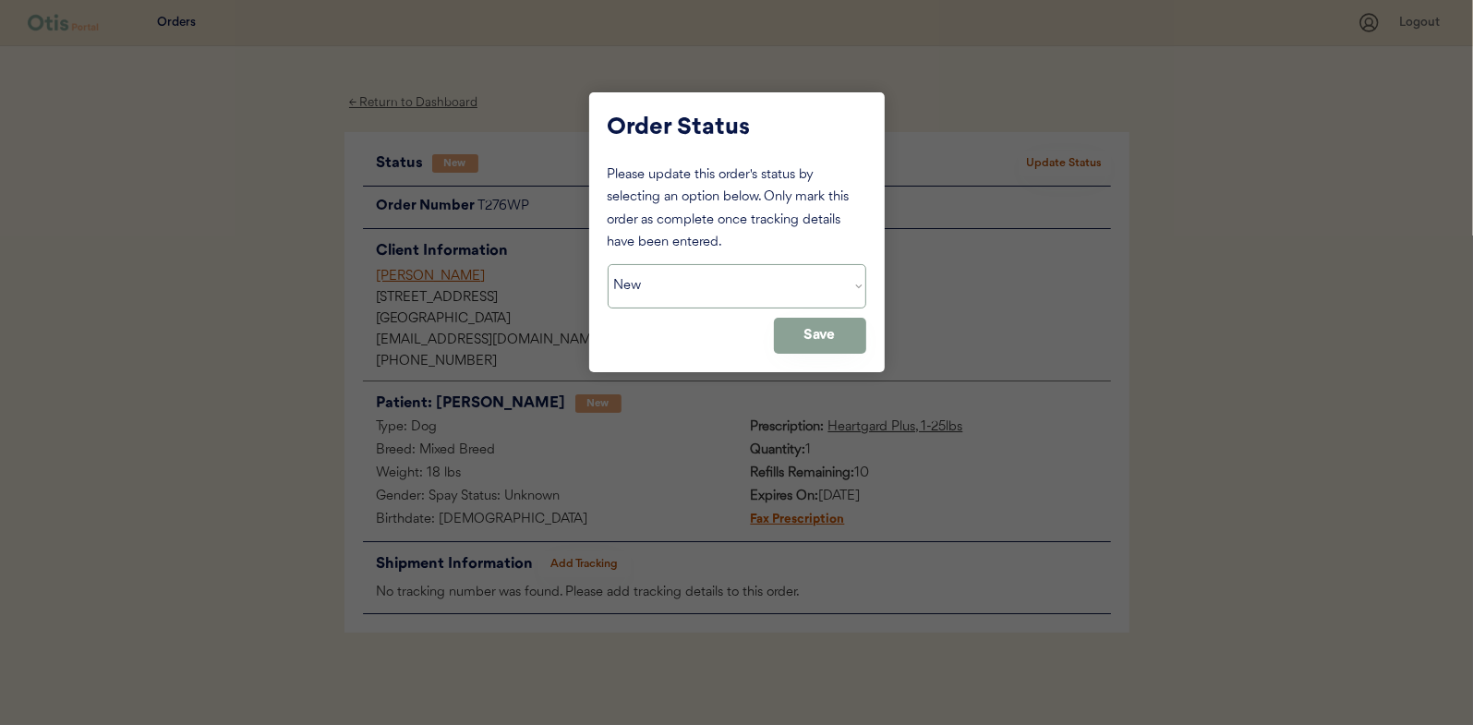
select select ""in_progress""
click at [608, 264] on select "Status On Hold New In Progress Complete Pending HW Consent Canceled" at bounding box center [737, 286] width 259 height 44
click at [810, 336] on button "Save" at bounding box center [820, 336] width 92 height 36
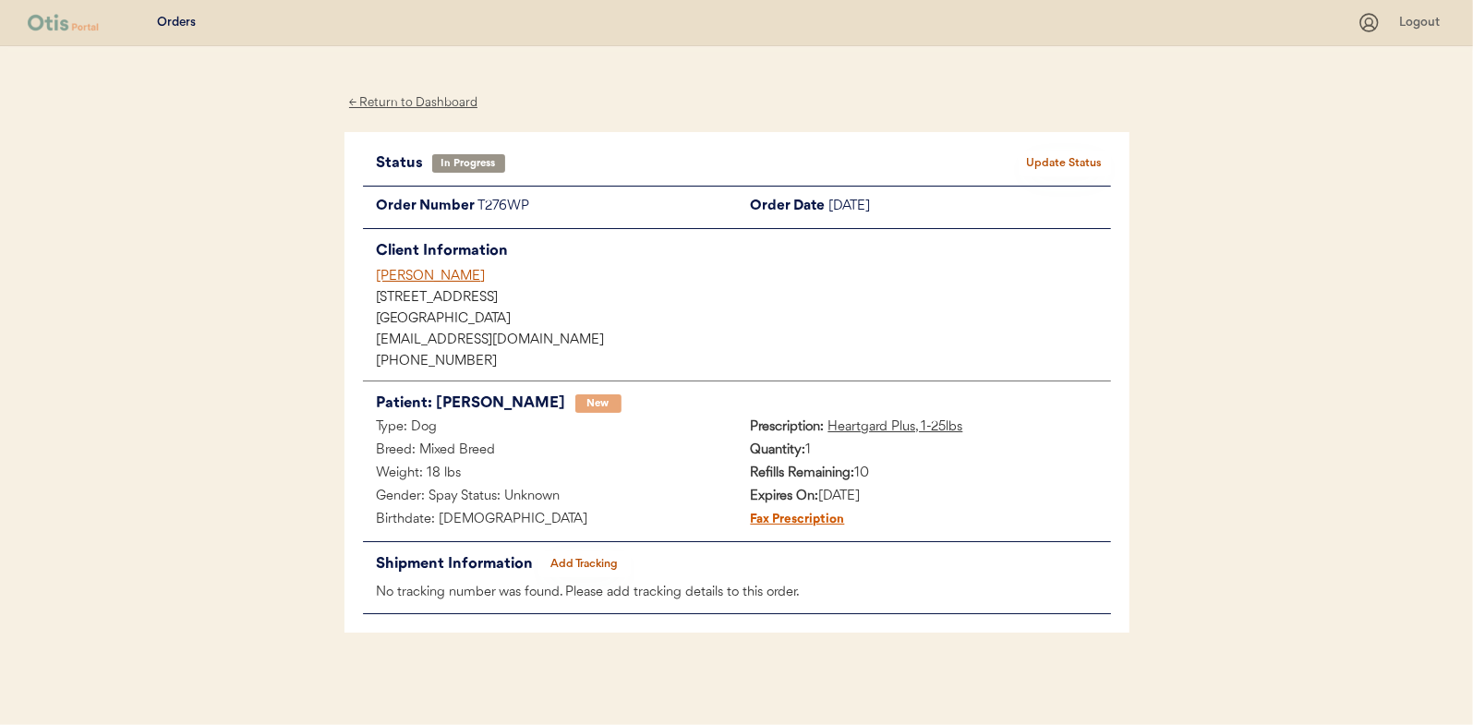
click at [421, 102] on div "← Return to Dashboard" at bounding box center [413, 102] width 138 height 21
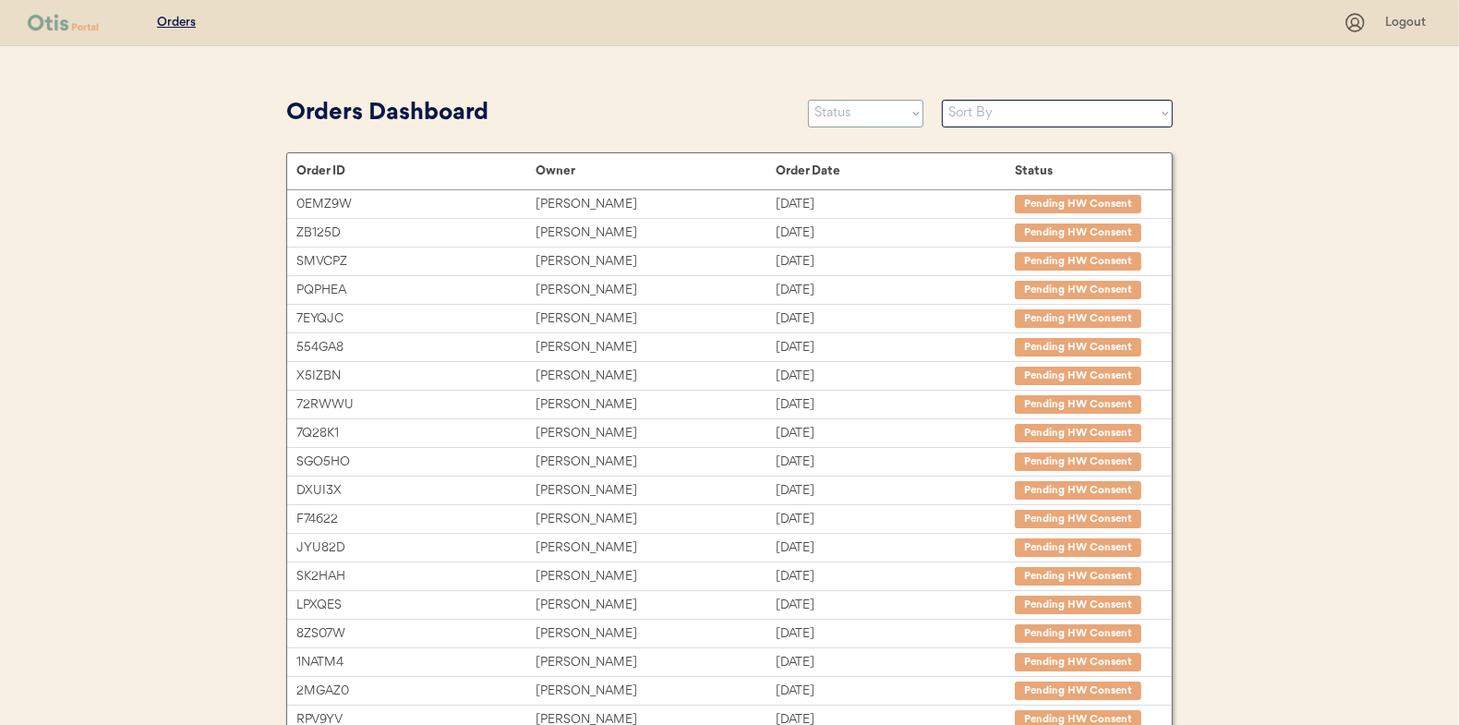
click at [836, 111] on select "Status On Hold New In Progress Complete Pending HW Consent Canceled" at bounding box center [865, 114] width 115 height 28
click at [808, 100] on select "Status On Hold New In Progress Complete Pending HW Consent Canceled" at bounding box center [865, 114] width 115 height 28
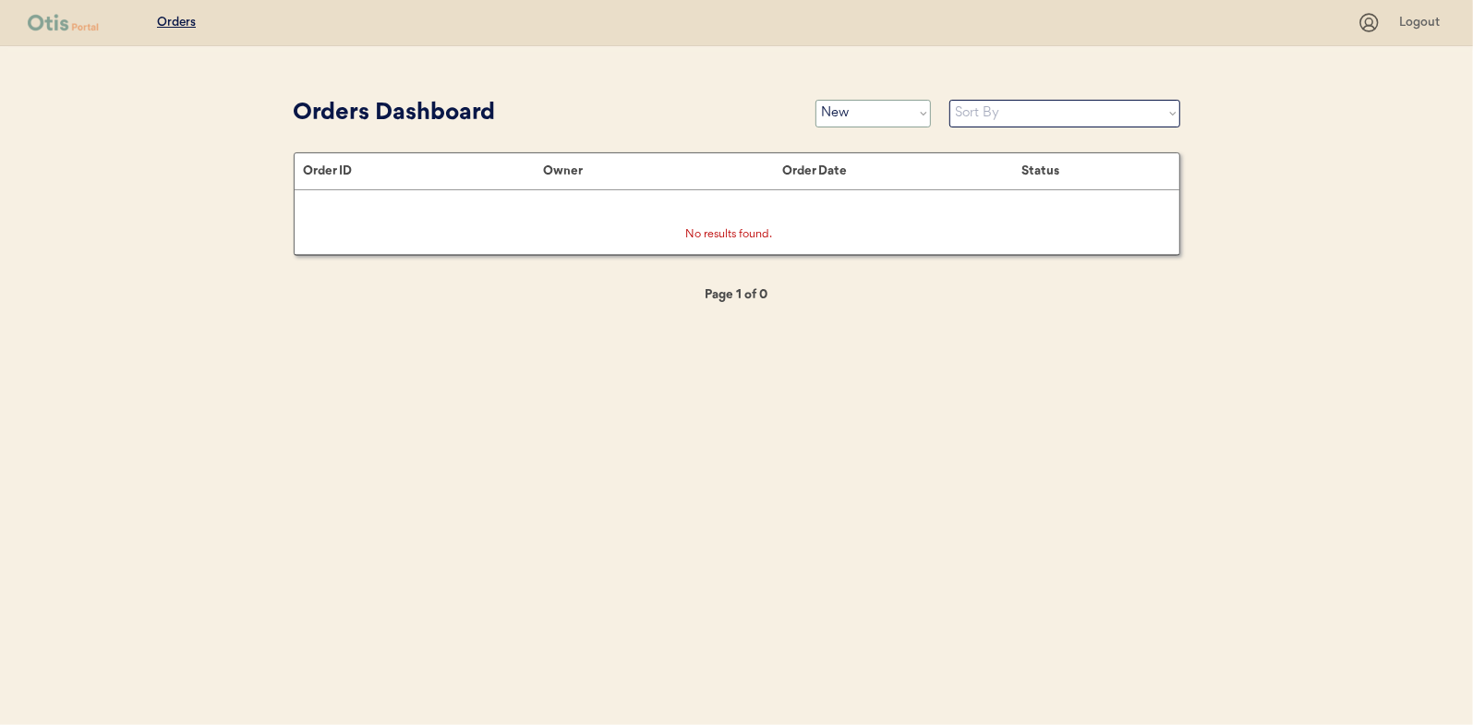
click at [878, 119] on select "Status On Hold New In Progress Complete Pending HW Consent Canceled" at bounding box center [872, 114] width 115 height 28
click at [815, 100] on select "Status On Hold New In Progress Complete Pending HW Consent Canceled" at bounding box center [872, 114] width 115 height 28
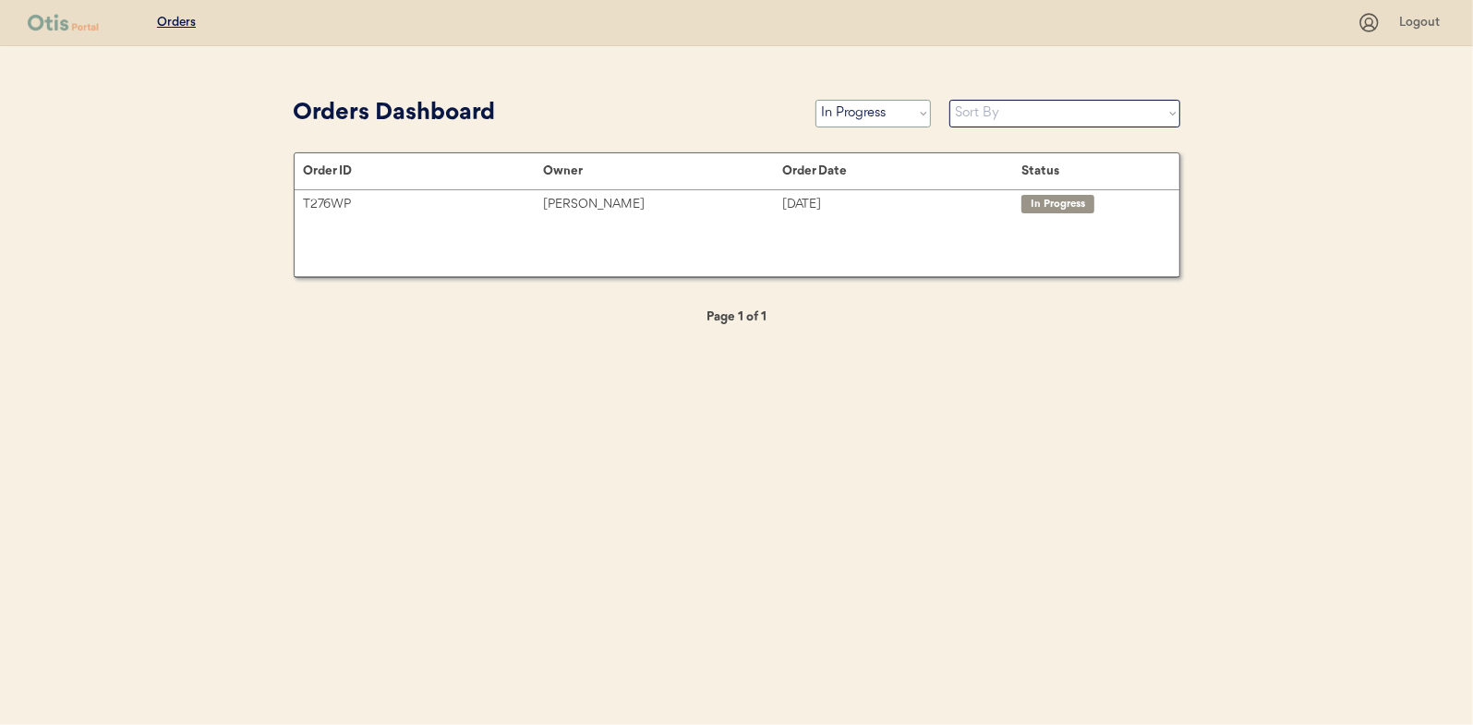
click at [846, 109] on select "Status On Hold New In Progress Complete Pending HW Consent Canceled" at bounding box center [872, 114] width 115 height 28
select select ""new""
click at [815, 100] on select "Status On Hold New In Progress Complete Pending HW Consent Canceled" at bounding box center [872, 114] width 115 height 28
